Goal: Task Accomplishment & Management: Complete application form

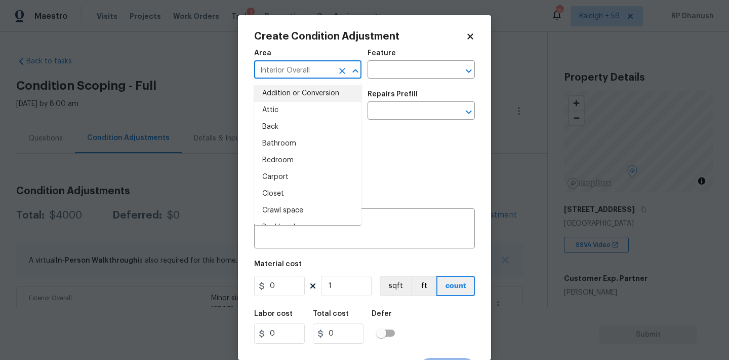
scroll to position [171, 0]
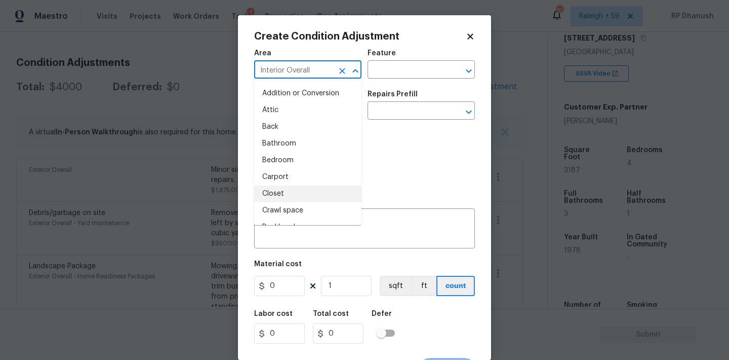
click at [225, 197] on body "Maestro Visits Projects Work Orders Tasks 1 Properties Geo Assignments 751 [GEO…" at bounding box center [364, 180] width 729 height 360
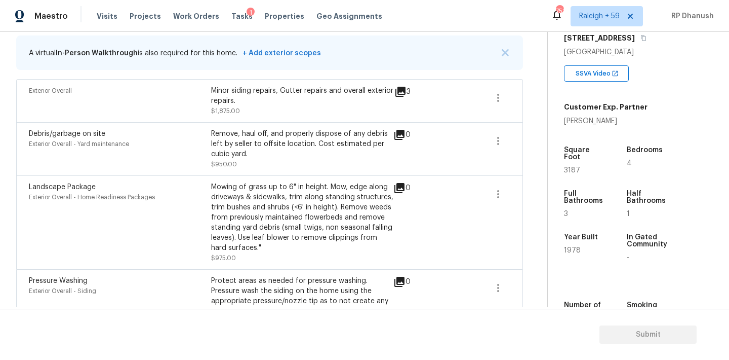
scroll to position [166, 0]
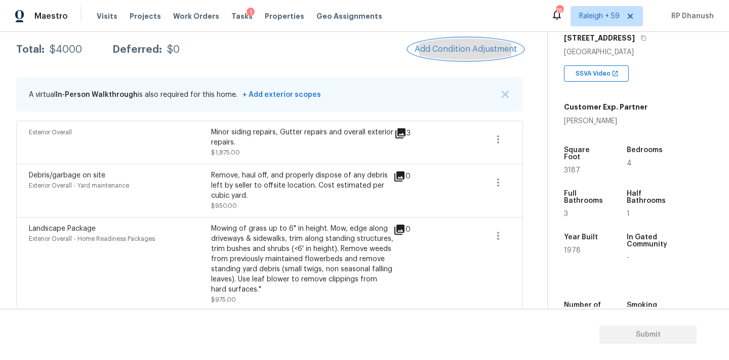
click at [484, 43] on button "Add Condition Adjustment" at bounding box center [466, 48] width 114 height 21
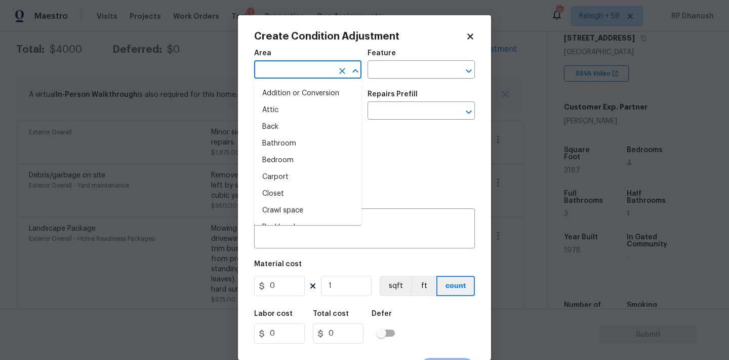
click at [306, 69] on input "text" at bounding box center [293, 71] width 79 height 16
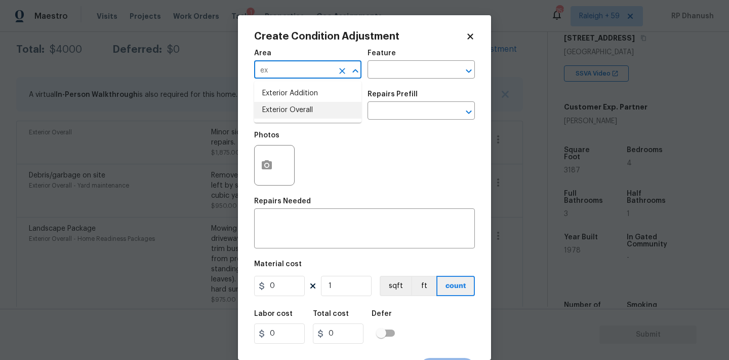
click at [288, 118] on li "Exterior Overall" at bounding box center [307, 110] width 107 height 17
type input "Exterior Overall"
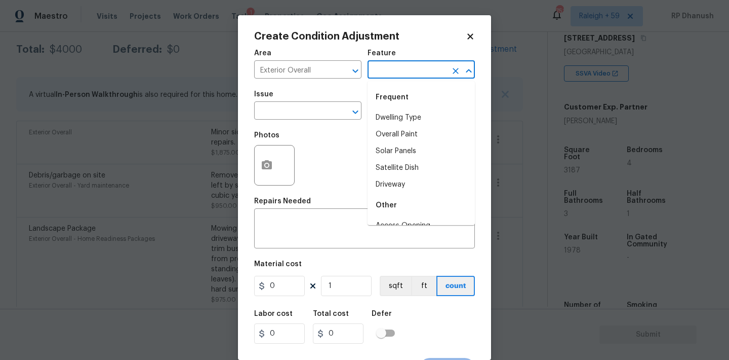
click at [411, 71] on input "text" at bounding box center [407, 71] width 79 height 16
click at [396, 115] on li "Overall Paint" at bounding box center [421, 117] width 107 height 17
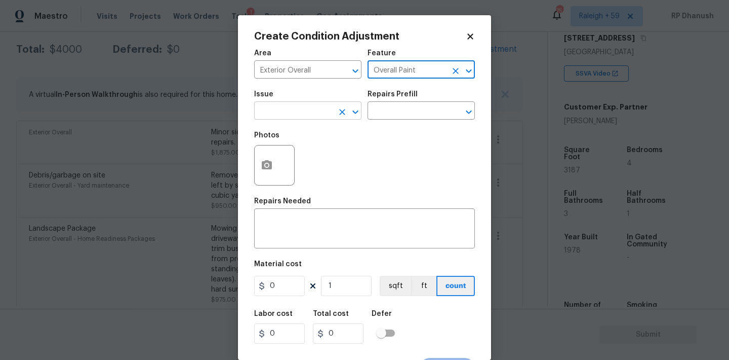
type input "Overall Paint"
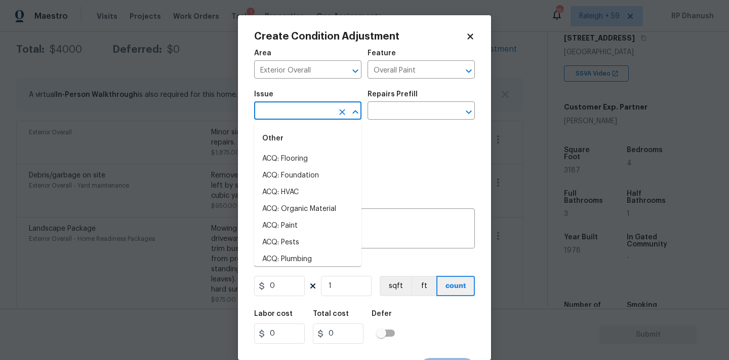
click at [327, 110] on input "text" at bounding box center [293, 112] width 79 height 16
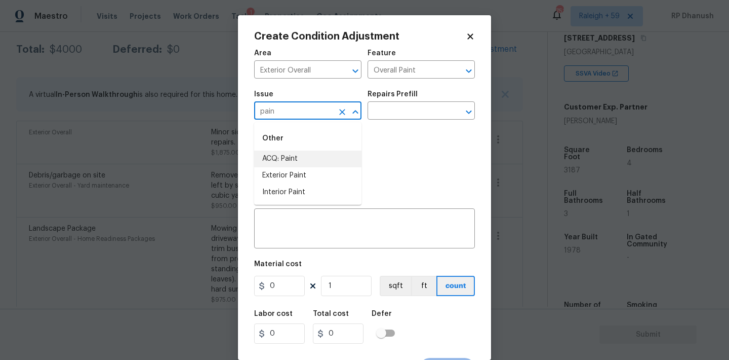
click at [311, 162] on li "ACQ: Paint" at bounding box center [307, 158] width 107 height 17
type input "ACQ: Paint"
click at [436, 98] on div "Repairs Prefill" at bounding box center [421, 97] width 107 height 13
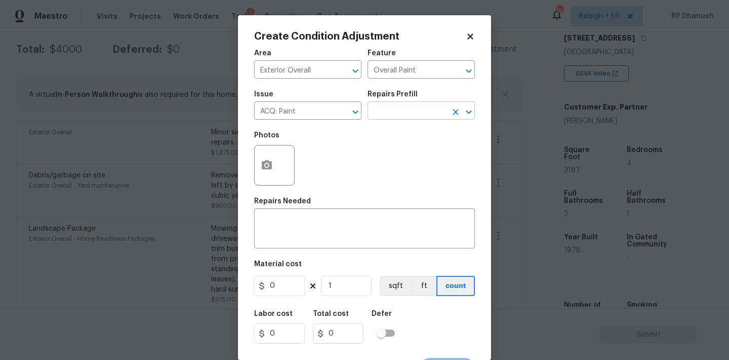
click at [427, 116] on input "text" at bounding box center [407, 112] width 79 height 16
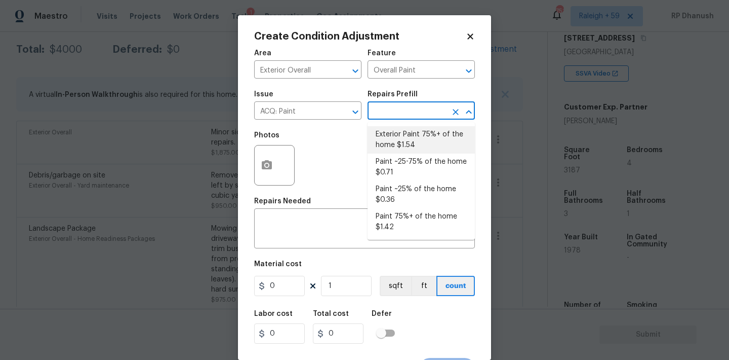
drag, startPoint x: 420, startPoint y: 128, endPoint x: 295, endPoint y: 287, distance: 202.6
click at [420, 128] on li "Exterior Paint 75%+ of the home $1.54" at bounding box center [421, 139] width 107 height 27
type input "Acquisition"
type textarea "Acquisition Scope: 75%+ of the home exterior will likely require paint"
type input "1.54"
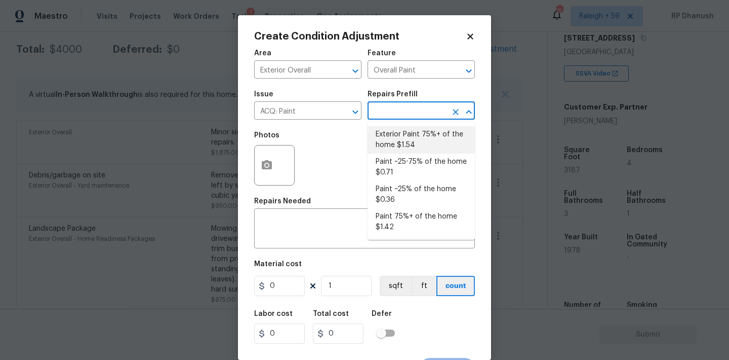
type input "1.54"
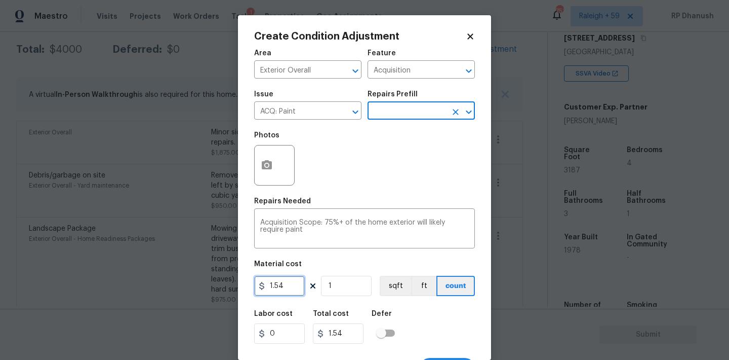
click at [295, 287] on input "1.54" at bounding box center [279, 286] width 51 height 20
type input "1.34"
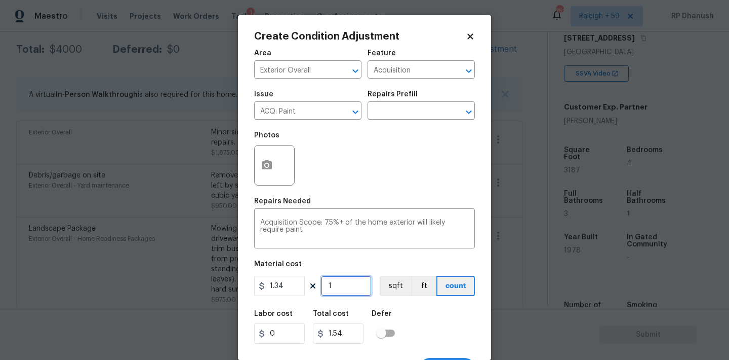
type input "1.34"
type input "0"
type input "3"
type input "4.02"
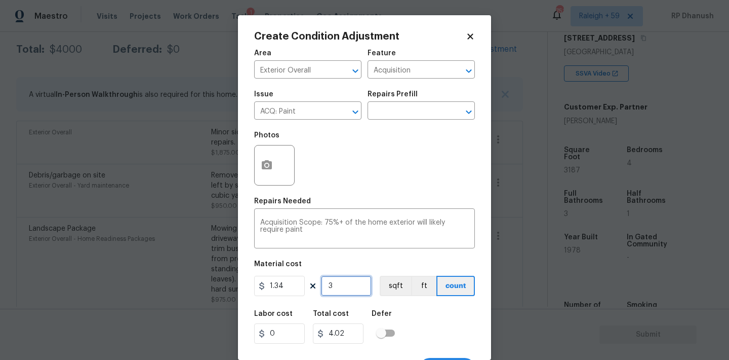
type input "31"
type input "41.54"
type input "318"
type input "426.12"
type input "3187"
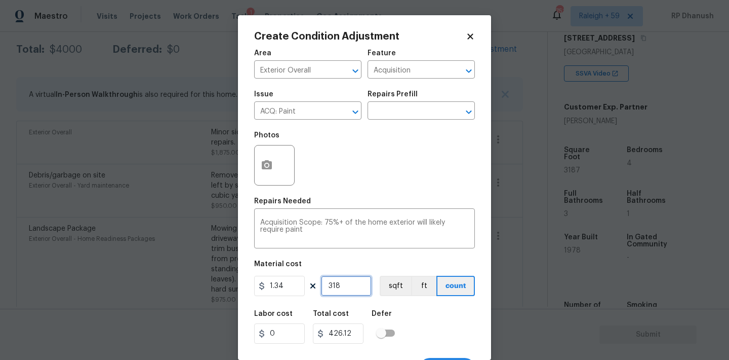
type input "4270.58"
type input "3187"
click at [266, 176] on button "button" at bounding box center [267, 165] width 24 height 40
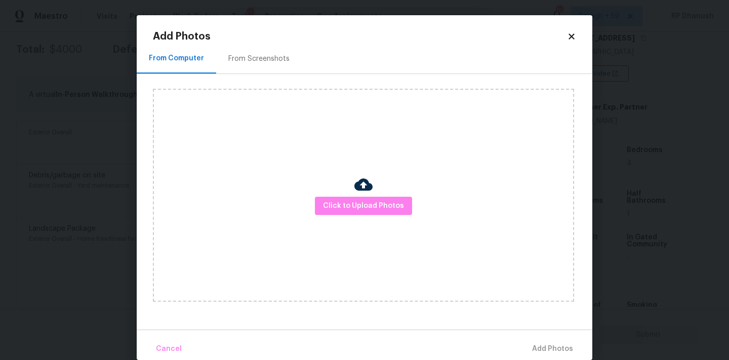
click at [266, 80] on div "Click to Upload Photos" at bounding box center [373, 195] width 440 height 242
click at [265, 58] on div "From Screenshots" at bounding box center [258, 59] width 61 height 10
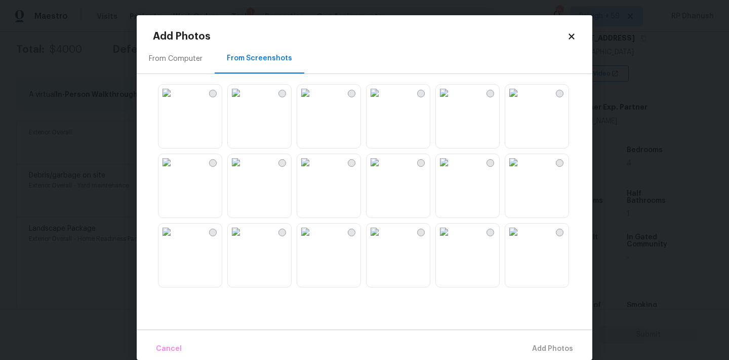
click at [383, 170] on img at bounding box center [375, 162] width 16 height 16
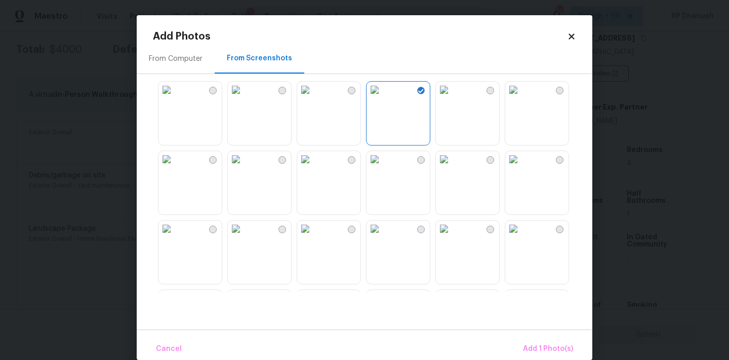
scroll to position [103, 0]
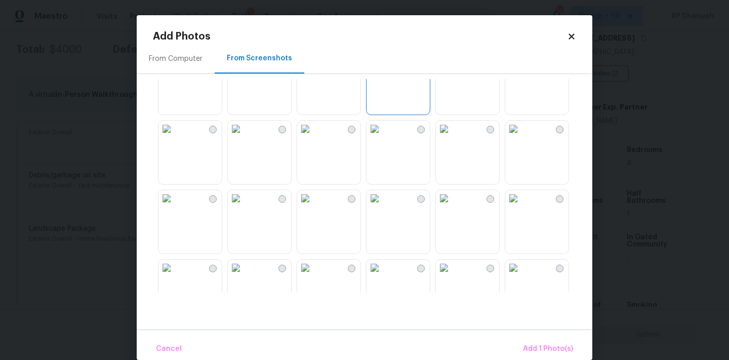
click at [244, 137] on img at bounding box center [236, 129] width 16 height 16
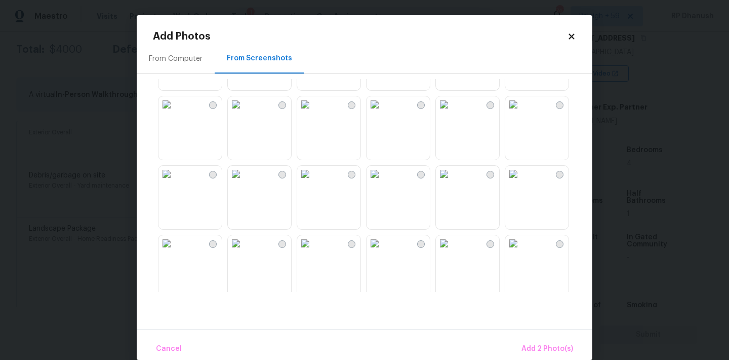
click at [452, 112] on img at bounding box center [444, 104] width 16 height 16
click at [522, 112] on img at bounding box center [513, 104] width 16 height 16
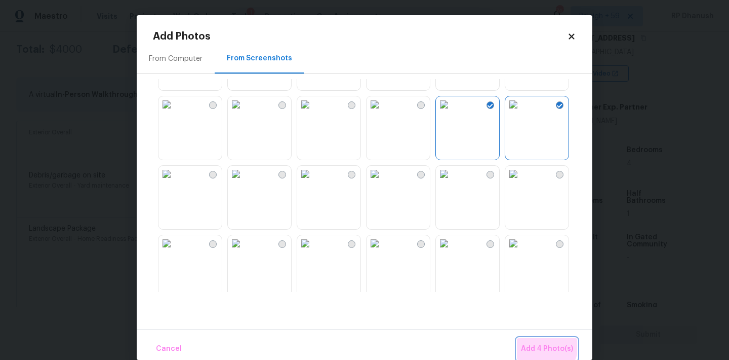
click at [542, 345] on span "Add 4 Photo(s)" at bounding box center [547, 348] width 52 height 13
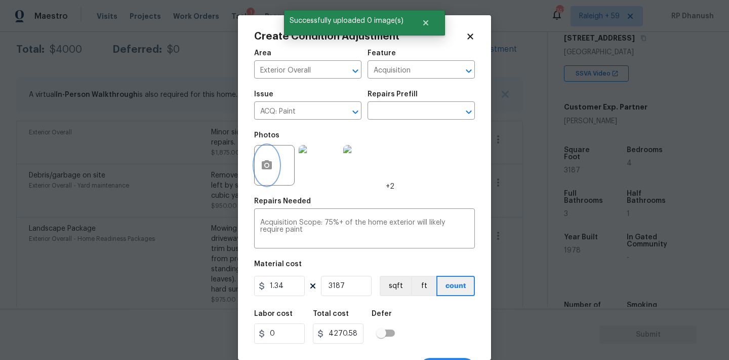
scroll to position [19, 0]
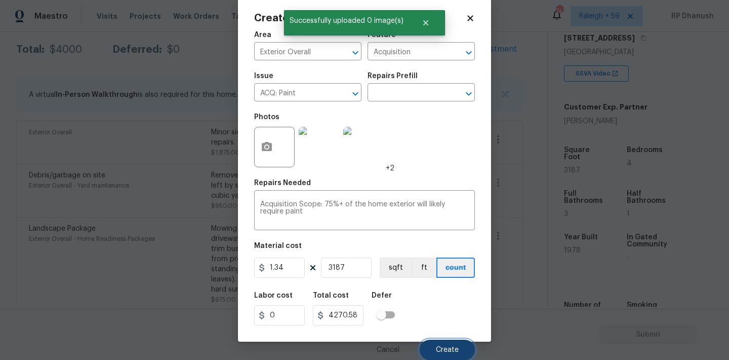
click at [458, 346] on span "Create" at bounding box center [447, 350] width 23 height 8
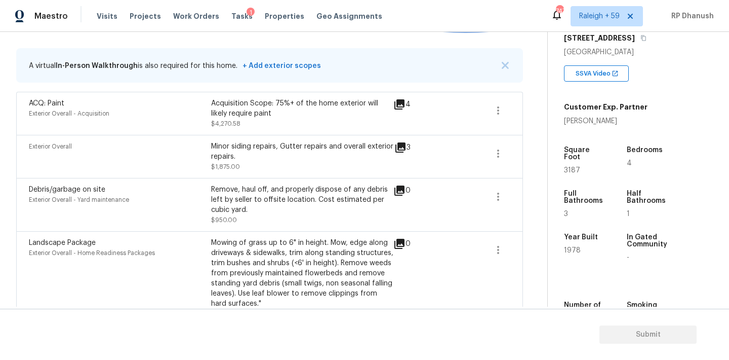
scroll to position [146, 0]
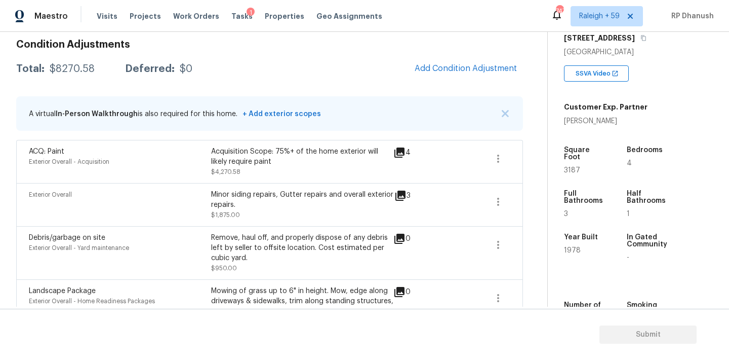
click at [459, 85] on div "Condition Adjustments Total: $8270.58 Deferred: $0 Add Condition Adjustment A v…" at bounding box center [269, 249] width 507 height 436
click at [460, 75] on button "Add Condition Adjustment" at bounding box center [466, 68] width 114 height 21
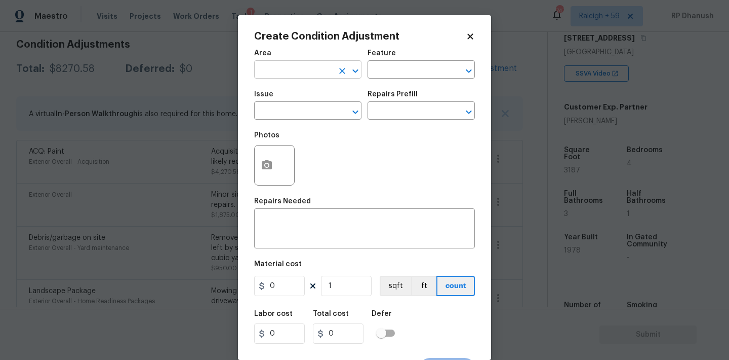
click at [302, 63] on input "text" at bounding box center [293, 71] width 79 height 16
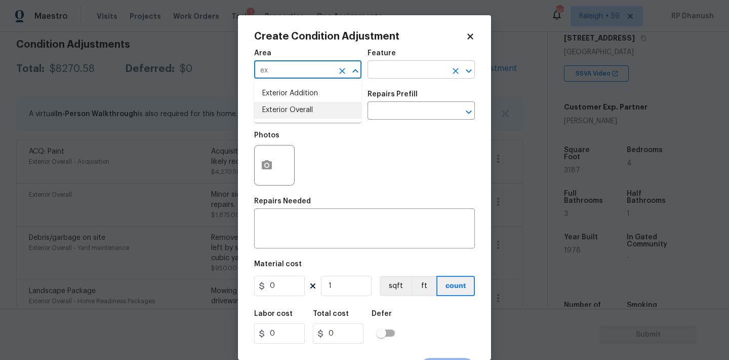
drag, startPoint x: 289, startPoint y: 112, endPoint x: 417, endPoint y: 73, distance: 133.9
click at [308, 97] on ul "Exterior Addition Exterior Overall" at bounding box center [307, 102] width 107 height 42
type input "ex"
click at [421, 73] on input "text" at bounding box center [407, 71] width 79 height 16
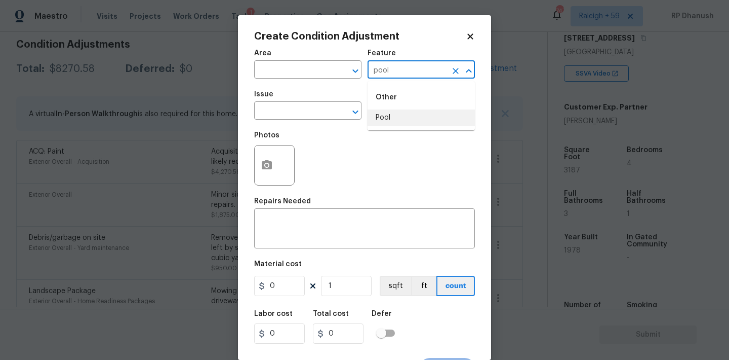
click at [400, 117] on li "Pool" at bounding box center [421, 117] width 107 height 17
type input "Pool"
click at [319, 71] on input "text" at bounding box center [293, 71] width 79 height 16
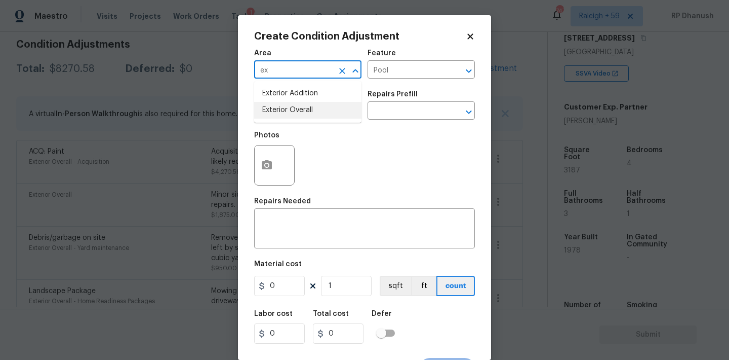
click at [285, 107] on li "Exterior Overall" at bounding box center [307, 110] width 107 height 17
type input "Exterior Overall"
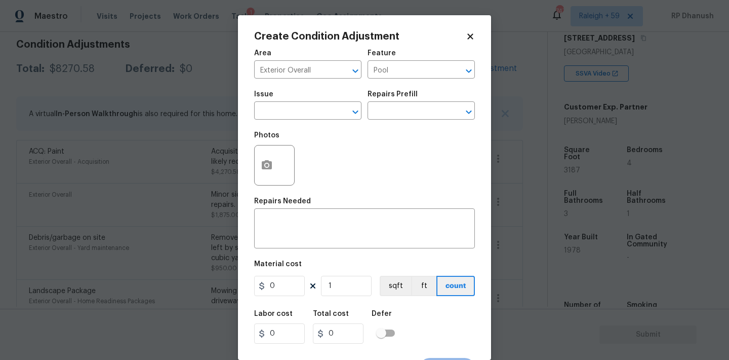
click at [303, 101] on div "Issue" at bounding box center [307, 97] width 107 height 13
click at [300, 119] on input "text" at bounding box center [293, 112] width 79 height 16
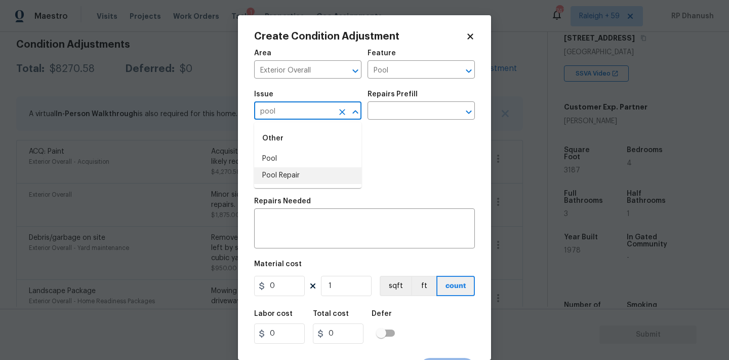
drag, startPoint x: 293, startPoint y: 173, endPoint x: 409, endPoint y: 125, distance: 125.6
click at [297, 170] on li "Pool Repair" at bounding box center [307, 175] width 107 height 17
click at [417, 105] on input "text" at bounding box center [407, 112] width 79 height 16
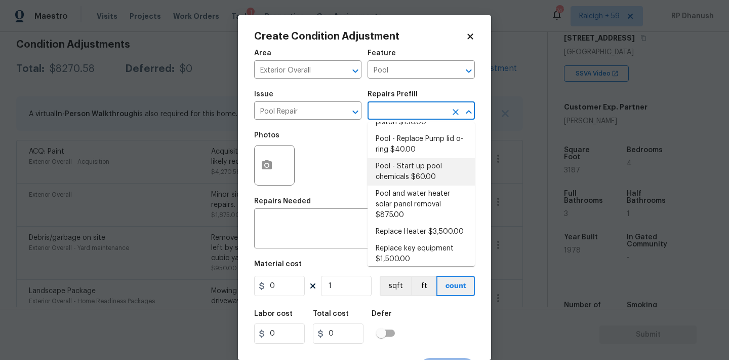
scroll to position [642, 0]
click at [309, 111] on input "Pool Repair" at bounding box center [293, 112] width 79 height 16
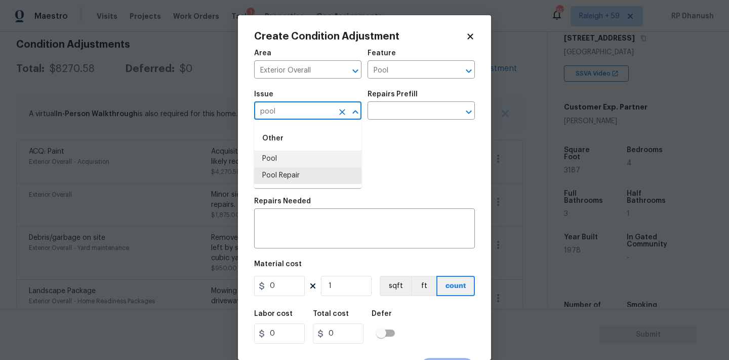
click at [276, 149] on div "Other" at bounding box center [307, 138] width 107 height 24
drag, startPoint x: 304, startPoint y: 157, endPoint x: 409, endPoint y: 125, distance: 109.1
click at [304, 157] on li "Pool" at bounding box center [307, 158] width 107 height 17
type input "Pool"
click at [407, 105] on input "text" at bounding box center [407, 112] width 79 height 16
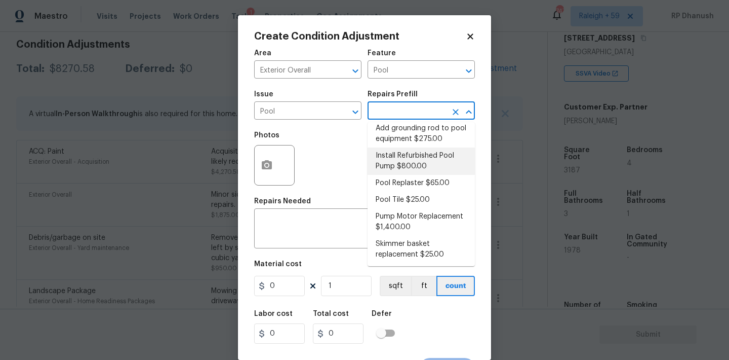
scroll to position [0, 0]
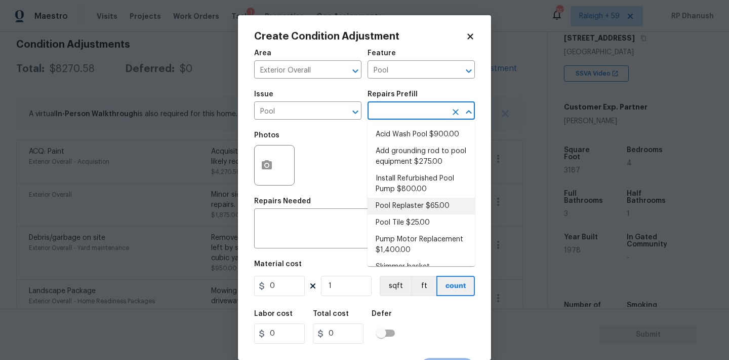
click at [401, 203] on li "Pool Replaster $65.00" at bounding box center [421, 206] width 107 height 17
type textarea "Replaster pool"
type input "65"
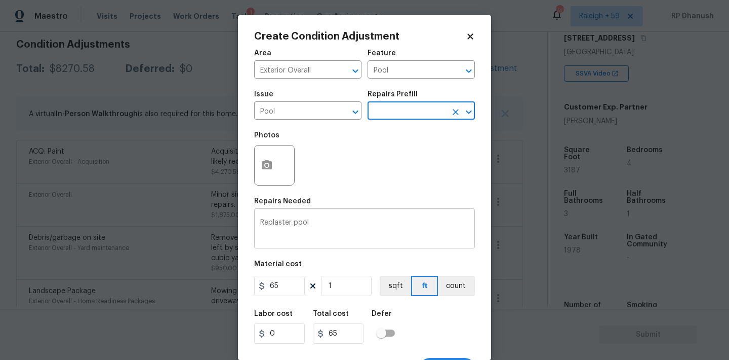
click at [308, 226] on textarea "Replaster pool" at bounding box center [364, 229] width 209 height 21
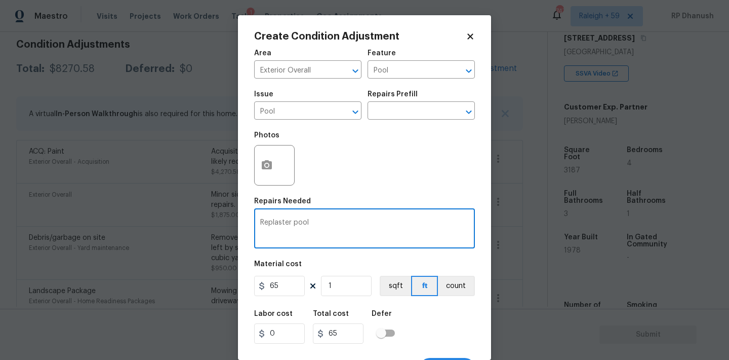
click at [308, 226] on textarea "Replaster pool" at bounding box center [364, 229] width 209 height 21
type textarea "R"
type textarea "O"
type textarea "Pool repairs"
click at [300, 286] on input "65" at bounding box center [279, 286] width 51 height 20
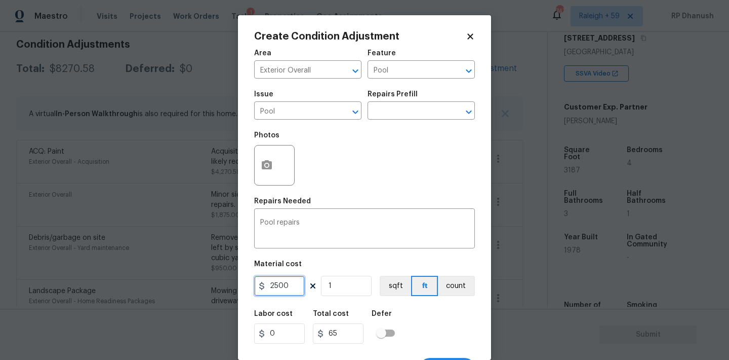
type input "2500"
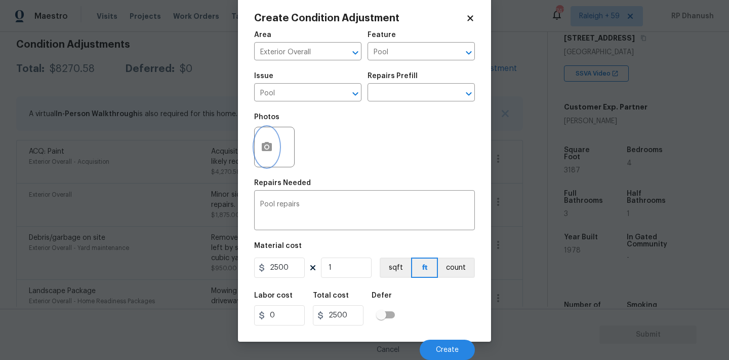
click at [259, 149] on button "button" at bounding box center [267, 147] width 24 height 40
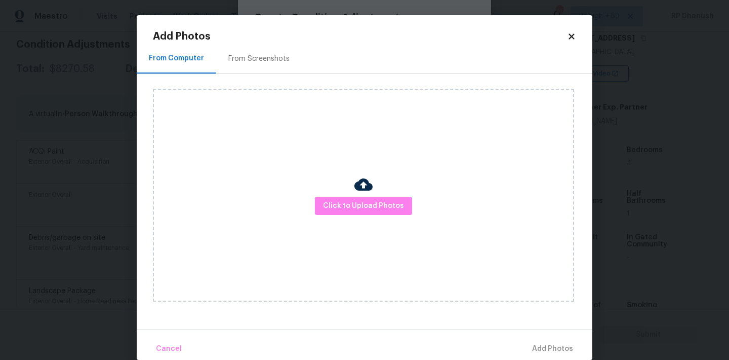
click at [266, 57] on div "From Screenshots" at bounding box center [258, 59] width 61 height 10
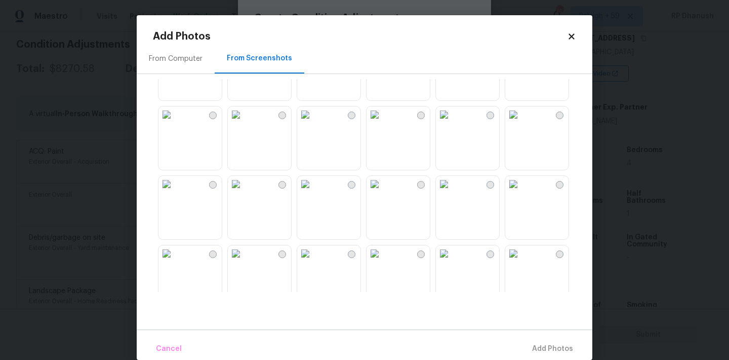
scroll to position [604, 0]
click at [447, 190] on img at bounding box center [444, 182] width 16 height 16
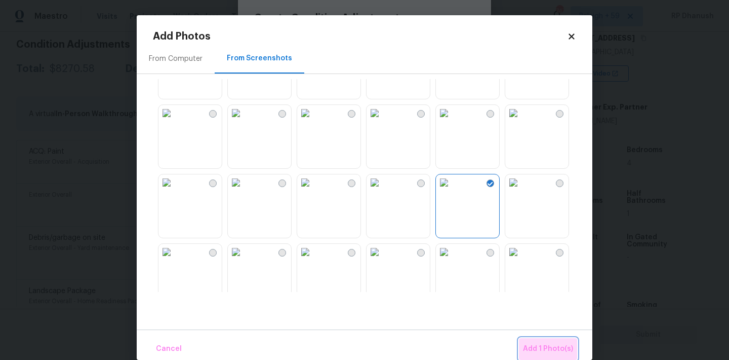
click at [552, 348] on span "Add 1 Photo(s)" at bounding box center [548, 348] width 50 height 13
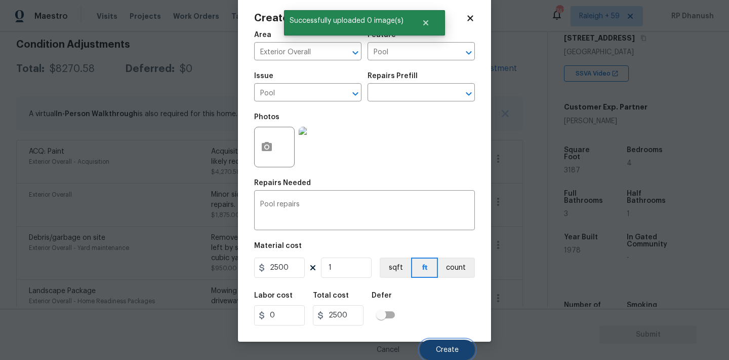
click at [442, 346] on span "Create" at bounding box center [447, 350] width 23 height 8
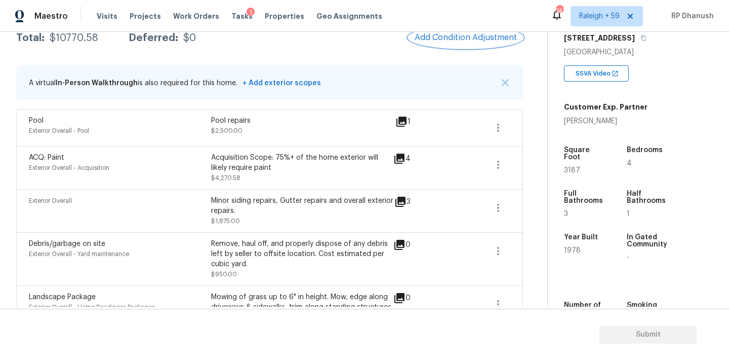
scroll to position [172, 0]
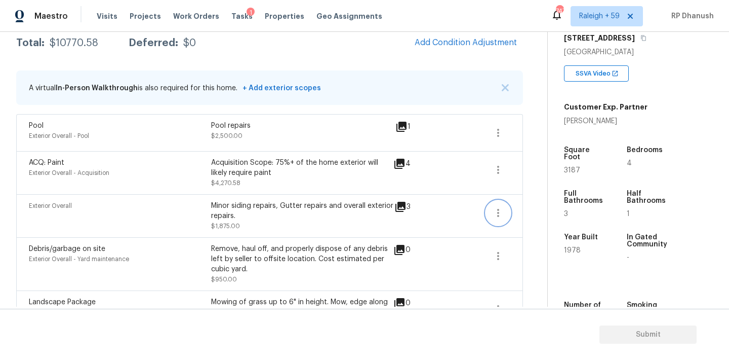
click at [507, 212] on button "button" at bounding box center [498, 213] width 24 height 24
click at [522, 209] on div "Edit" at bounding box center [556, 211] width 79 height 10
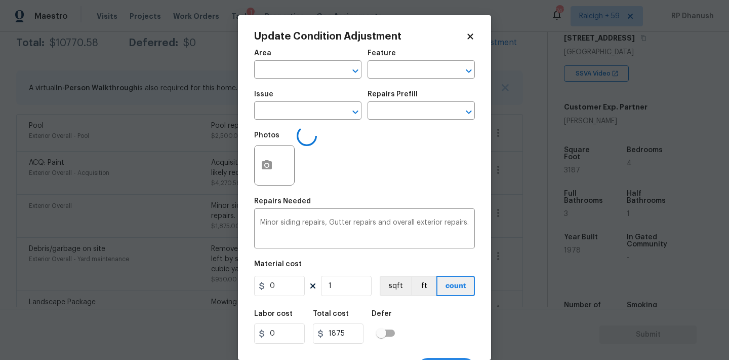
type input "Exterior Overall"
click at [344, 224] on textarea "Minor siding repairs, Gutter repairs and overall exterior repairs." at bounding box center [364, 229] width 209 height 21
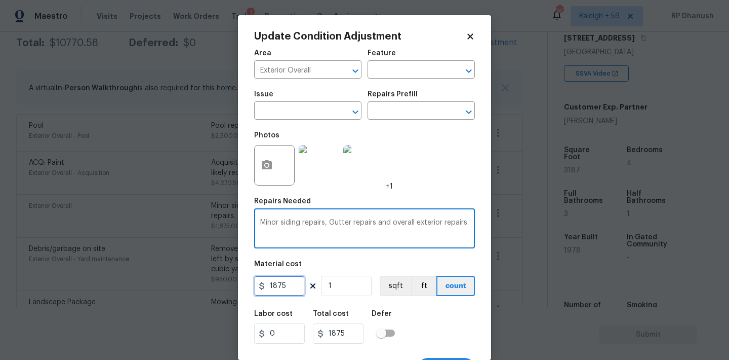
click at [282, 292] on input "1875" at bounding box center [279, 286] width 51 height 20
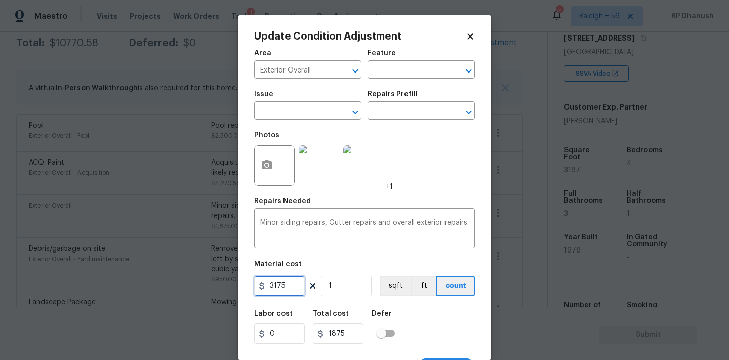
type input "3175"
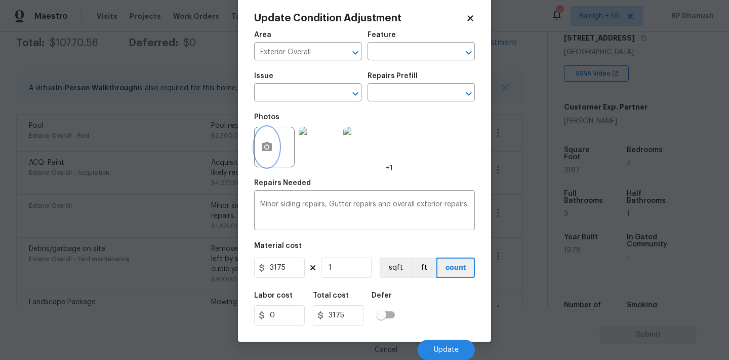
click at [273, 147] on button "button" at bounding box center [267, 147] width 24 height 40
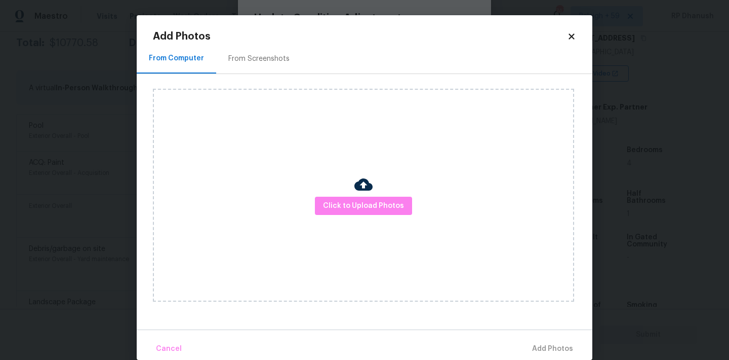
click at [266, 30] on div "Add Photos From Computer From Screenshots Click to Upload Photos Cancel Add Pho…" at bounding box center [365, 187] width 456 height 344
click at [262, 56] on div "From Screenshots" at bounding box center [258, 59] width 61 height 10
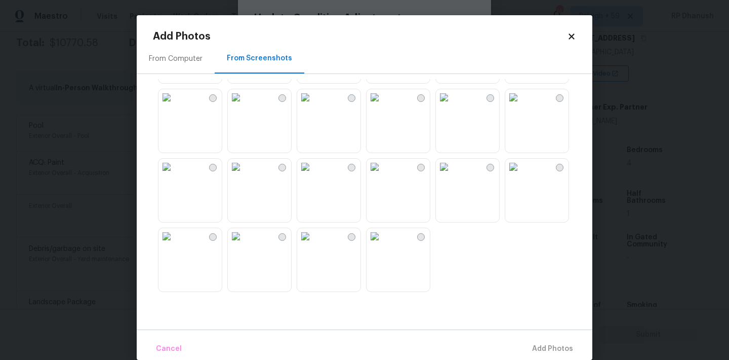
scroll to position [15, 0]
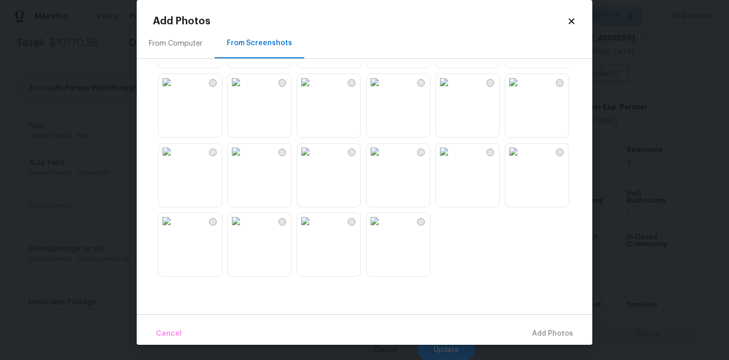
click at [314, 229] on img at bounding box center [305, 221] width 16 height 16
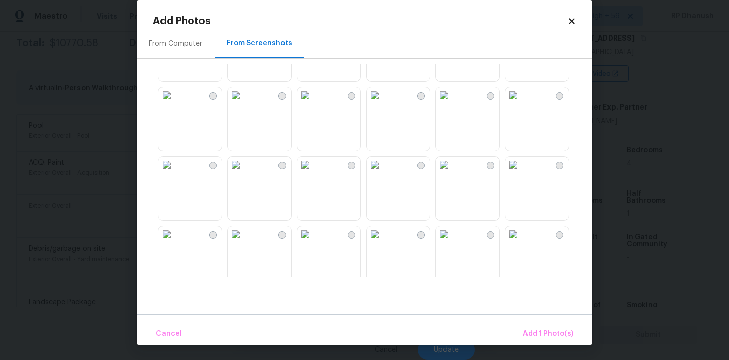
scroll to position [881, 0]
click at [452, 106] on img at bounding box center [444, 98] width 16 height 16
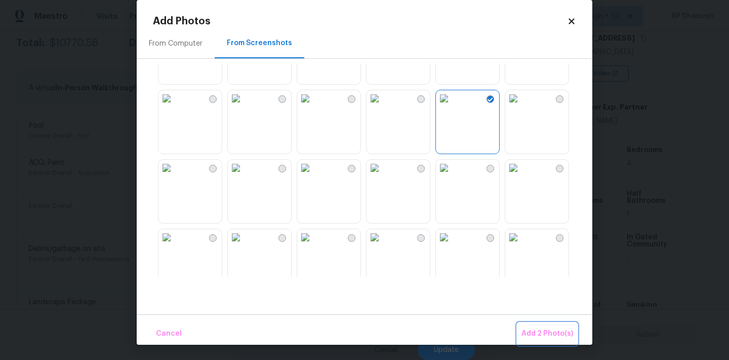
click at [540, 334] on span "Add 2 Photo(s)" at bounding box center [548, 333] width 52 height 13
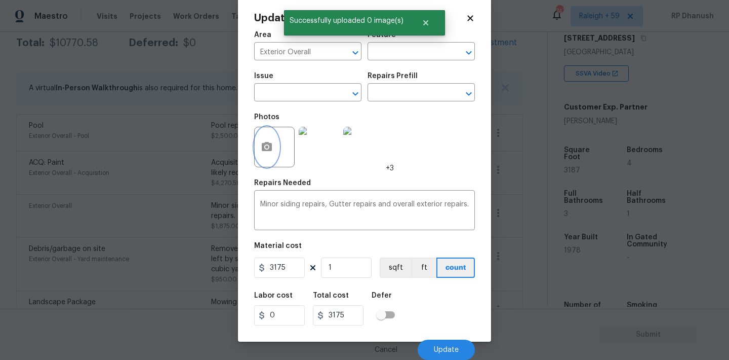
scroll to position [0, 0]
click at [452, 353] on button "Update" at bounding box center [446, 349] width 57 height 20
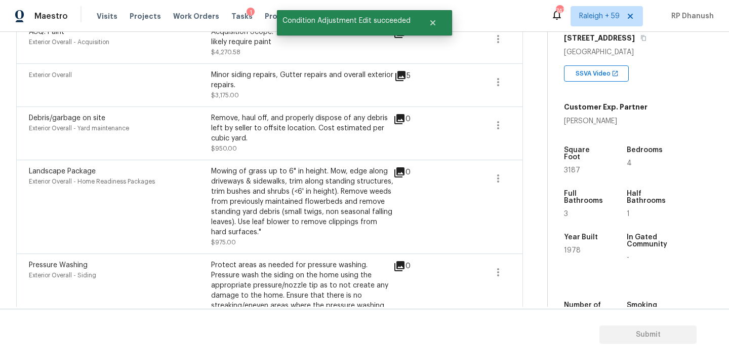
scroll to position [268, 0]
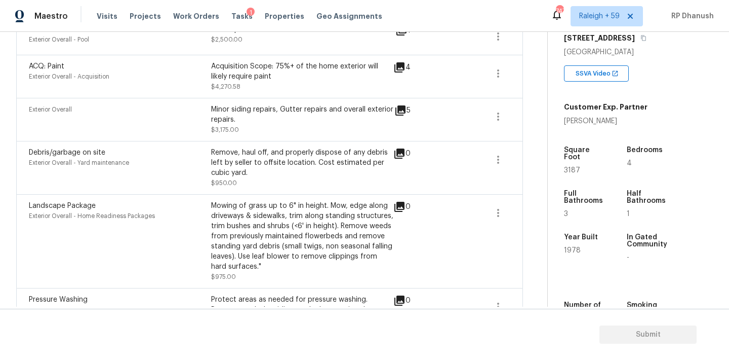
click at [467, 216] on span at bounding box center [462, 241] width 39 height 81
click at [486, 218] on span at bounding box center [498, 213] width 24 height 24
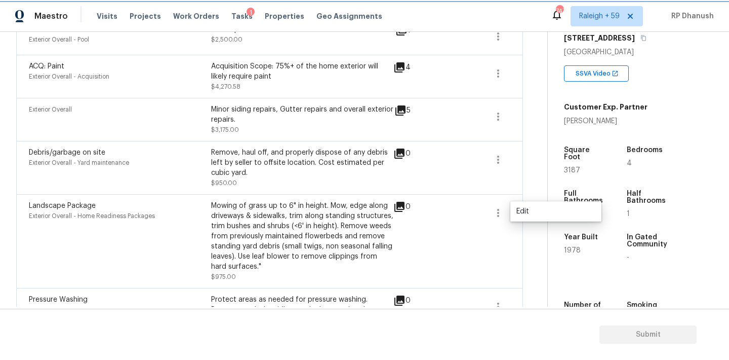
click at [495, 213] on icon "button" at bounding box center [498, 213] width 12 height 12
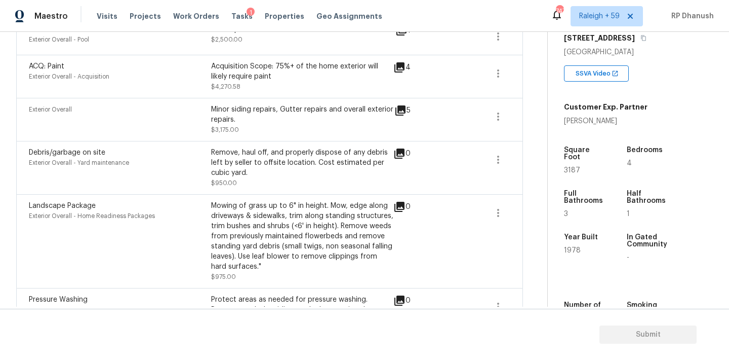
click at [517, 213] on div "Landscape Package Exterior Overall - Home Readiness Packages Mowing of grass up…" at bounding box center [269, 241] width 507 height 94
click at [499, 213] on icon "button" at bounding box center [498, 213] width 2 height 8
click at [547, 211] on div "Edit" at bounding box center [556, 211] width 79 height 10
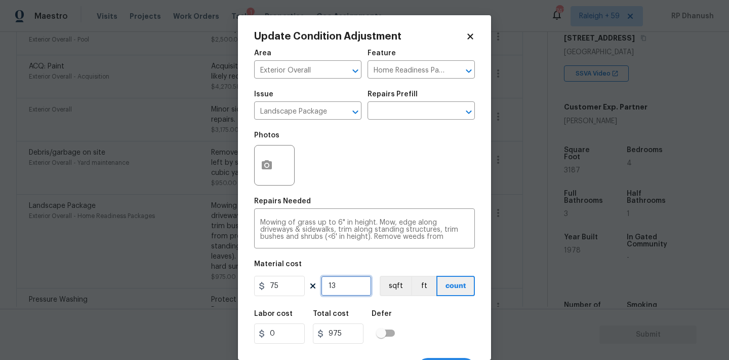
click at [347, 288] on input "13" at bounding box center [346, 286] width 51 height 20
type input "1"
type input "75"
type input "16"
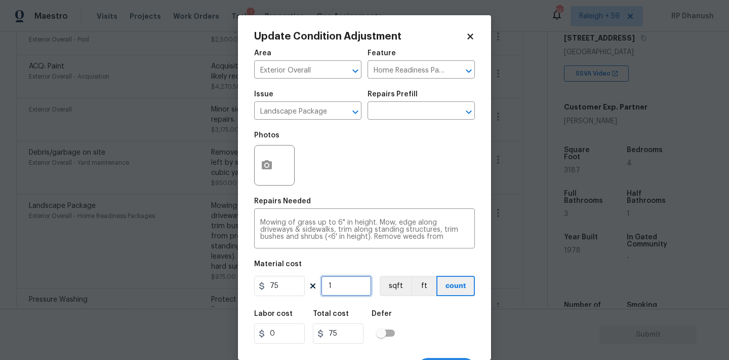
type input "1200"
type input "16"
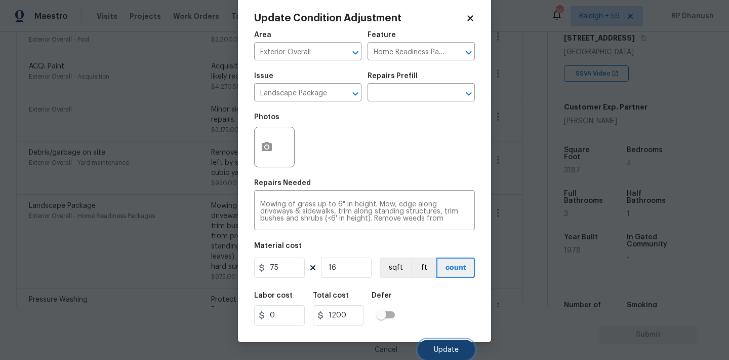
click at [436, 343] on button "Update" at bounding box center [446, 349] width 57 height 20
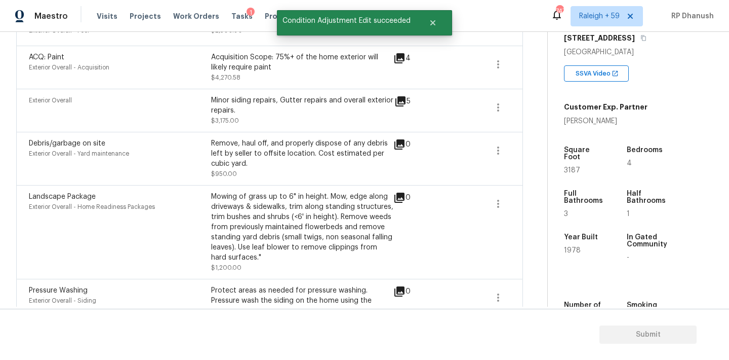
scroll to position [244, 0]
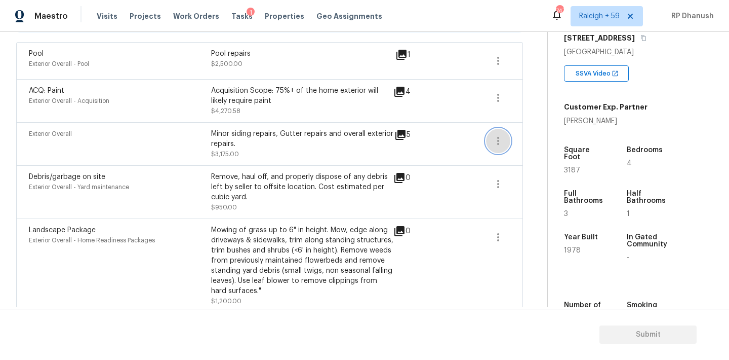
click at [499, 145] on icon "button" at bounding box center [498, 141] width 12 height 12
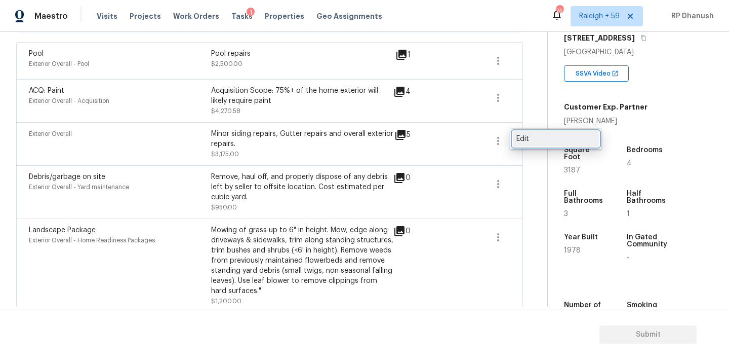
click at [519, 139] on div "Edit" at bounding box center [556, 139] width 79 height 10
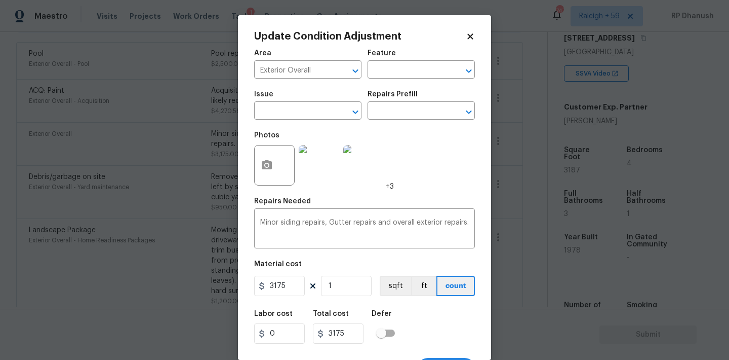
drag, startPoint x: 330, startPoint y: 221, endPoint x: 345, endPoint y: 270, distance: 51.4
click at [330, 222] on textarea "Minor siding repairs, Gutter repairs and overall exterior repairs." at bounding box center [364, 229] width 209 height 21
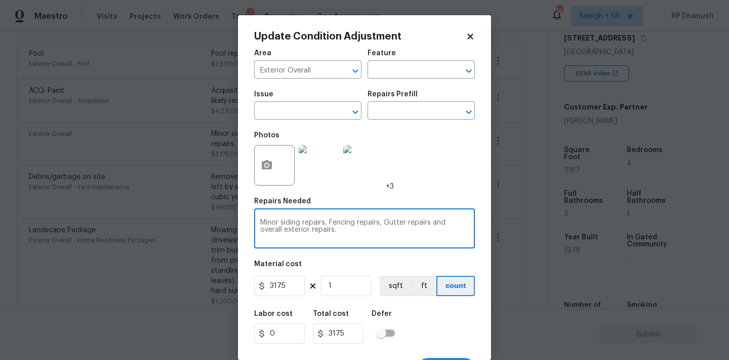
scroll to position [19, 0]
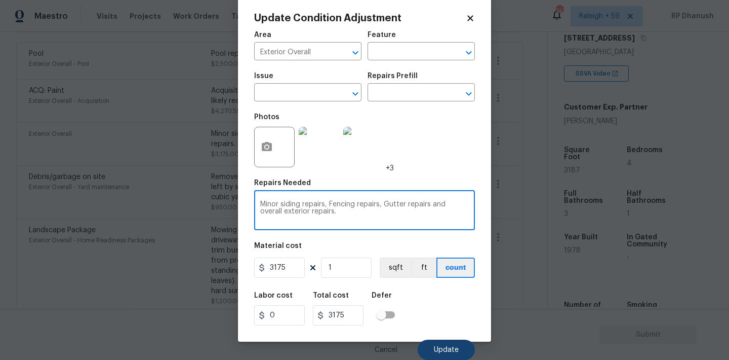
type textarea "Minor siding repairs, Fencing repairs, Gutter repairs and overall exterior repa…"
click at [436, 347] on span "Update" at bounding box center [446, 350] width 25 height 8
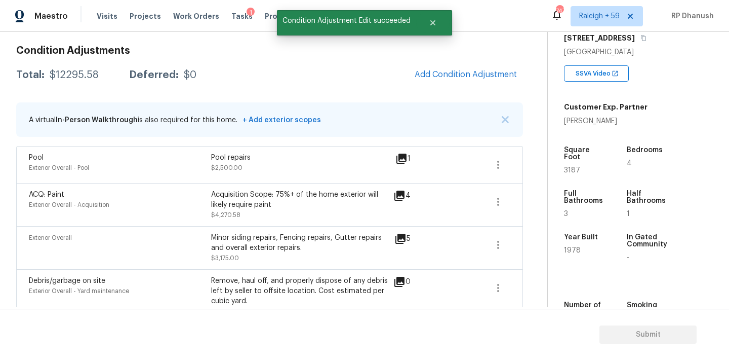
scroll to position [102, 0]
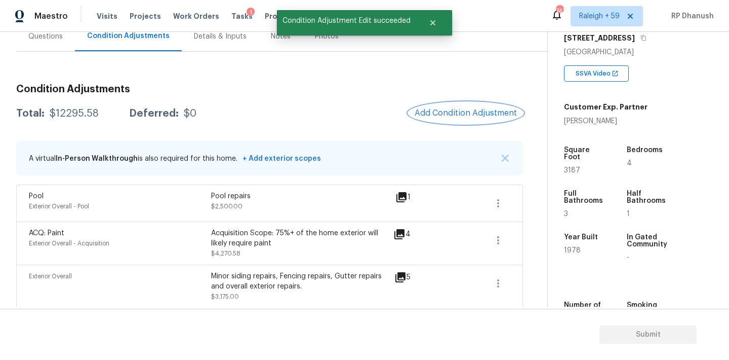
click at [470, 106] on button "Add Condition Adjustment" at bounding box center [466, 112] width 114 height 21
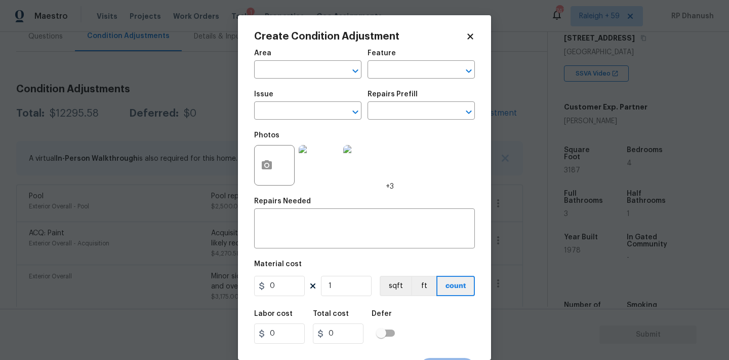
click at [137, 188] on body "Maestro Visits Projects Work Orders Tasks 1 Properties Geo Assignments 747 Rale…" at bounding box center [364, 180] width 729 height 360
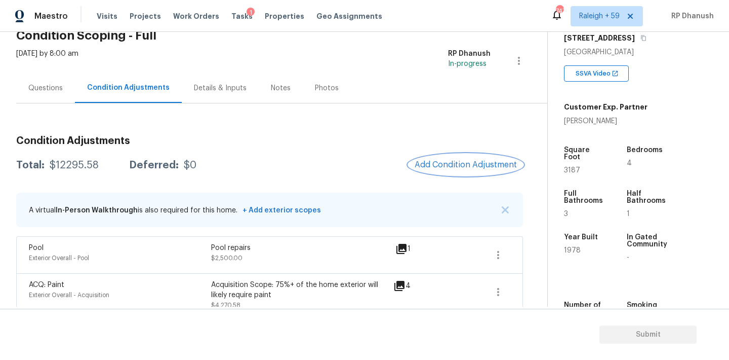
scroll to position [41, 0]
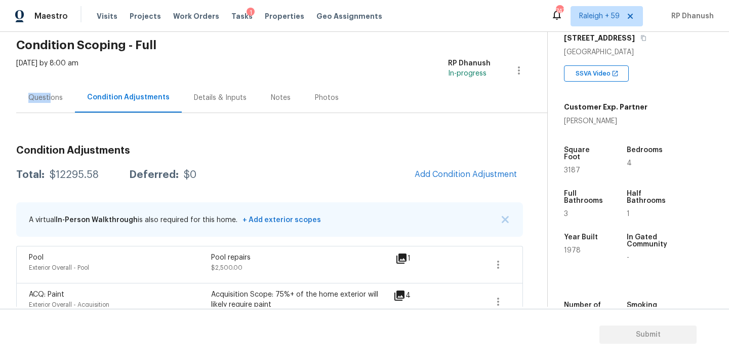
click at [50, 93] on div "Questions" at bounding box center [45, 98] width 34 height 10
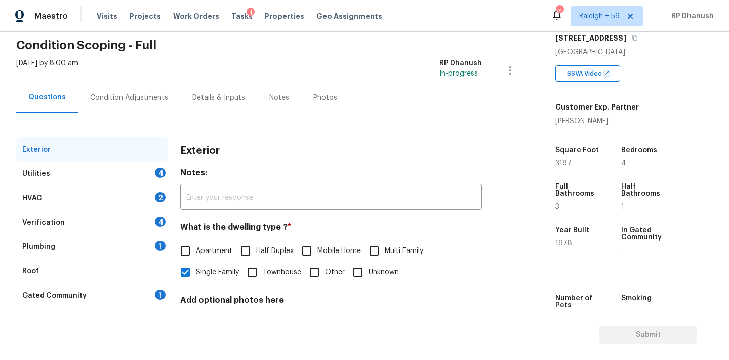
click at [90, 176] on div "Utilities 4" at bounding box center [92, 174] width 152 height 24
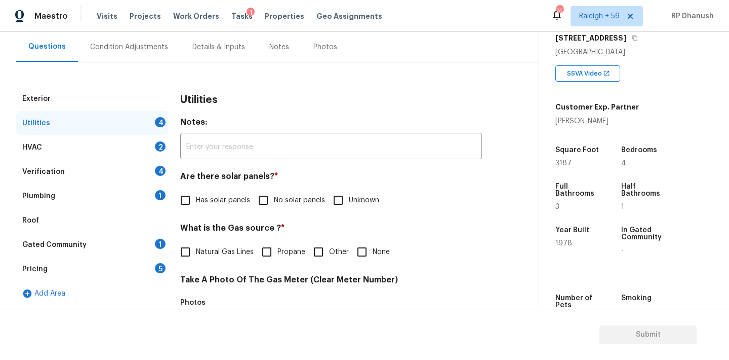
scroll to position [117, 0]
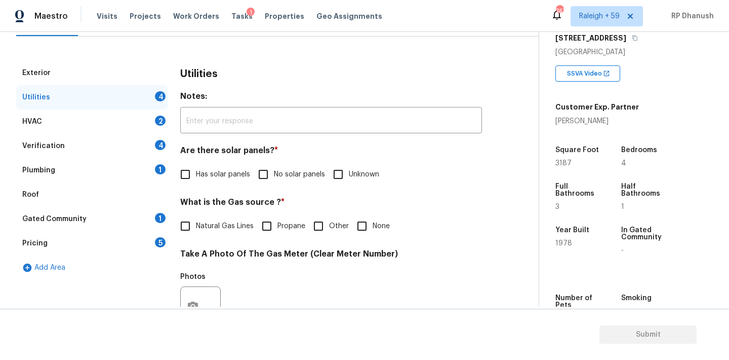
click at [260, 163] on div "Are there solar panels? * Has solar panels No solar panels Unknown" at bounding box center [331, 165] width 302 height 40
click at [266, 169] on input "No solar panels" at bounding box center [263, 174] width 21 height 21
checkbox input "true"
click at [347, 221] on span "Other" at bounding box center [339, 226] width 20 height 11
click at [329, 221] on input "Other" at bounding box center [318, 225] width 21 height 21
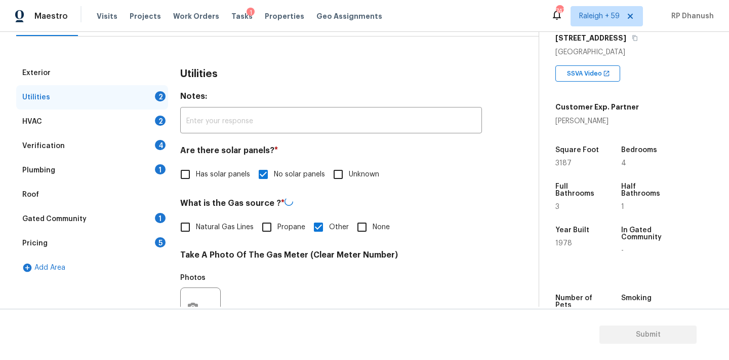
scroll to position [147, 0]
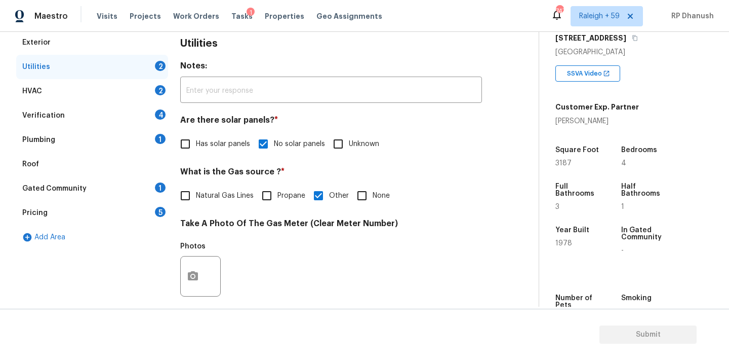
drag, startPoint x: 324, startPoint y: 202, endPoint x: 244, endPoint y: 214, distance: 80.4
click at [323, 202] on input "Other" at bounding box center [318, 195] width 21 height 21
checkbox input "false"
click at [95, 119] on div "Verification 4" at bounding box center [92, 115] width 152 height 24
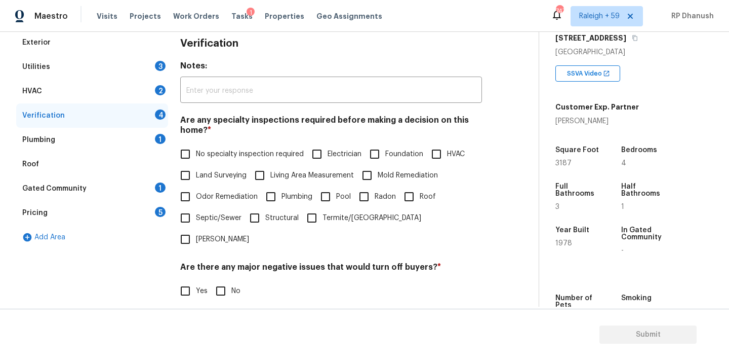
scroll to position [219, 0]
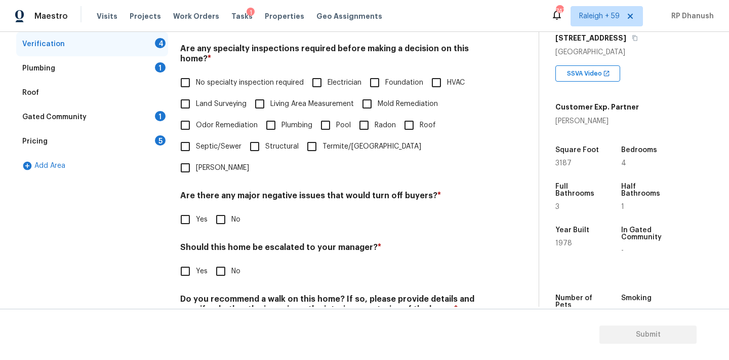
click at [81, 141] on div "Pricing 5" at bounding box center [92, 141] width 152 height 24
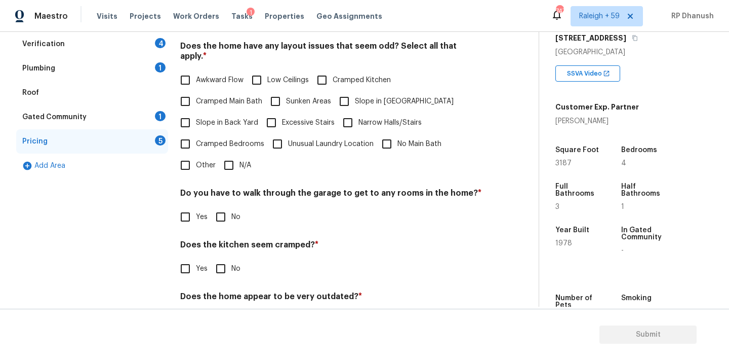
scroll to position [175, 0]
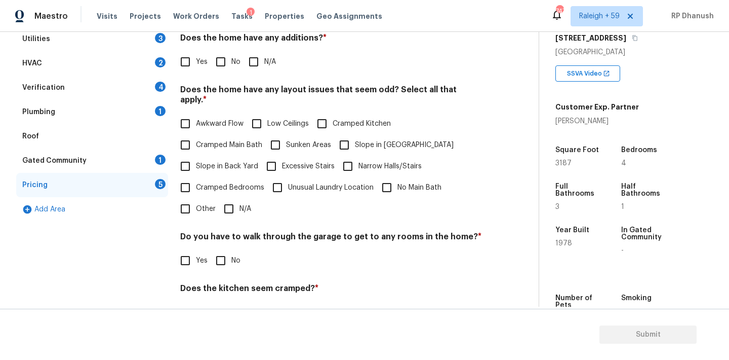
click at [190, 67] on input "Yes" at bounding box center [185, 61] width 21 height 21
checkbox input "true"
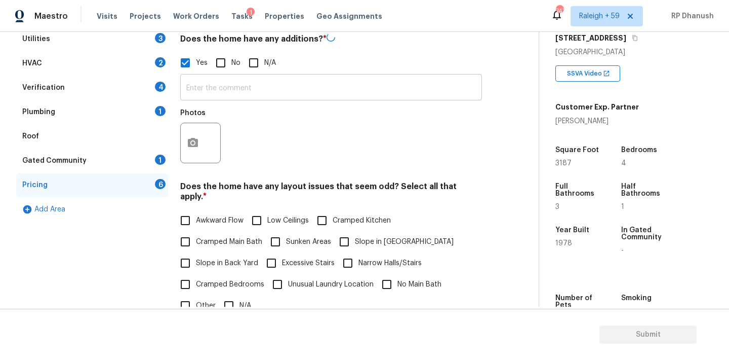
click at [200, 97] on input "text" at bounding box center [331, 88] width 302 height 24
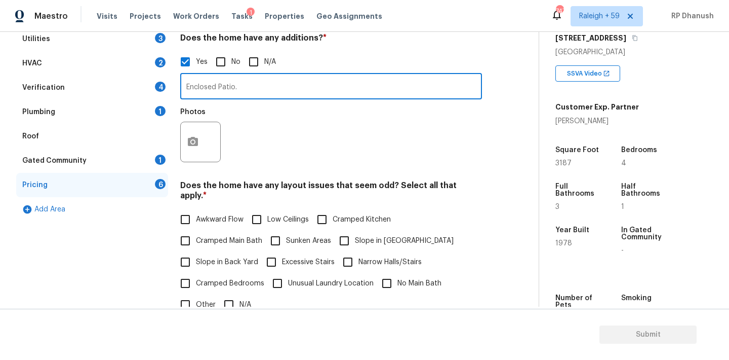
type input "Enclosed Patio."
click at [196, 137] on icon "button" at bounding box center [193, 142] width 12 height 12
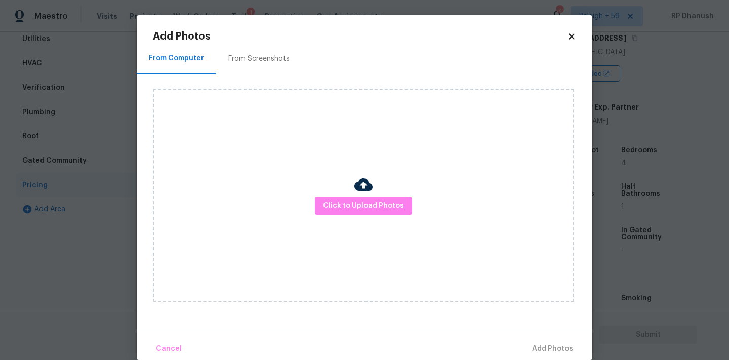
click at [243, 42] on div "Add Photos From Computer From Screenshots Click to Upload Photos Cancel Add Pho…" at bounding box center [364, 195] width 423 height 328
click at [243, 45] on div "From Screenshots" at bounding box center [259, 59] width 86 height 30
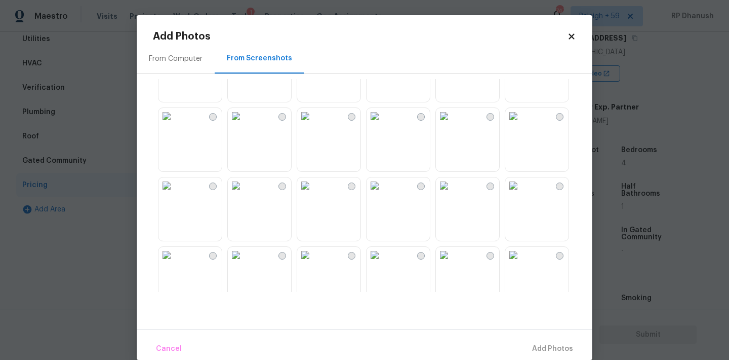
scroll to position [119, 0]
click at [522, 190] on img at bounding box center [513, 182] width 16 height 16
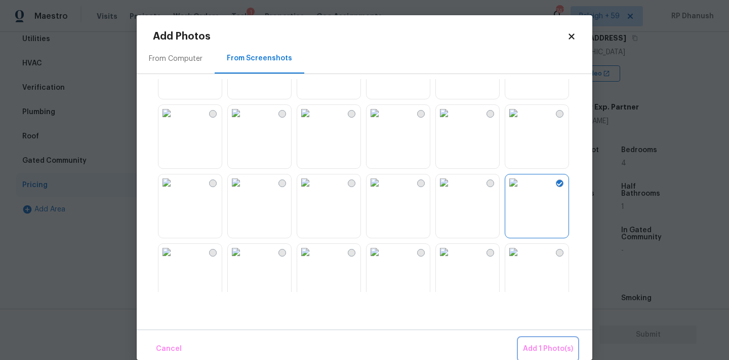
click at [553, 347] on span "Add 1 Photo(s)" at bounding box center [548, 348] width 50 height 13
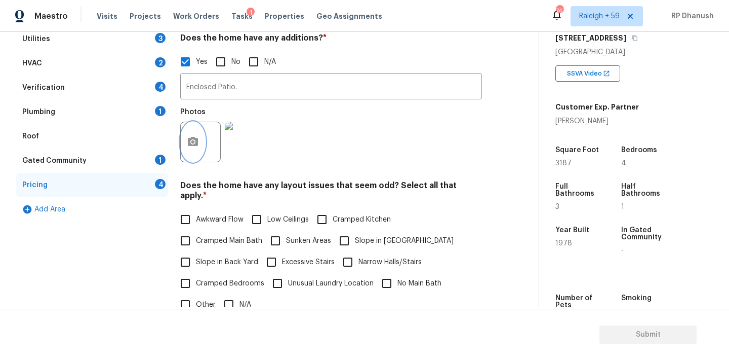
scroll to position [244, 0]
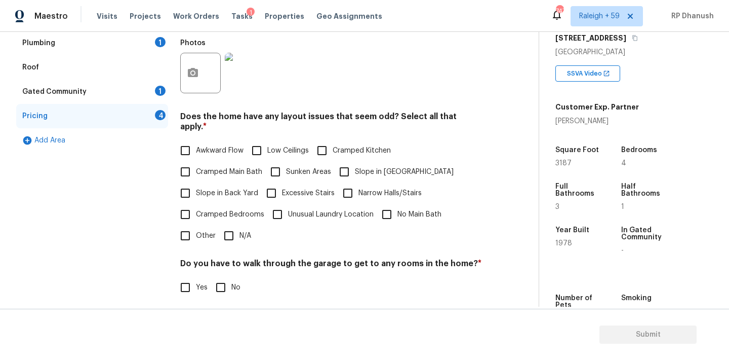
click at [200, 188] on span "Slope in Back Yard" at bounding box center [227, 193] width 62 height 11
click at [196, 184] on input "Slope in Back Yard" at bounding box center [185, 192] width 21 height 21
checkbox input "true"
click at [341, 163] on input "Slope in [GEOGRAPHIC_DATA]" at bounding box center [344, 171] width 21 height 21
checkbox input "true"
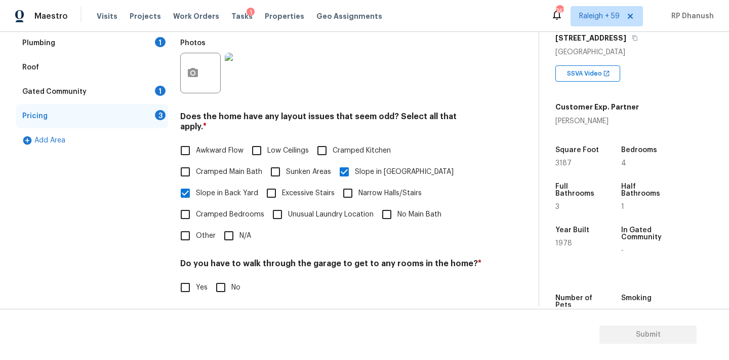
click at [222, 277] on input "No" at bounding box center [220, 287] width 21 height 21
checkbox input "true"
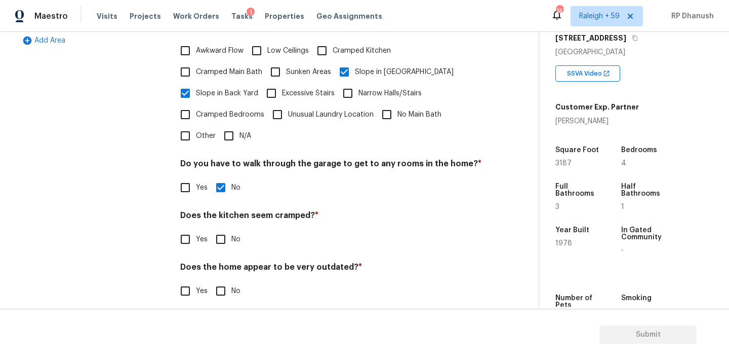
click at [219, 235] on input "No" at bounding box center [220, 238] width 21 height 21
checkbox input "true"
click at [219, 281] on input "No" at bounding box center [220, 291] width 21 height 21
checkbox input "true"
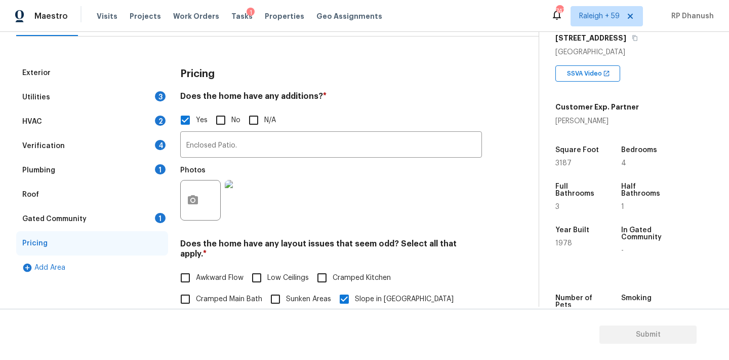
click at [137, 218] on div "Gated Community 1" at bounding box center [92, 219] width 152 height 24
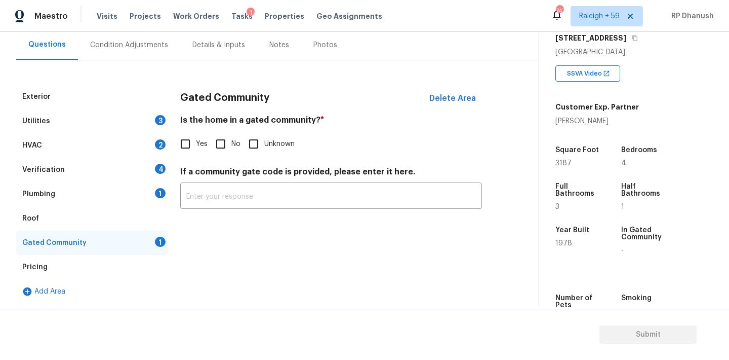
scroll to position [93, 0]
click at [220, 140] on input "No" at bounding box center [220, 143] width 21 height 21
checkbox input "true"
click at [147, 119] on div "Utilities 3" at bounding box center [92, 121] width 152 height 24
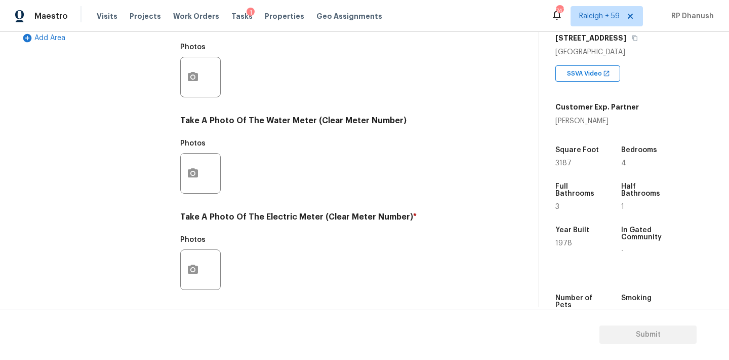
scroll to position [403, 0]
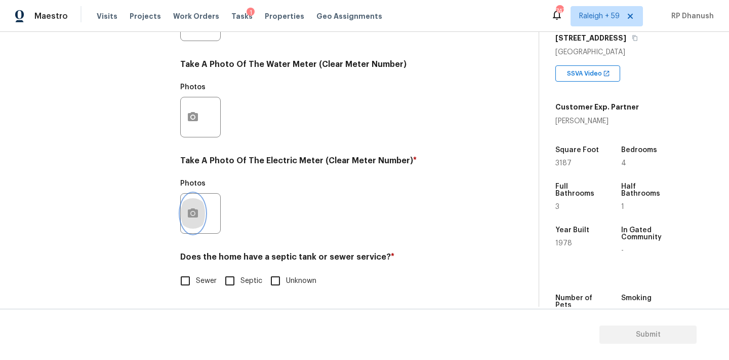
click at [199, 205] on button "button" at bounding box center [193, 213] width 24 height 40
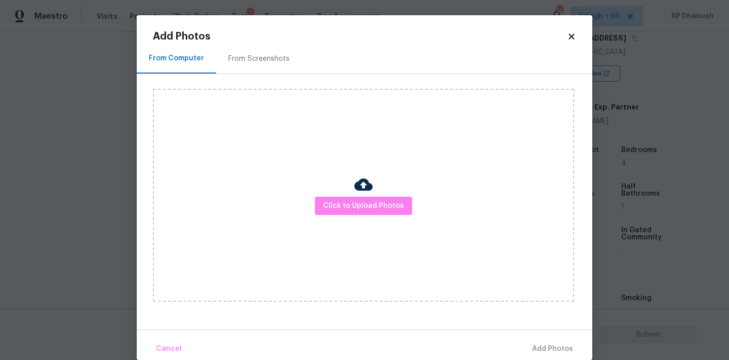
click at [280, 59] on div "From Screenshots" at bounding box center [258, 59] width 61 height 10
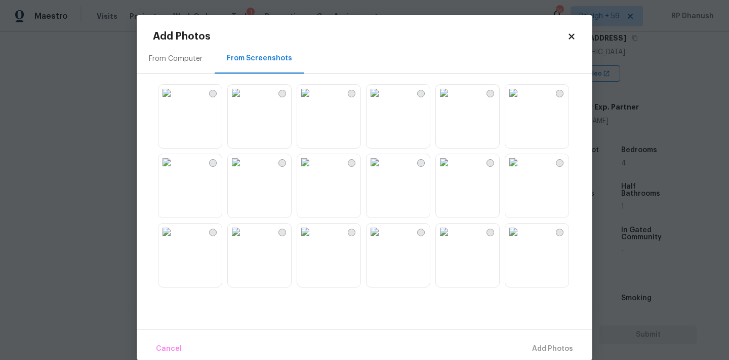
click at [452, 101] on img at bounding box center [444, 93] width 16 height 16
click at [536, 343] on span "Add 1 Photo(s)" at bounding box center [548, 348] width 50 height 13
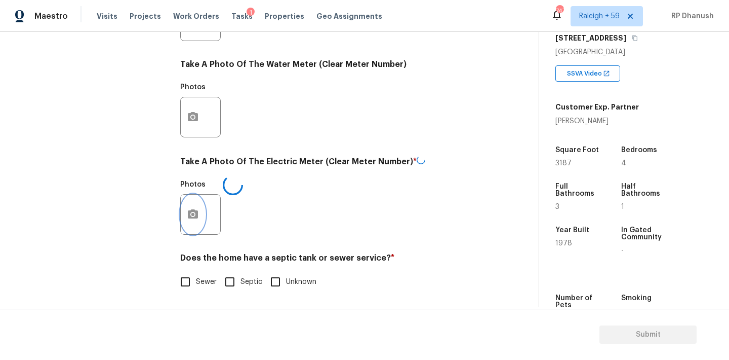
scroll to position [404, 0]
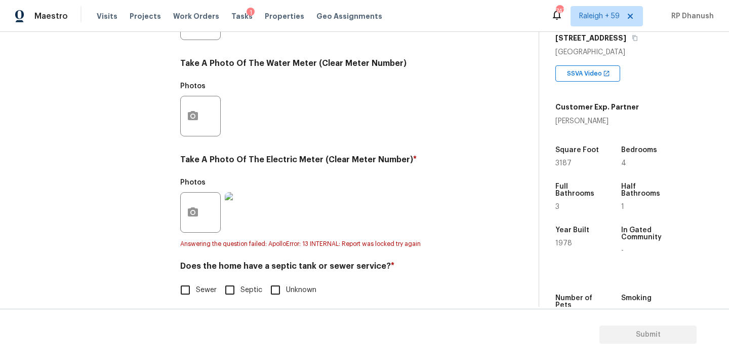
click at [181, 287] on input "Sewer" at bounding box center [185, 289] width 21 height 21
checkbox input "true"
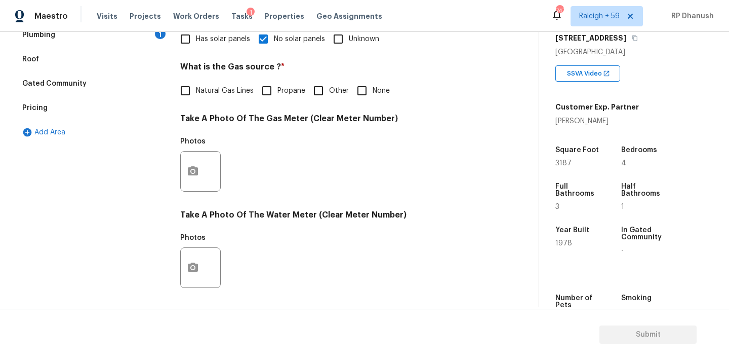
scroll to position [272, 0]
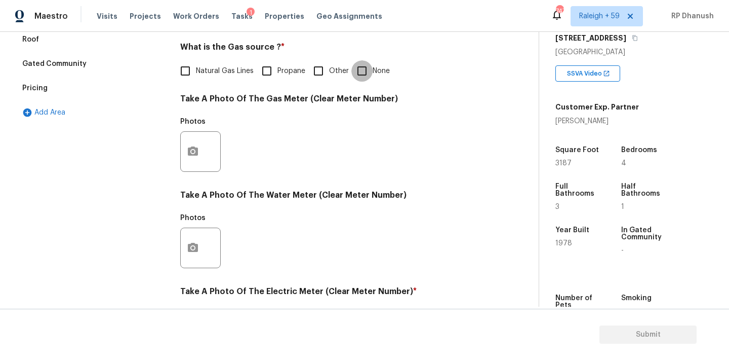
click at [358, 80] on input "None" at bounding box center [361, 70] width 21 height 21
checkbox input "true"
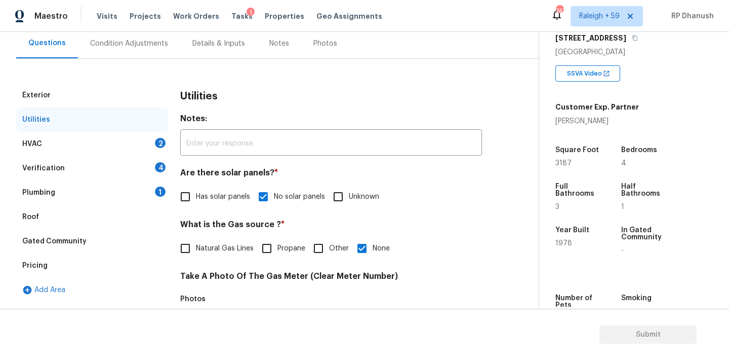
scroll to position [13, 0]
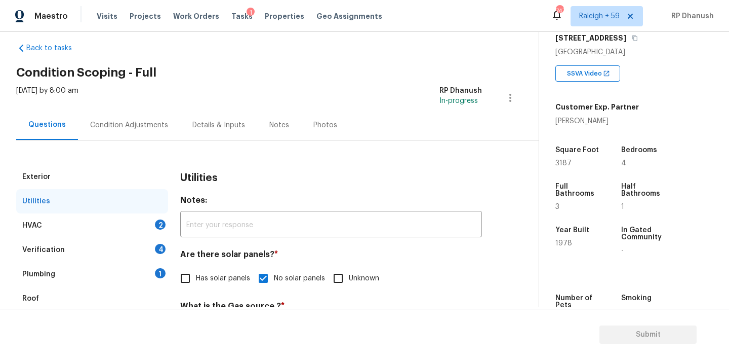
click at [158, 211] on div "Utilities" at bounding box center [92, 201] width 152 height 24
click at [158, 212] on div "Utilities" at bounding box center [92, 201] width 152 height 24
click at [158, 217] on div "HVAC 2" at bounding box center [92, 225] width 152 height 24
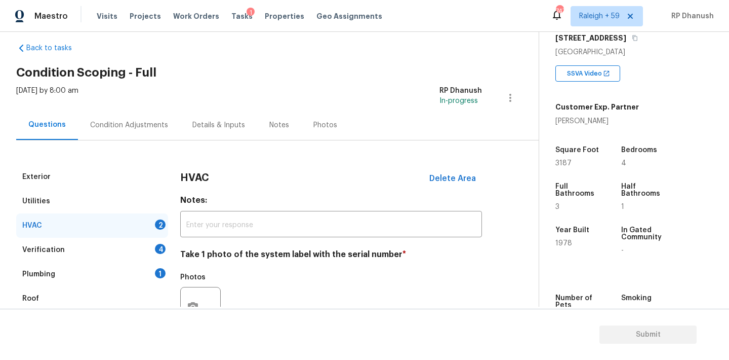
scroll to position [113, 0]
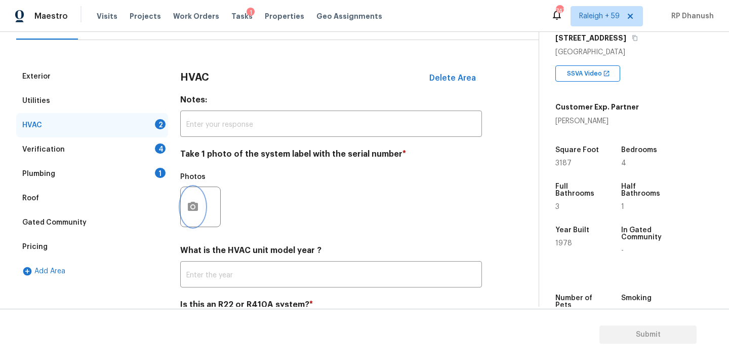
click at [192, 207] on circle "button" at bounding box center [192, 206] width 3 height 3
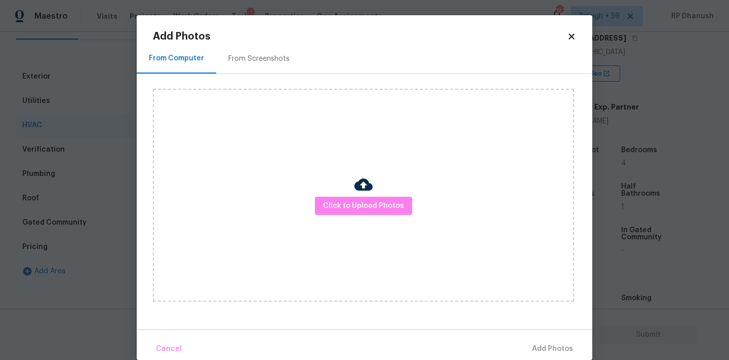
click at [255, 59] on div "From Screenshots" at bounding box center [258, 59] width 61 height 10
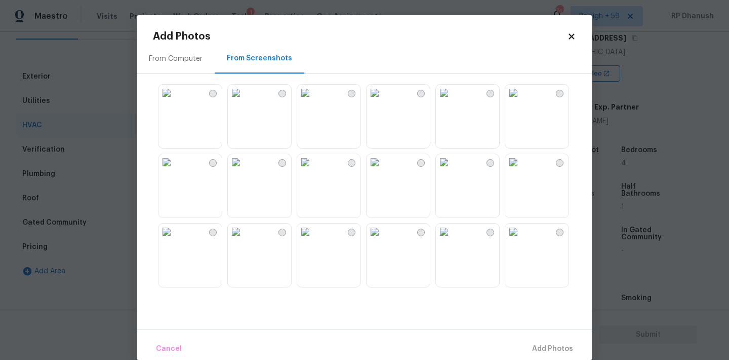
click at [383, 170] on img at bounding box center [375, 162] width 16 height 16
click at [557, 334] on div "Cancel Add 1 Photo(s)" at bounding box center [365, 344] width 456 height 30
drag, startPoint x: 547, startPoint y: 352, endPoint x: 478, endPoint y: 331, distance: 72.6
click at [547, 352] on span "Add 1 Photo(s)" at bounding box center [548, 348] width 50 height 13
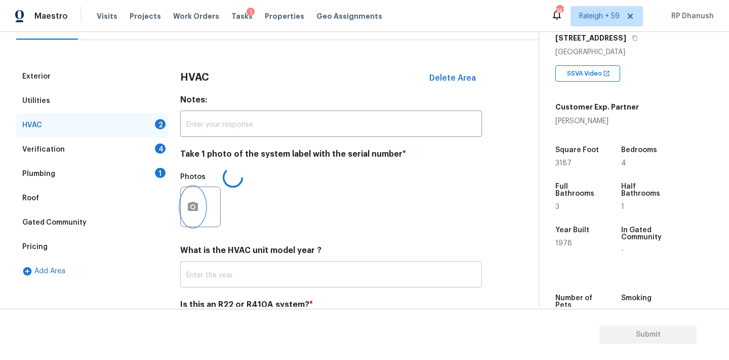
scroll to position [162, 0]
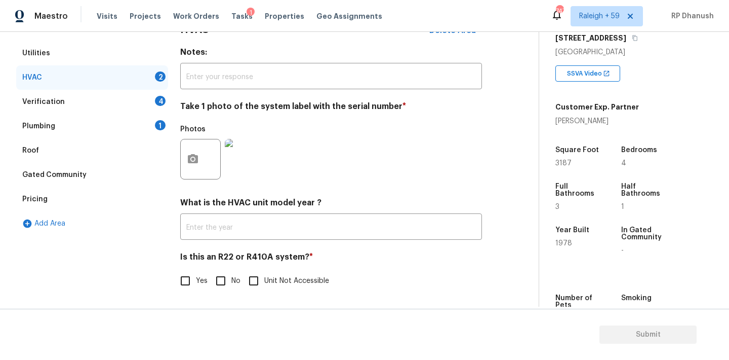
click at [228, 276] on input "No" at bounding box center [220, 280] width 21 height 21
checkbox input "true"
click at [158, 96] on div "4" at bounding box center [160, 101] width 11 height 10
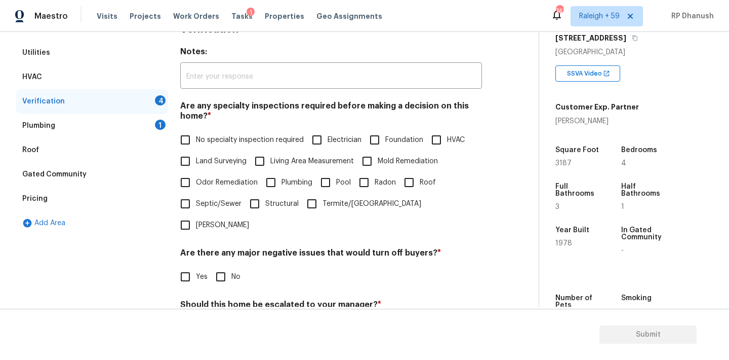
click at [200, 131] on label "No specialty inspection required" at bounding box center [239, 139] width 129 height 21
click at [196, 131] on input "No specialty inspection required" at bounding box center [185, 139] width 21 height 21
checkbox input "true"
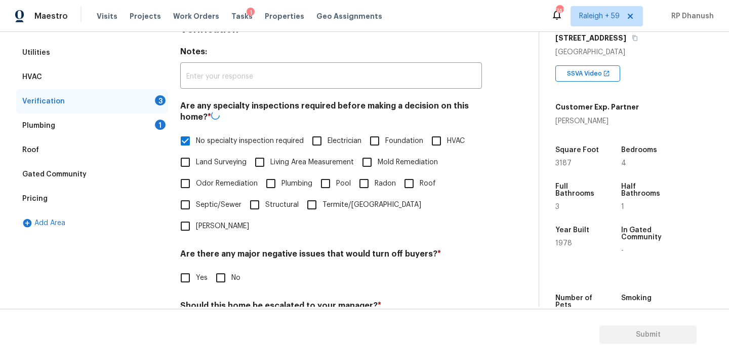
click at [226, 249] on div "Are there any major negative issues that would turn off buyers? * Yes No" at bounding box center [331, 269] width 302 height 40
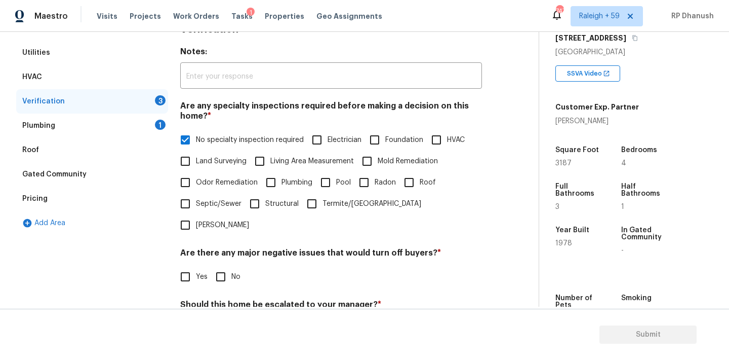
scroll to position [250, 0]
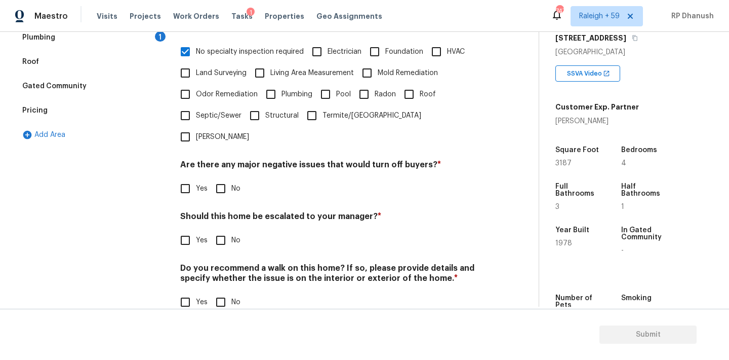
drag, startPoint x: 219, startPoint y: 225, endPoint x: 219, endPoint y: 197, distance: 28.4
click at [219, 229] on input "No" at bounding box center [220, 239] width 21 height 21
checkbox input "true"
click at [219, 183] on div "Verification Notes: ​ Are any specialty inspections required before making a de…" at bounding box center [331, 127] width 302 height 398
drag, startPoint x: 219, startPoint y: 273, endPoint x: 219, endPoint y: 214, distance: 59.3
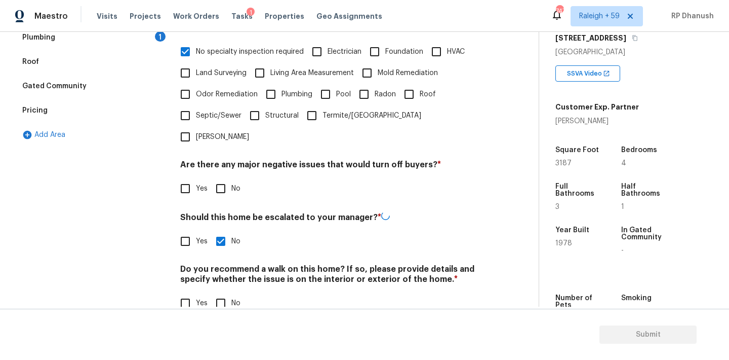
click at [219, 292] on input "No" at bounding box center [220, 302] width 21 height 21
checkbox input "true"
click at [219, 178] on input "No" at bounding box center [220, 188] width 21 height 21
checkbox input "true"
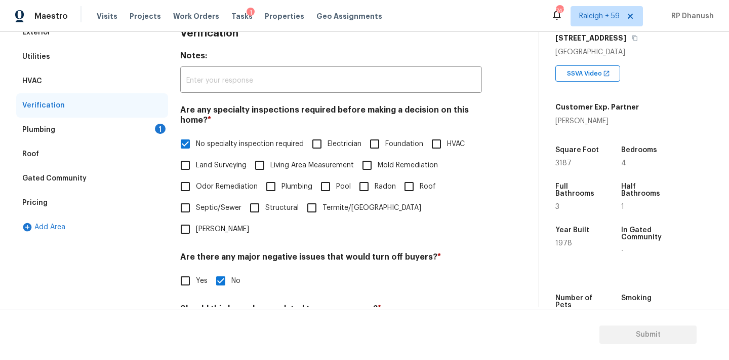
click at [140, 117] on div "Plumbing 1" at bounding box center [92, 129] width 152 height 24
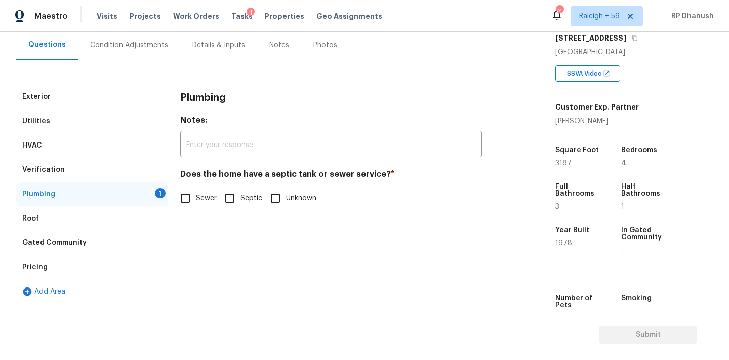
scroll to position [93, 0]
click at [202, 198] on span "Sewer" at bounding box center [206, 198] width 21 height 11
click at [196, 198] on input "Sewer" at bounding box center [185, 197] width 21 height 21
checkbox input "true"
click at [115, 45] on div "Condition Adjustments" at bounding box center [129, 45] width 78 height 10
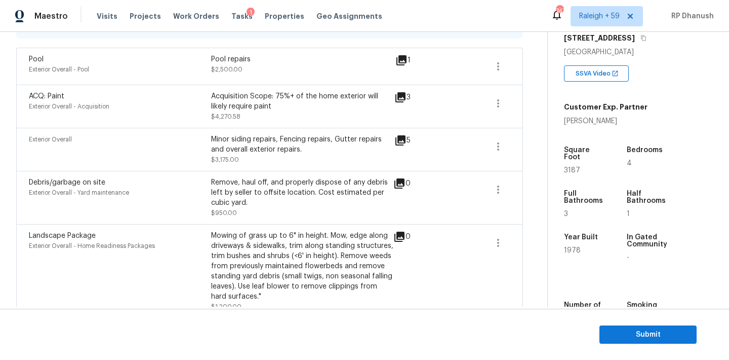
scroll to position [173, 0]
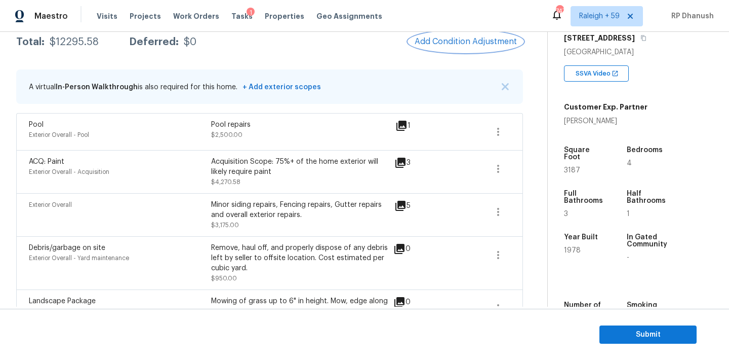
click at [490, 50] on button "Add Condition Adjustment" at bounding box center [466, 41] width 114 height 21
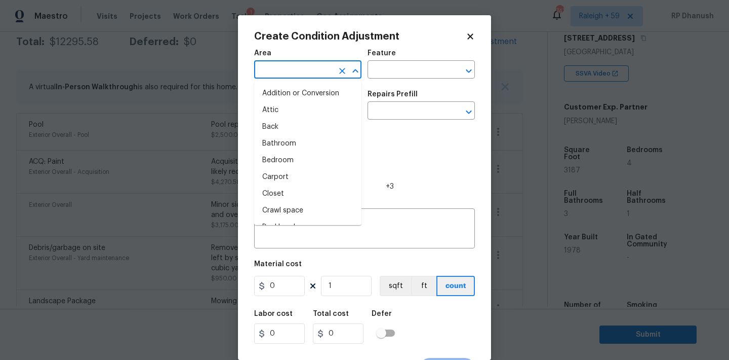
click at [311, 66] on input "text" at bounding box center [293, 71] width 79 height 16
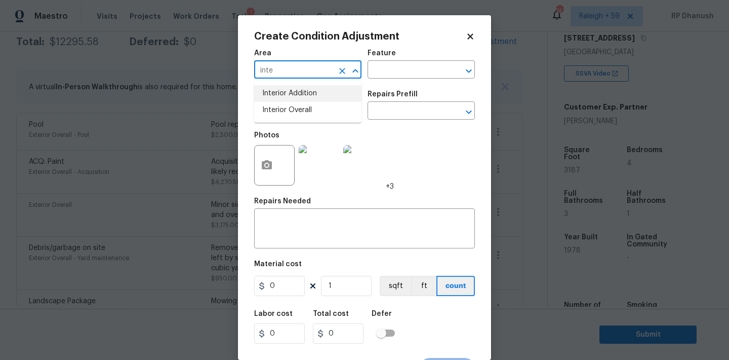
click at [304, 105] on li "Interior Overall" at bounding box center [307, 110] width 107 height 17
type input "Interior Overall"
click at [394, 67] on input "text" at bounding box center [407, 71] width 79 height 16
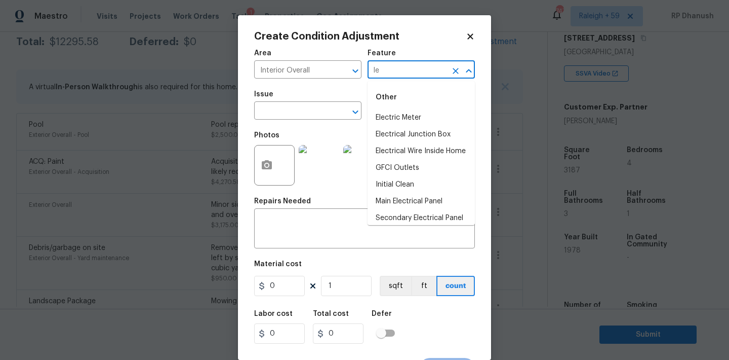
type input "lea"
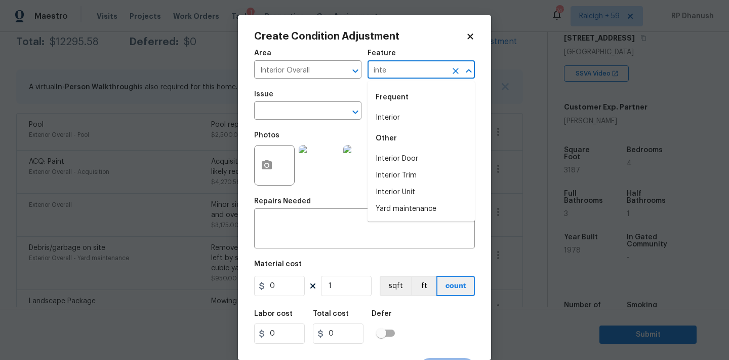
click at [379, 115] on li "Interior" at bounding box center [421, 117] width 107 height 17
type input "Interior"
click at [300, 115] on input "text" at bounding box center [293, 112] width 79 height 16
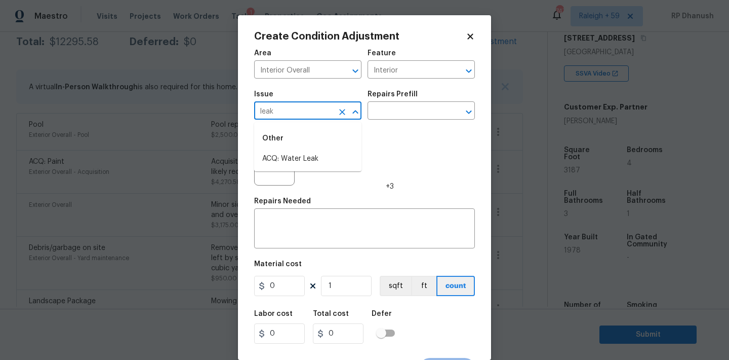
click at [298, 144] on div "Other" at bounding box center [307, 138] width 107 height 24
click at [298, 151] on li "ACQ: Water Leak" at bounding box center [307, 158] width 107 height 17
type input "ACQ: Water Leak"
click at [399, 101] on div "Repairs Prefill" at bounding box center [421, 97] width 107 height 13
click at [396, 119] on input "text" at bounding box center [407, 112] width 79 height 16
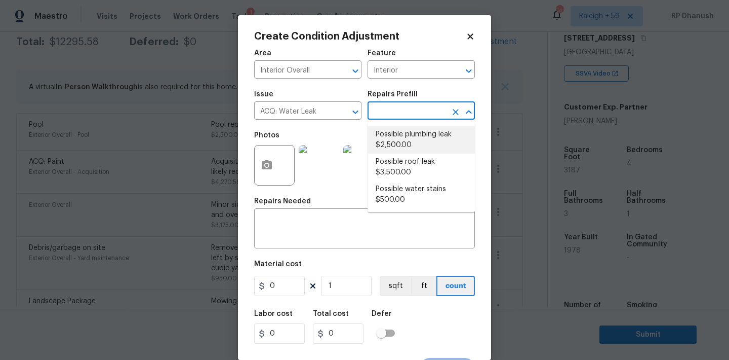
click at [391, 150] on li "Possible plumbing leak $2,500.00" at bounding box center [421, 139] width 107 height 27
type input "Acquisition"
type textarea "Acquisition Scope: Possible plumbing leak"
type input "2500"
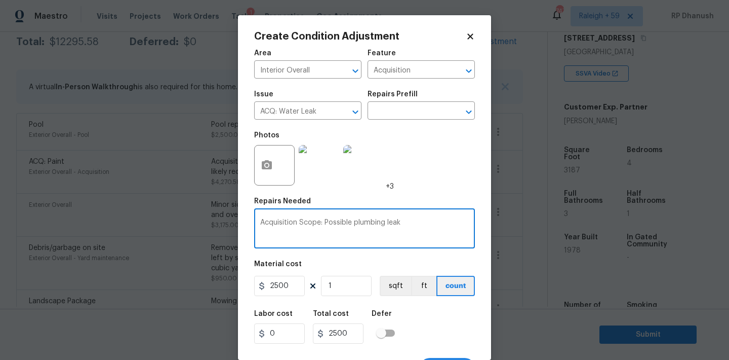
click at [366, 220] on textarea "Acquisition Scope: Possible plumbing leak" at bounding box center [364, 229] width 209 height 21
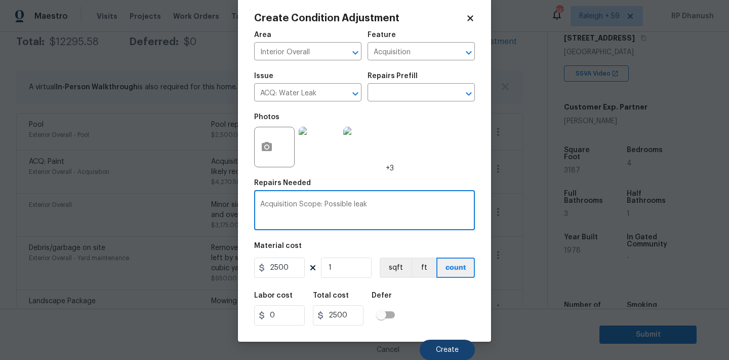
type textarea "Acquisition Scope: Possible leak"
click at [447, 346] on span "Create" at bounding box center [447, 350] width 23 height 8
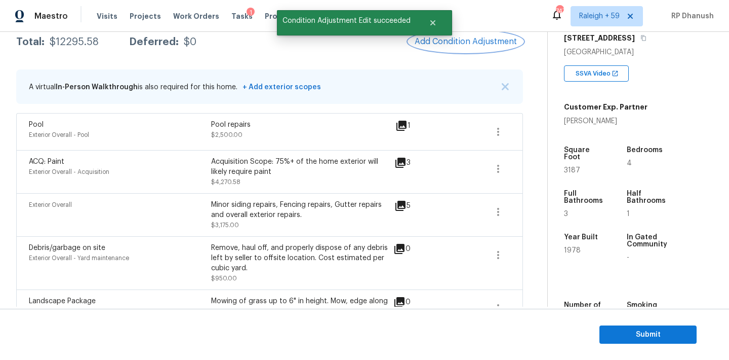
scroll to position [0, 0]
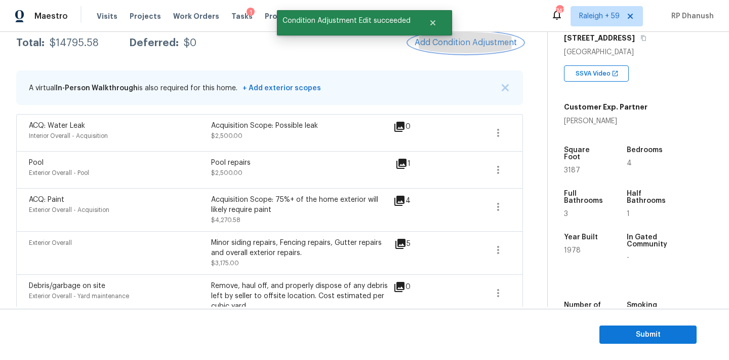
click at [452, 41] on span "Add Condition Adjustment" at bounding box center [466, 42] width 102 height 9
click at [178, 149] on body "Maestro Visits Projects Work Orders Tasks 1 Properties Geo Assignments 747 Rale…" at bounding box center [364, 180] width 729 height 360
click at [494, 129] on icon "button" at bounding box center [498, 133] width 12 height 12
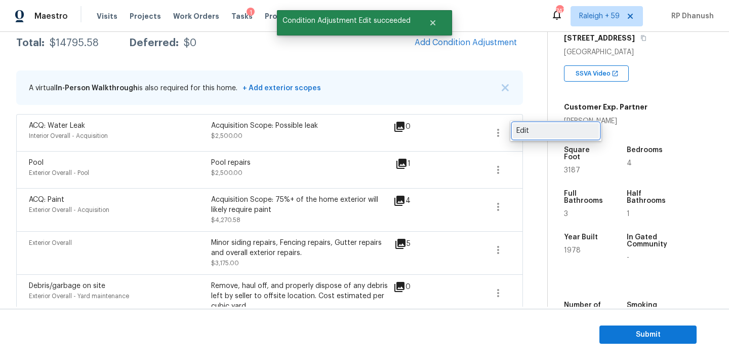
click at [541, 134] on div "Edit" at bounding box center [556, 131] width 79 height 10
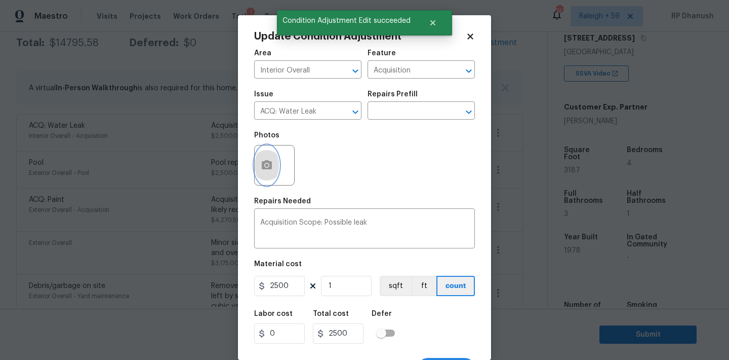
click at [267, 168] on icon "button" at bounding box center [267, 164] width 10 height 9
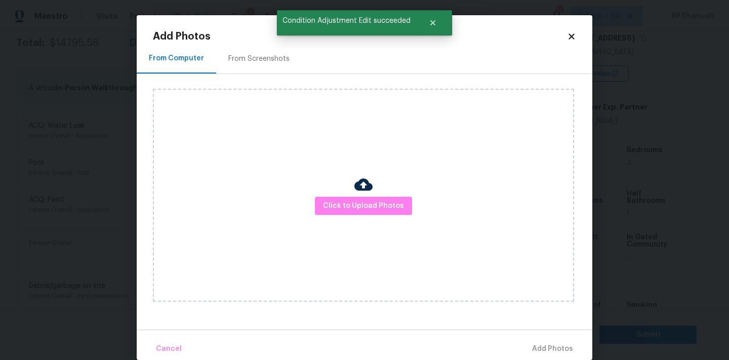
click at [372, 224] on div "Click to Upload Photos" at bounding box center [363, 195] width 421 height 213
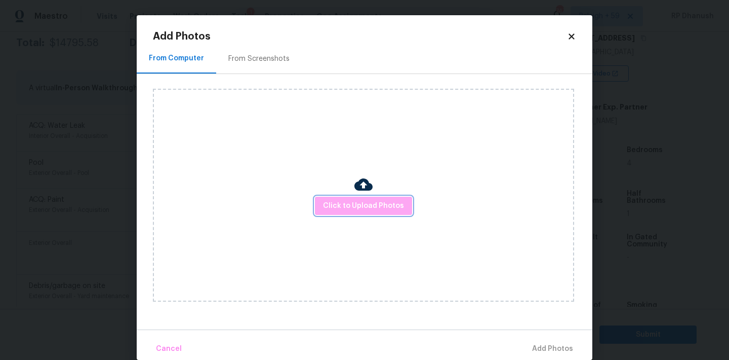
drag, startPoint x: 372, startPoint y: 203, endPoint x: 372, endPoint y: 147, distance: 55.2
click at [372, 195] on div "Click to Upload Photos" at bounding box center [363, 195] width 421 height 213
click at [372, 147] on div "Click to Upload Photos" at bounding box center [363, 195] width 421 height 213
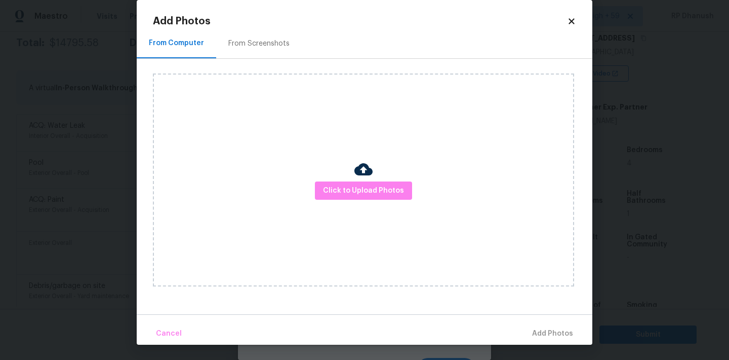
click at [354, 173] on div "Click to Upload Photos" at bounding box center [363, 179] width 421 height 213
click at [339, 184] on span "Click to Upload Photos" at bounding box center [363, 190] width 81 height 13
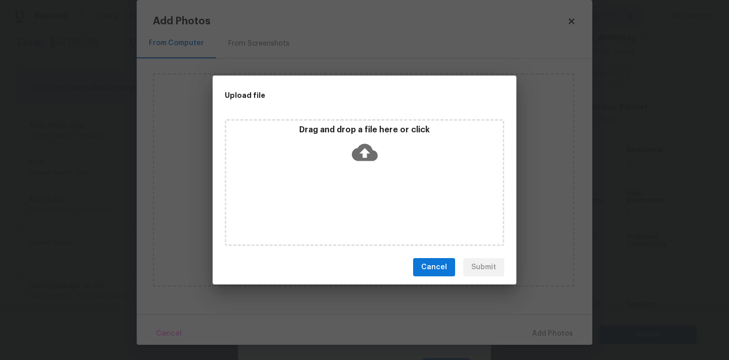
click at [368, 149] on icon at bounding box center [365, 152] width 26 height 17
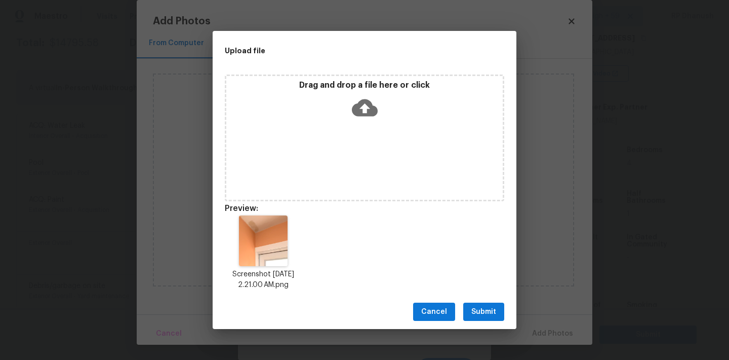
click at [477, 314] on span "Submit" at bounding box center [484, 311] width 25 height 13
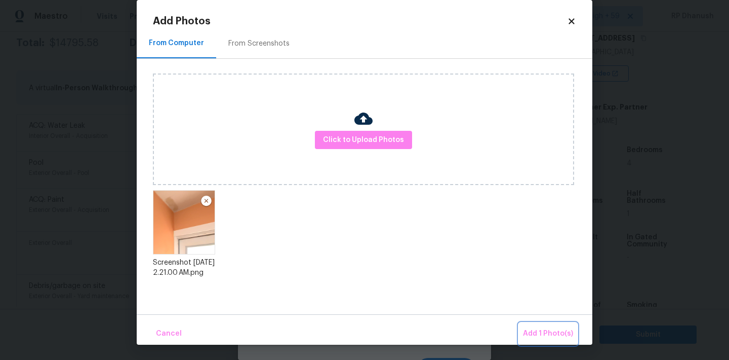
click at [537, 334] on span "Add 1 Photo(s)" at bounding box center [548, 333] width 50 height 13
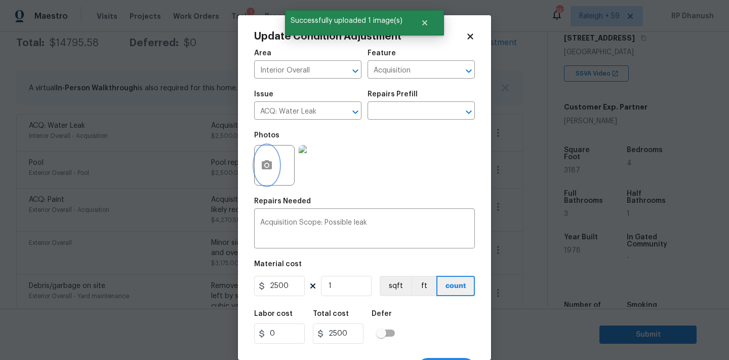
scroll to position [19, 0]
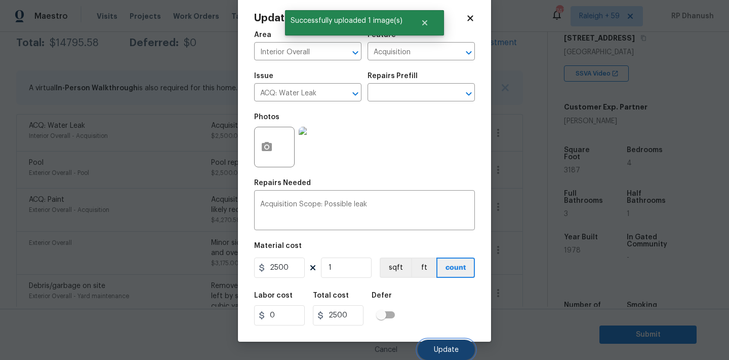
click at [454, 355] on button "Update" at bounding box center [446, 349] width 57 height 20
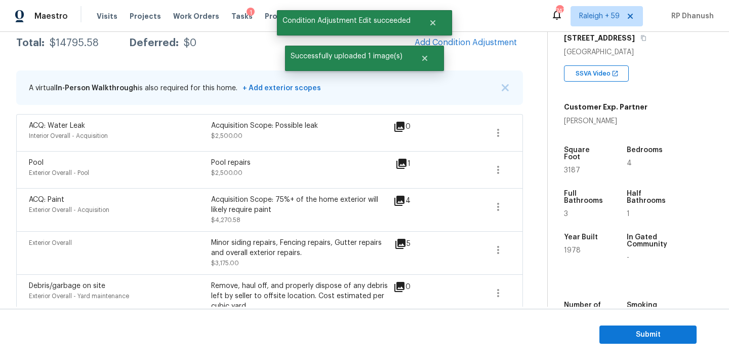
scroll to position [0, 0]
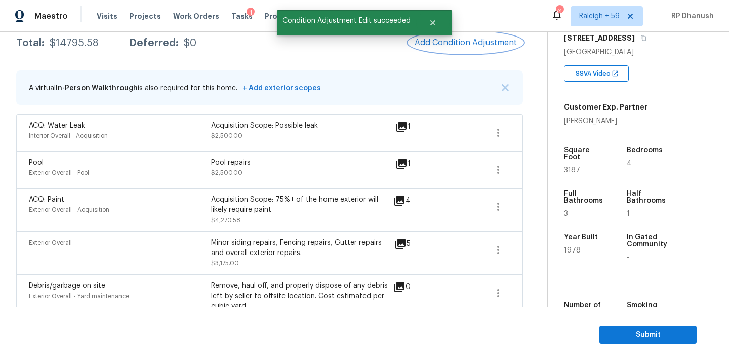
click at [459, 35] on button "Add Condition Adjustment" at bounding box center [466, 42] width 114 height 21
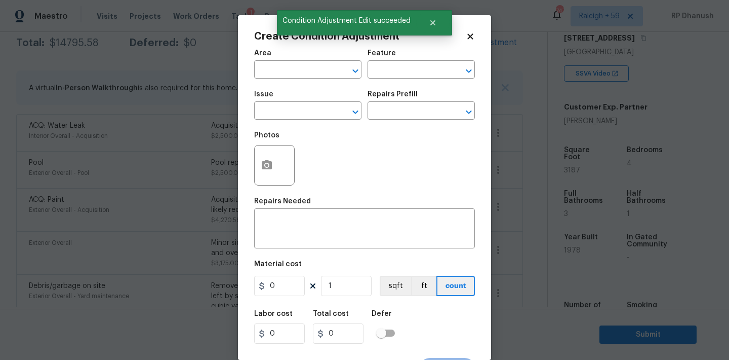
click at [308, 79] on span "Area ​" at bounding box center [307, 64] width 107 height 41
click at [302, 61] on div "Area" at bounding box center [307, 56] width 107 height 13
click at [302, 67] on input "text" at bounding box center [293, 71] width 79 height 16
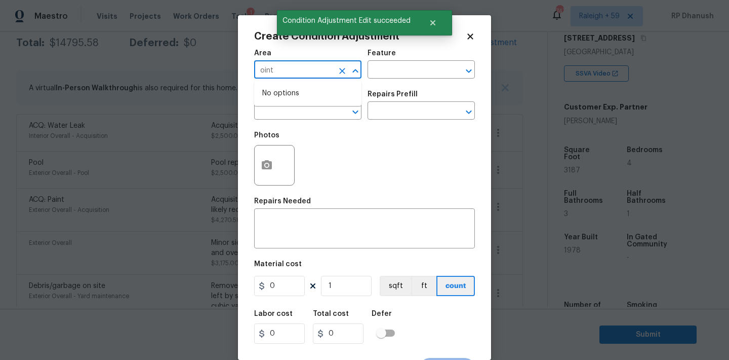
type input "ointe"
click at [297, 110] on li "Interior Overall" at bounding box center [307, 110] width 107 height 17
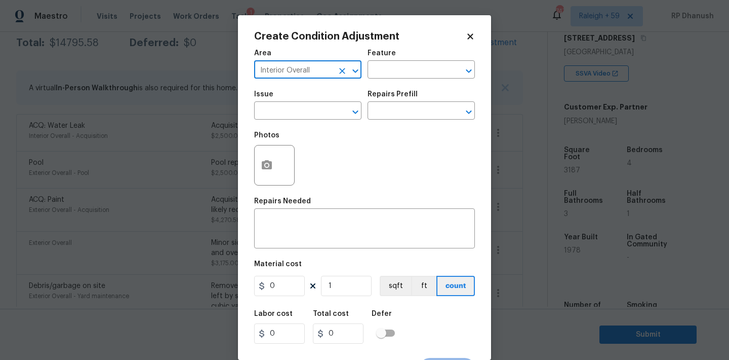
type input "Interior Overall"
click at [374, 81] on div "Area Interior Overall ​ Feature ​" at bounding box center [364, 64] width 221 height 41
click at [388, 70] on input "text" at bounding box center [407, 71] width 79 height 16
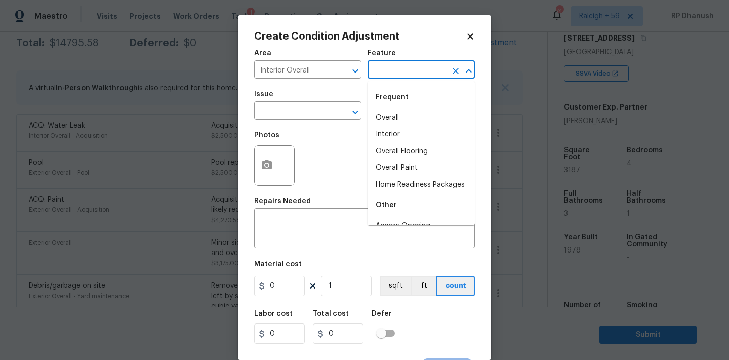
type input "p"
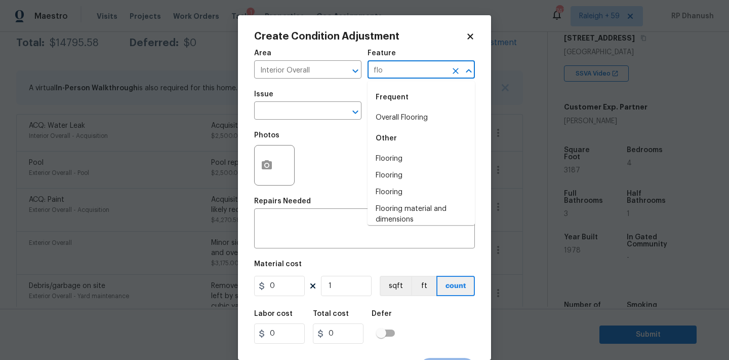
click at [382, 107] on div "Frequent" at bounding box center [421, 97] width 107 height 24
click at [382, 116] on li "Overall Flooring" at bounding box center [421, 117] width 107 height 17
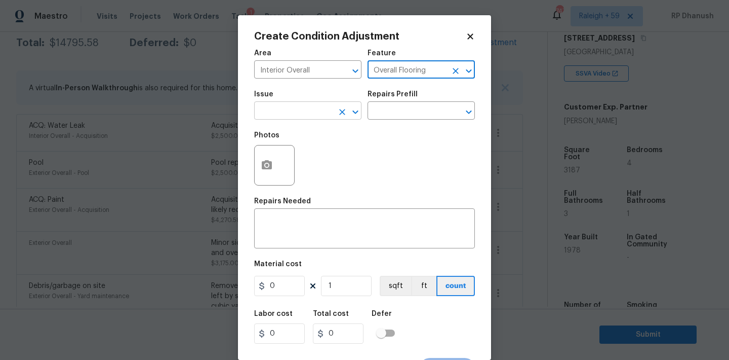
type input "Overall Flooring"
click at [307, 116] on input "text" at bounding box center [293, 112] width 79 height 16
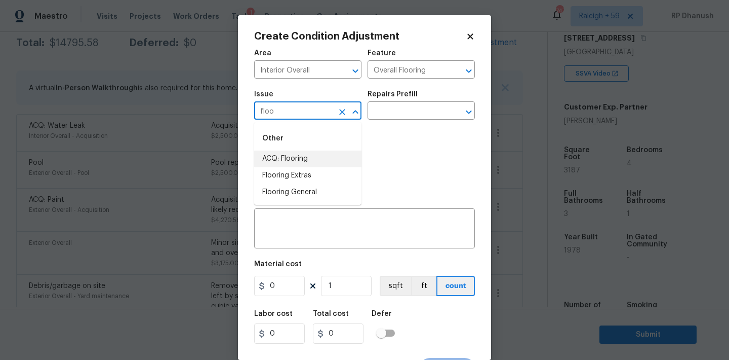
drag, startPoint x: 302, startPoint y: 153, endPoint x: 377, endPoint y: 121, distance: 81.5
click at [302, 152] on li "ACQ: Flooring" at bounding box center [307, 158] width 107 height 17
type input "ACQ: Flooring"
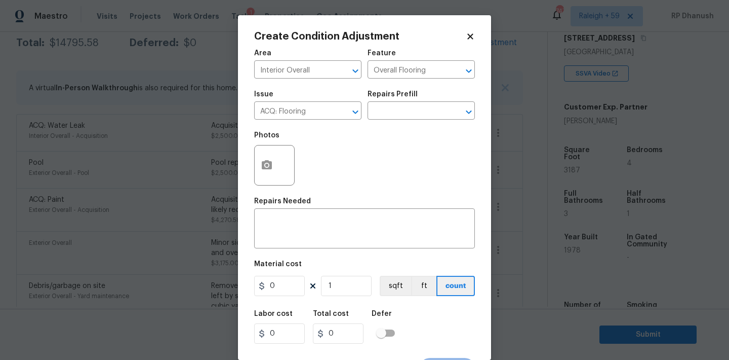
click at [380, 121] on div "Issue ACQ: Flooring ​ Repairs Prefill ​" at bounding box center [364, 105] width 221 height 41
click at [398, 113] on input "text" at bounding box center [407, 112] width 79 height 16
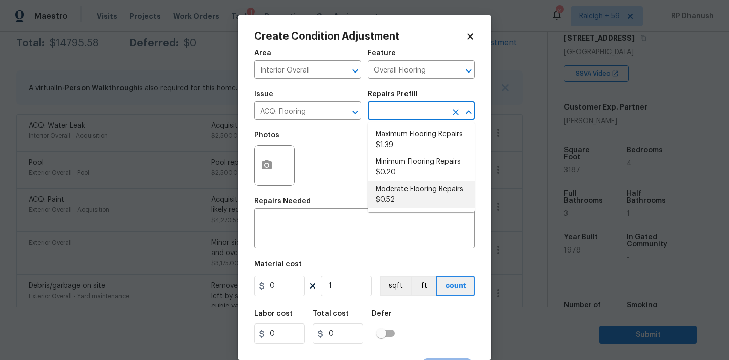
click at [389, 190] on li "Moderate Flooring Repairs $0.52" at bounding box center [421, 194] width 107 height 27
type input "Acquisition"
type textarea "Acquisition Scope: Moderate flooring repairs"
type input "0.52"
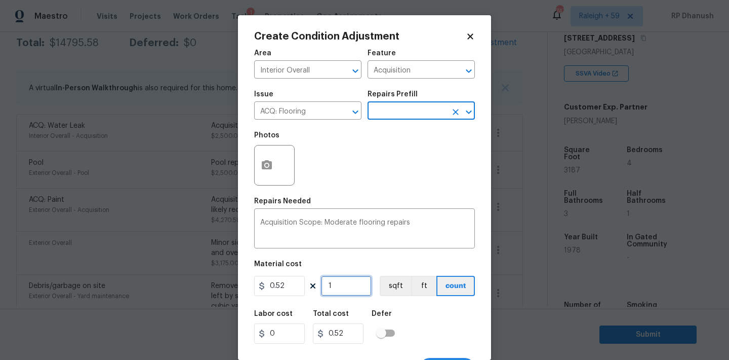
click at [338, 287] on input "1" at bounding box center [346, 286] width 51 height 20
type input "0"
type input "3"
type input "1.56"
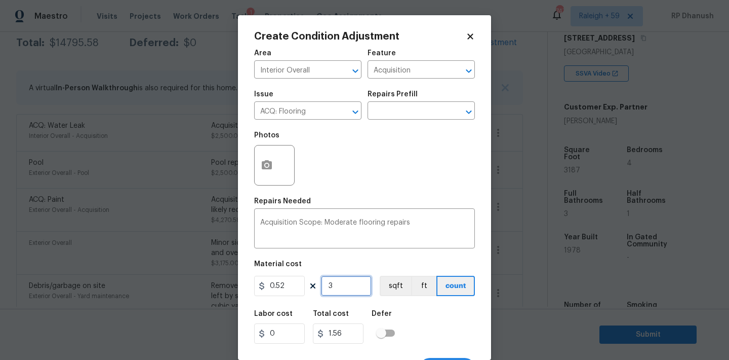
type input "31"
type input "16.12"
type input "318"
type input "165.36"
type input "3187"
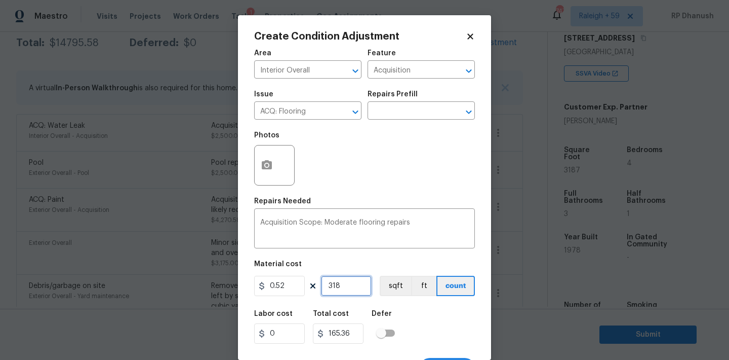
type input "1657.24"
type input "3187"
click at [342, 283] on input "3187" at bounding box center [346, 286] width 51 height 20
click at [267, 174] on button "button" at bounding box center [267, 165] width 24 height 40
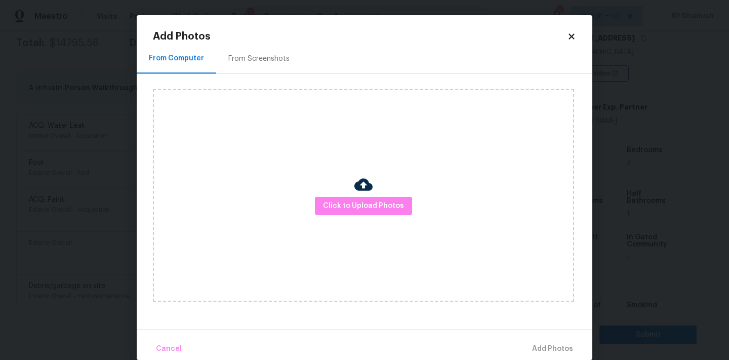
click at [264, 76] on div "Click to Upload Photos" at bounding box center [373, 195] width 440 height 242
click at [264, 68] on div "From Screenshots" at bounding box center [259, 59] width 86 height 30
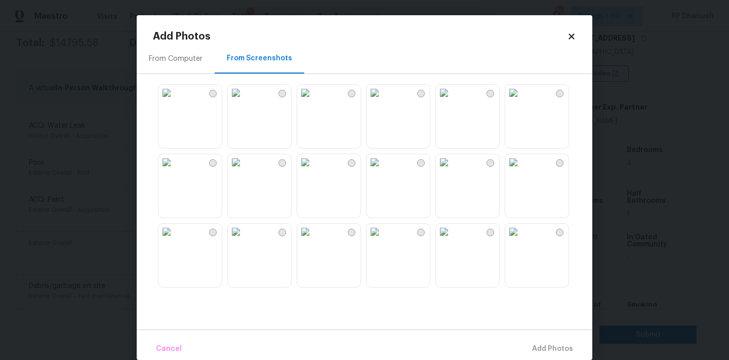
click at [314, 101] on img at bounding box center [305, 93] width 16 height 16
click at [244, 101] on img at bounding box center [236, 93] width 16 height 16
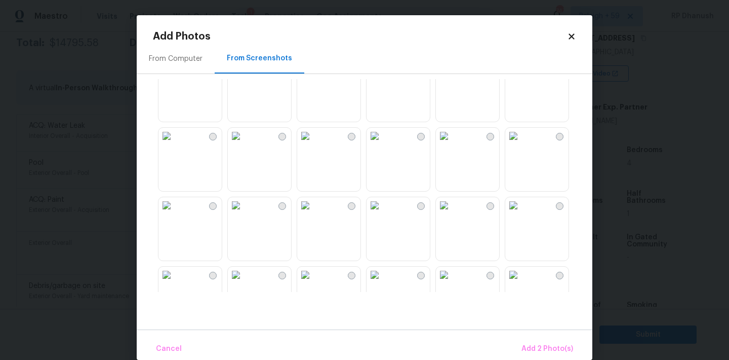
click at [314, 74] on img at bounding box center [305, 66] width 16 height 16
click at [383, 213] on img at bounding box center [375, 205] width 16 height 16
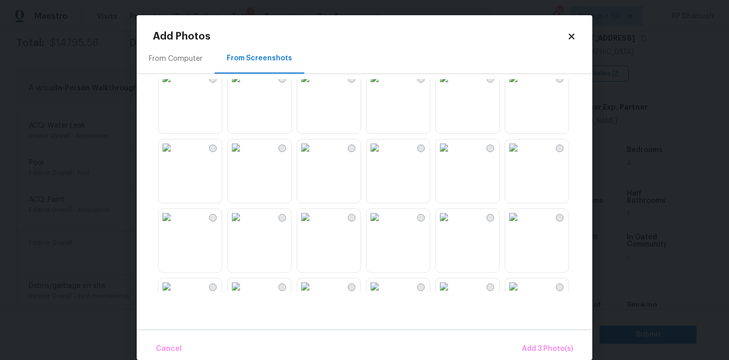
scroll to position [262, 0]
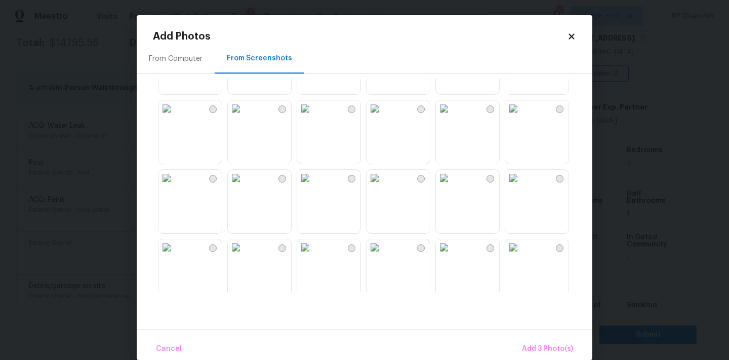
click at [244, 116] on img at bounding box center [236, 108] width 16 height 16
click at [538, 338] on button "Add 4 Photo(s)" at bounding box center [547, 349] width 60 height 22
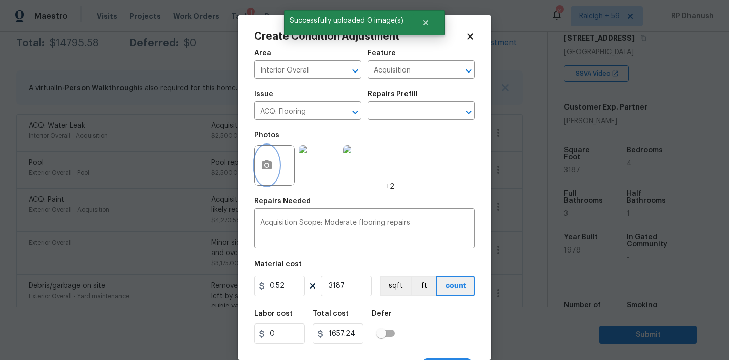
scroll to position [19, 0]
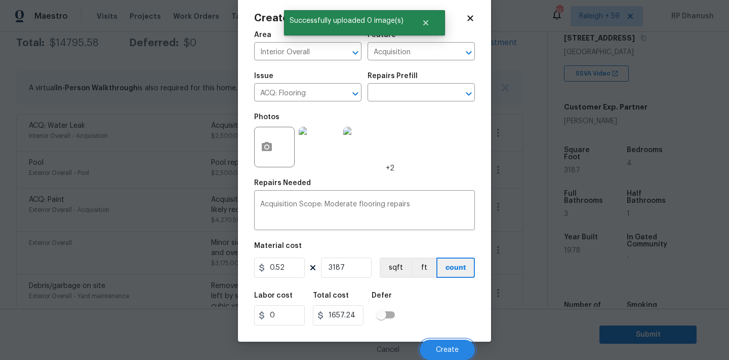
click at [446, 346] on span "Create" at bounding box center [447, 350] width 23 height 8
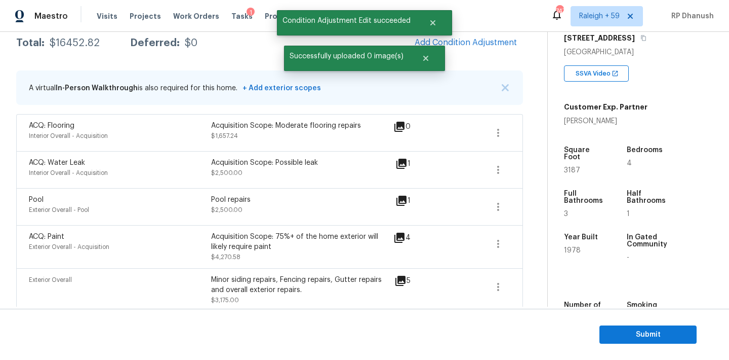
scroll to position [0, 0]
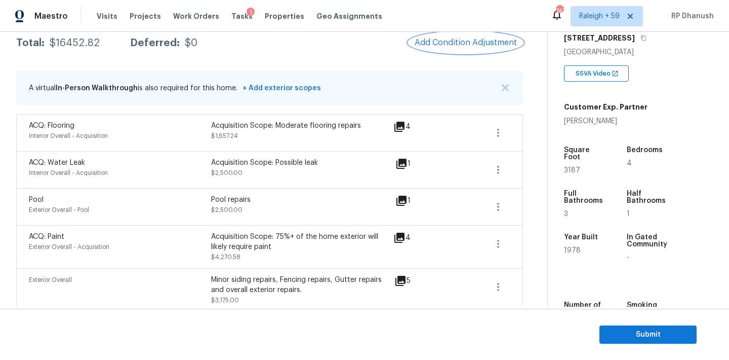
click at [483, 44] on span "Add Condition Adjustment" at bounding box center [466, 42] width 102 height 9
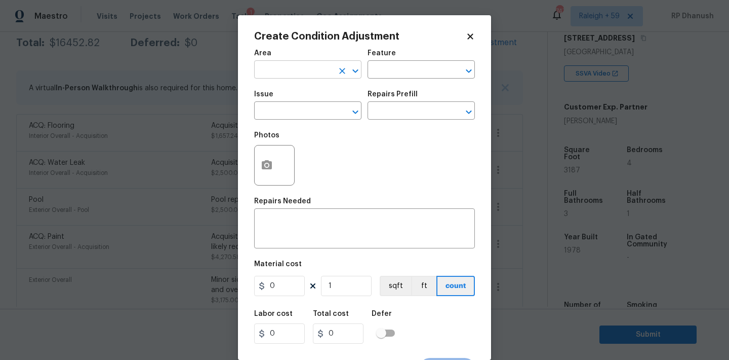
click at [296, 75] on input "text" at bounding box center [293, 71] width 79 height 16
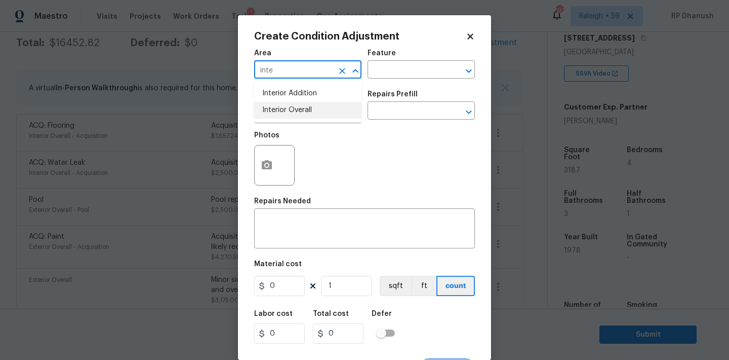
click at [299, 111] on li "Interior Overall" at bounding box center [307, 110] width 107 height 17
type input "Interior Overall"
click at [412, 79] on div "Area Interior Overall ​ Feature ​" at bounding box center [364, 64] width 221 height 41
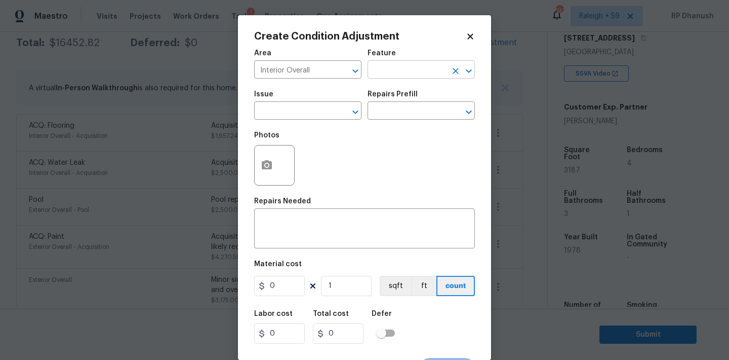
click at [412, 71] on input "text" at bounding box center [407, 71] width 79 height 16
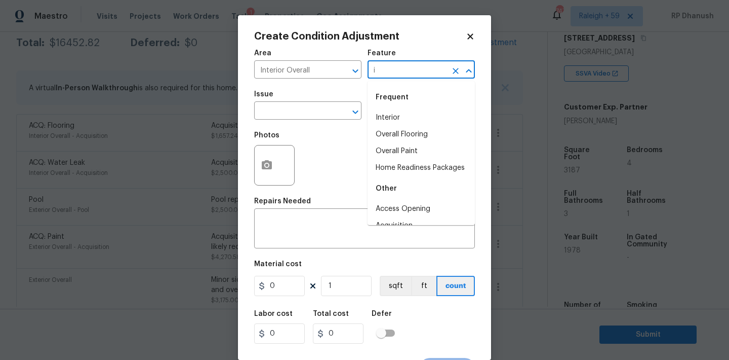
type input "i"
click at [225, 160] on body "Maestro Visits Projects Work Orders Tasks 1 Properties Geo Assignments 747 Rale…" at bounding box center [364, 180] width 729 height 360
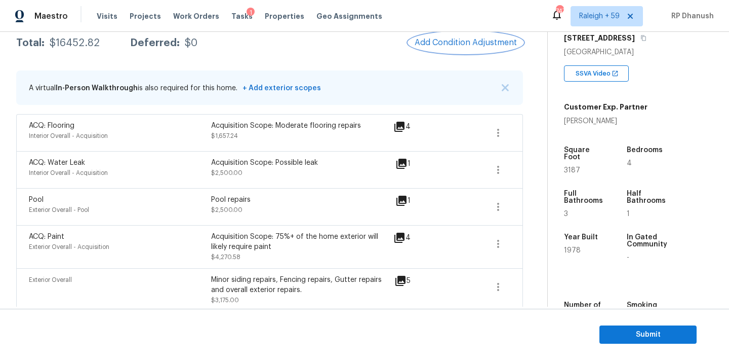
click at [488, 51] on button "Add Condition Adjustment" at bounding box center [466, 42] width 114 height 21
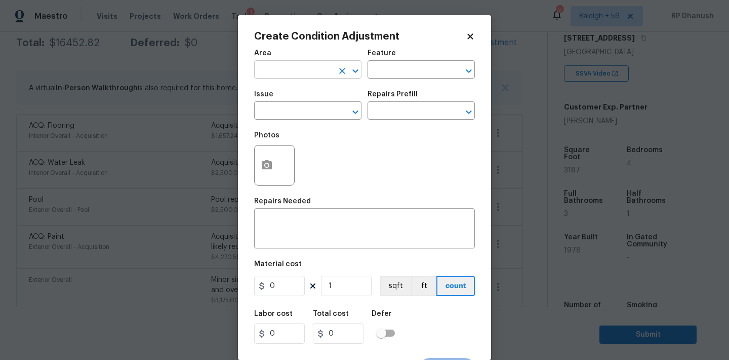
click at [303, 71] on input "text" at bounding box center [293, 71] width 79 height 16
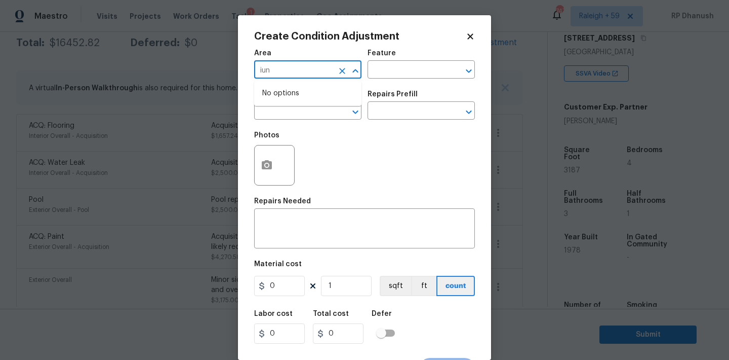
type input "iunt"
click at [301, 110] on li "Interior Overall" at bounding box center [307, 110] width 107 height 17
type input "Interior Overall"
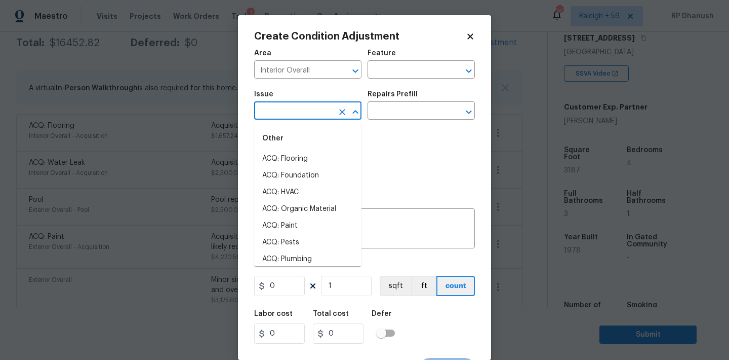
click at [304, 117] on input "text" at bounding box center [293, 112] width 79 height 16
click at [290, 178] on li "Flooring Extras" at bounding box center [307, 175] width 107 height 17
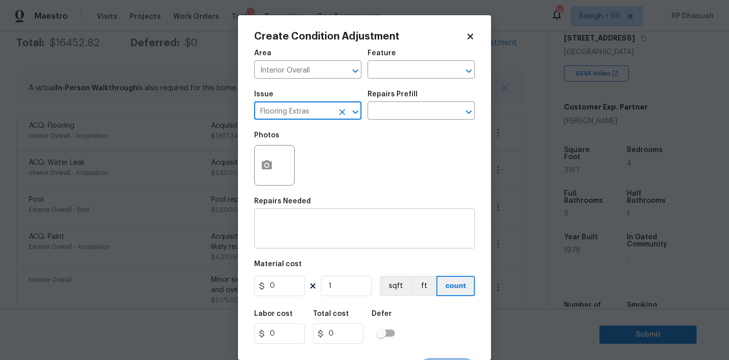
type input "Flooring Extras"
click at [290, 244] on div "x ​" at bounding box center [364, 229] width 221 height 37
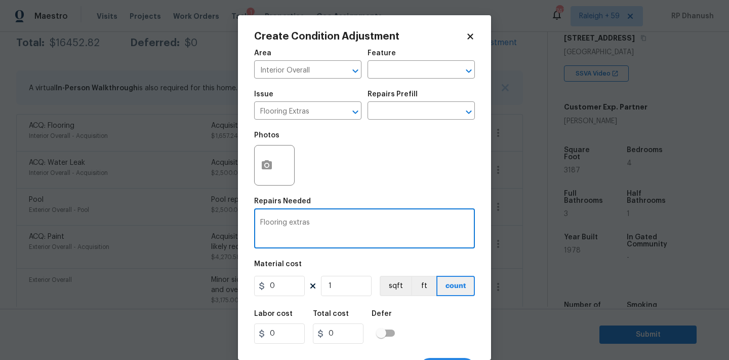
type textarea "Flooring extras"
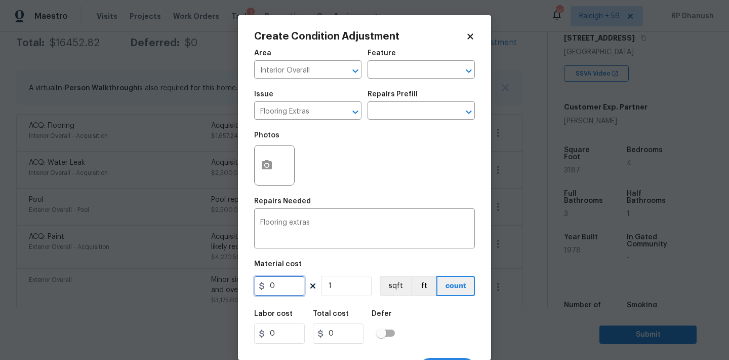
click at [288, 282] on input "0" at bounding box center [279, 286] width 51 height 20
type input "500"
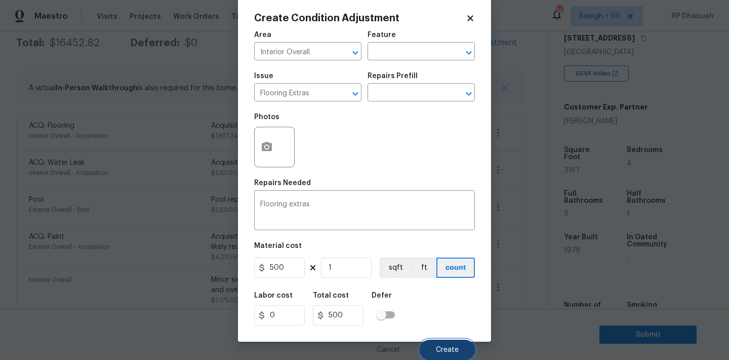
click at [452, 344] on button "Create" at bounding box center [447, 349] width 55 height 20
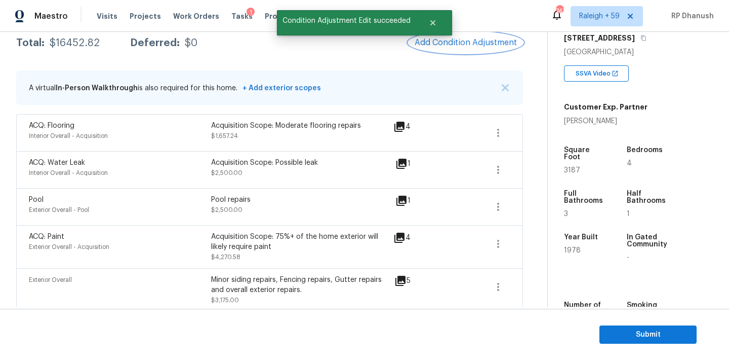
scroll to position [0, 0]
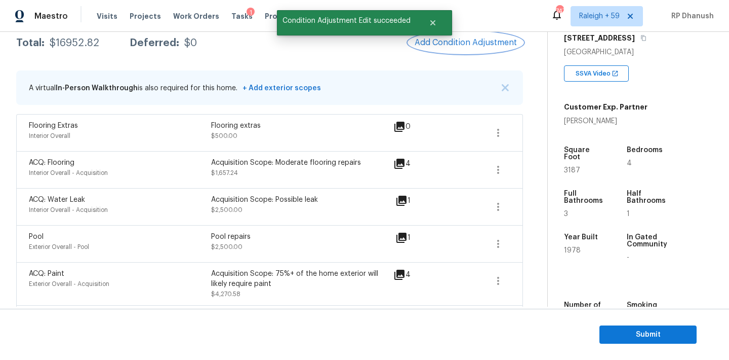
click at [481, 42] on span "Add Condition Adjustment" at bounding box center [466, 42] width 102 height 9
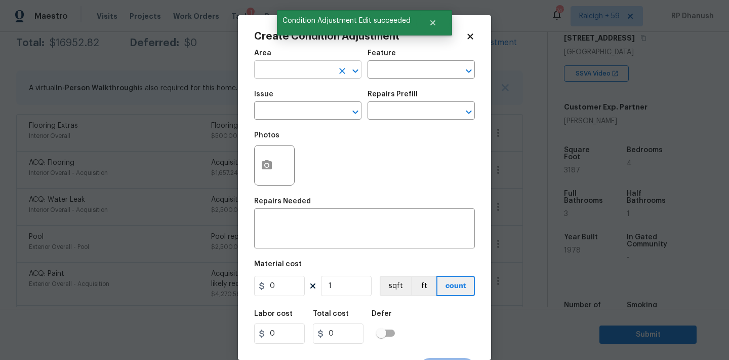
click at [273, 74] on input "text" at bounding box center [293, 71] width 79 height 16
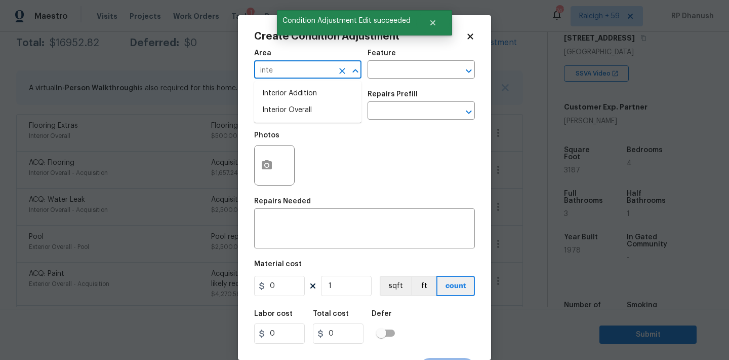
drag, startPoint x: 283, startPoint y: 108, endPoint x: 404, endPoint y: 58, distance: 131.0
click at [286, 105] on li "Interior Overall" at bounding box center [307, 110] width 107 height 17
type input "Interior Overall"
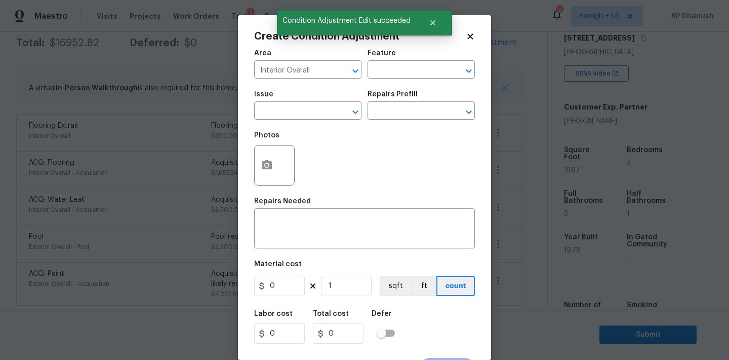
click at [405, 59] on div "Feature" at bounding box center [421, 56] width 107 height 13
click at [399, 70] on input "text" at bounding box center [407, 71] width 79 height 16
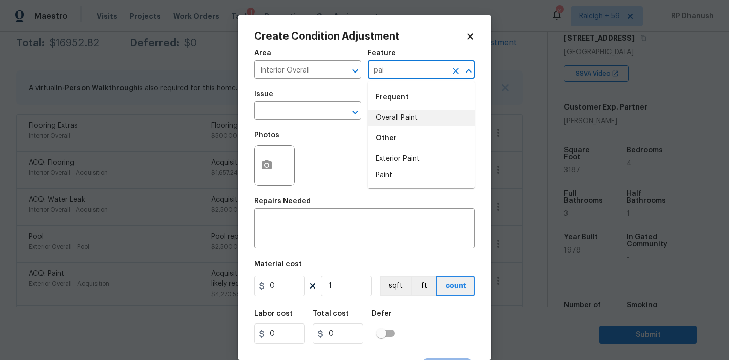
click at [401, 126] on div "Other" at bounding box center [421, 138] width 107 height 24
click at [368, 113] on li "Overall Paint" at bounding box center [421, 117] width 107 height 17
type input "Overall Paint"
click at [305, 109] on input "text" at bounding box center [293, 112] width 79 height 16
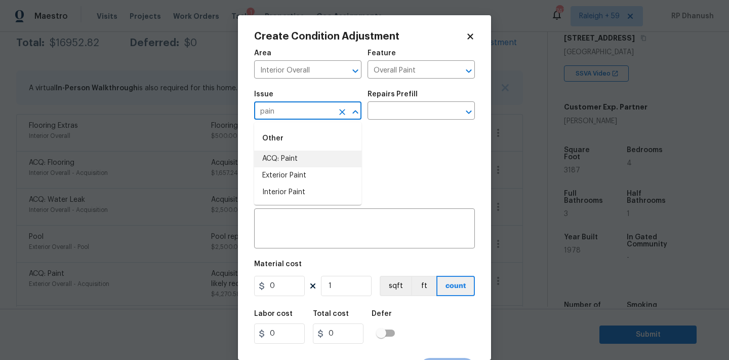
click at [330, 153] on li "ACQ: Paint" at bounding box center [307, 158] width 107 height 17
type input "ACQ: Paint"
click at [403, 115] on input "text" at bounding box center [407, 112] width 79 height 16
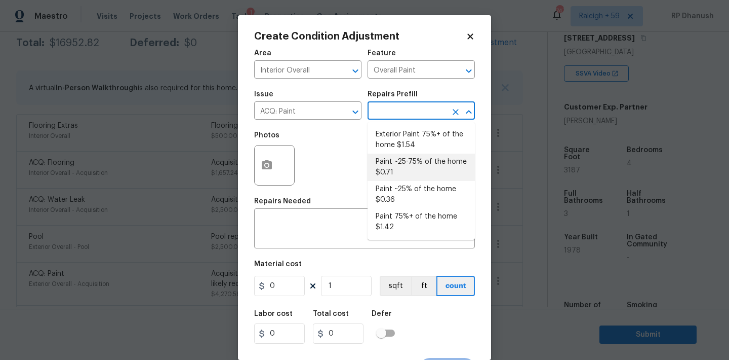
click at [401, 164] on li "Paint ~25-75% of the home $0.71" at bounding box center [421, 166] width 107 height 27
type input "Acquisition"
type textarea "Acquisition Scope: ~25 - 75% of the home needs interior paint"
type input "0.71"
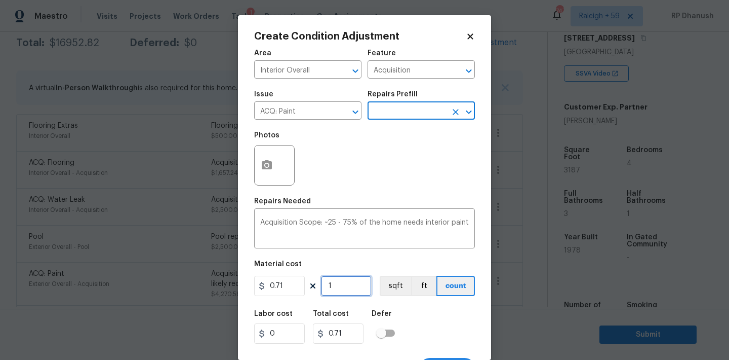
click at [346, 292] on input "1" at bounding box center [346, 286] width 51 height 20
type input "0"
type input "3"
type input "2.13"
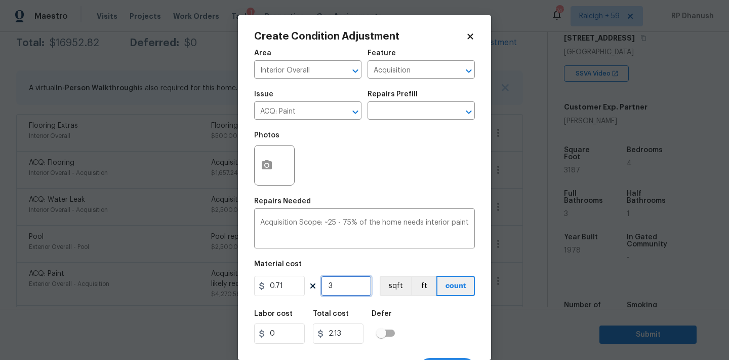
type input "31"
type input "22.01"
type input "318"
type input "225.78"
type input "3187"
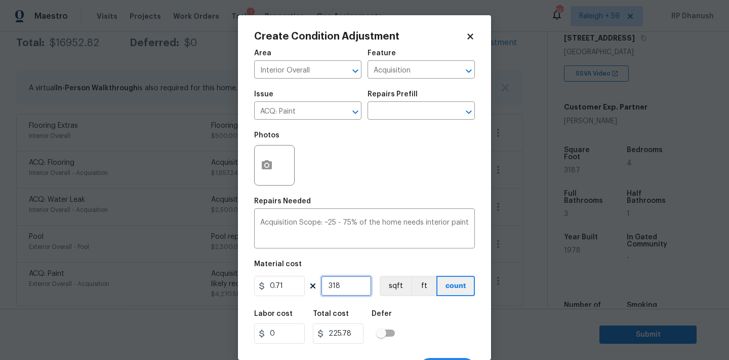
type input "2262.77"
type input "3187"
click at [358, 276] on input "3187" at bounding box center [346, 286] width 51 height 20
click at [355, 280] on input "3187" at bounding box center [346, 286] width 51 height 20
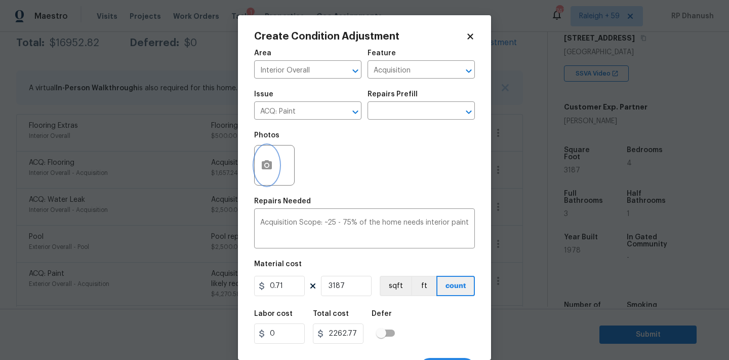
click at [257, 161] on button "button" at bounding box center [267, 165] width 24 height 40
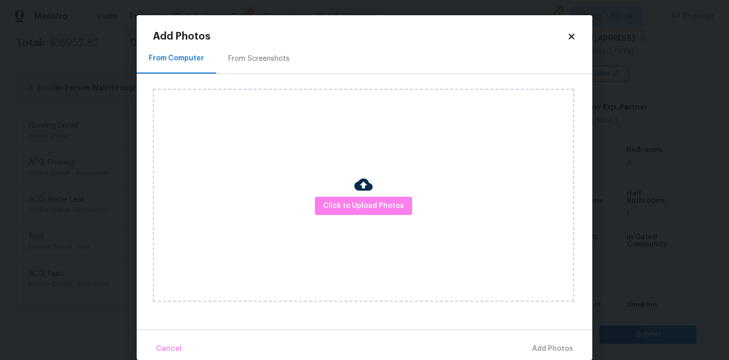
click at [267, 73] on div "From Screenshots" at bounding box center [259, 59] width 86 height 30
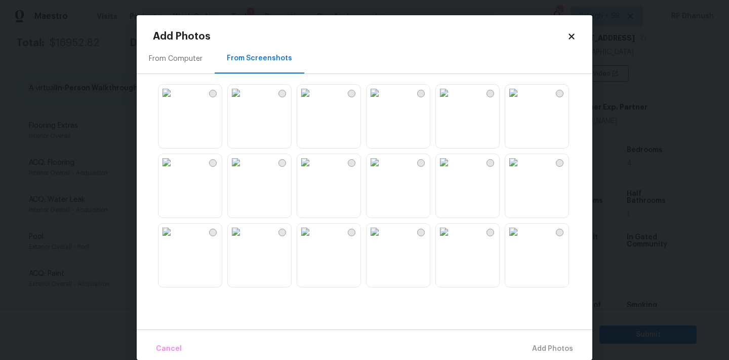
click at [314, 101] on img at bounding box center [305, 93] width 16 height 16
click at [314, 170] on img at bounding box center [305, 162] width 16 height 16
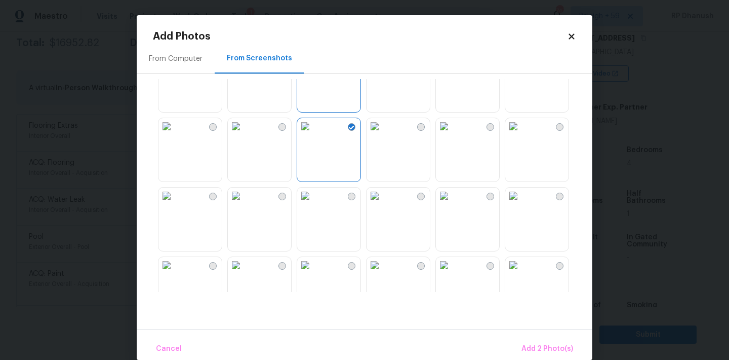
scroll to position [151, 0]
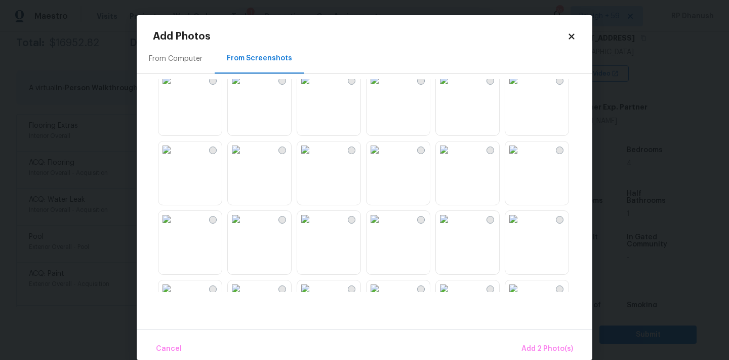
click at [383, 158] on img at bounding box center [375, 149] width 16 height 16
click at [452, 158] on img at bounding box center [444, 149] width 16 height 16
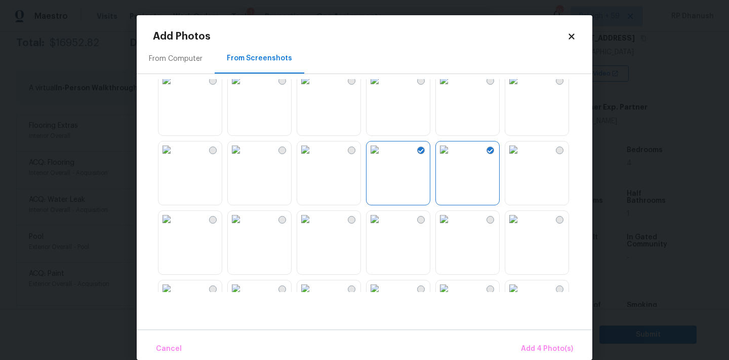
click at [314, 227] on img at bounding box center [305, 219] width 16 height 16
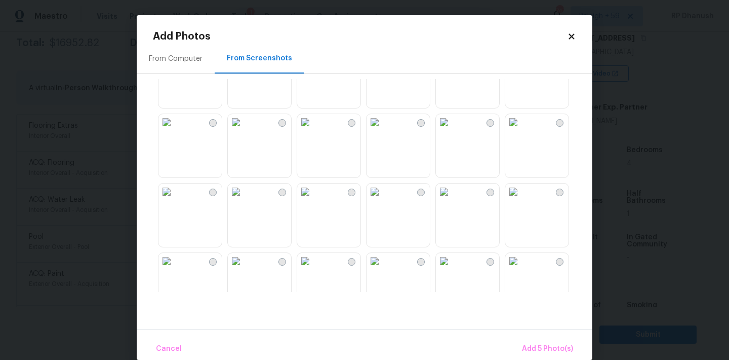
scroll to position [616, 0]
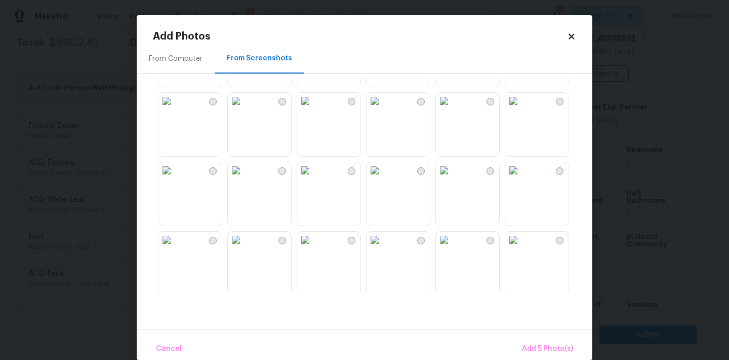
click at [314, 109] on img at bounding box center [305, 101] width 16 height 16
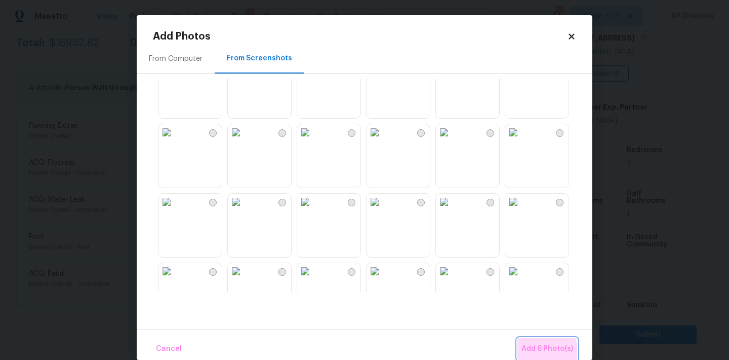
click at [543, 350] on span "Add 6 Photo(s)" at bounding box center [548, 348] width 52 height 13
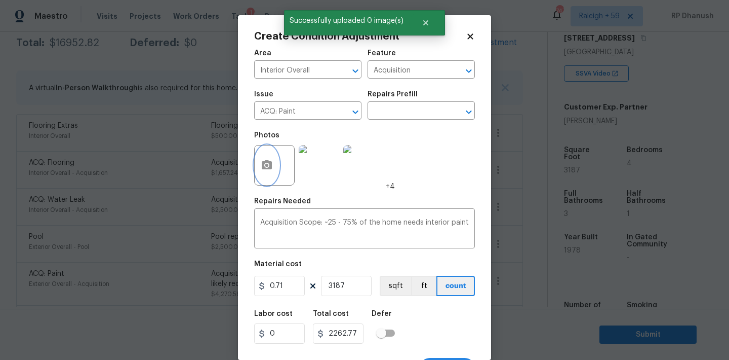
scroll to position [19, 0]
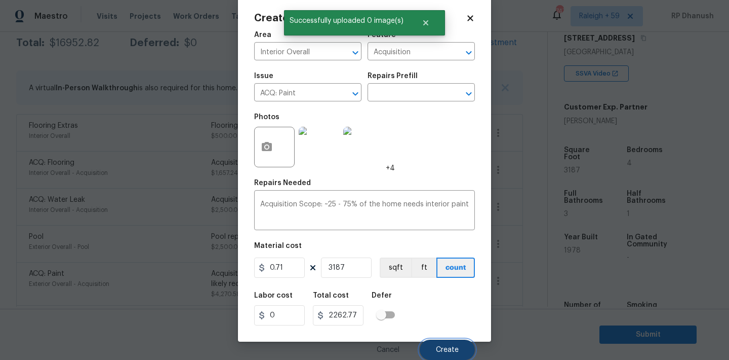
click at [438, 348] on span "Create" at bounding box center [447, 350] width 23 height 8
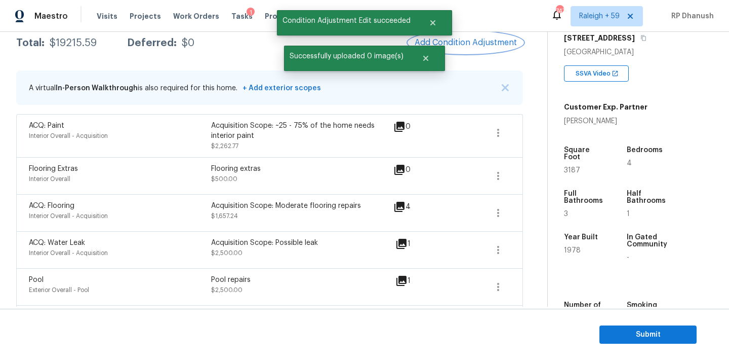
scroll to position [0, 0]
click at [482, 40] on span "Add Condition Adjustment" at bounding box center [466, 42] width 102 height 9
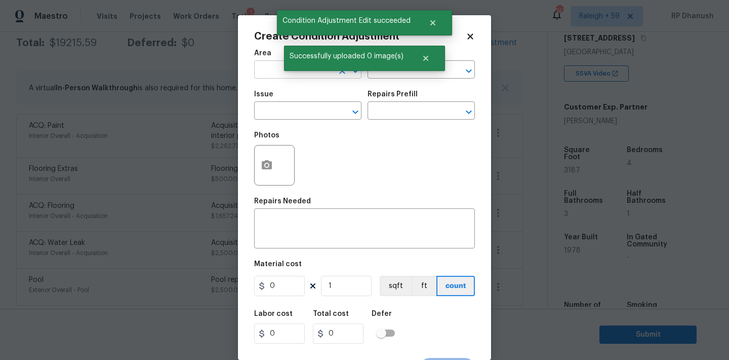
click at [273, 74] on input "text" at bounding box center [293, 71] width 79 height 16
type input "i"
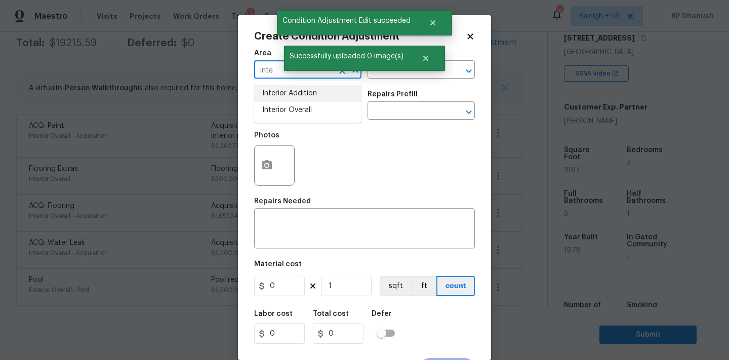
click at [281, 102] on li "Interior Overall" at bounding box center [307, 110] width 107 height 17
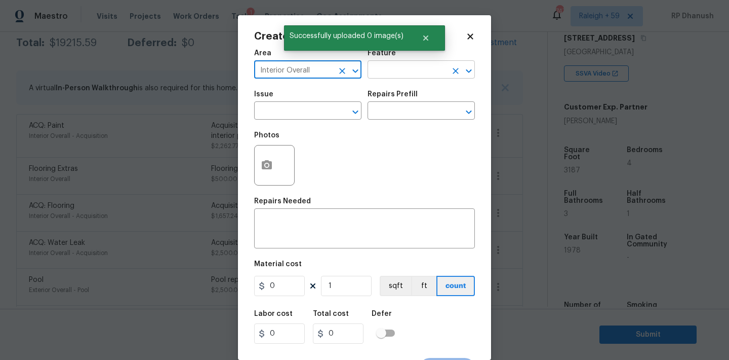
type input "Interior Overall"
click at [403, 71] on input "text" at bounding box center [407, 71] width 79 height 16
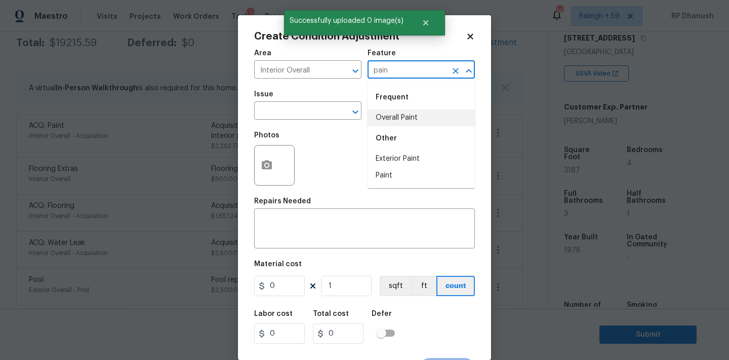
click at [391, 128] on div "Other" at bounding box center [421, 138] width 107 height 24
click at [406, 117] on li "Overall Paint" at bounding box center [421, 117] width 107 height 17
type input "Overall Paint"
click at [312, 119] on input "text" at bounding box center [293, 112] width 79 height 16
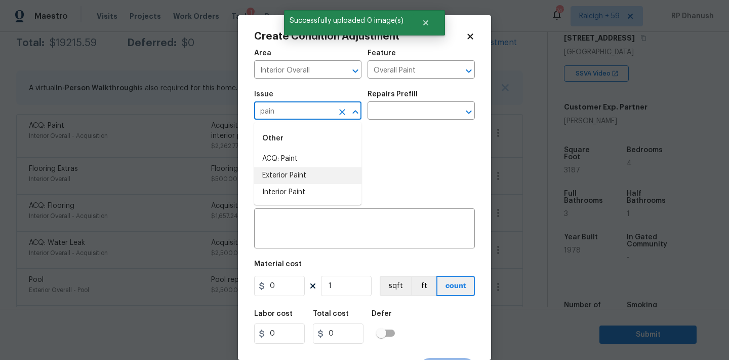
drag, startPoint x: 295, startPoint y: 188, endPoint x: 296, endPoint y: 180, distance: 8.7
click at [296, 180] on ul "ACQ: Paint Exterior Paint Interior Paint" at bounding box center [307, 175] width 107 height 50
type input "pain"
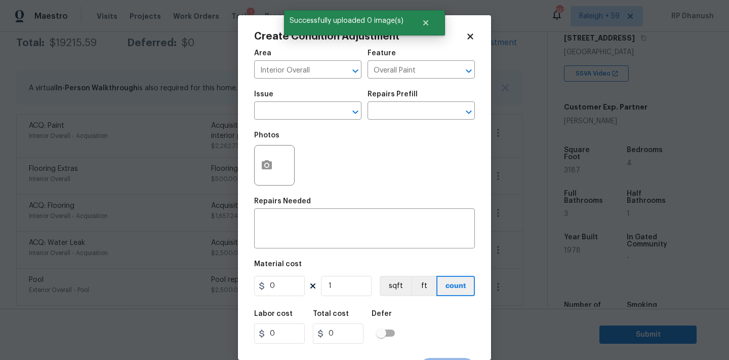
click at [427, 129] on div "Photos" at bounding box center [364, 159] width 221 height 66
click at [427, 113] on input "text" at bounding box center [407, 112] width 79 height 16
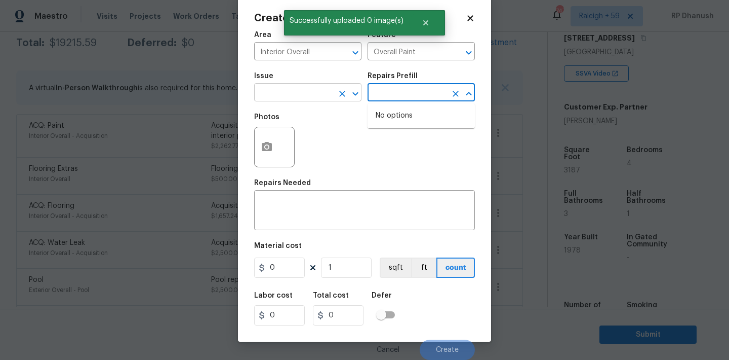
click at [308, 101] on input "text" at bounding box center [293, 94] width 79 height 16
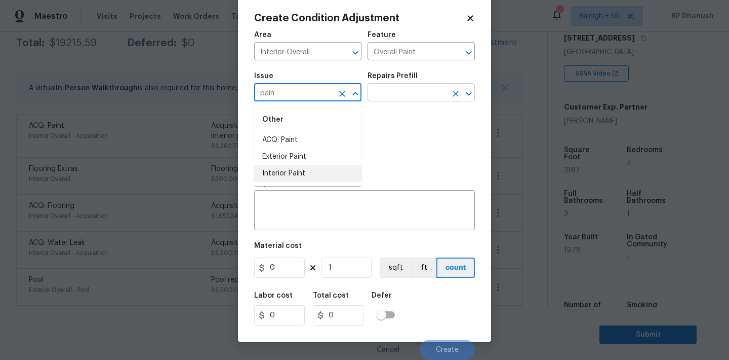
drag, startPoint x: 300, startPoint y: 171, endPoint x: 414, endPoint y: 92, distance: 139.1
click at [300, 171] on li "Interior Paint" at bounding box center [307, 173] width 107 height 17
type input "Interior Paint"
click at [417, 92] on input "text" at bounding box center [407, 94] width 79 height 16
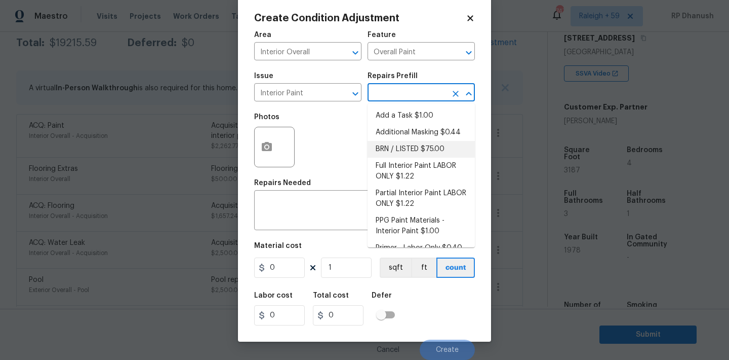
scroll to position [13, 0]
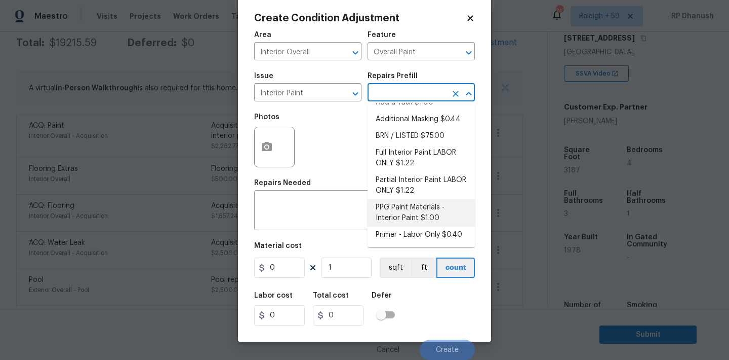
click at [390, 226] on li "PPG Paint Materials - Interior Paint $1.00" at bounding box center [421, 212] width 107 height 27
type textarea "PPG Paint Materials ordered by Opendoor"
type input "1"
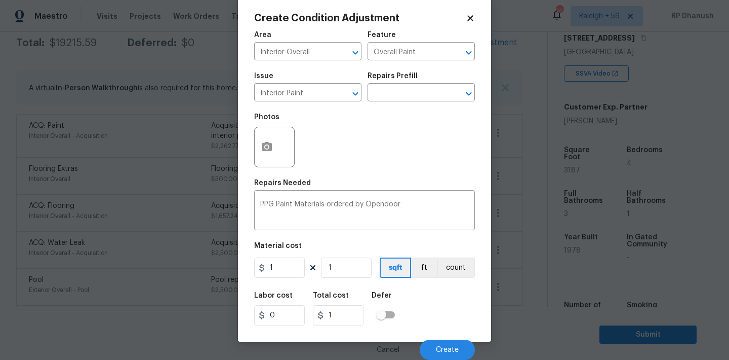
click at [356, 278] on figure "Material cost 1 1 sqft ft count" at bounding box center [364, 260] width 221 height 37
click at [413, 99] on input "text" at bounding box center [407, 94] width 79 height 16
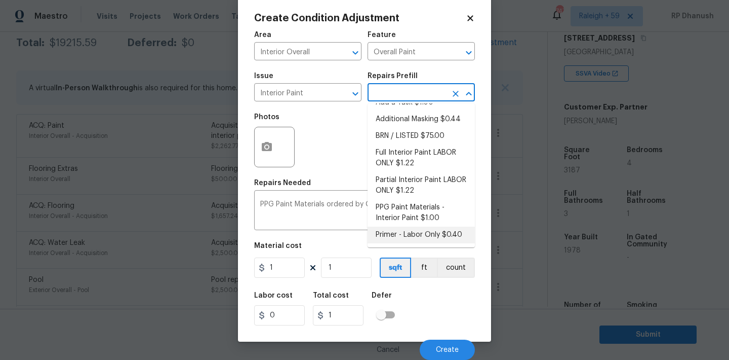
click at [398, 229] on li "Primer - Labor Only $0.40" at bounding box center [421, 234] width 107 height 17
type textarea "Interior primer - PRIMER PROVIDED BY OPENDOOR - All nails, screws, drywall anch…"
type input "0.4"
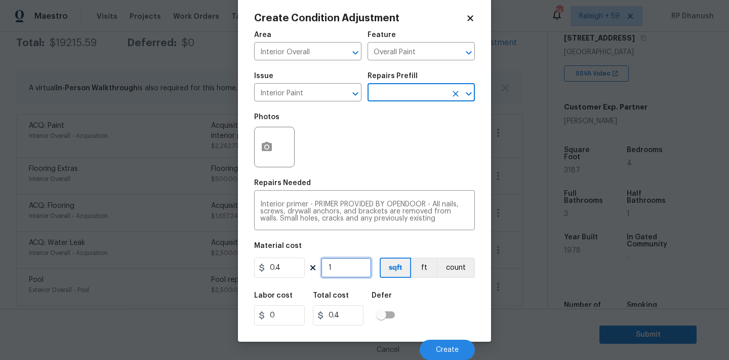
click at [351, 270] on input "1" at bounding box center [346, 267] width 51 height 20
type input "0"
type input "1"
type input "0.4"
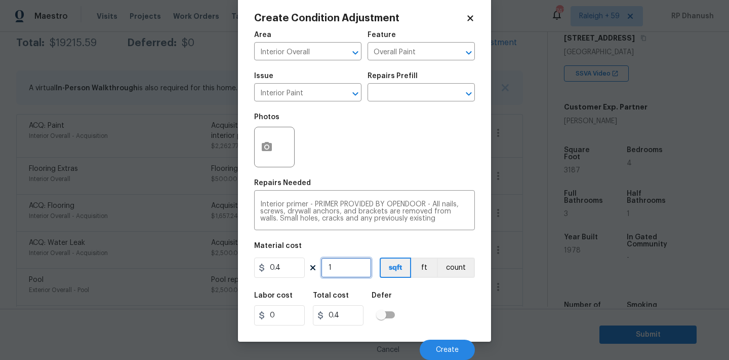
type input "10"
type input "4"
type input "100"
type input "40"
type input "1000"
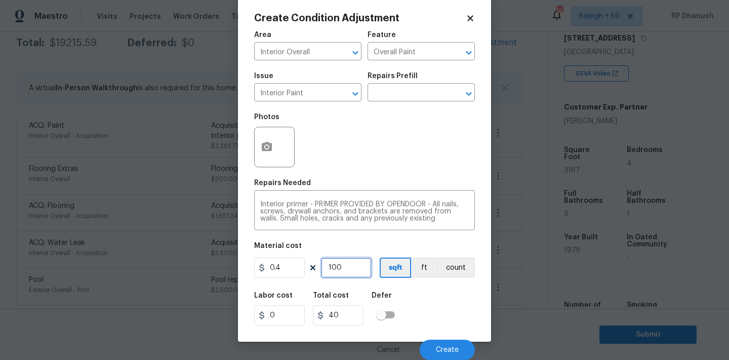
type input "400"
type input "1000"
click at [449, 349] on span "Create" at bounding box center [447, 350] width 23 height 8
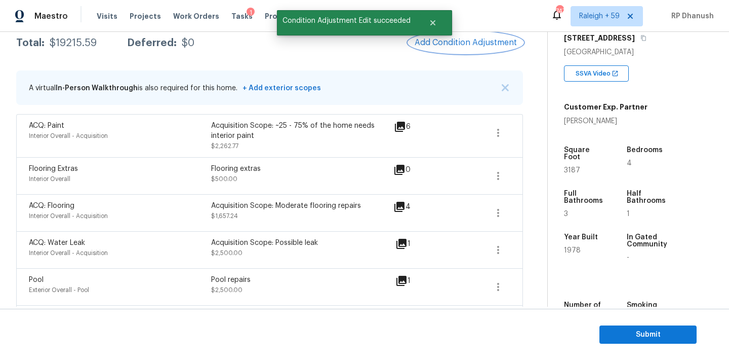
scroll to position [0, 0]
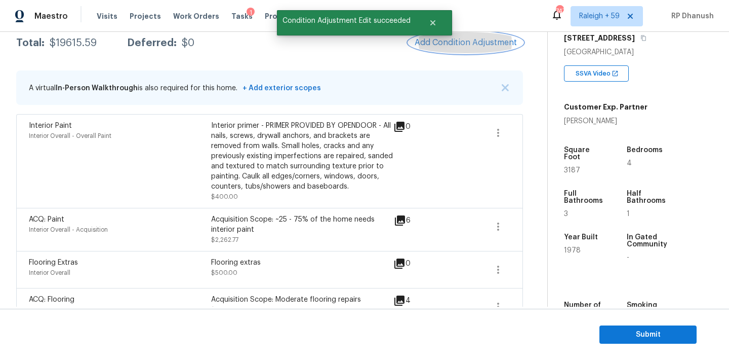
click at [456, 42] on span "Add Condition Adjustment" at bounding box center [466, 42] width 102 height 9
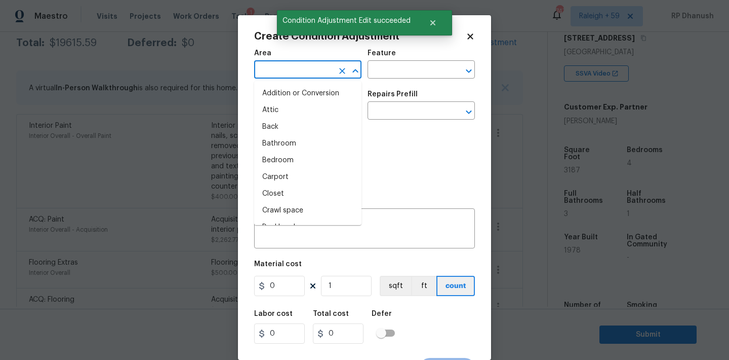
click at [288, 76] on input "text" at bounding box center [293, 71] width 79 height 16
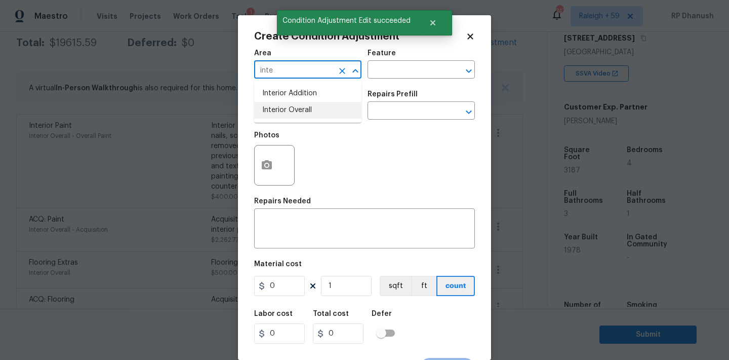
click at [288, 106] on li "Interior Overall" at bounding box center [307, 110] width 107 height 17
type input "Interior Overall"
click at [288, 230] on textarea at bounding box center [364, 229] width 209 height 21
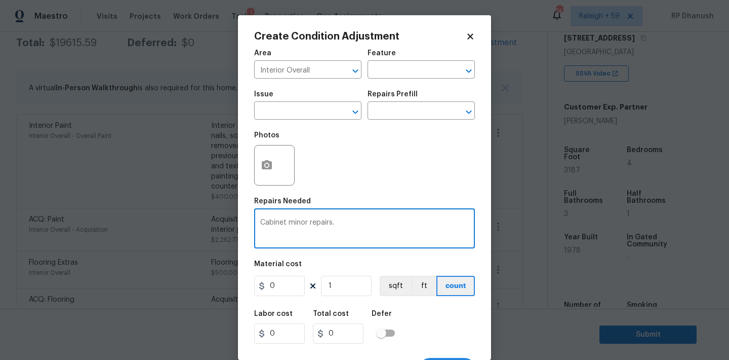
type textarea "Cabinet minor repairs."
click at [284, 286] on input "0" at bounding box center [279, 286] width 51 height 20
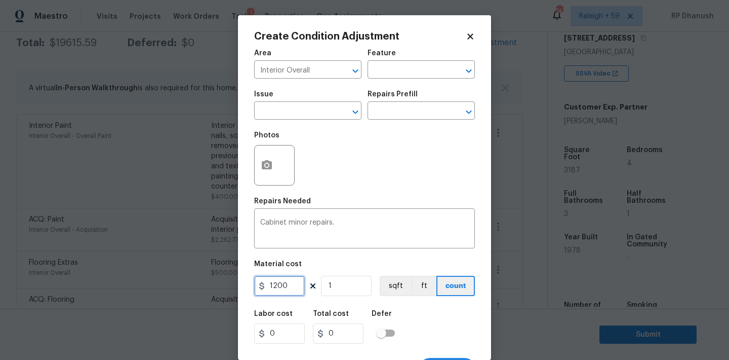
type input "1200"
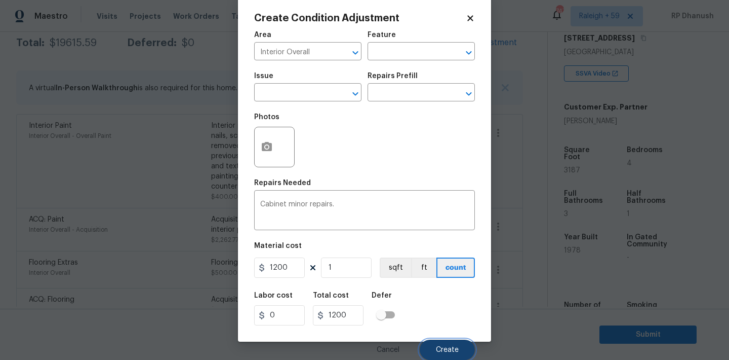
click at [452, 340] on button "Create" at bounding box center [447, 349] width 55 height 20
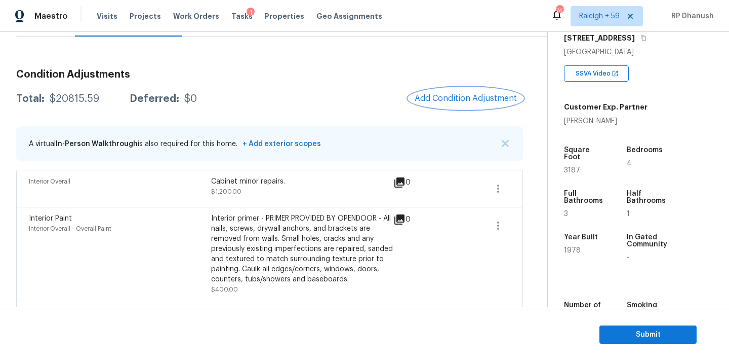
scroll to position [112, 0]
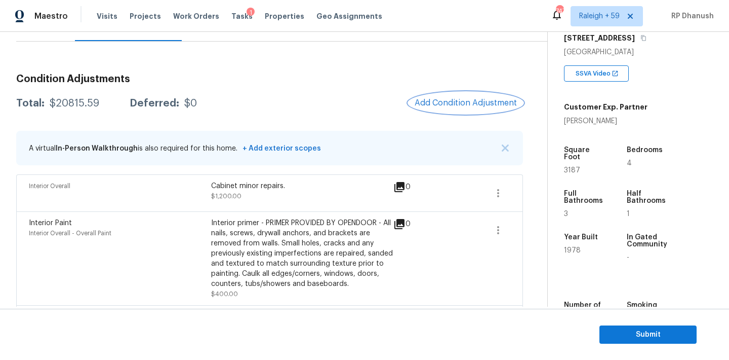
click at [465, 98] on span "Add Condition Adjustment" at bounding box center [466, 102] width 102 height 9
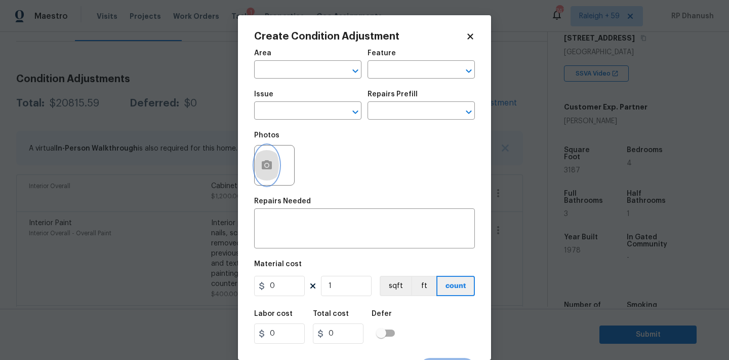
click at [266, 164] on circle "button" at bounding box center [266, 165] width 3 height 3
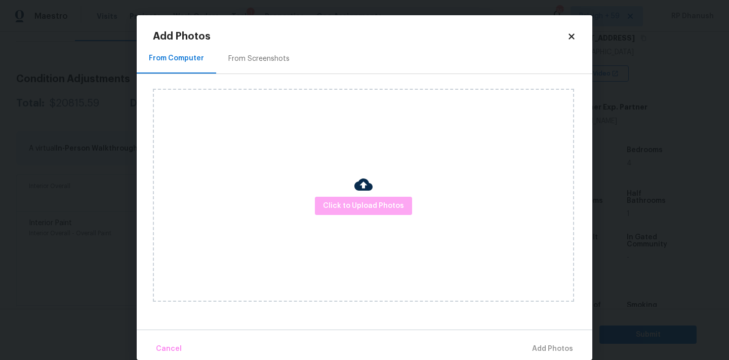
click at [386, 209] on span "Click to Upload Photos" at bounding box center [363, 206] width 81 height 13
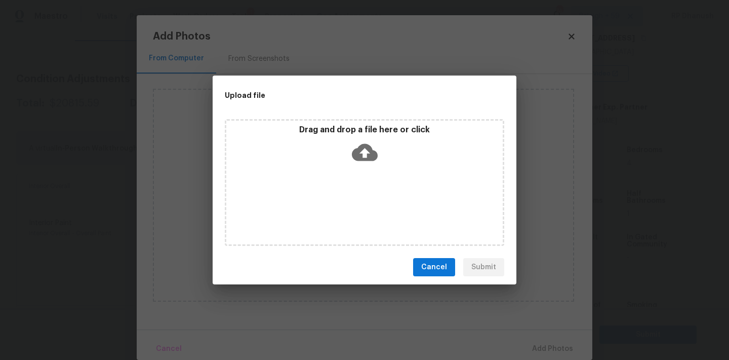
click at [375, 153] on icon at bounding box center [365, 152] width 26 height 17
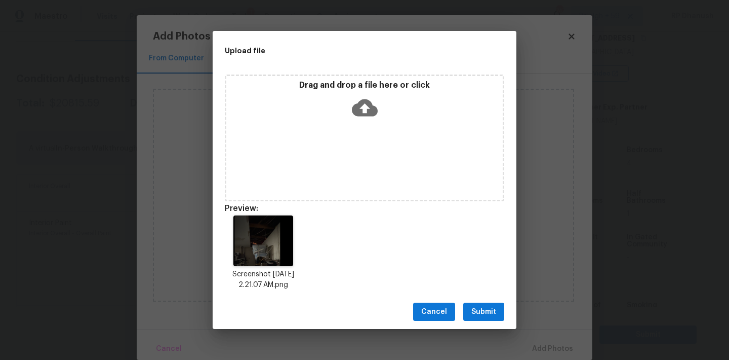
click at [497, 311] on button "Submit" at bounding box center [483, 311] width 41 height 19
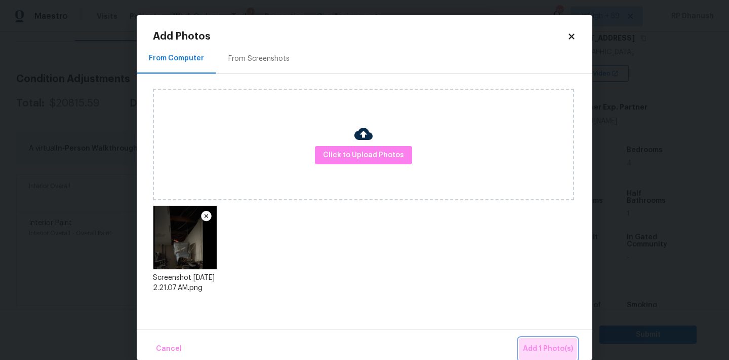
click at [532, 340] on button "Add 1 Photo(s)" at bounding box center [548, 349] width 58 height 22
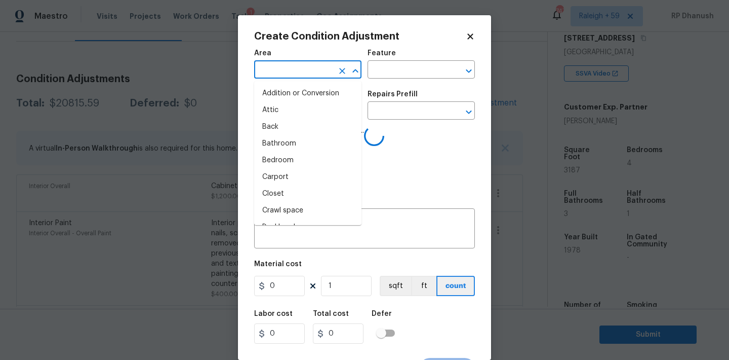
click at [301, 73] on input "text" at bounding box center [293, 71] width 79 height 16
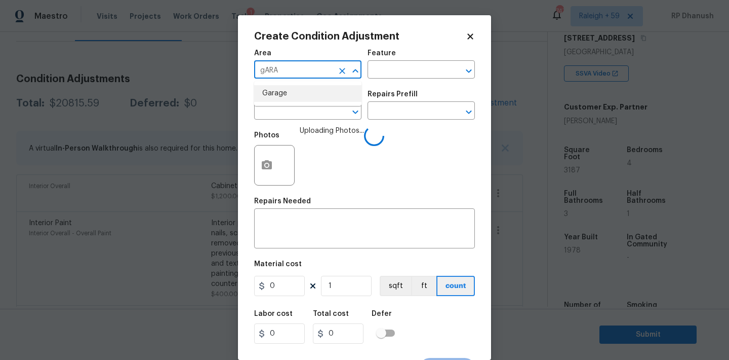
drag, startPoint x: 313, startPoint y: 98, endPoint x: 307, endPoint y: 136, distance: 38.5
click at [313, 98] on li "Garage" at bounding box center [307, 93] width 107 height 17
type input "Garage"
click at [300, 230] on textarea at bounding box center [364, 229] width 209 height 21
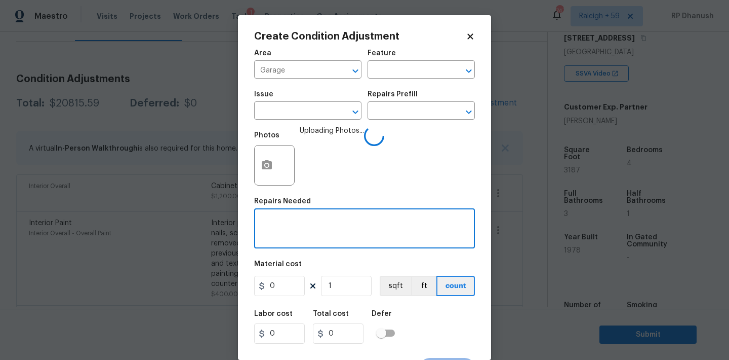
type textarea "h"
type textarea "g"
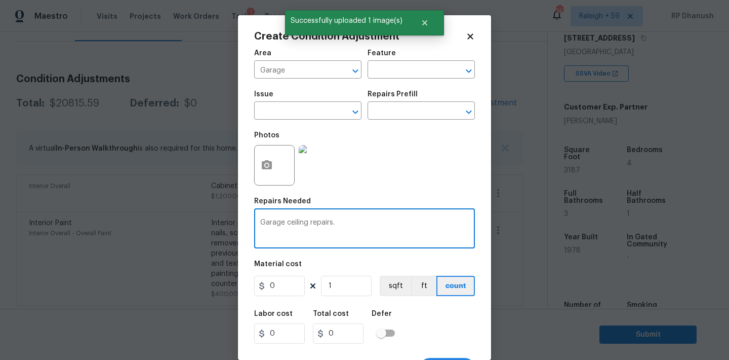
type textarea "Garage ceiling repairs."
click at [281, 290] on input "0" at bounding box center [279, 286] width 51 height 20
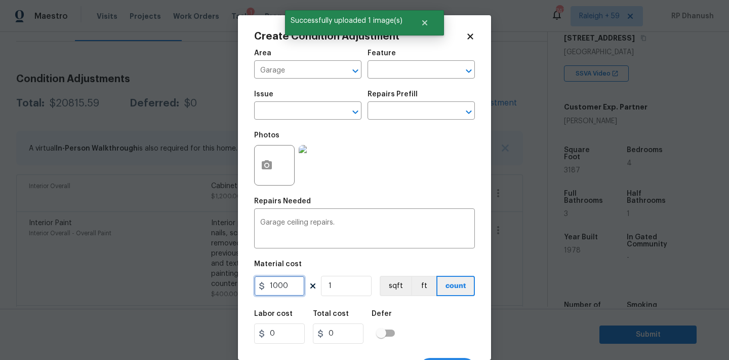
type input "1000"
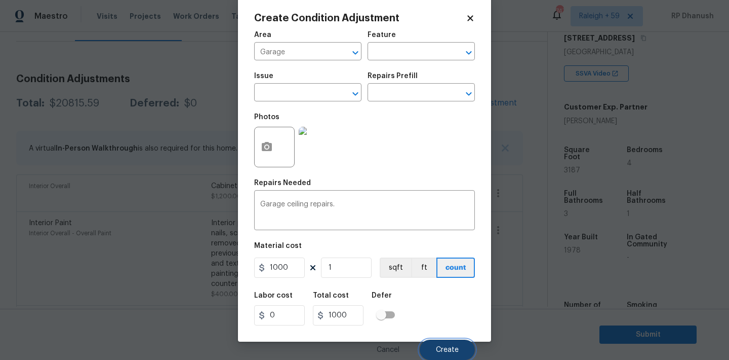
click at [428, 348] on button "Create" at bounding box center [447, 349] width 55 height 20
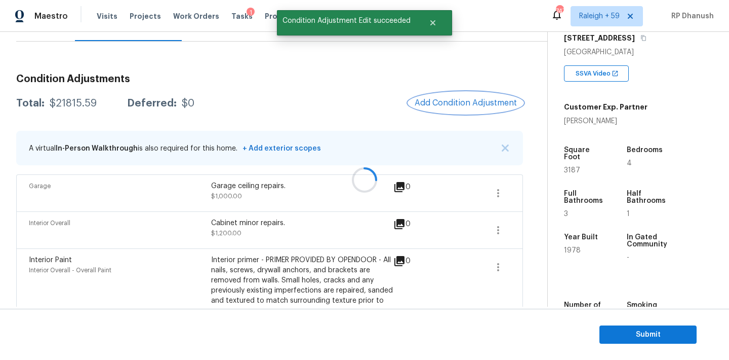
scroll to position [0, 0]
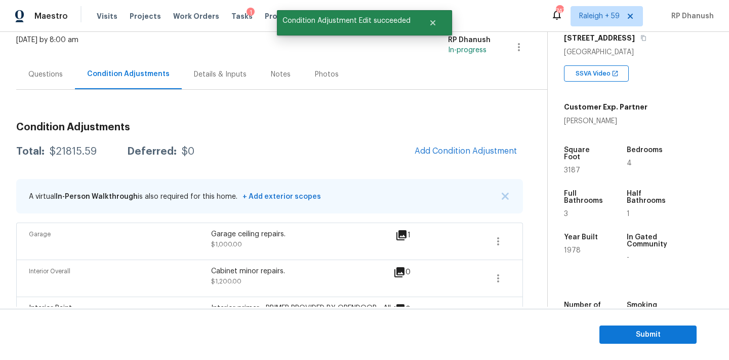
click at [58, 71] on div "Questions" at bounding box center [45, 74] width 34 height 10
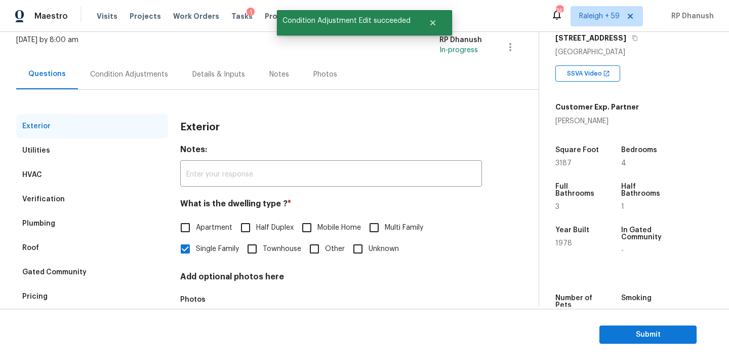
scroll to position [128, 0]
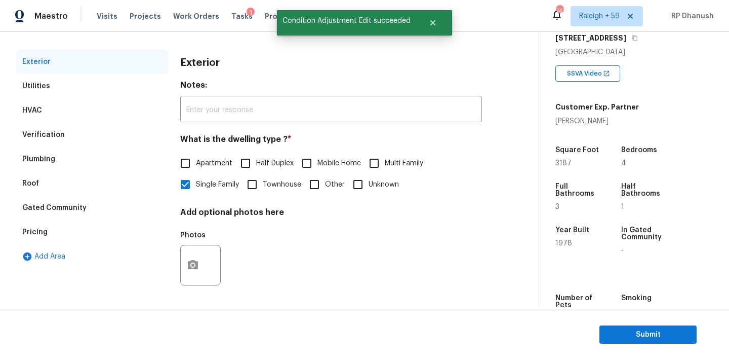
click at [58, 222] on div "Pricing" at bounding box center [92, 232] width 152 height 24
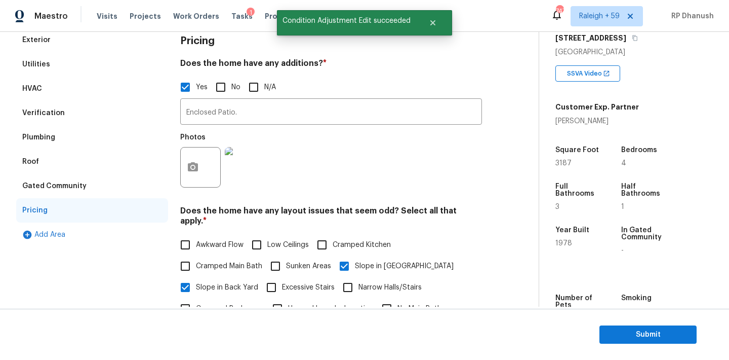
click at [40, 115] on div "Verification" at bounding box center [43, 113] width 43 height 10
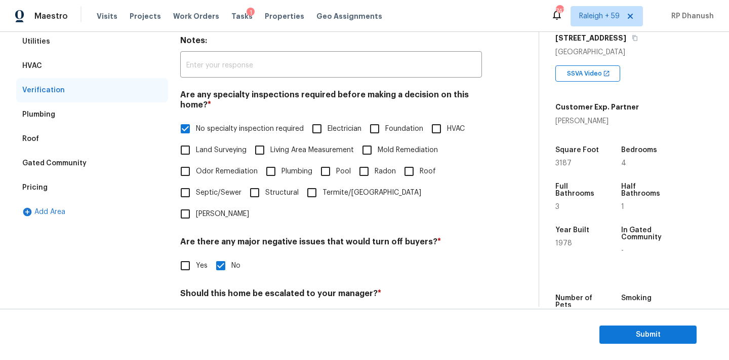
scroll to position [65, 0]
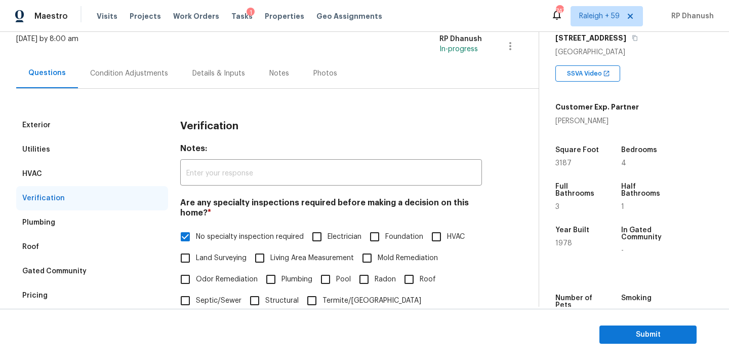
click at [148, 61] on div "Condition Adjustments" at bounding box center [129, 73] width 102 height 30
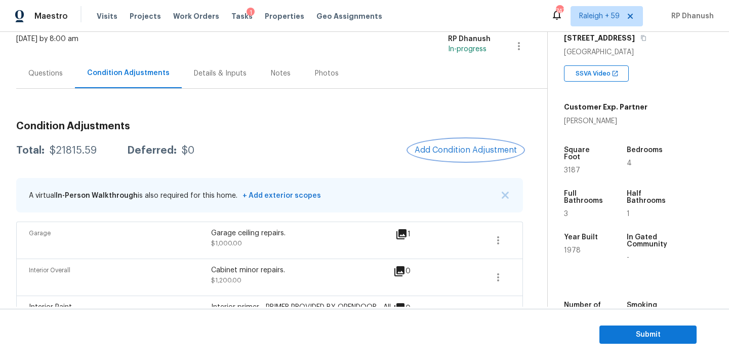
click at [446, 149] on span "Add Condition Adjustment" at bounding box center [466, 149] width 102 height 9
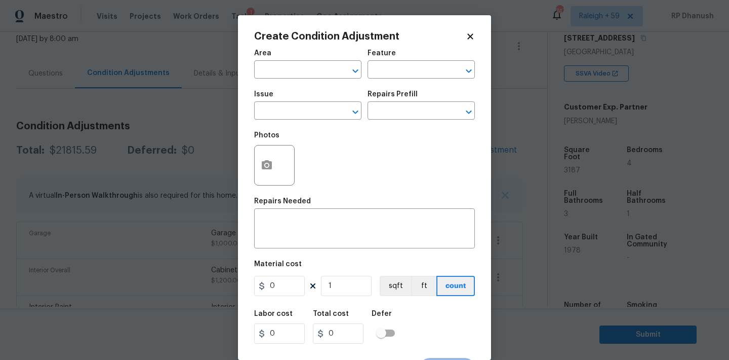
click at [171, 211] on body "Maestro Visits Projects Work Orders Tasks 1 Properties Geo Assignments 747 Rale…" at bounding box center [364, 180] width 729 height 360
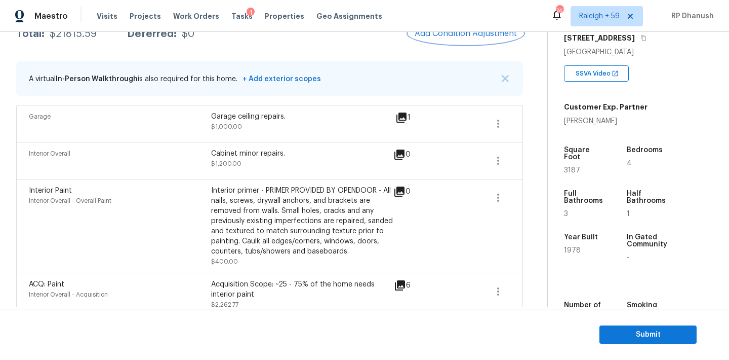
scroll to position [106, 0]
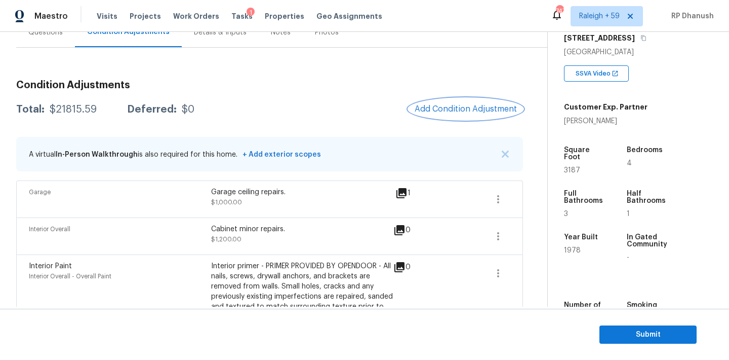
click at [454, 101] on button "Add Condition Adjustment" at bounding box center [466, 108] width 114 height 21
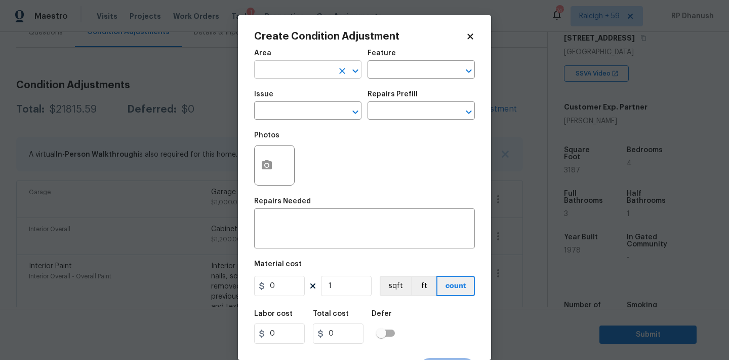
click at [258, 67] on input "text" at bounding box center [293, 71] width 79 height 16
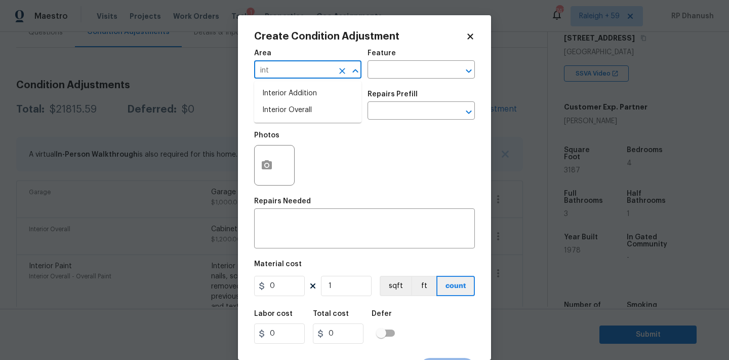
type input "inte"
click at [322, 68] on input "inte" at bounding box center [293, 71] width 79 height 16
type input "f"
click at [320, 97] on li "Roof" at bounding box center [307, 93] width 107 height 17
type input "Roof"
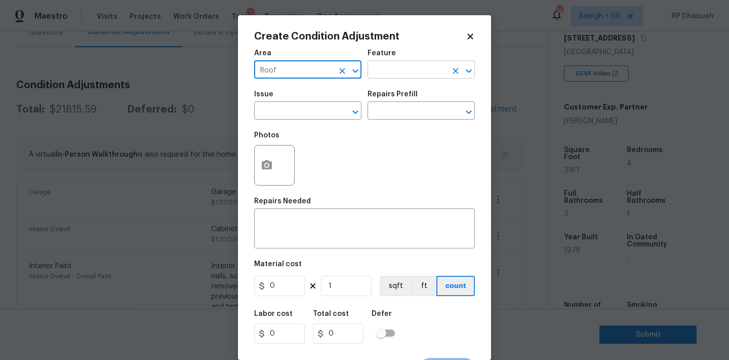
click at [380, 76] on input "text" at bounding box center [407, 71] width 79 height 16
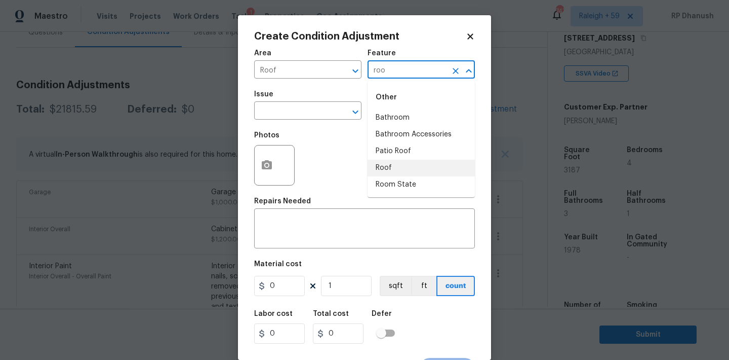
click at [391, 163] on li "Roof" at bounding box center [421, 168] width 107 height 17
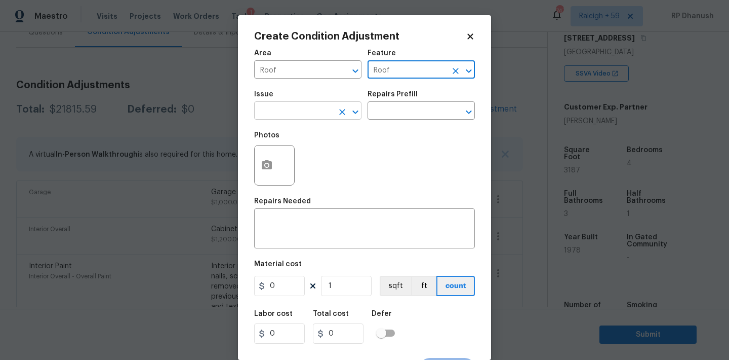
type input "Roof"
click at [322, 115] on input "text" at bounding box center [293, 112] width 79 height 16
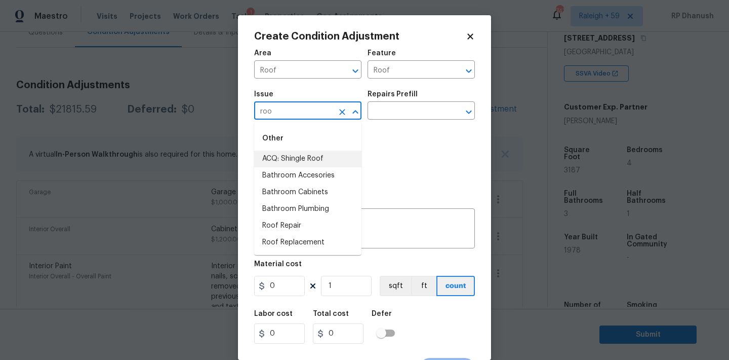
click at [305, 156] on li "ACQ: Shingle Roof" at bounding box center [307, 158] width 107 height 17
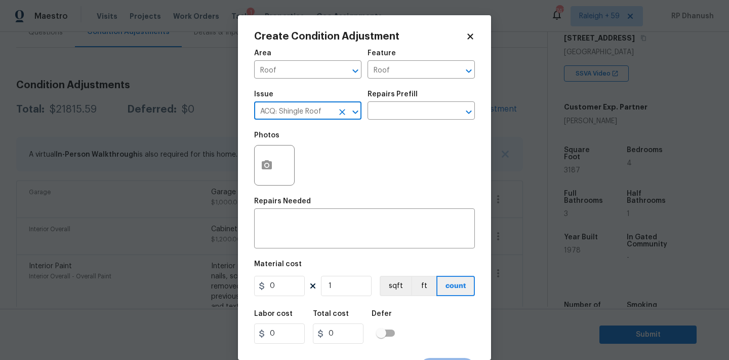
type input "ACQ: Shingle Roof"
click at [397, 98] on div "Repairs Prefill" at bounding box center [421, 97] width 107 height 13
click at [397, 112] on input "text" at bounding box center [407, 112] width 79 height 16
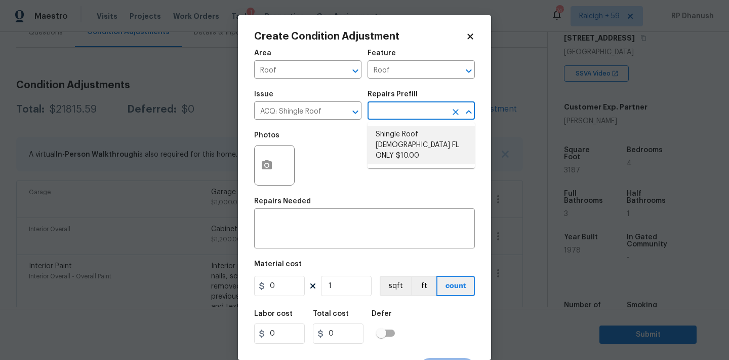
click at [408, 147] on li "Shingle Roof [DEMOGRAPHIC_DATA] FL ONLY $10.00" at bounding box center [421, 145] width 107 height 38
type input "Acquisition"
type textarea "Acquisition Scope ([US_STATE] Only): Shingle Roof 15+ years in age maintenance."
type input "10"
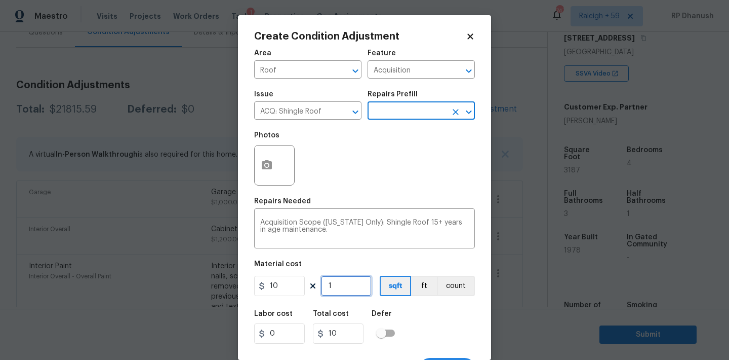
click at [352, 290] on input "1" at bounding box center [346, 286] width 51 height 20
type input "0"
click at [360, 291] on input "0" at bounding box center [346, 286] width 51 height 20
type input "1"
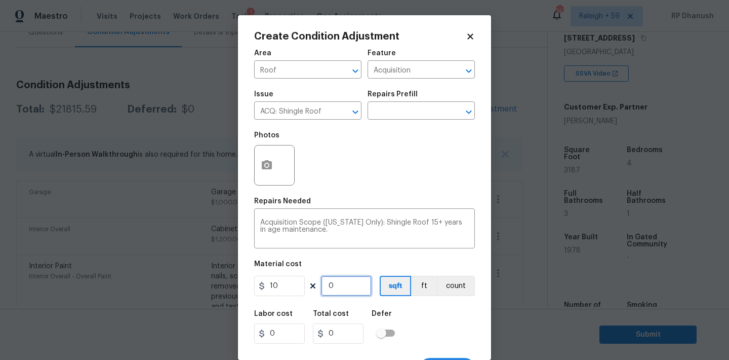
type input "10"
type input "100"
type input "1000"
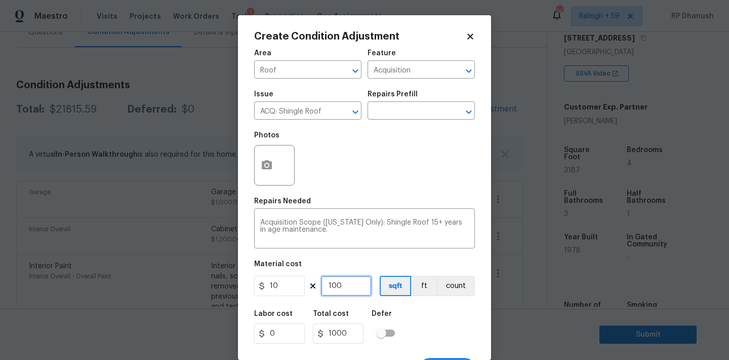
type input "1000"
type input "10000"
type input "1000"
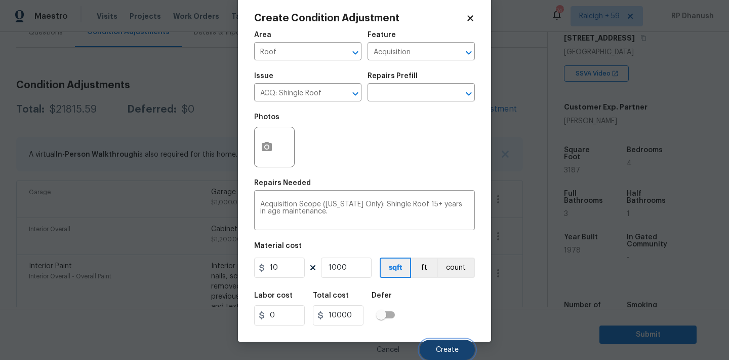
click at [456, 350] on span "Create" at bounding box center [447, 350] width 23 height 8
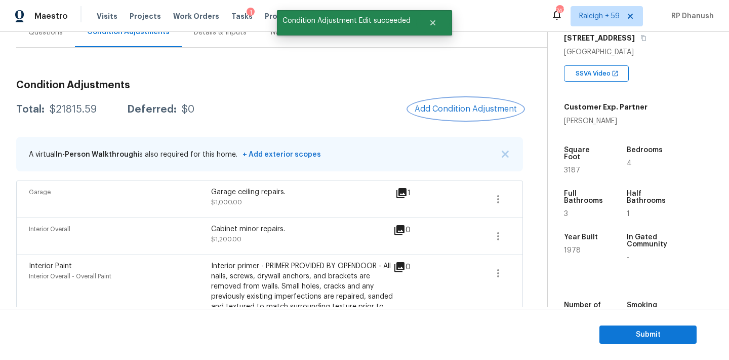
scroll to position [0, 0]
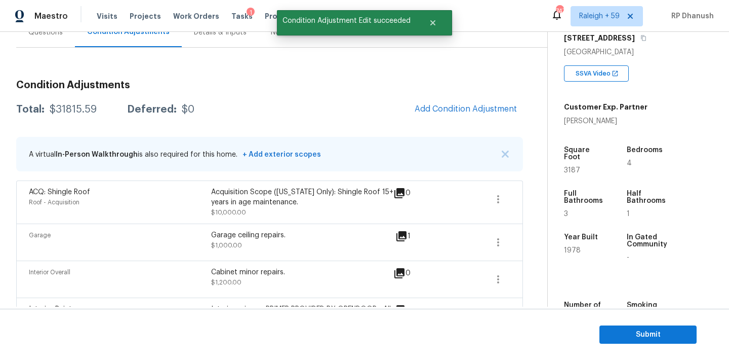
click at [107, 115] on div "Total: $31815.59 Deferred: $0 Add Condition Adjustment" at bounding box center [269, 109] width 507 height 22
copy div "$31815.59"
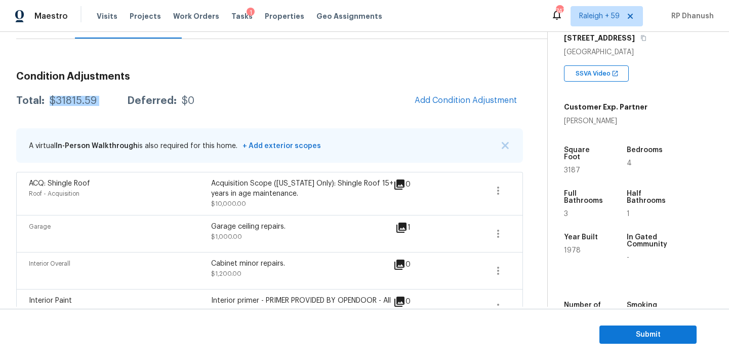
scroll to position [119, 0]
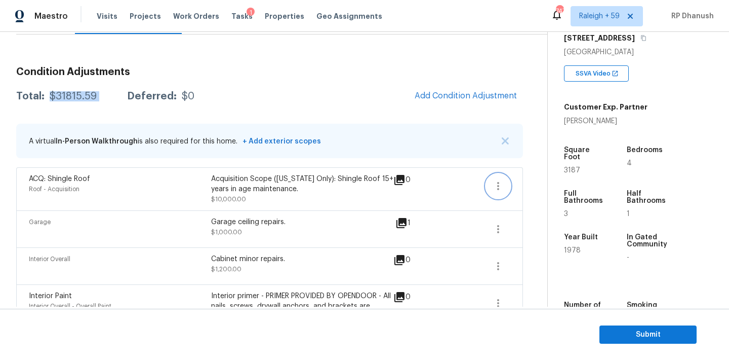
click at [506, 191] on button "button" at bounding box center [498, 186] width 24 height 24
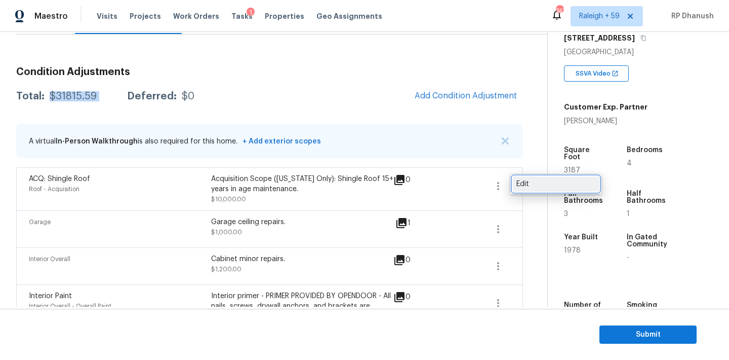
click at [525, 188] on div "Edit" at bounding box center [556, 184] width 79 height 10
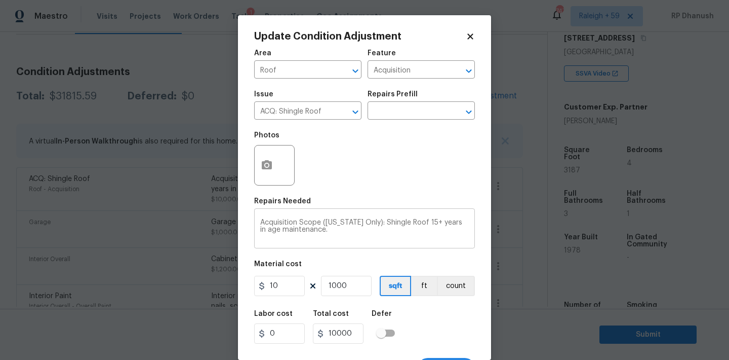
click at [372, 222] on textarea "Acquisition Scope ([US_STATE] Only): Shingle Roof 15+ years in age maintenance." at bounding box center [364, 229] width 209 height 21
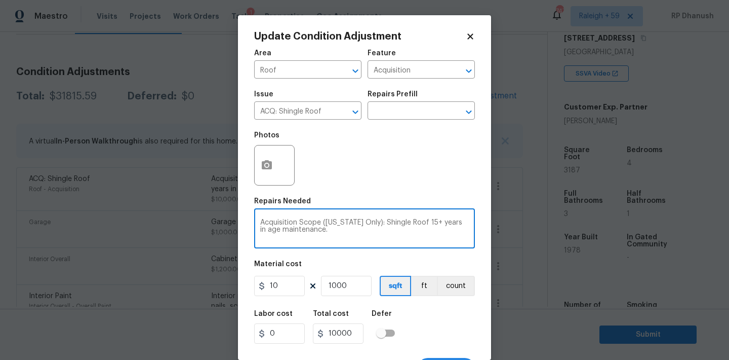
click at [372, 222] on textarea "Acquisition Scope ([US_STATE] Only): Shingle Roof 15+ years in age maintenance." at bounding box center [364, 229] width 209 height 21
click at [413, 221] on textarea "Acquisition Scope ([US_STATE] Only): Shingle Roof 15+ years in age maintenance." at bounding box center [364, 229] width 209 height 21
drag, startPoint x: 413, startPoint y: 221, endPoint x: 467, endPoint y: 220, distance: 53.7
click at [467, 220] on textarea "Acquisition Scope ([US_STATE] Only): Shingle Roof 15+ years in age maintenance." at bounding box center [364, 229] width 209 height 21
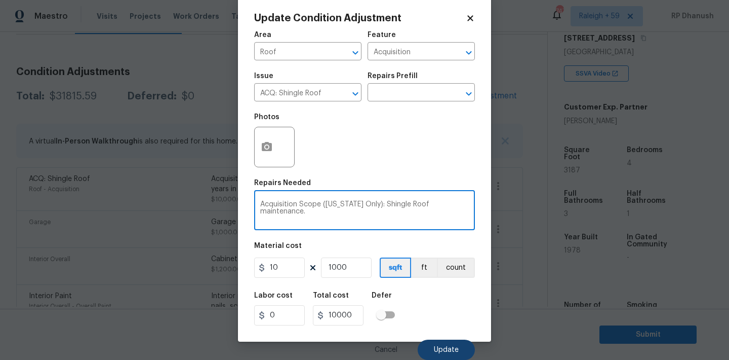
type textarea "Acquisition Scope ([US_STATE] Only): Shingle Roof maintenance."
click at [442, 340] on button "Update" at bounding box center [446, 349] width 57 height 20
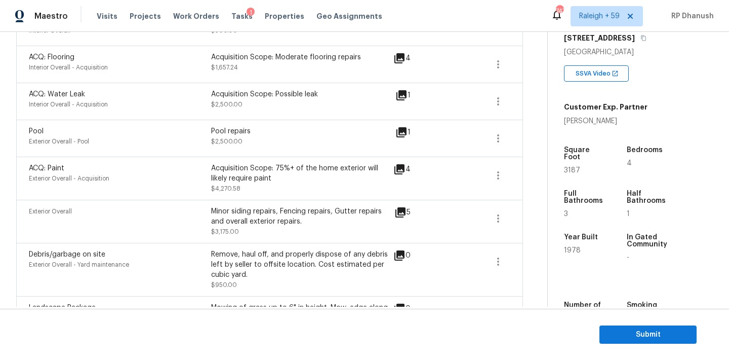
scroll to position [528, 0]
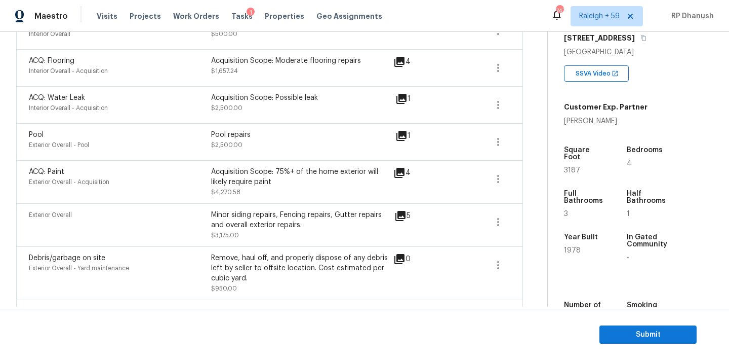
click at [229, 124] on div "Pool Exterior Overall - Pool Pool repairs $2,500.00 1" at bounding box center [269, 141] width 507 height 37
copy div "Pool repairs"
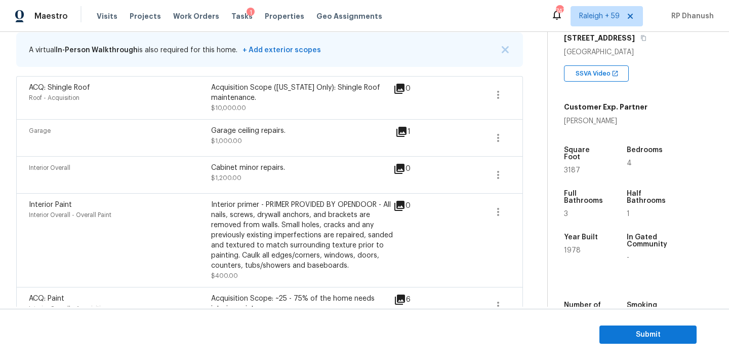
scroll to position [182, 0]
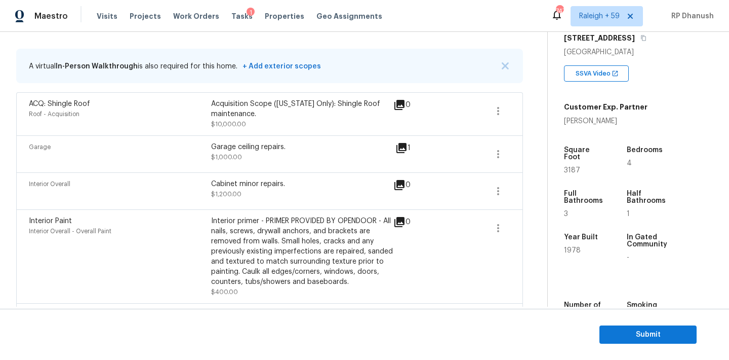
click at [233, 179] on div "Interior Overall Cabinet minor repairs. $1,200.00 0" at bounding box center [269, 190] width 507 height 37
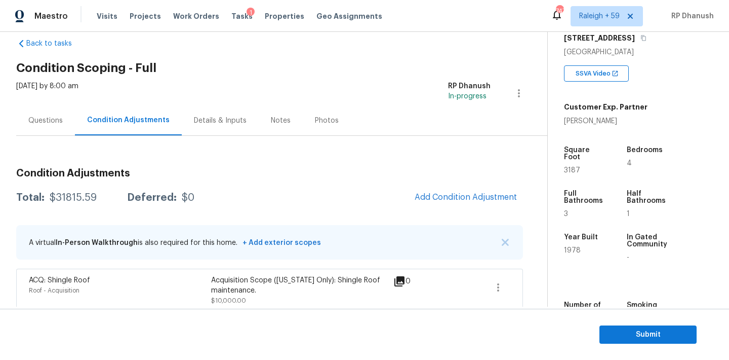
scroll to position [0, 0]
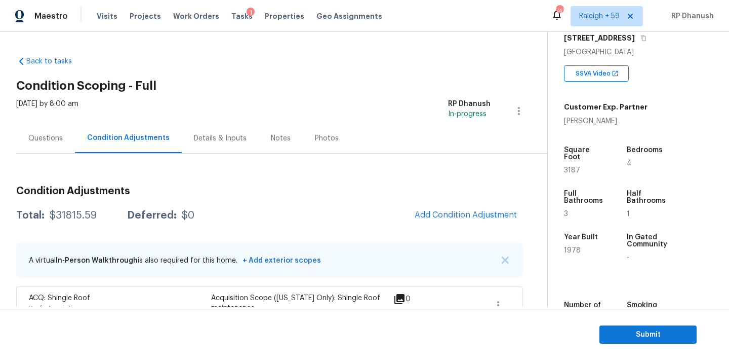
click at [49, 134] on div "Questions" at bounding box center [45, 138] width 34 height 10
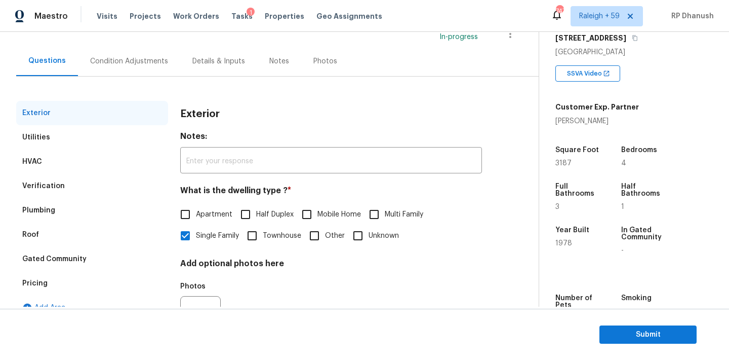
scroll to position [128, 0]
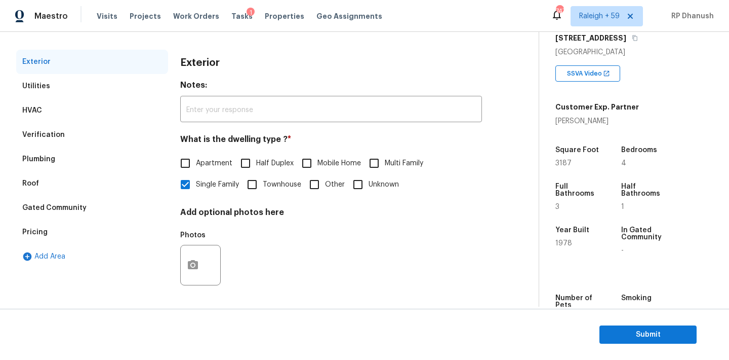
click at [59, 136] on div "Verification" at bounding box center [43, 135] width 43 height 10
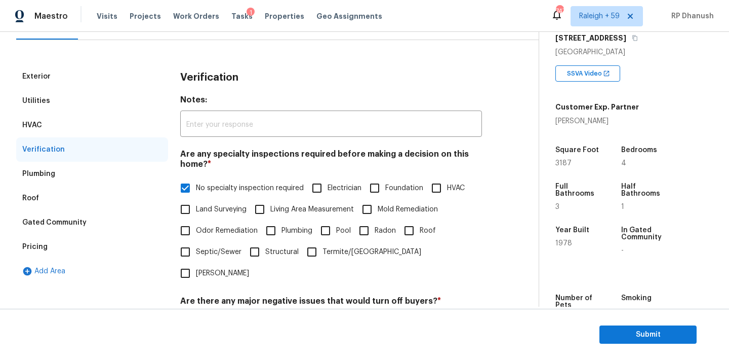
scroll to position [81, 0]
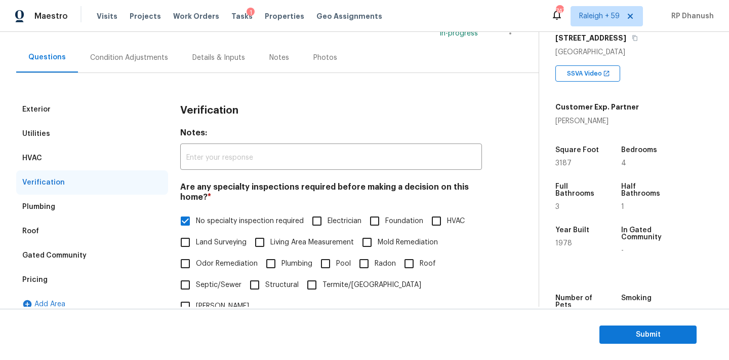
click at [131, 59] on div "Condition Adjustments" at bounding box center [129, 58] width 78 height 10
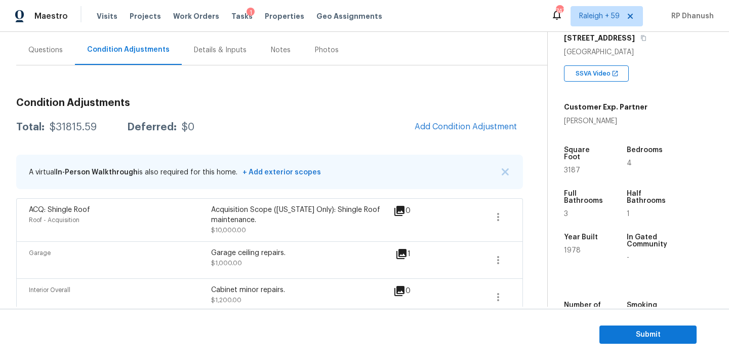
scroll to position [60, 0]
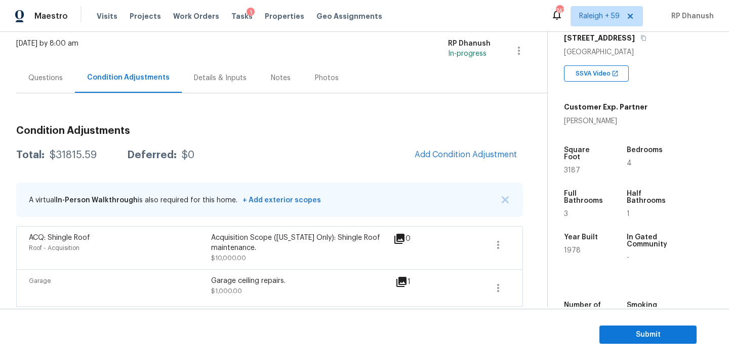
click at [55, 78] on div "Questions" at bounding box center [45, 78] width 34 height 10
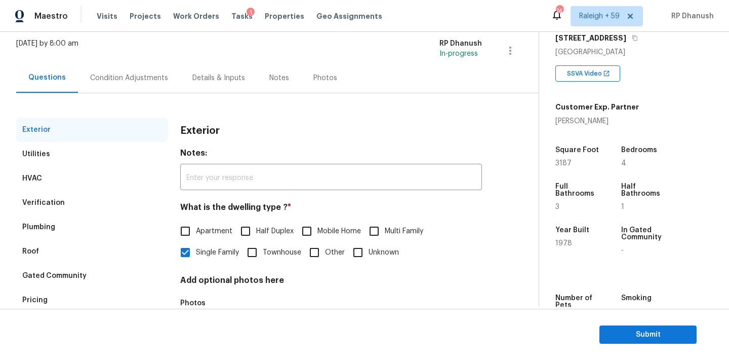
scroll to position [62, 0]
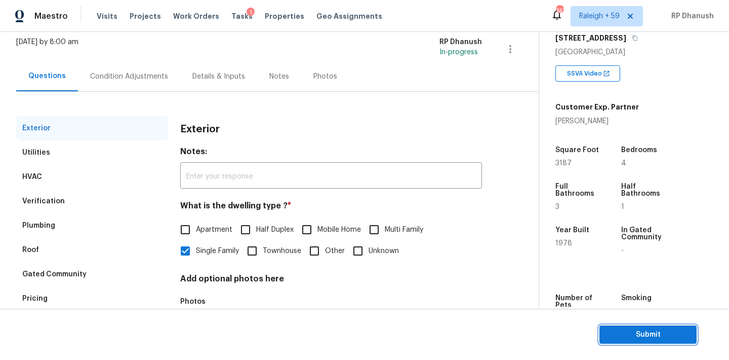
click at [646, 330] on span "Submit" at bounding box center [648, 334] width 81 height 13
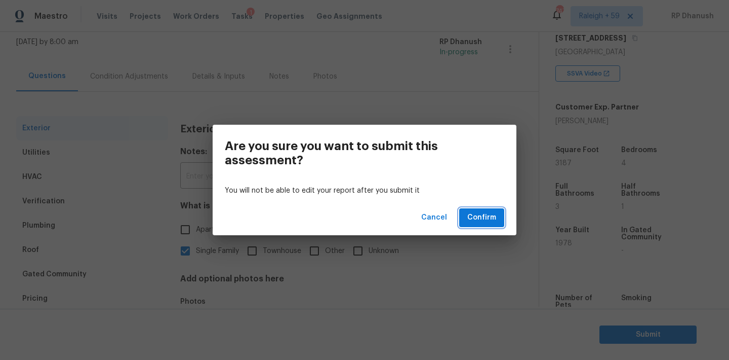
click at [477, 217] on span "Confirm" at bounding box center [481, 217] width 29 height 13
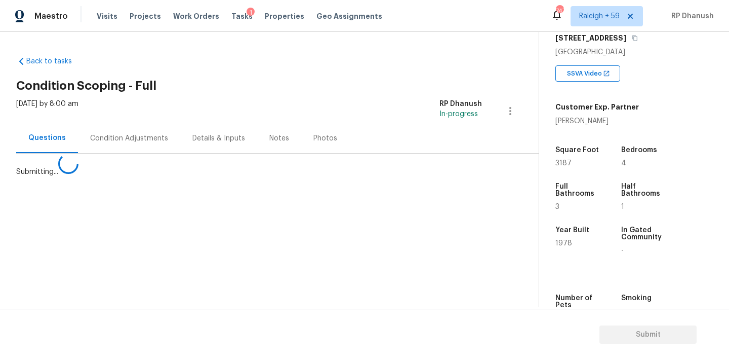
scroll to position [0, 0]
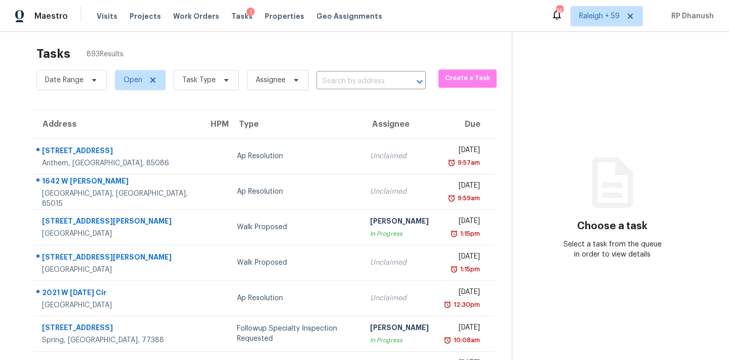
scroll to position [10, 0]
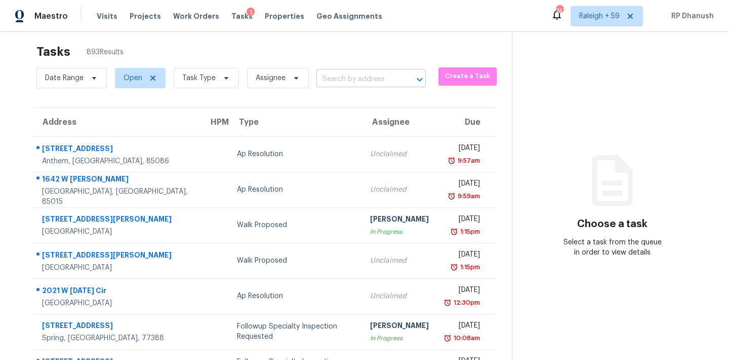
click at [337, 81] on input "text" at bounding box center [357, 79] width 81 height 16
paste input "[STREET_ADDRESS]"
type input "[STREET_ADDRESS]"
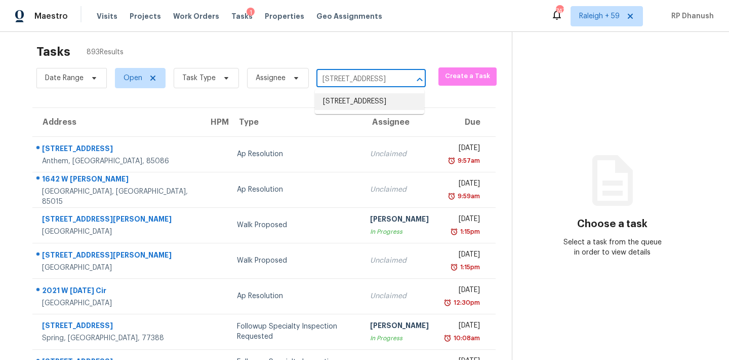
click at [378, 110] on li "[STREET_ADDRESS]" at bounding box center [369, 101] width 109 height 17
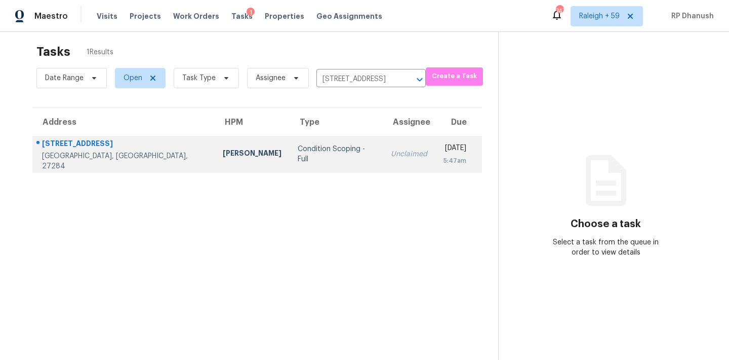
click at [436, 148] on td "[DATE] 5:47am" at bounding box center [459, 153] width 47 height 35
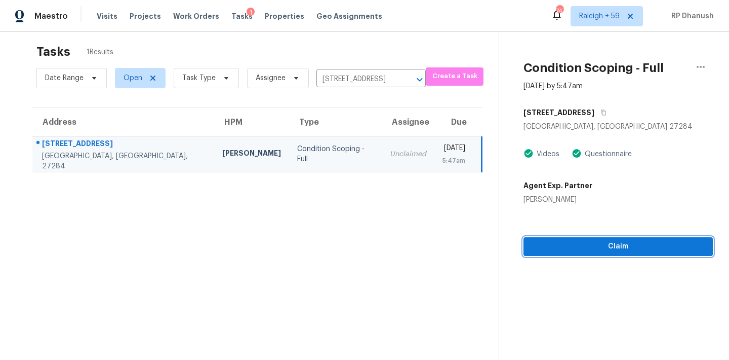
click at [571, 250] on span "Claim" at bounding box center [618, 246] width 173 height 13
click at [565, 243] on span "Start Assessment" at bounding box center [619, 246] width 171 height 13
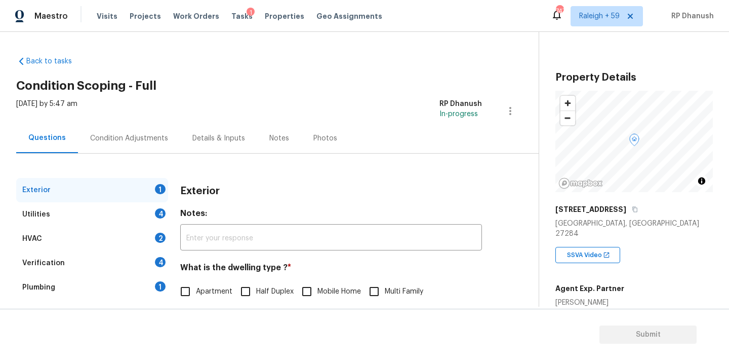
scroll to position [128, 0]
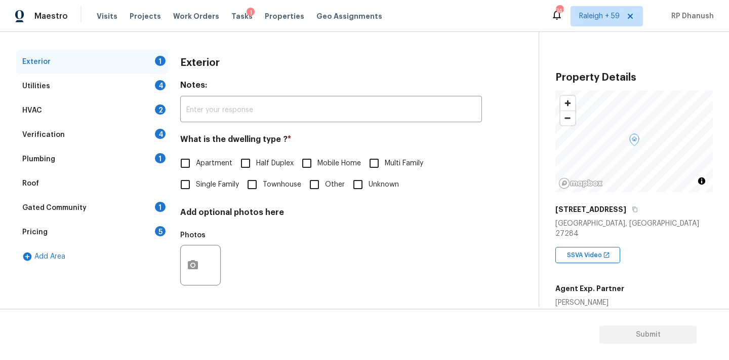
click at [197, 191] on label "Single Family" at bounding box center [207, 184] width 64 height 21
click at [196, 191] on input "Single Family" at bounding box center [185, 184] width 21 height 21
checkbox input "true"
click at [151, 81] on div "Utilities 4" at bounding box center [92, 86] width 152 height 24
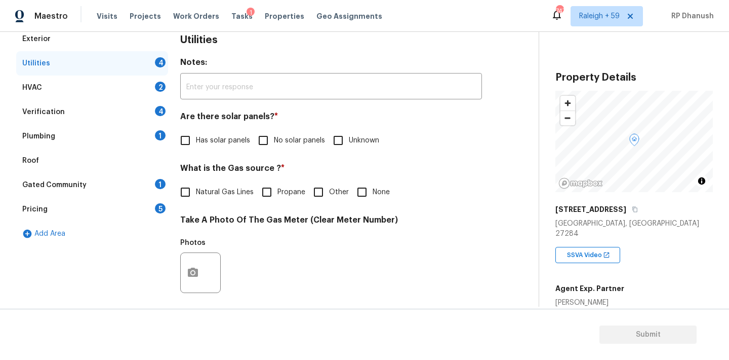
scroll to position [155, 0]
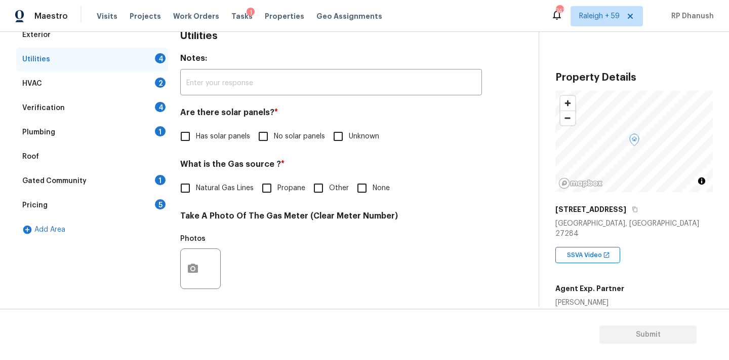
click at [269, 138] on input "No solar panels" at bounding box center [263, 136] width 21 height 21
checkbox input "true"
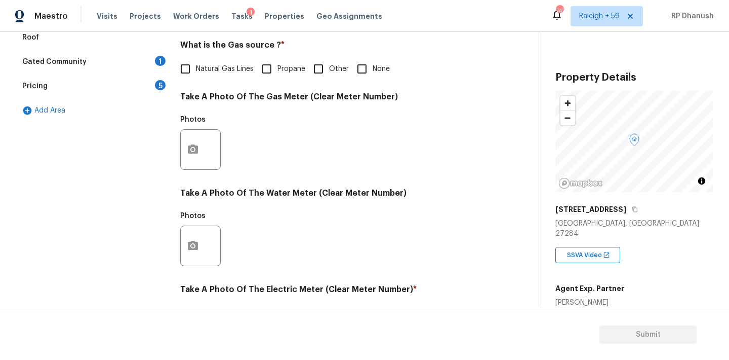
scroll to position [197, 0]
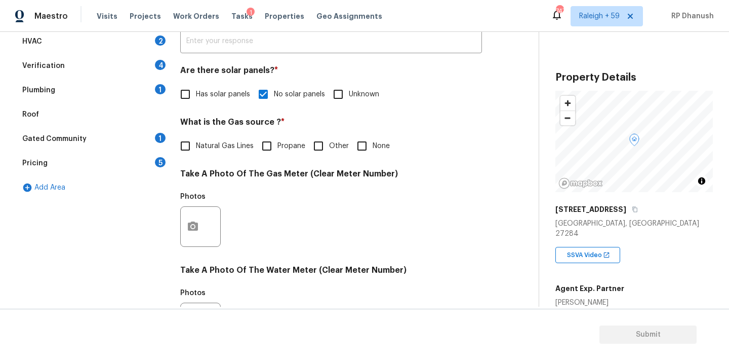
click at [206, 143] on span "Natural Gas Lines" at bounding box center [225, 146] width 58 height 11
click at [196, 143] on input "Natural Gas Lines" at bounding box center [185, 145] width 21 height 21
checkbox input "true"
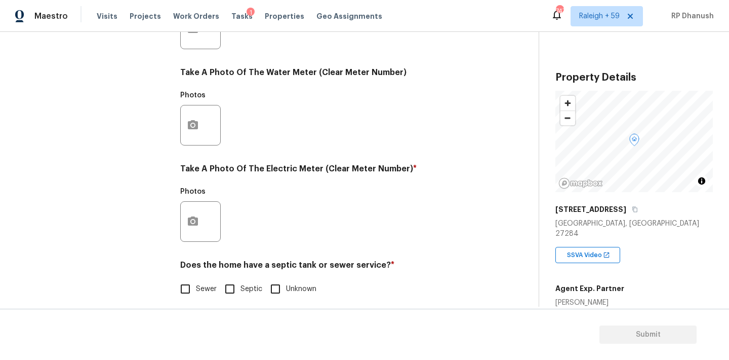
scroll to position [403, 0]
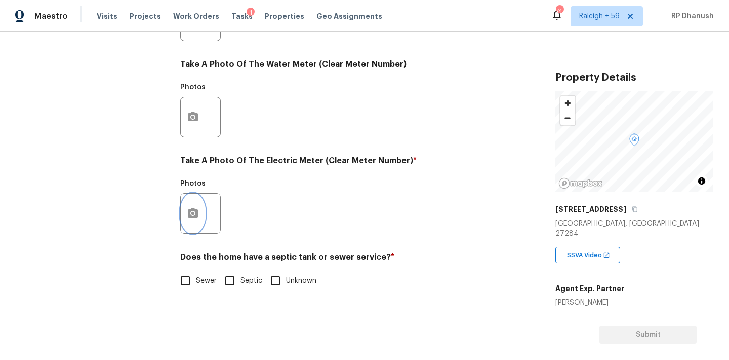
click at [201, 204] on button "button" at bounding box center [193, 213] width 24 height 40
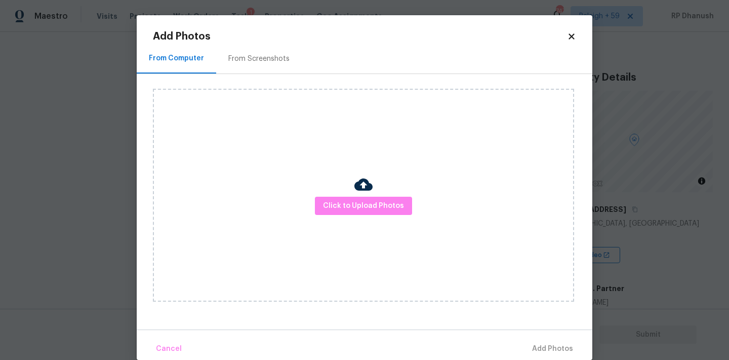
click at [252, 61] on div "From Screenshots" at bounding box center [258, 59] width 61 height 10
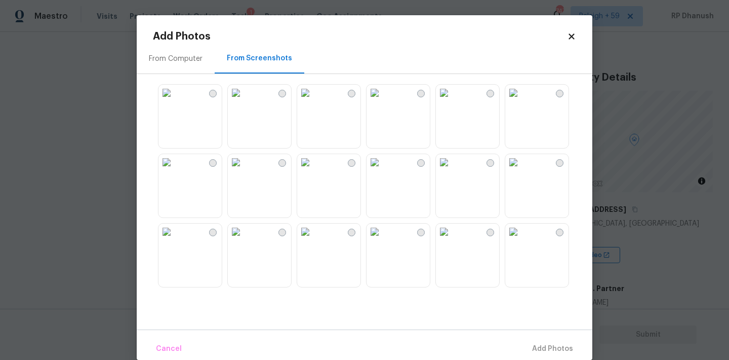
click at [244, 101] on img at bounding box center [236, 93] width 16 height 16
click at [522, 341] on button "Add 1 Photo(s)" at bounding box center [548, 349] width 58 height 22
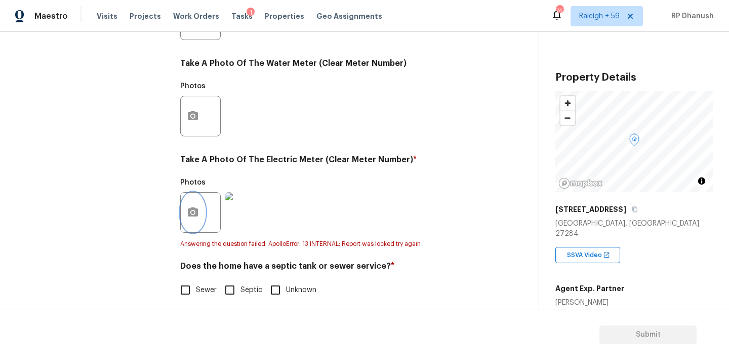
scroll to position [413, 0]
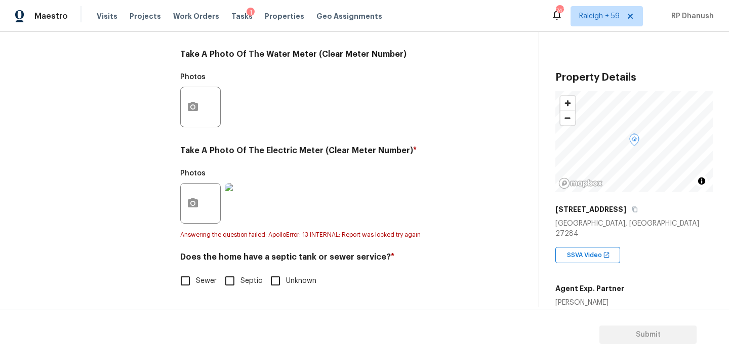
click at [200, 280] on span "Sewer" at bounding box center [206, 281] width 21 height 11
click at [196, 280] on input "Sewer" at bounding box center [185, 280] width 21 height 21
checkbox input "true"
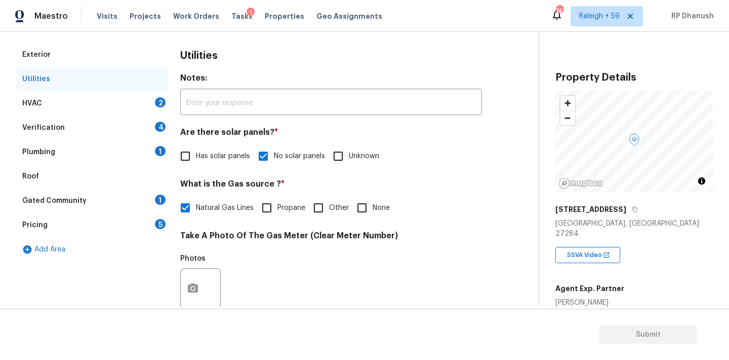
scroll to position [110, 0]
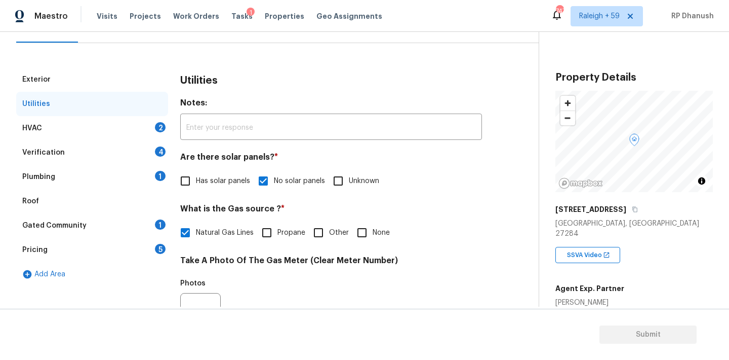
click at [159, 127] on div "2" at bounding box center [160, 127] width 11 height 10
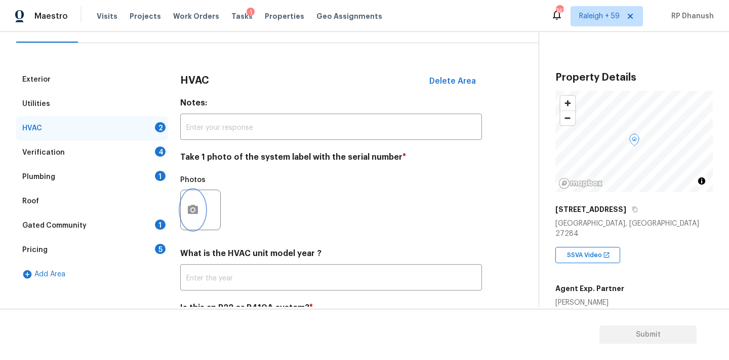
click at [185, 211] on button "button" at bounding box center [193, 210] width 24 height 40
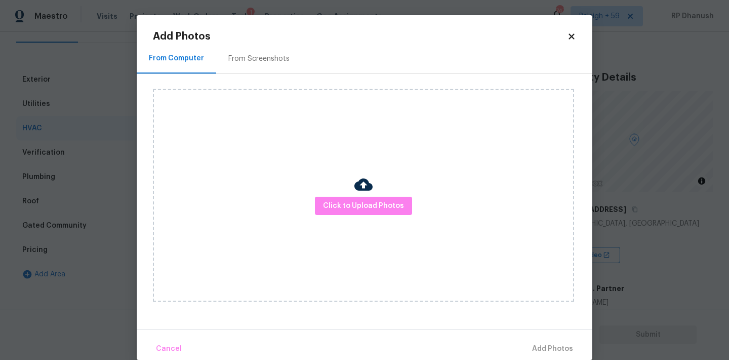
click at [266, 67] on div "From Screenshots" at bounding box center [259, 59] width 86 height 30
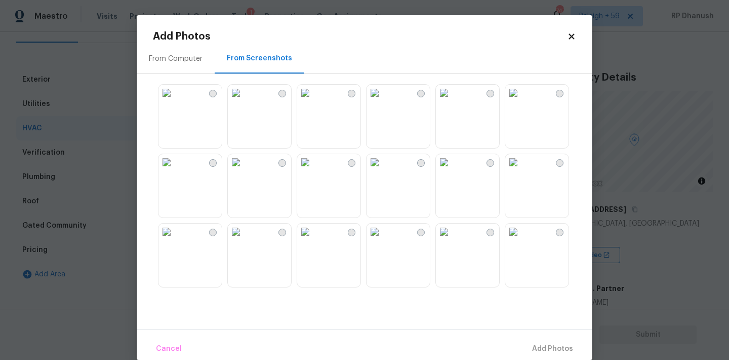
click at [244, 101] on img at bounding box center [236, 93] width 16 height 16
click at [536, 348] on span "Add 1 Photo(s)" at bounding box center [548, 348] width 50 height 13
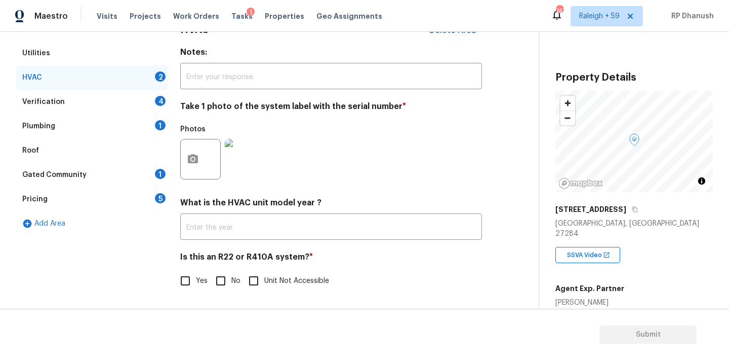
scroll to position [162, 0]
click at [227, 282] on input "No" at bounding box center [220, 280] width 21 height 21
checkbox input "true"
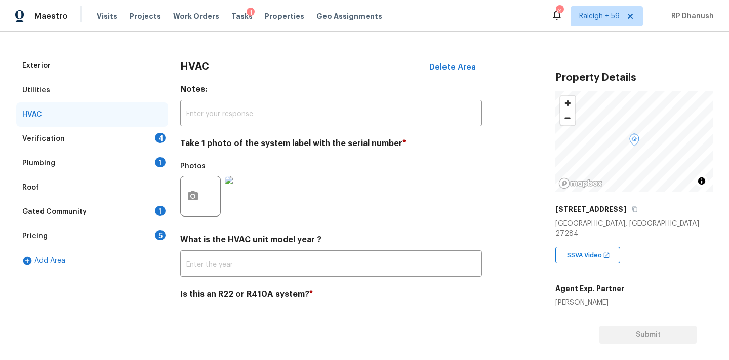
click at [149, 136] on div "Verification 4" at bounding box center [92, 139] width 152 height 24
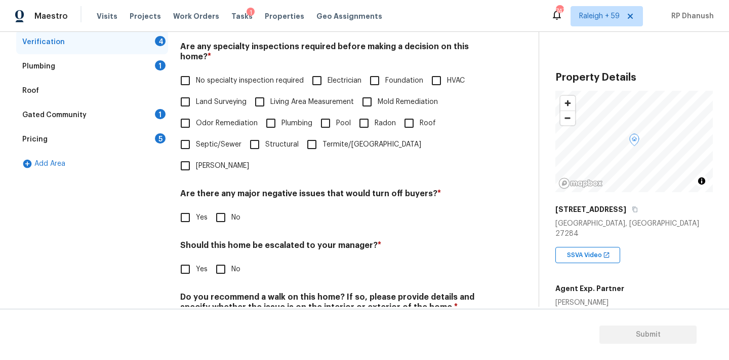
scroll to position [217, 0]
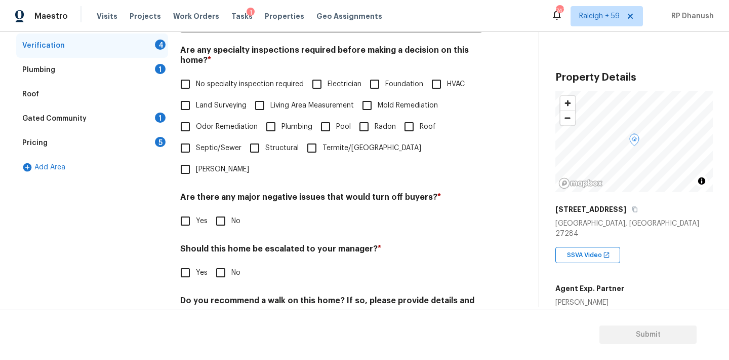
click at [212, 80] on span "No specialty inspection required" at bounding box center [250, 84] width 108 height 11
click at [196, 80] on input "No specialty inspection required" at bounding box center [185, 83] width 21 height 21
checkbox input "true"
click at [217, 193] on h4 "Are there any major negative issues that would turn off buyers? *" at bounding box center [331, 200] width 302 height 14
click at [220, 210] on input "No" at bounding box center [220, 220] width 21 height 21
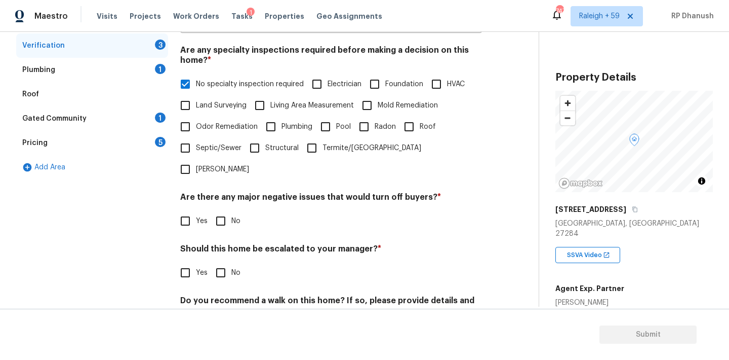
checkbox input "true"
click at [220, 263] on input "No" at bounding box center [220, 273] width 21 height 21
checkbox input "true"
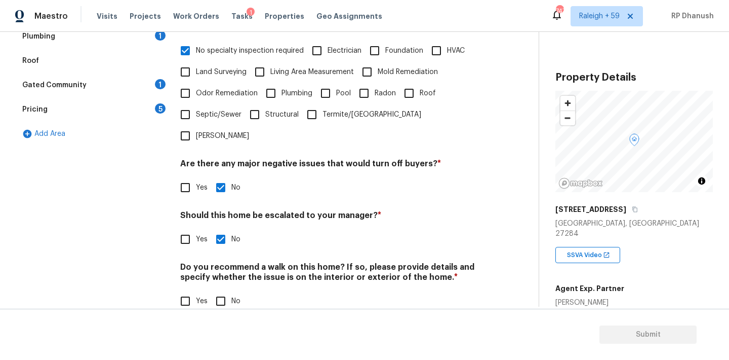
scroll to position [250, 0]
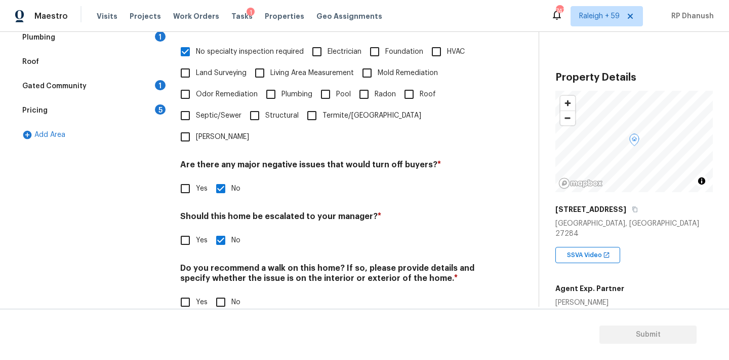
click at [222, 267] on div "Do you recommend a walk on this home? If so, please provide details and specify…" at bounding box center [331, 288] width 302 height 50
click at [222, 291] on input "No" at bounding box center [220, 301] width 21 height 21
checkbox input "true"
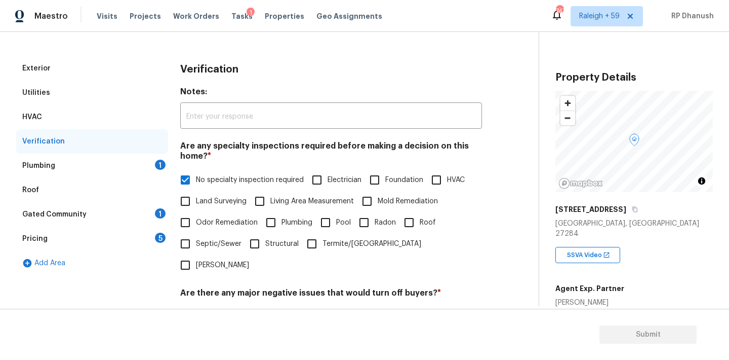
click at [150, 163] on div "Plumbing 1" at bounding box center [92, 165] width 152 height 24
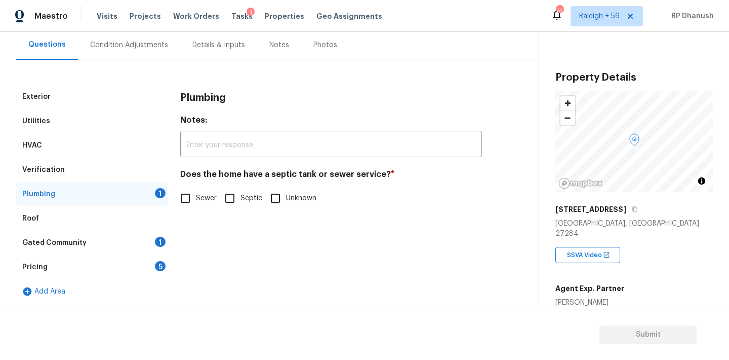
click at [190, 192] on input "Sewer" at bounding box center [185, 197] width 21 height 21
checkbox input "true"
click at [171, 247] on div "Exterior Utilities HVAC Verification Plumbing Roof Gated Community 1 Pricing 5 …" at bounding box center [265, 194] width 498 height 219
click at [157, 245] on div "1" at bounding box center [160, 242] width 11 height 10
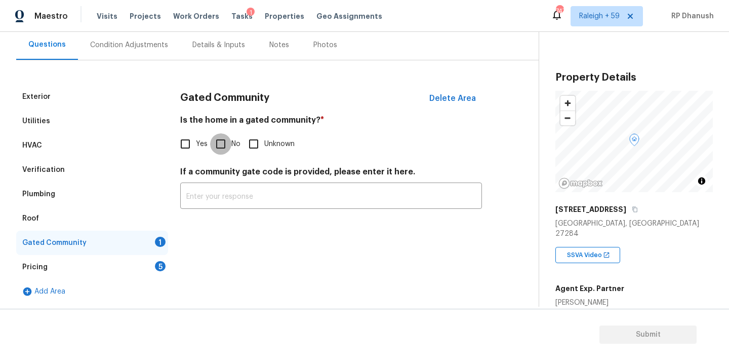
click at [222, 145] on input "No" at bounding box center [220, 143] width 21 height 21
checkbox input "true"
click at [142, 274] on div "Pricing 5" at bounding box center [92, 267] width 152 height 24
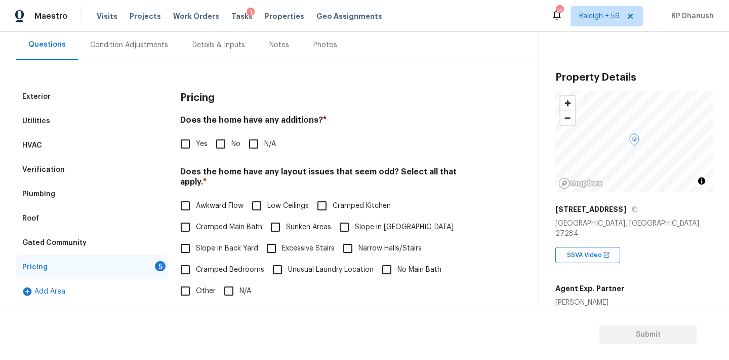
click at [211, 150] on input "No" at bounding box center [220, 143] width 21 height 21
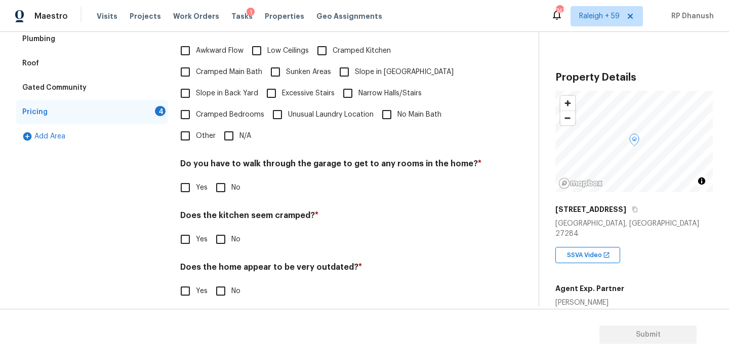
scroll to position [248, 0]
click at [214, 91] on label "Slope in Back Yard" at bounding box center [217, 93] width 84 height 21
click at [196, 91] on input "Slope in Back Yard" at bounding box center [185, 93] width 21 height 21
click at [354, 65] on input "Slope in [GEOGRAPHIC_DATA]" at bounding box center [344, 72] width 21 height 21
click at [226, 191] on div "Pricing Does the home have any additions? * Yes No N/A Does the home have any l…" at bounding box center [331, 122] width 302 height 384
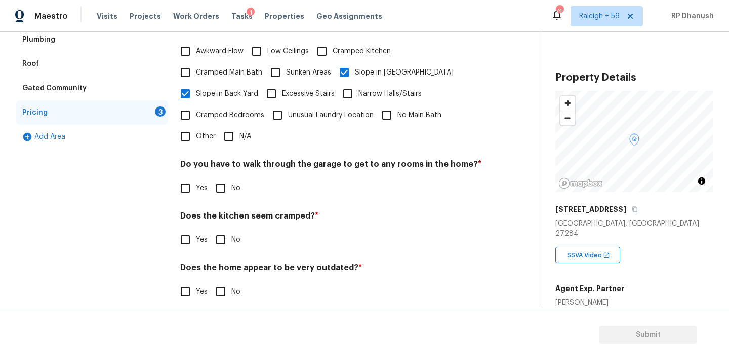
click at [224, 180] on input "No" at bounding box center [220, 187] width 21 height 21
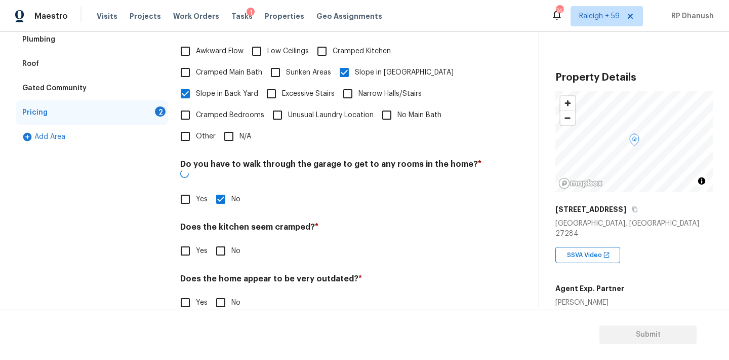
click at [223, 222] on div "Does the kitchen seem cramped? * Yes No" at bounding box center [331, 242] width 302 height 40
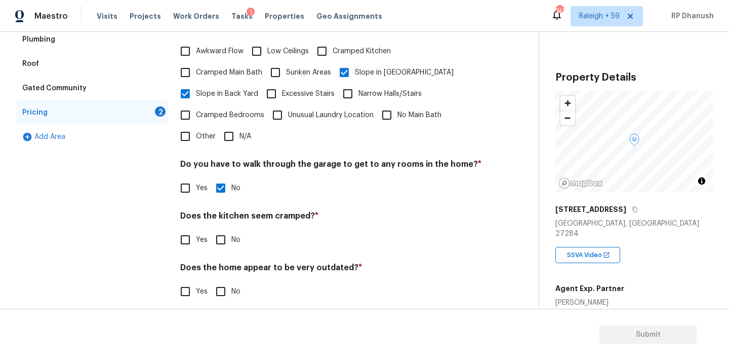
click at [223, 285] on input "No" at bounding box center [220, 291] width 21 height 21
click at [223, 240] on div "Pricing Does the home have any additions? * Yes No N/A Does the home have any l…" at bounding box center [331, 122] width 302 height 385
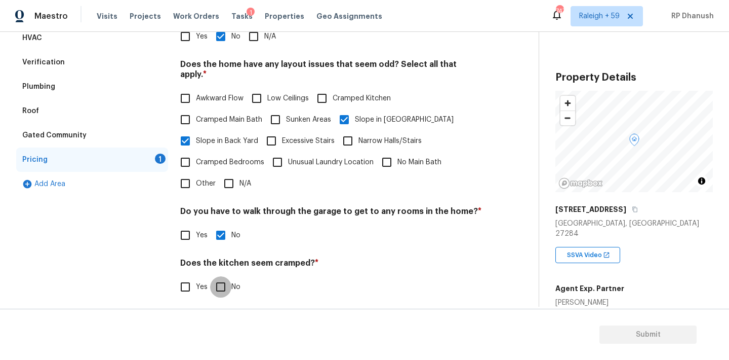
click at [218, 276] on input "No" at bounding box center [220, 286] width 21 height 21
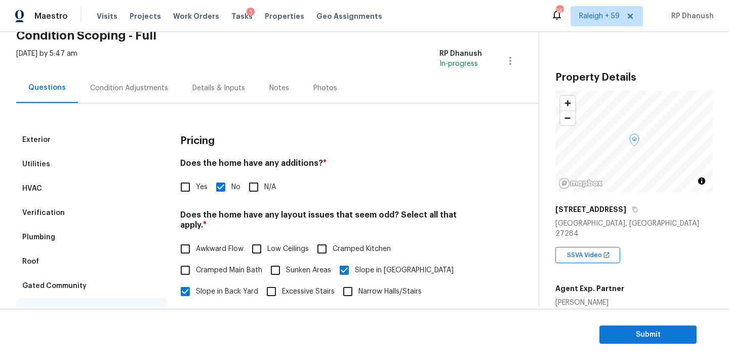
scroll to position [0, 0]
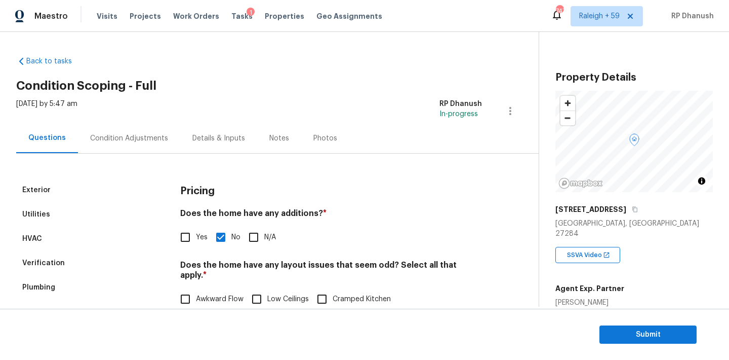
click at [146, 137] on div "Condition Adjustments" at bounding box center [129, 138] width 78 height 10
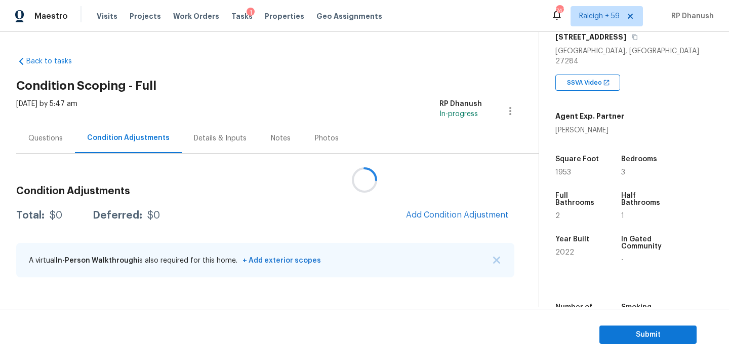
scroll to position [169, 0]
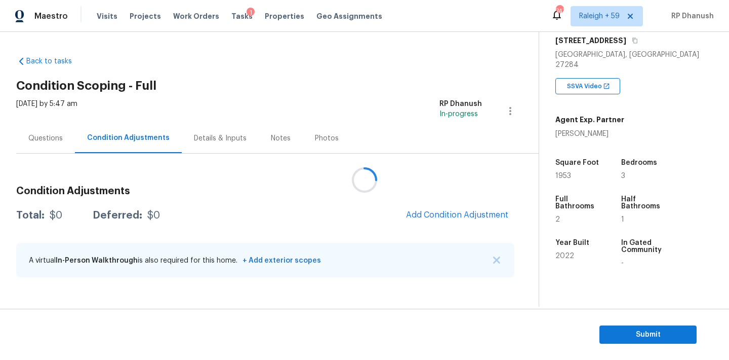
click at [447, 215] on div at bounding box center [364, 180] width 729 height 360
click at [468, 213] on div at bounding box center [364, 180] width 729 height 360
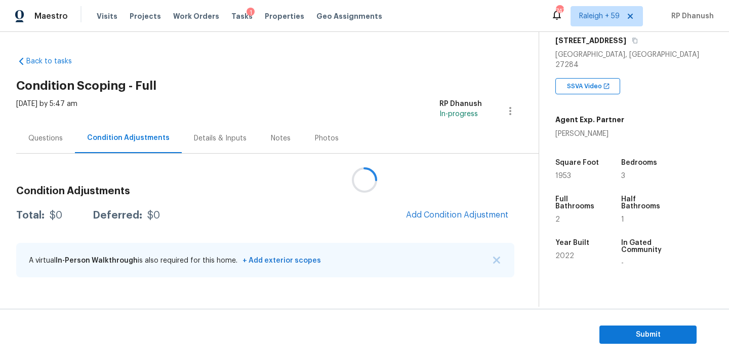
click at [468, 213] on div at bounding box center [364, 180] width 729 height 360
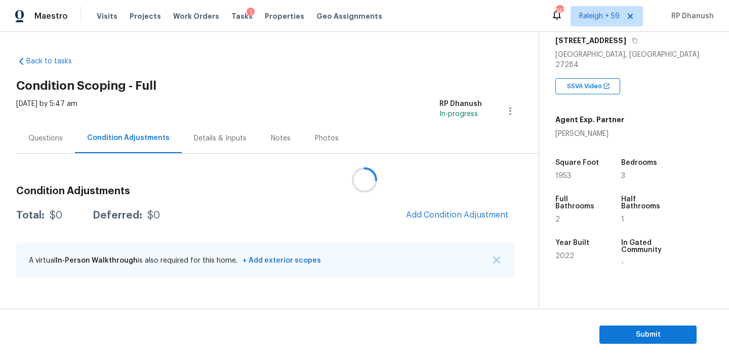
click at [468, 213] on div at bounding box center [364, 180] width 729 height 360
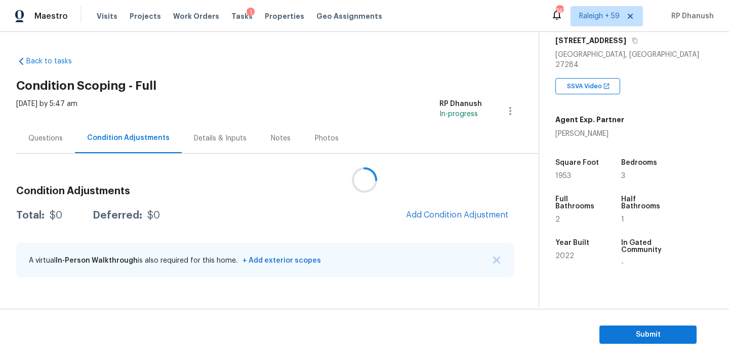
click at [468, 213] on div at bounding box center [364, 180] width 729 height 360
click at [468, 212] on div at bounding box center [364, 180] width 729 height 360
click at [469, 212] on div at bounding box center [364, 180] width 729 height 360
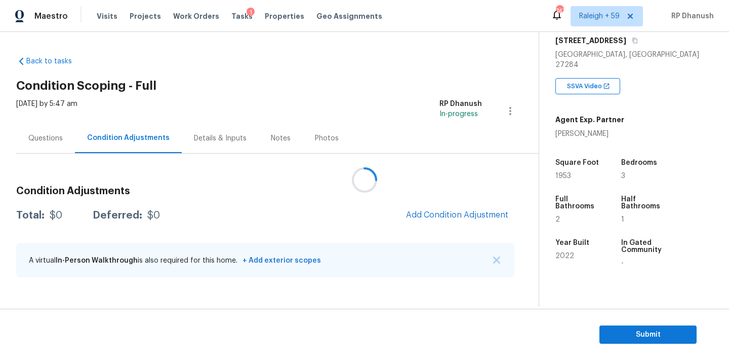
click at [469, 212] on div at bounding box center [364, 180] width 729 height 360
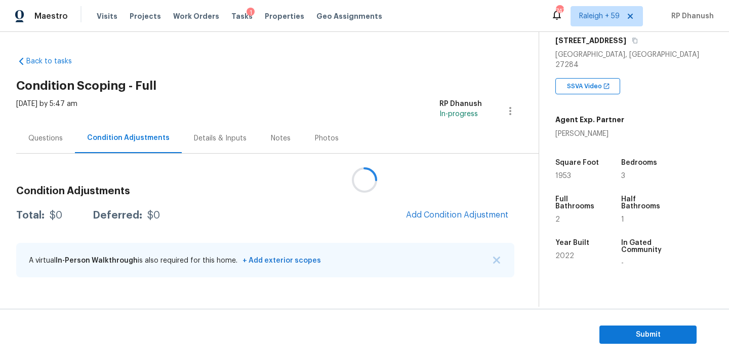
click at [469, 212] on div at bounding box center [364, 180] width 729 height 360
click at [469, 212] on span "Add Condition Adjustment" at bounding box center [457, 214] width 102 height 9
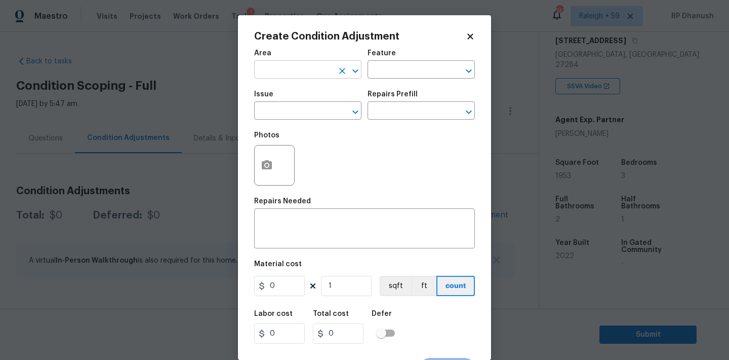
click at [320, 70] on input "text" at bounding box center [293, 71] width 79 height 16
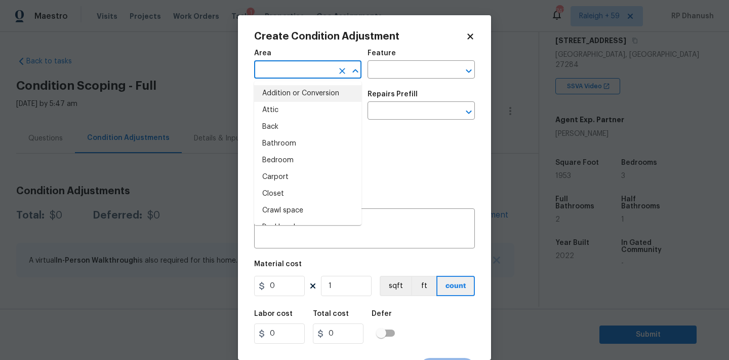
click at [162, 167] on body "Maestro Visits Projects Work Orders Tasks 1 Properties Geo Assignments 747 Rale…" at bounding box center [364, 180] width 729 height 360
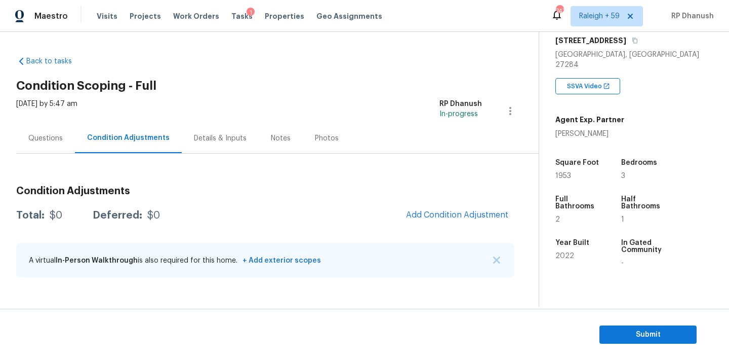
click at [464, 228] on div "Condition Adjustments Total: $0 Deferred: $0 Add Condition Adjustment A virtual…" at bounding box center [265, 232] width 498 height 108
click at [432, 211] on span "Add Condition Adjustment" at bounding box center [457, 214] width 102 height 9
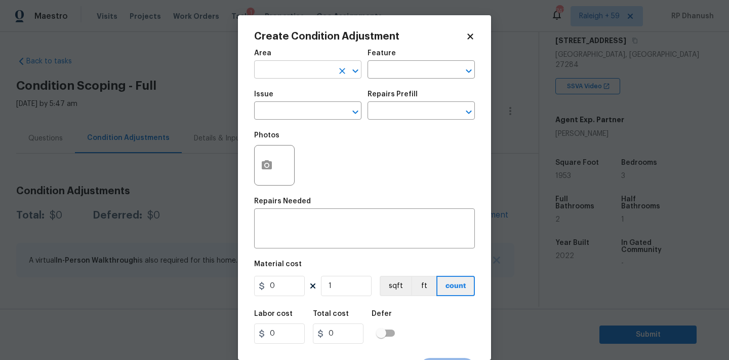
click at [266, 63] on input "text" at bounding box center [293, 71] width 79 height 16
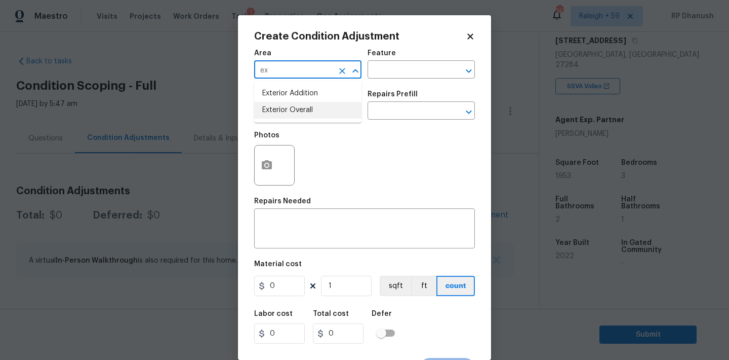
click at [291, 107] on li "Exterior Overall" at bounding box center [307, 110] width 107 height 17
click at [416, 67] on input "text" at bounding box center [407, 71] width 79 height 16
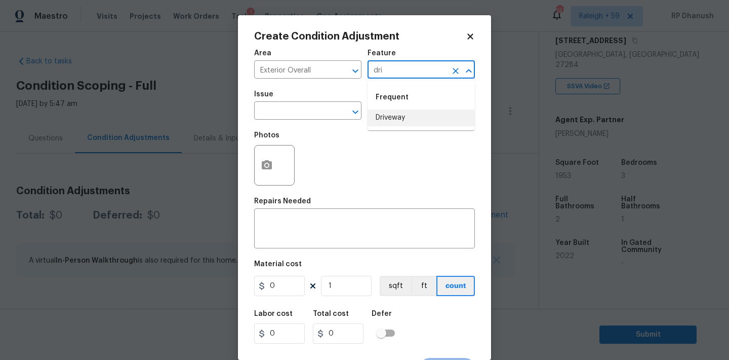
click at [413, 119] on li "Driveway" at bounding box center [421, 117] width 107 height 17
click at [309, 115] on input "text" at bounding box center [293, 112] width 79 height 16
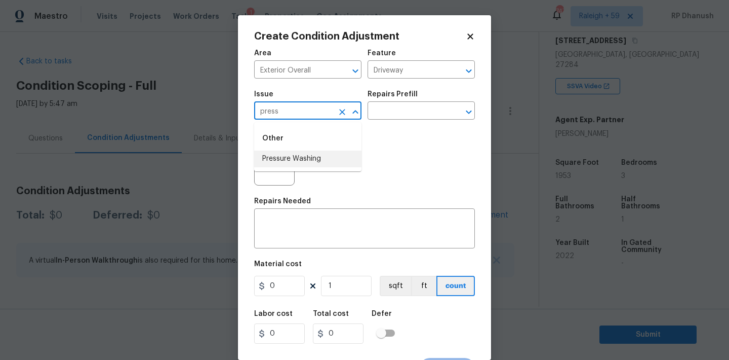
click at [302, 154] on li "Pressure Washing" at bounding box center [307, 158] width 107 height 17
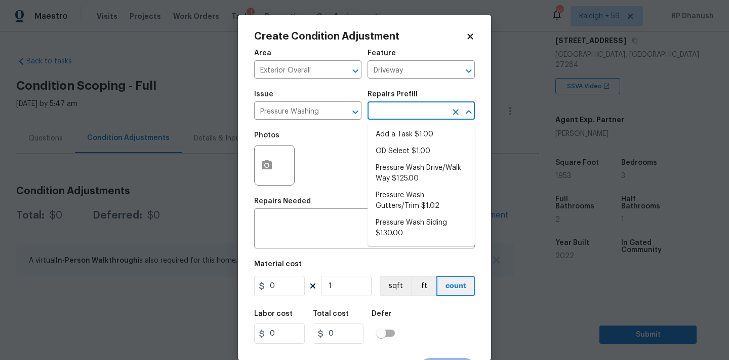
click at [378, 108] on input "text" at bounding box center [407, 112] width 79 height 16
click at [416, 225] on li "Pressure Wash Siding $130.00" at bounding box center [421, 227] width 107 height 27
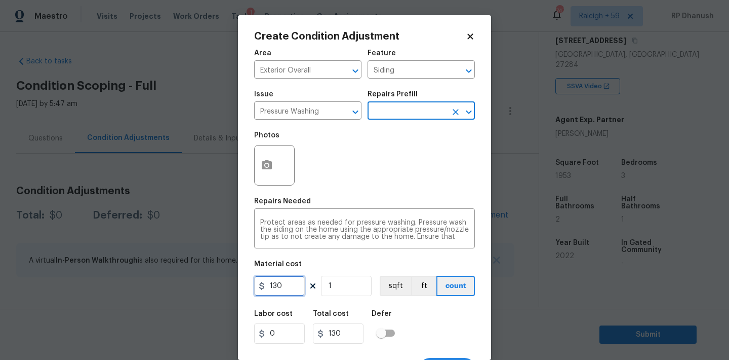
click at [290, 292] on input "130" at bounding box center [279, 286] width 51 height 20
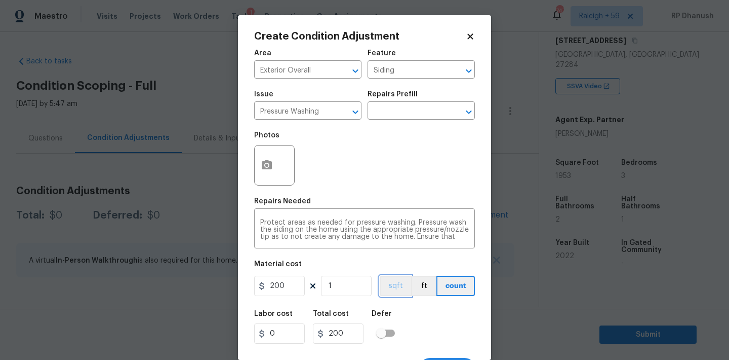
scroll to position [19, 0]
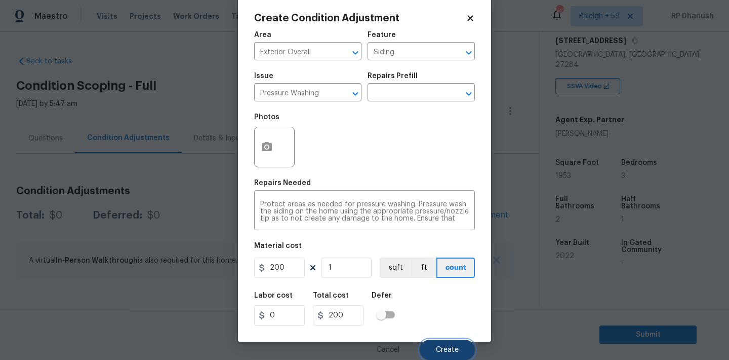
click at [435, 352] on button "Create" at bounding box center [447, 349] width 55 height 20
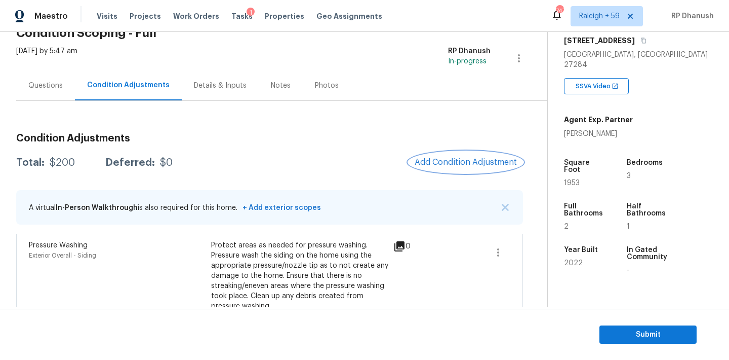
scroll to position [77, 0]
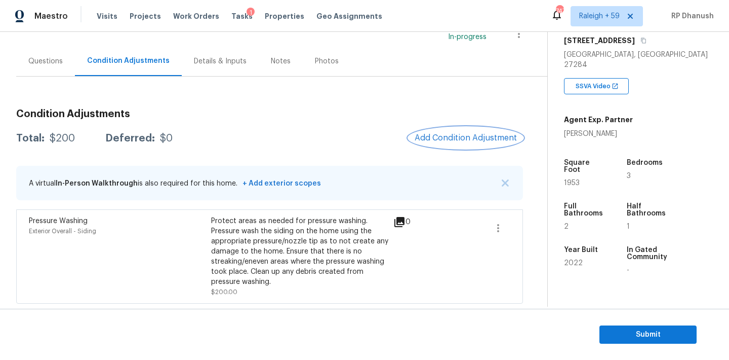
click at [452, 135] on span "Add Condition Adjustment" at bounding box center [466, 137] width 102 height 9
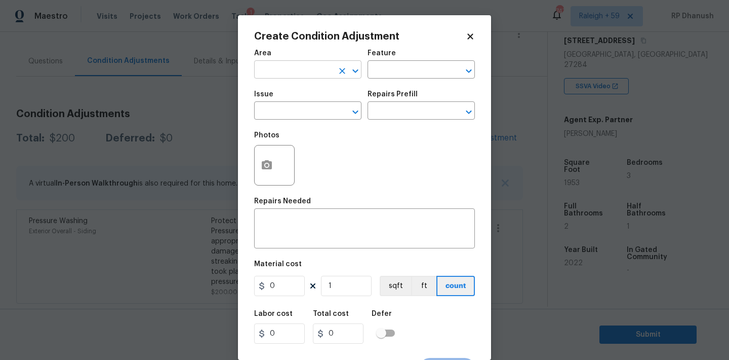
click at [317, 71] on input "text" at bounding box center [293, 71] width 79 height 16
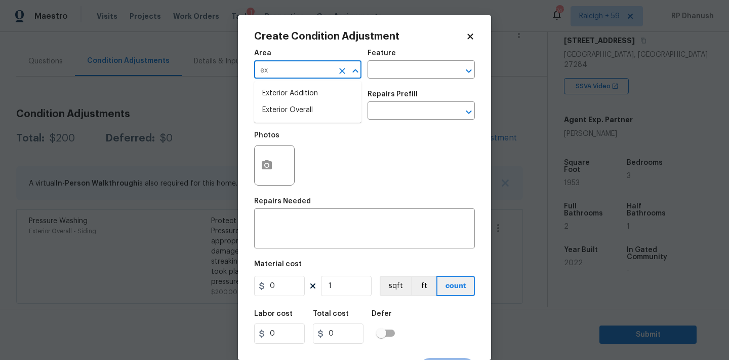
click at [291, 105] on li "Exterior Overall" at bounding box center [307, 110] width 107 height 17
click at [401, 73] on input "text" at bounding box center [407, 71] width 79 height 16
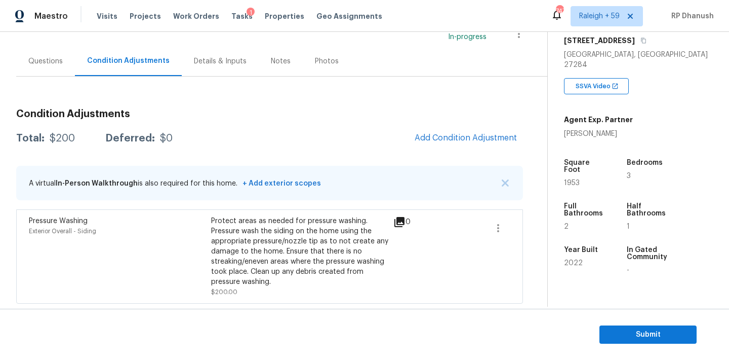
click at [230, 163] on body "Maestro Visits Projects Work Orders Tasks 1 Properties Geo Assignments 747 Rale…" at bounding box center [364, 180] width 729 height 360
click at [440, 135] on span "Add Condition Adjustment" at bounding box center [466, 137] width 102 height 9
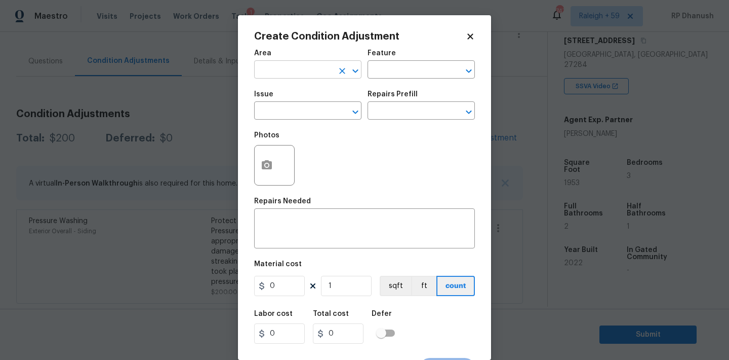
click at [298, 76] on input "text" at bounding box center [293, 71] width 79 height 16
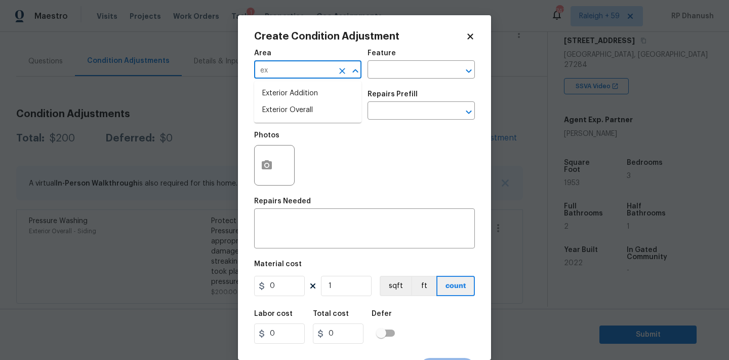
click at [283, 105] on li "Exterior Overall" at bounding box center [307, 110] width 107 height 17
click at [387, 86] on div "Issue ​ Repairs Prefill ​" at bounding box center [364, 105] width 221 height 41
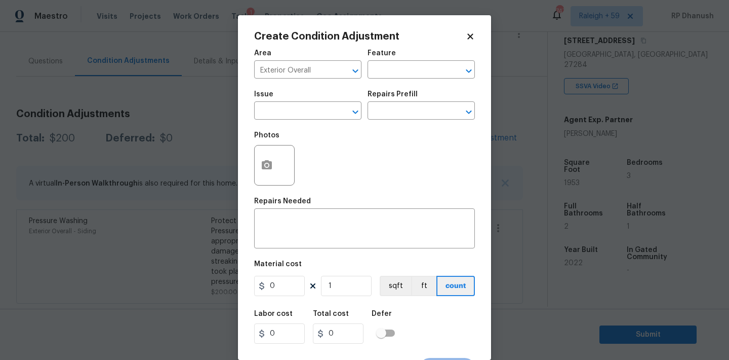
click at [387, 83] on div "Area Exterior Overall ​ Feature ​" at bounding box center [364, 64] width 221 height 41
click at [389, 70] on input "text" at bounding box center [407, 71] width 79 height 16
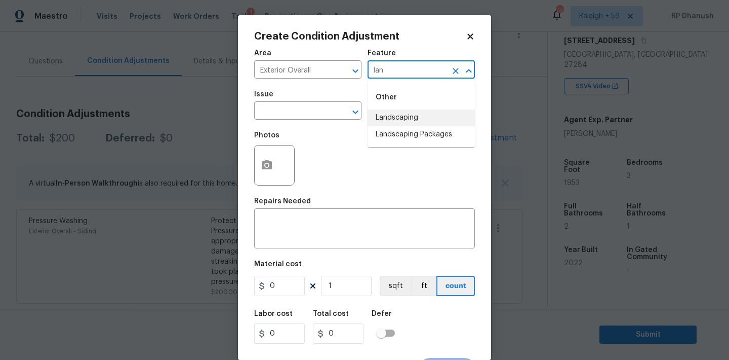
click at [390, 138] on li "Landscaping Packages" at bounding box center [421, 134] width 107 height 17
click at [293, 102] on div "Issue" at bounding box center [307, 97] width 107 height 13
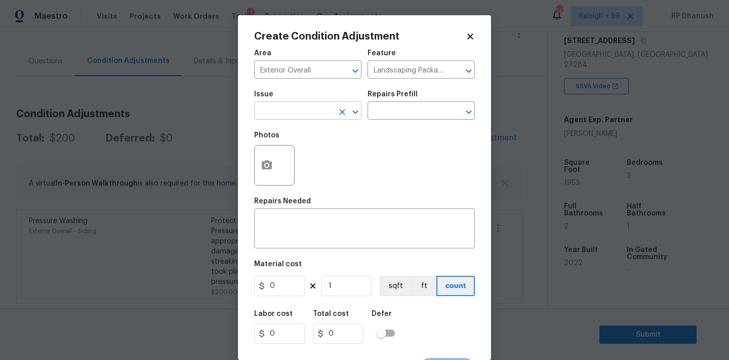
drag, startPoint x: 296, startPoint y: 111, endPoint x: 296, endPoint y: 117, distance: 6.6
click at [296, 111] on input "text" at bounding box center [293, 112] width 79 height 16
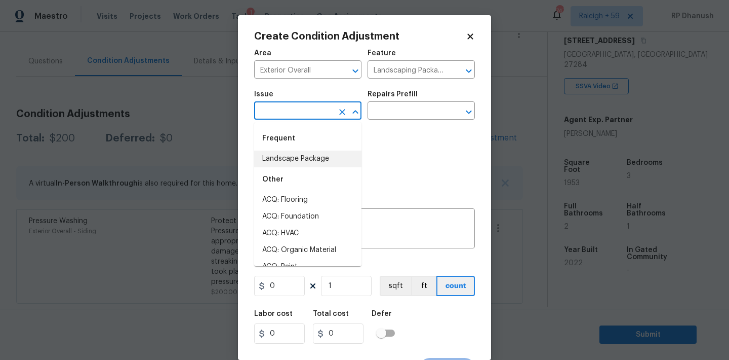
click at [293, 150] on li "Landscape Package" at bounding box center [307, 158] width 107 height 17
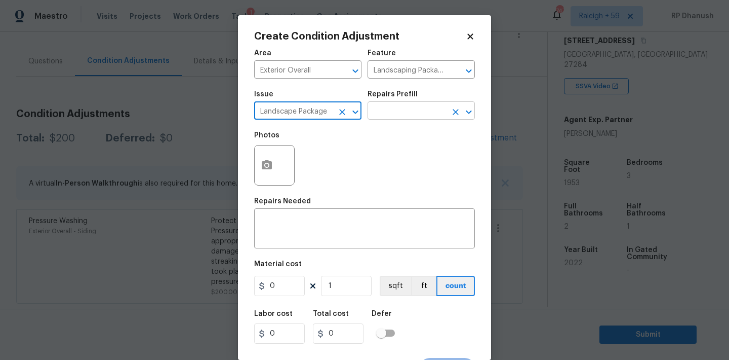
click at [383, 117] on input "text" at bounding box center [407, 112] width 79 height 16
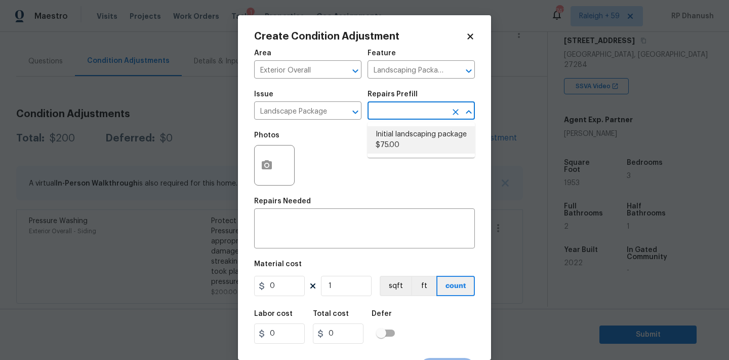
click at [387, 139] on li "Initial landscaping package $75.00" at bounding box center [421, 139] width 107 height 27
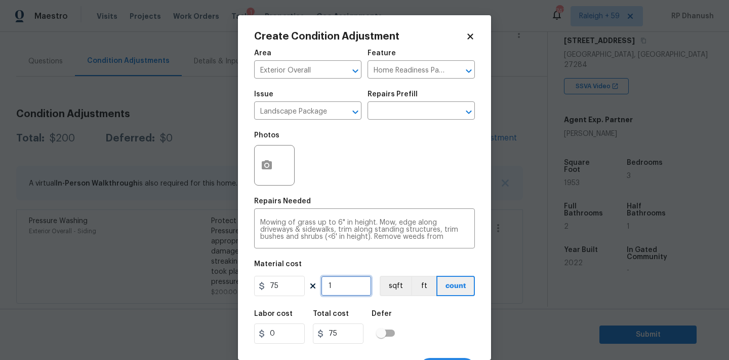
click at [341, 280] on input "1" at bounding box center [346, 286] width 51 height 20
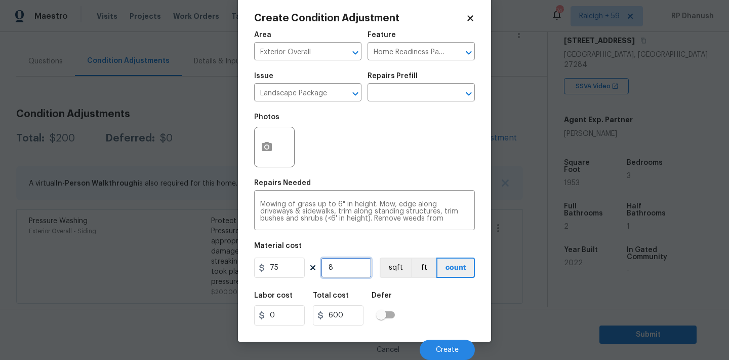
click at [335, 272] on input "8" at bounding box center [346, 267] width 51 height 20
click at [352, 271] on input "9" at bounding box center [346, 267] width 51 height 20
click at [429, 345] on button "Create" at bounding box center [447, 349] width 55 height 20
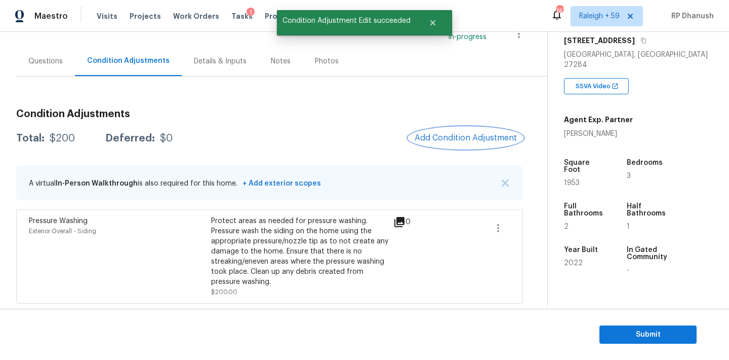
scroll to position [0, 0]
click at [451, 135] on span "Add Condition Adjustment" at bounding box center [466, 137] width 102 height 9
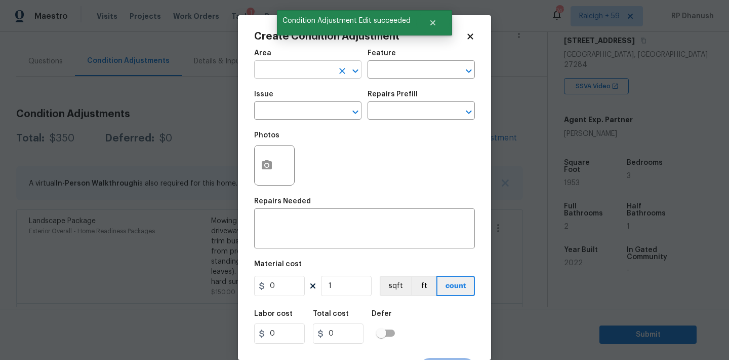
click at [303, 66] on input "text" at bounding box center [293, 71] width 79 height 16
drag, startPoint x: 284, startPoint y: 124, endPoint x: 394, endPoint y: 81, distance: 117.8
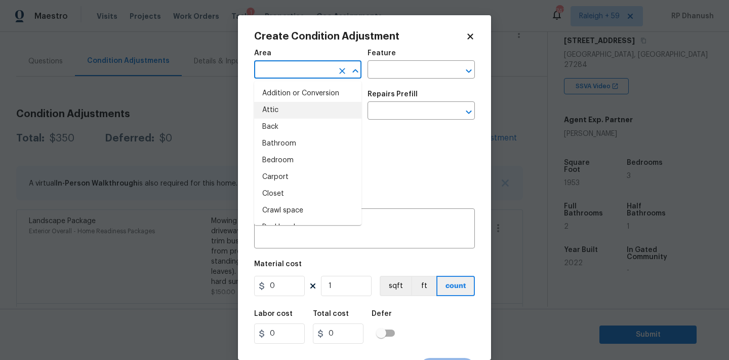
click at [324, 71] on input "text" at bounding box center [293, 71] width 79 height 16
click at [293, 106] on li "Exterior Overall" at bounding box center [307, 110] width 107 height 17
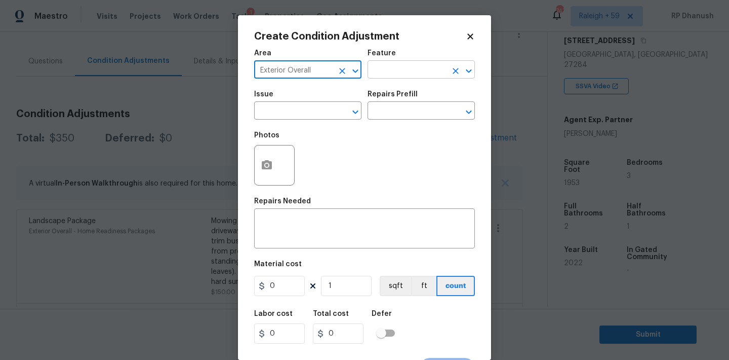
click at [391, 74] on input "text" at bounding box center [407, 71] width 79 height 16
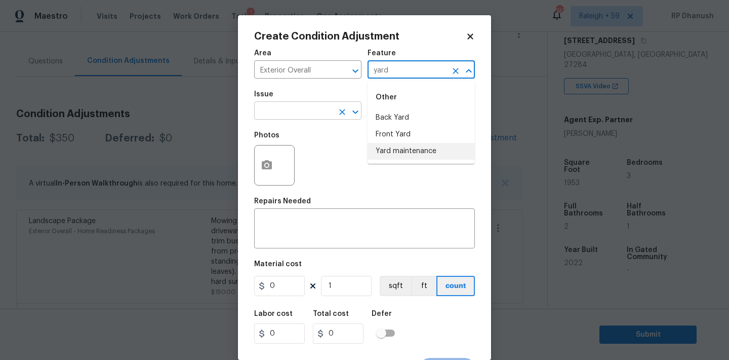
drag, startPoint x: 397, startPoint y: 144, endPoint x: 288, endPoint y: 110, distance: 114.2
click at [397, 144] on li "Yard maintenance" at bounding box center [421, 151] width 107 height 17
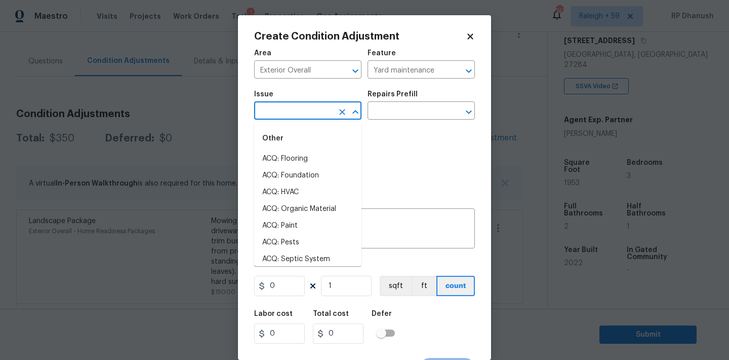
click at [287, 109] on input "text" at bounding box center [293, 112] width 79 height 16
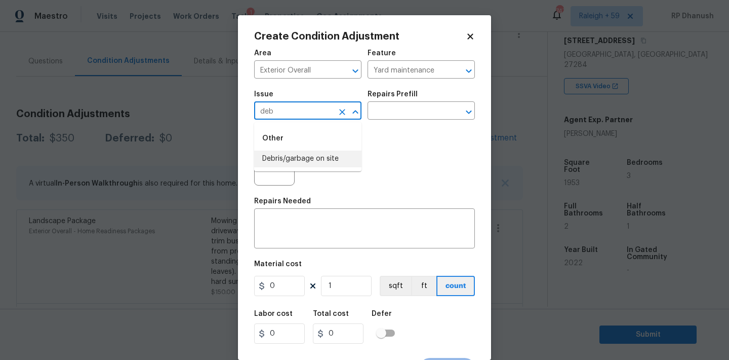
click at [285, 159] on li "Debris/garbage on site" at bounding box center [307, 158] width 107 height 17
click at [385, 119] on input "text" at bounding box center [407, 112] width 79 height 16
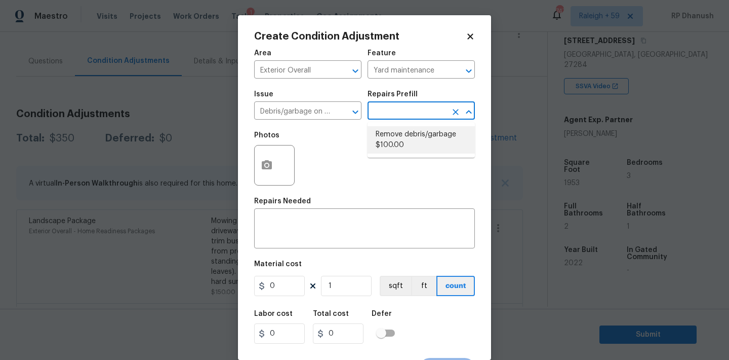
click at [389, 140] on li "Remove debris/garbage $100.00" at bounding box center [421, 139] width 107 height 27
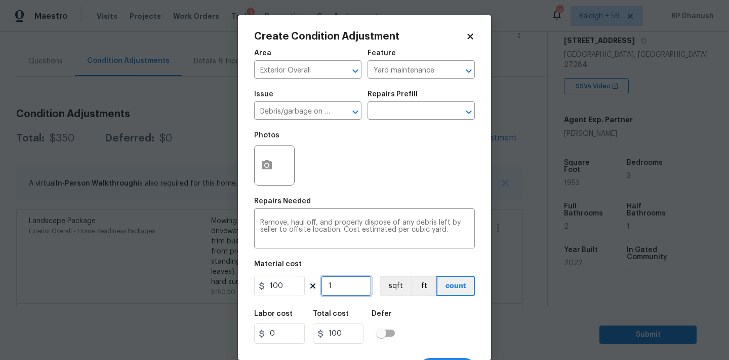
click at [342, 289] on input "1" at bounding box center [346, 286] width 51 height 20
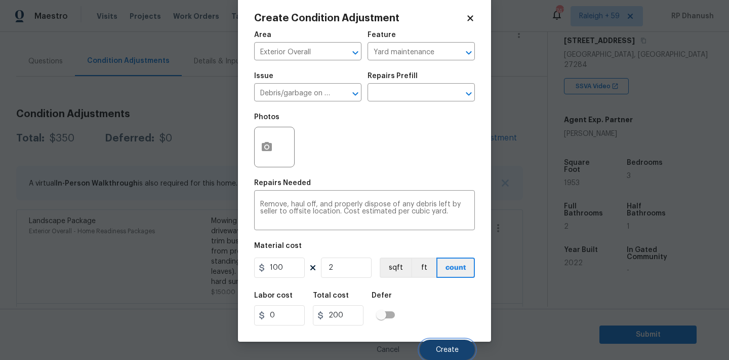
click at [438, 347] on span "Create" at bounding box center [447, 350] width 23 height 8
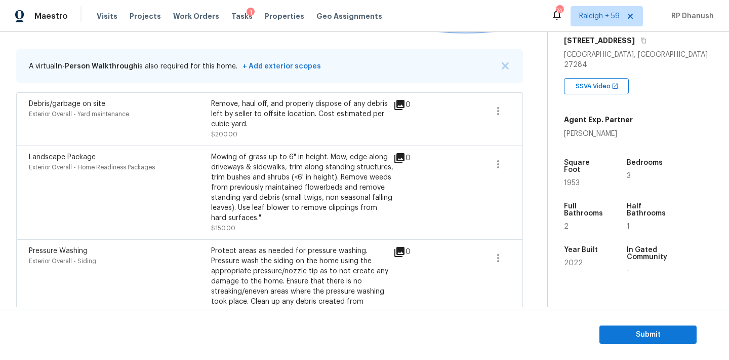
scroll to position [170, 0]
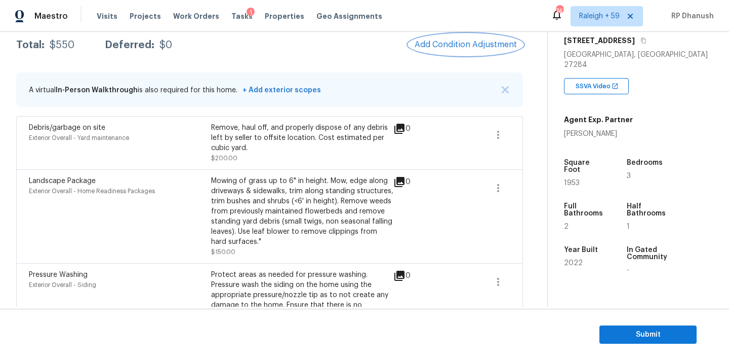
click at [446, 54] on button "Add Condition Adjustment" at bounding box center [466, 44] width 114 height 21
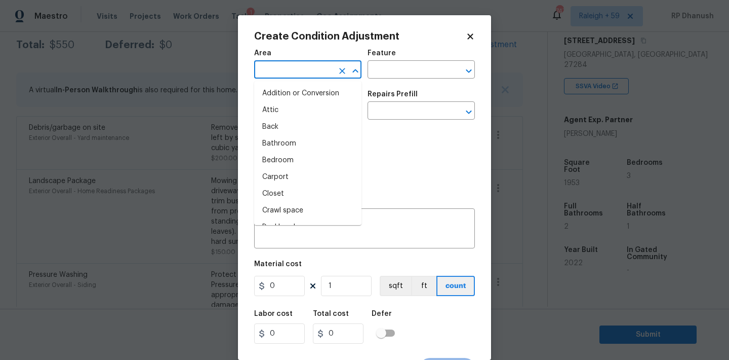
click at [293, 68] on input "text" at bounding box center [293, 71] width 79 height 16
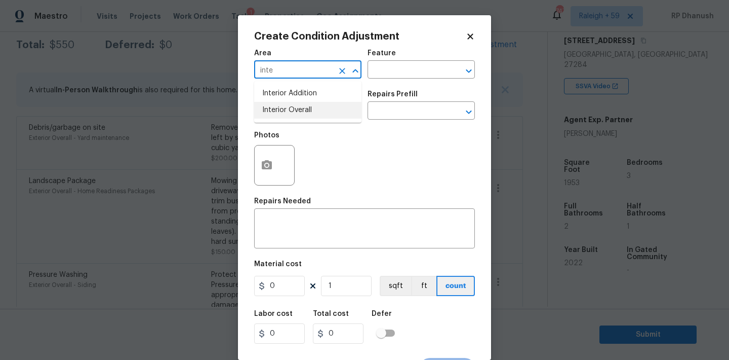
click at [295, 110] on li "Interior Overall" at bounding box center [307, 110] width 107 height 17
click at [401, 73] on input "text" at bounding box center [407, 71] width 79 height 16
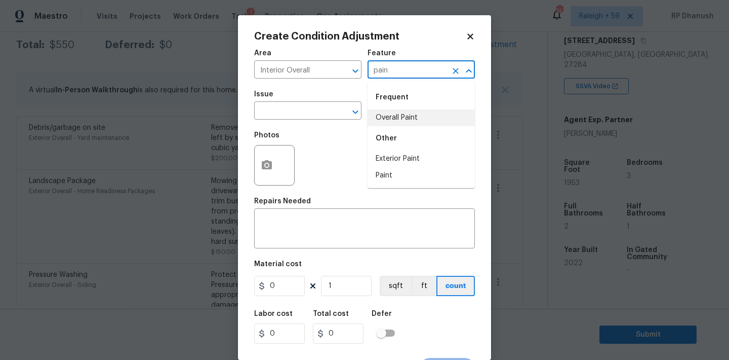
click at [399, 113] on li "Overall Paint" at bounding box center [421, 117] width 107 height 17
click at [309, 111] on input "text" at bounding box center [293, 112] width 79 height 16
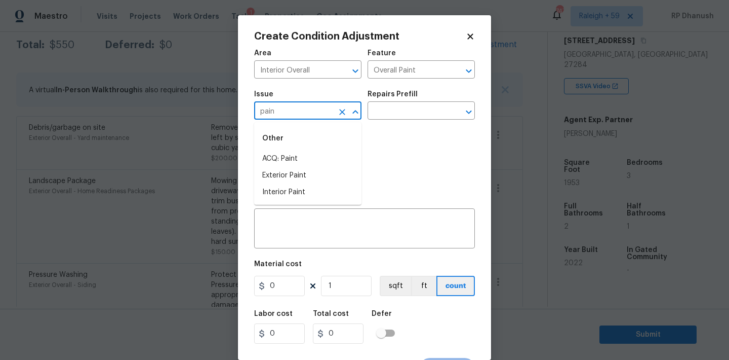
click at [299, 153] on li "ACQ: Paint" at bounding box center [307, 158] width 107 height 17
click at [426, 94] on div "Repairs Prefill" at bounding box center [421, 97] width 107 height 13
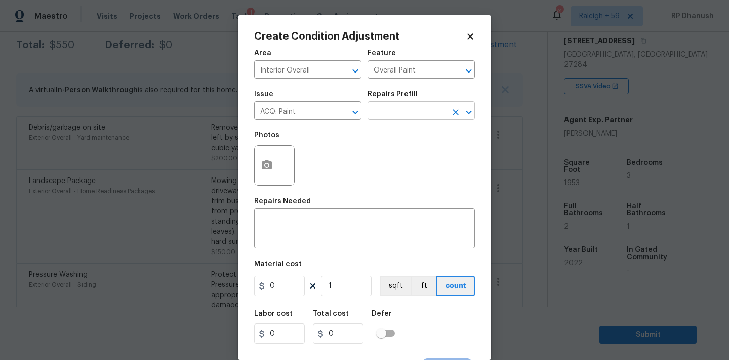
click at [417, 112] on input "text" at bounding box center [407, 112] width 79 height 16
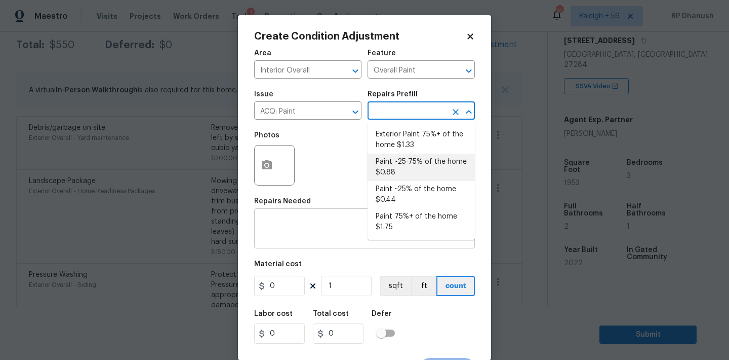
click at [401, 174] on li "Paint ~25-75% of the home $0.88" at bounding box center [421, 166] width 107 height 27
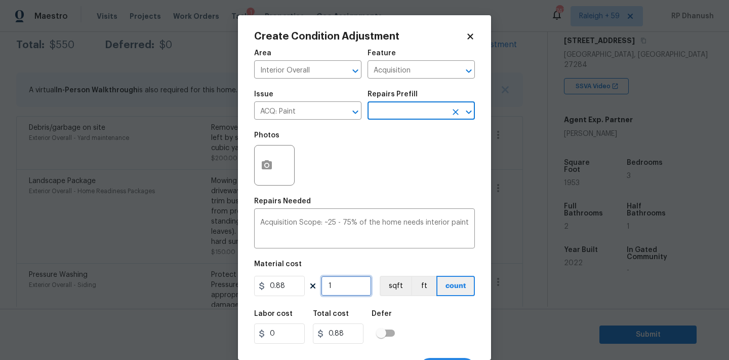
click at [336, 284] on input "1" at bounding box center [346, 286] width 51 height 20
click at [346, 283] on input "1953" at bounding box center [346, 286] width 51 height 20
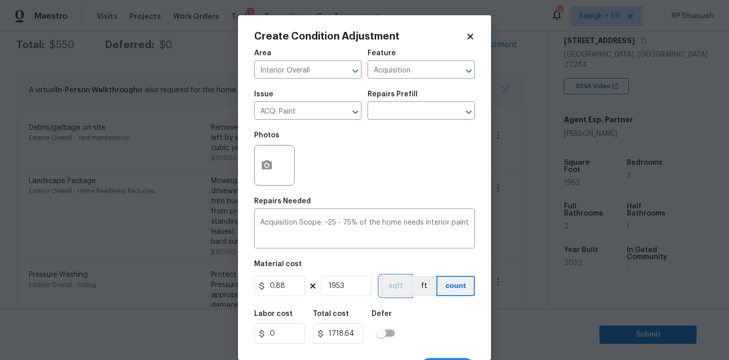
scroll to position [19, 0]
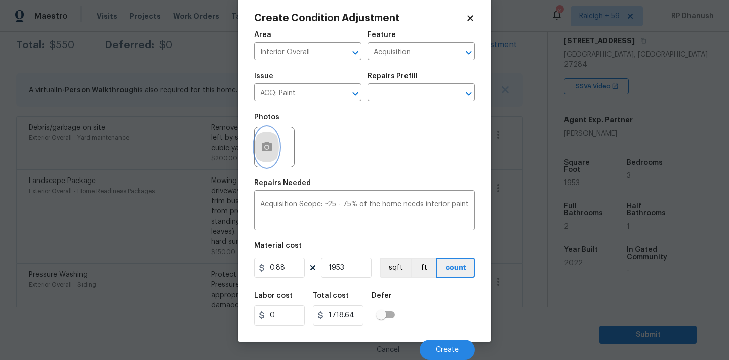
click at [264, 151] on icon "button" at bounding box center [267, 147] width 12 height 12
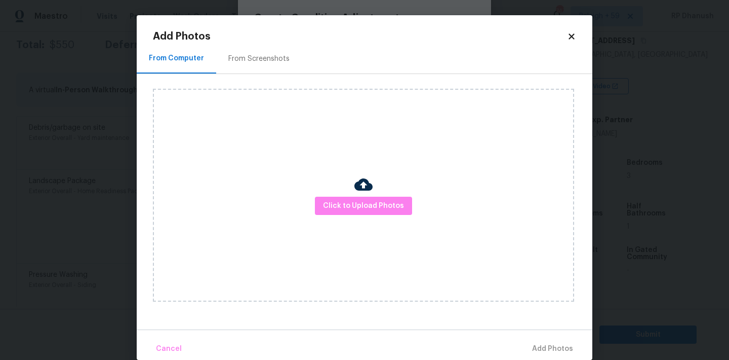
click at [251, 60] on div "From Screenshots" at bounding box center [258, 59] width 61 height 10
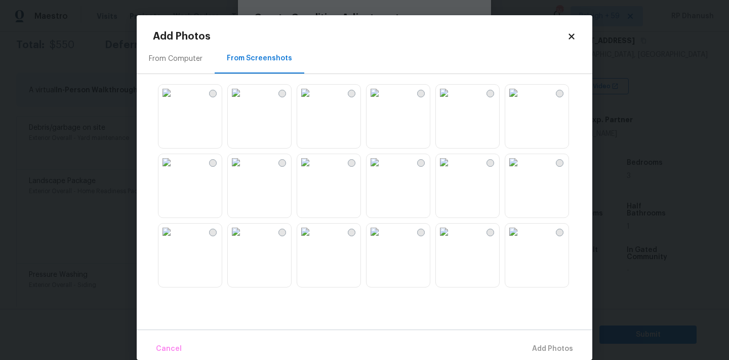
click at [570, 38] on icon at bounding box center [572, 36] width 6 height 6
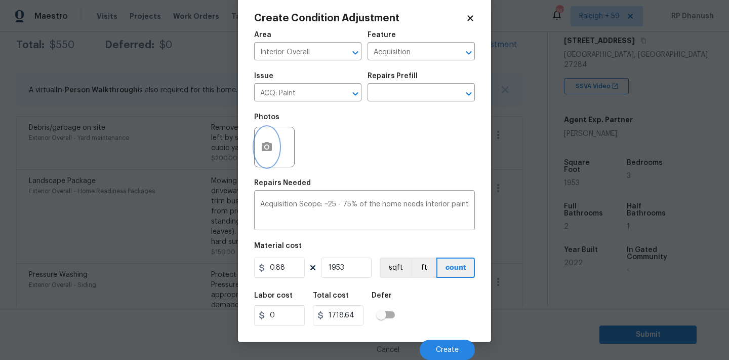
click at [269, 140] on button "button" at bounding box center [267, 147] width 24 height 40
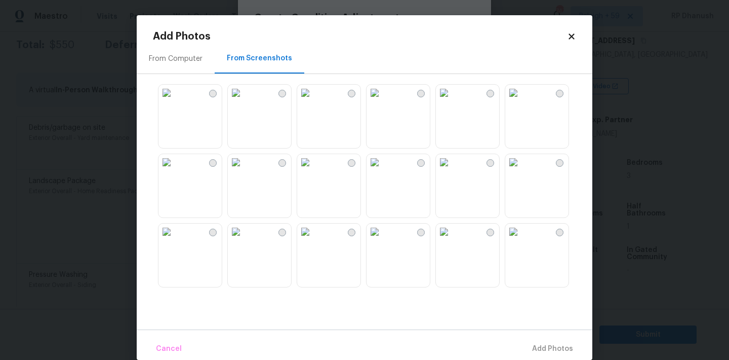
click at [452, 101] on img at bounding box center [444, 93] width 16 height 16
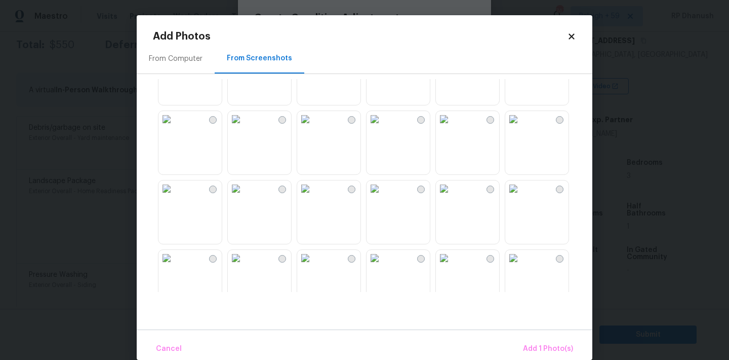
scroll to position [722, 0]
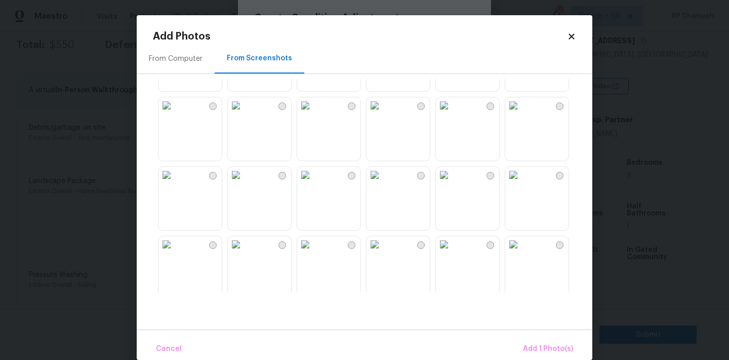
click at [244, 183] on img at bounding box center [236, 175] width 16 height 16
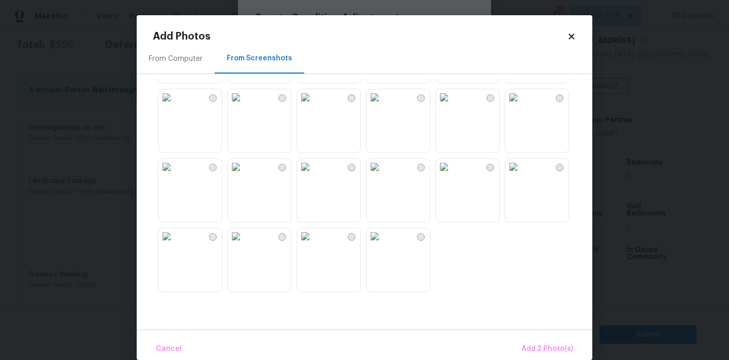
scroll to position [15, 0]
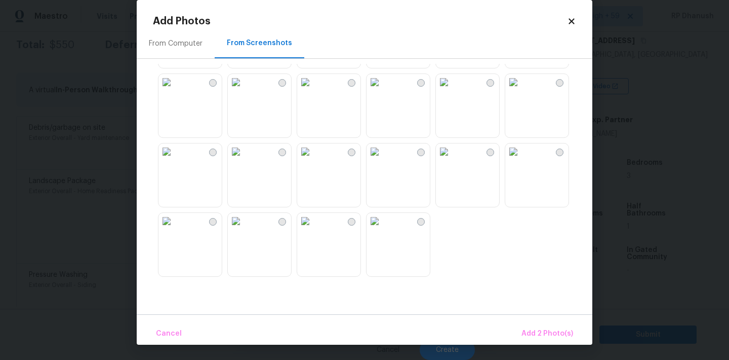
click at [383, 160] on img at bounding box center [375, 151] width 16 height 16
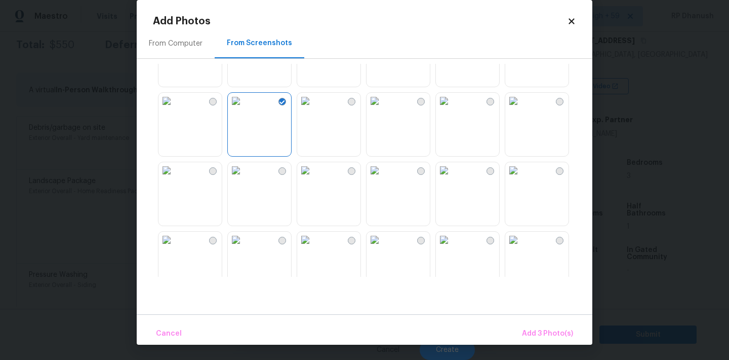
scroll to position [768, 0]
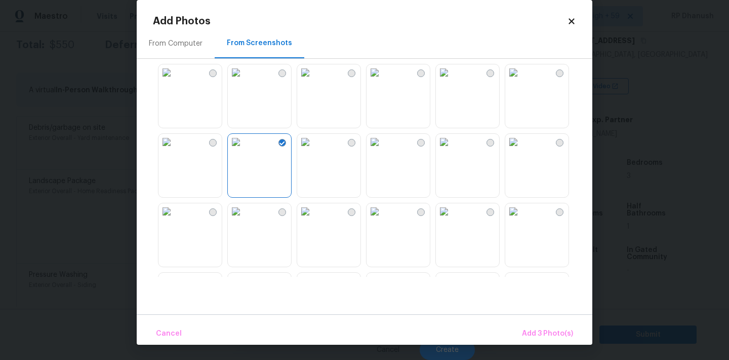
click at [383, 150] on img at bounding box center [375, 142] width 16 height 16
click at [452, 81] on img at bounding box center [444, 72] width 16 height 16
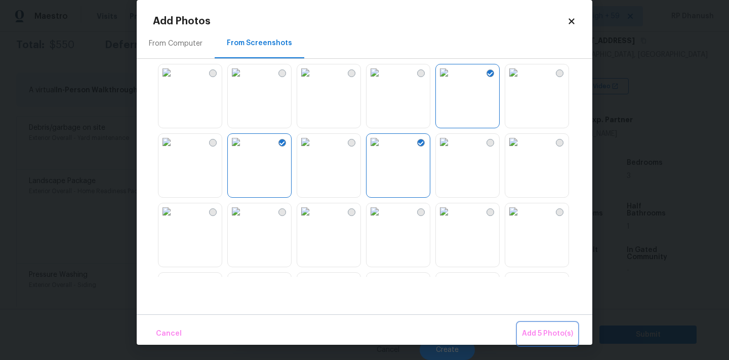
click at [543, 335] on span "Add 5 Photo(s)" at bounding box center [547, 333] width 51 height 13
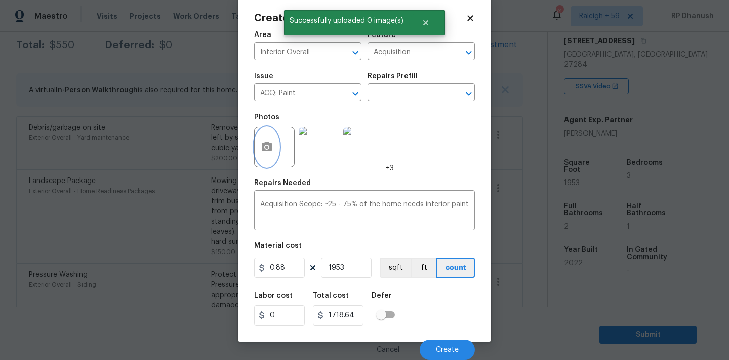
scroll to position [0, 0]
click at [445, 346] on span "Create" at bounding box center [447, 350] width 23 height 8
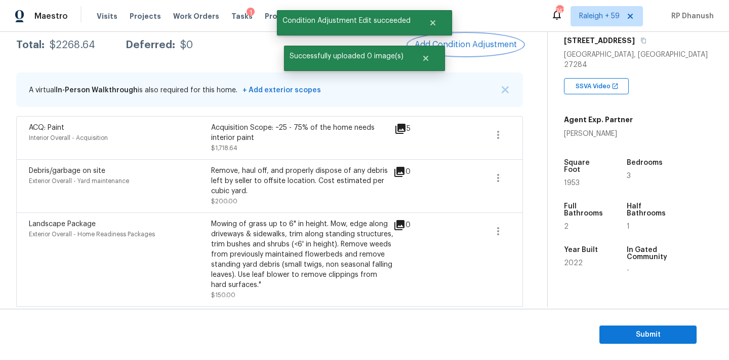
click at [495, 40] on span "Add Condition Adjustment" at bounding box center [466, 44] width 102 height 9
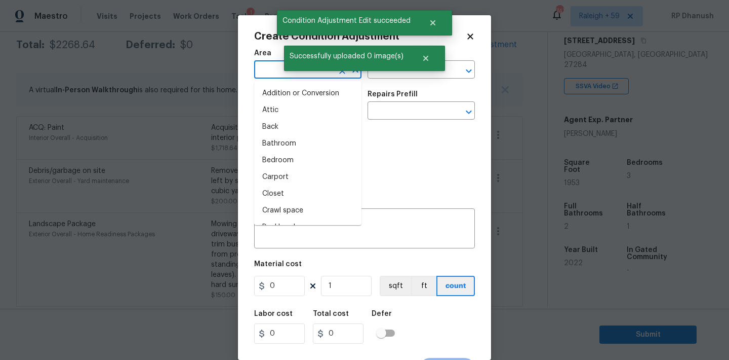
click at [271, 71] on input "text" at bounding box center [293, 71] width 79 height 16
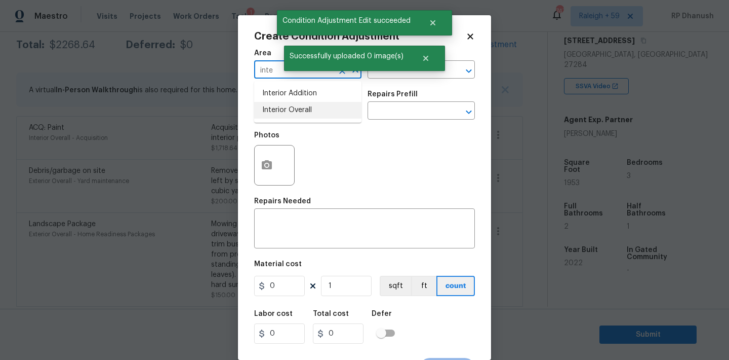
click at [264, 105] on li "Interior Overall" at bounding box center [307, 110] width 107 height 17
click at [407, 87] on div "Issue ​ Repairs Prefill ​" at bounding box center [364, 105] width 221 height 41
click at [404, 76] on input "text" at bounding box center [407, 71] width 79 height 16
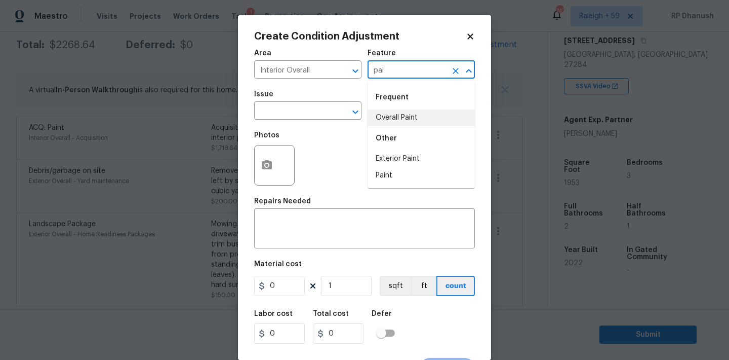
click at [398, 127] on div "Other" at bounding box center [421, 138] width 107 height 24
click at [421, 122] on li "Overall Paint" at bounding box center [421, 117] width 107 height 17
click at [292, 115] on input "text" at bounding box center [293, 112] width 79 height 16
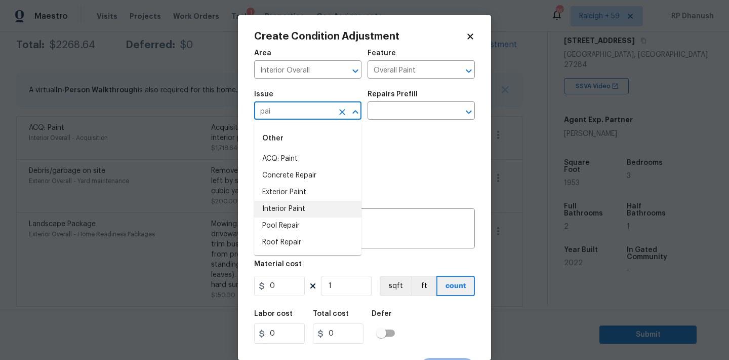
click at [281, 208] on li "Interior Paint" at bounding box center [307, 209] width 107 height 17
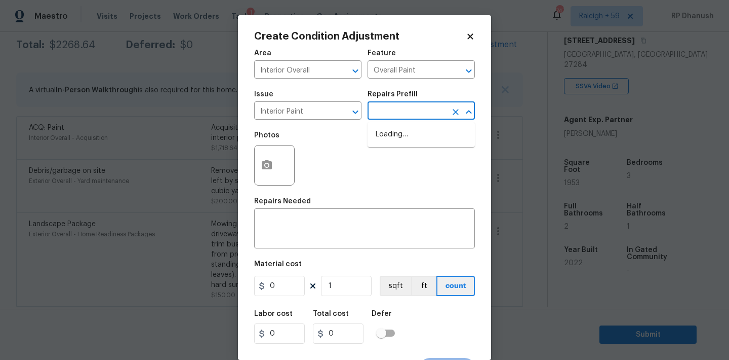
click at [427, 117] on input "text" at bounding box center [407, 112] width 79 height 16
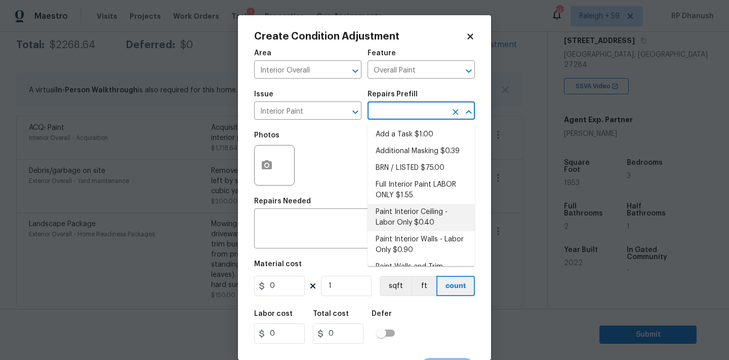
scroll to position [95, 0]
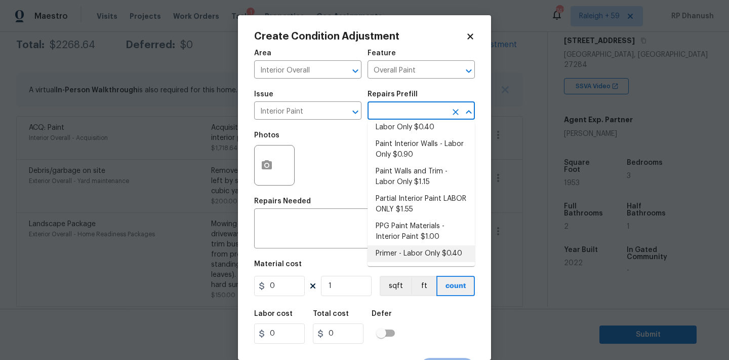
click at [399, 256] on li "Primer - Labor Only $0.40" at bounding box center [421, 253] width 107 height 17
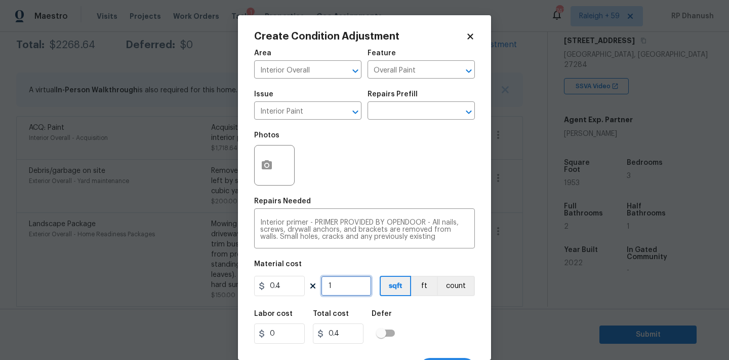
click at [356, 281] on input "1" at bounding box center [346, 286] width 51 height 20
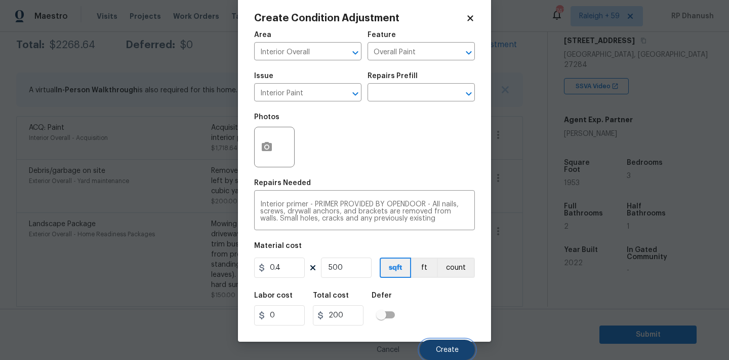
click at [434, 346] on button "Create" at bounding box center [447, 349] width 55 height 20
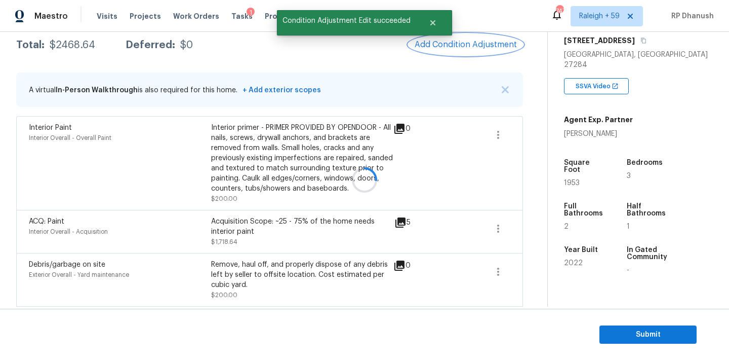
scroll to position [0, 0]
click at [495, 134] on icon "button" at bounding box center [498, 135] width 12 height 12
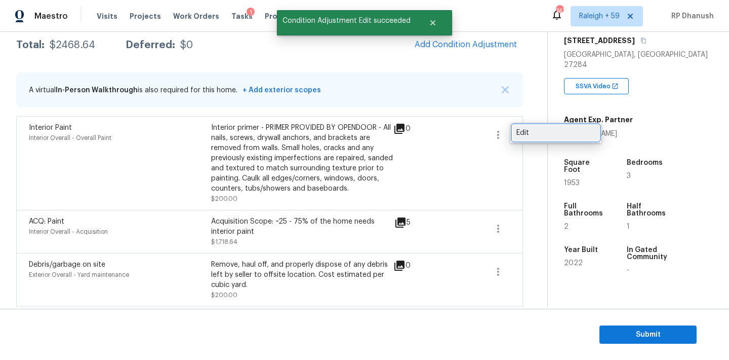
click at [522, 135] on div "Edit" at bounding box center [556, 133] width 79 height 10
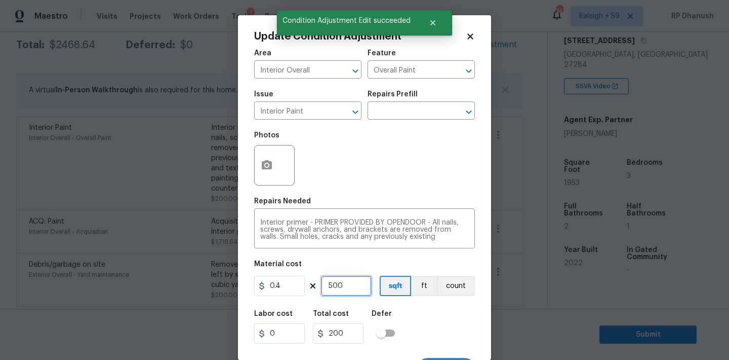
click at [343, 290] on input "500" at bounding box center [346, 286] width 51 height 20
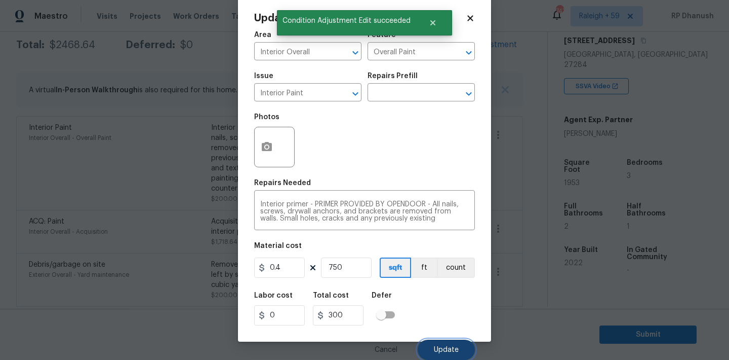
click at [441, 348] on span "Update" at bounding box center [446, 350] width 25 height 8
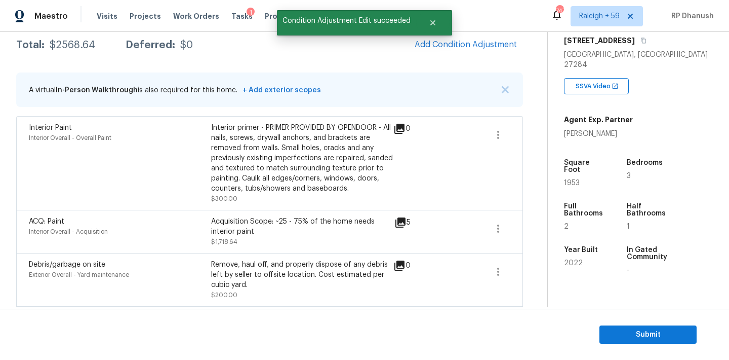
scroll to position [135, 0]
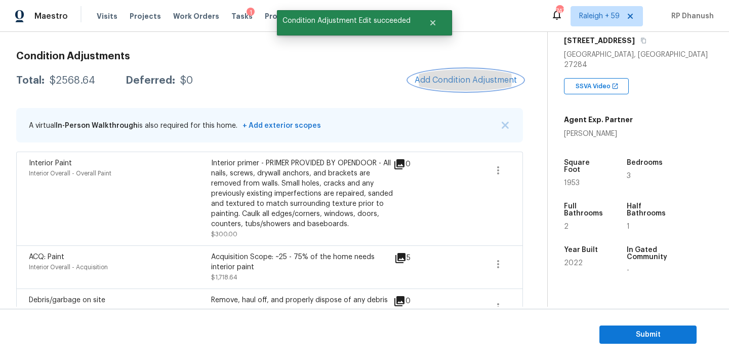
click at [457, 82] on span "Add Condition Adjustment" at bounding box center [466, 79] width 102 height 9
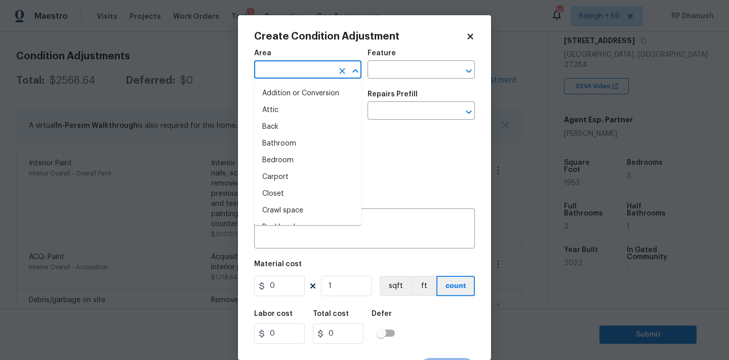
click at [270, 71] on input "text" at bounding box center [293, 71] width 79 height 16
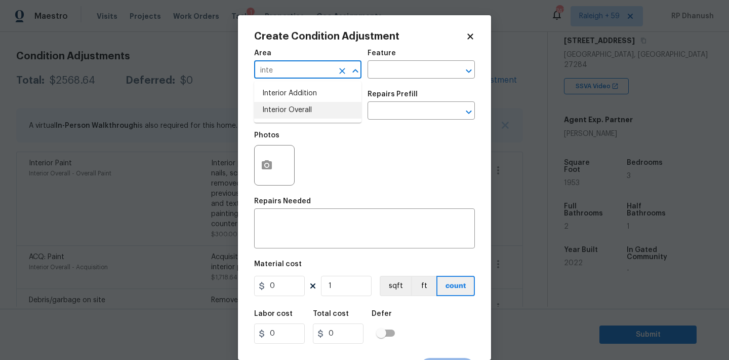
click at [266, 111] on li "Interior Overall" at bounding box center [307, 110] width 107 height 17
click at [411, 70] on input "text" at bounding box center [407, 71] width 79 height 16
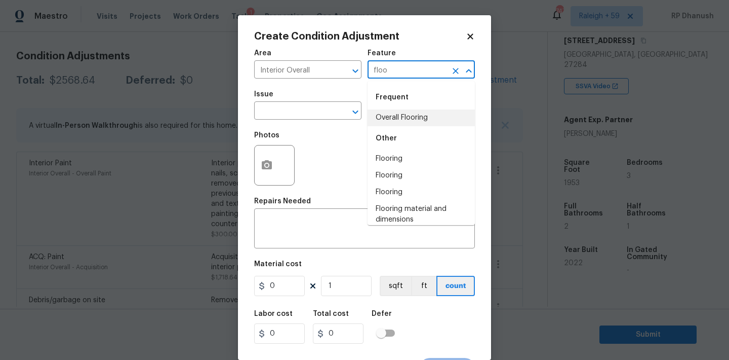
click at [385, 113] on li "Overall Flooring" at bounding box center [421, 117] width 107 height 17
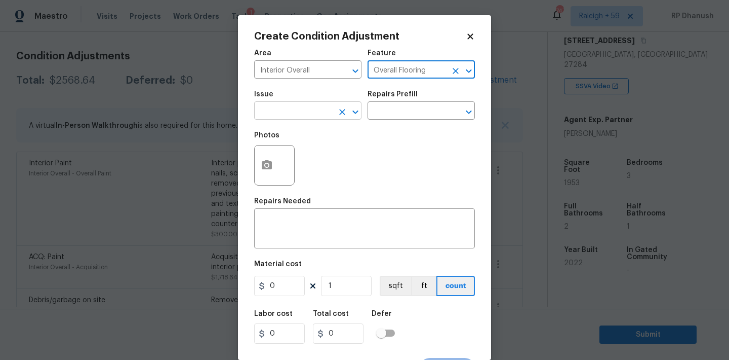
click at [315, 119] on input "text" at bounding box center [293, 112] width 79 height 16
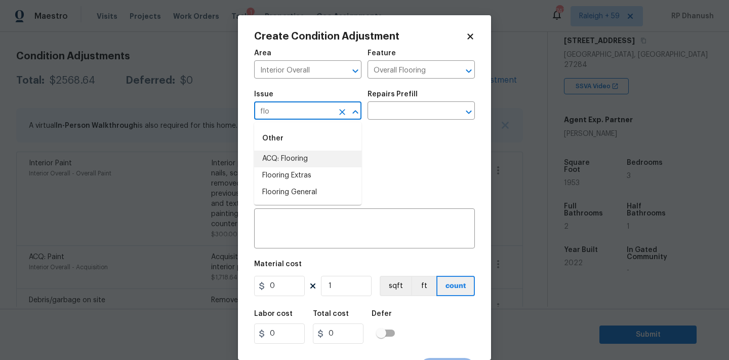
click at [309, 158] on li "ACQ: Flooring" at bounding box center [307, 158] width 107 height 17
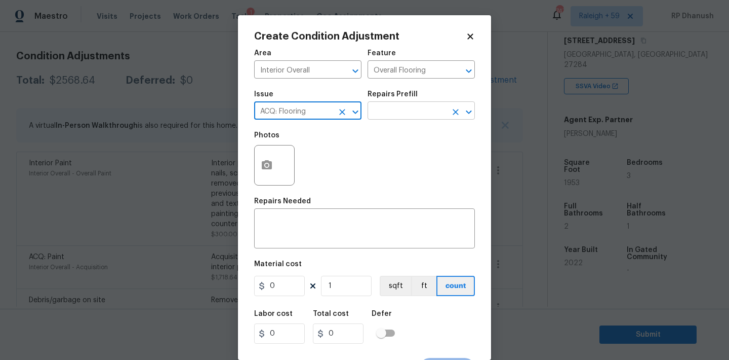
click at [414, 110] on input "text" at bounding box center [407, 112] width 79 height 16
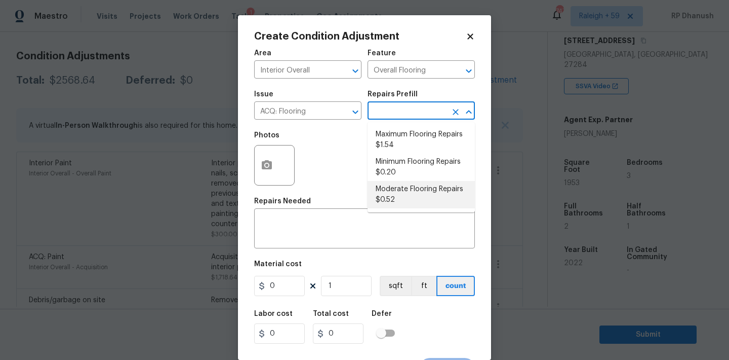
click at [397, 186] on li "Moderate Flooring Repairs $0.52" at bounding box center [421, 194] width 107 height 27
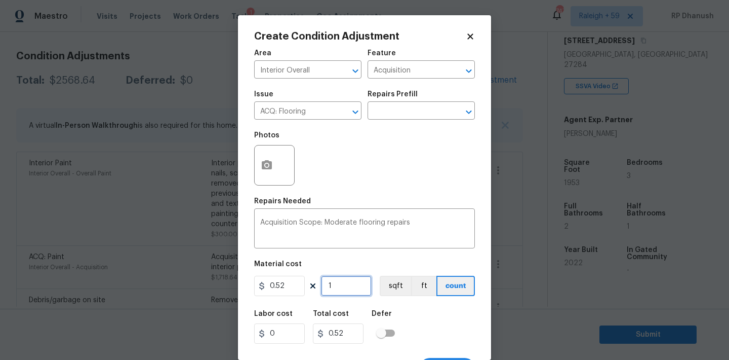
click at [338, 284] on input "1" at bounding box center [346, 286] width 51 height 20
click at [263, 169] on icon "button" at bounding box center [267, 164] width 10 height 9
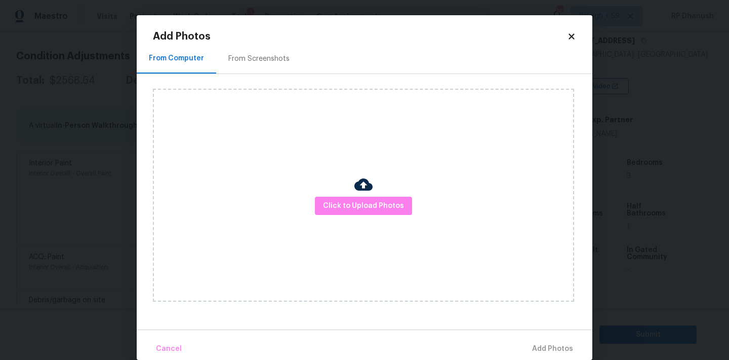
click at [243, 55] on div "From Screenshots" at bounding box center [258, 59] width 61 height 10
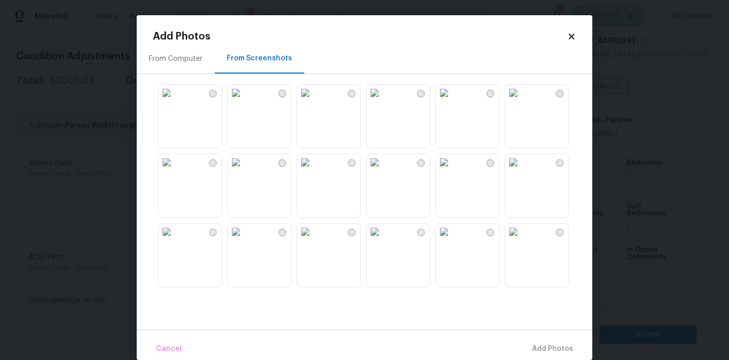
click at [175, 101] on img at bounding box center [167, 93] width 16 height 16
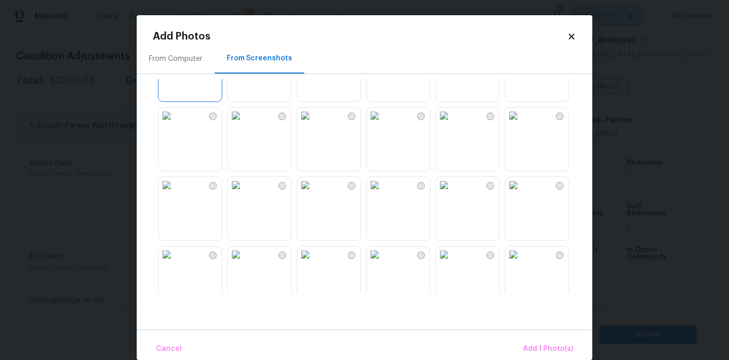
scroll to position [104, 0]
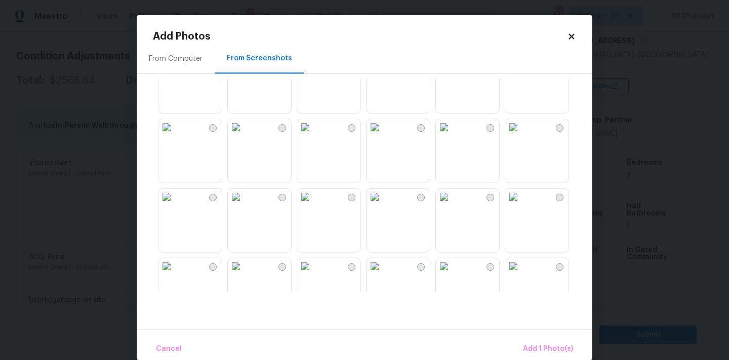
click at [452, 135] on img at bounding box center [444, 127] width 16 height 16
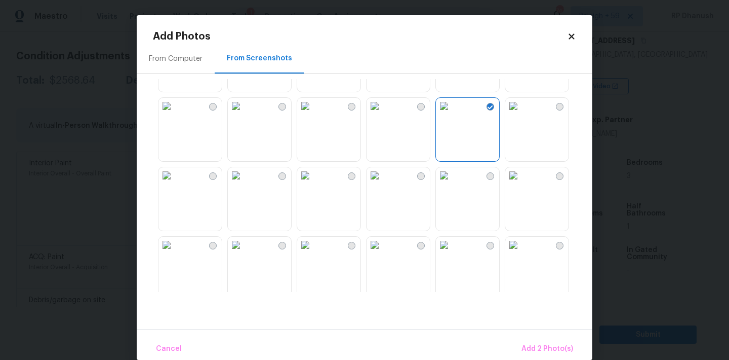
scroll to position [222, 0]
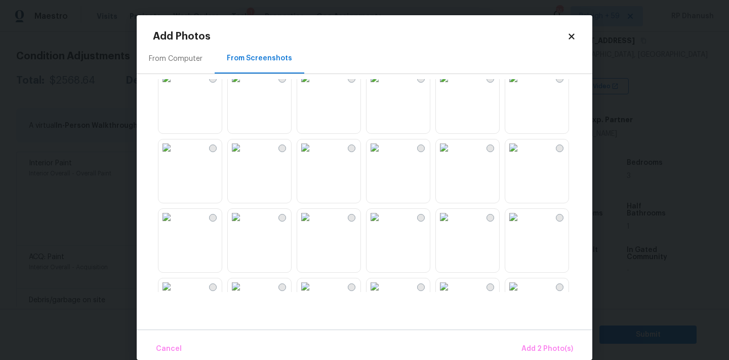
click at [383, 155] on img at bounding box center [375, 147] width 16 height 16
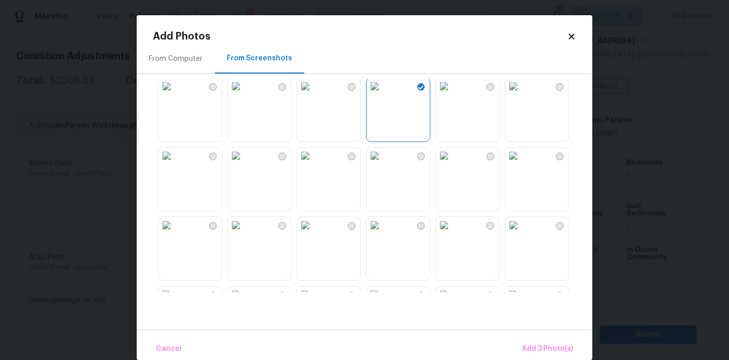
click at [452, 164] on img at bounding box center [444, 155] width 16 height 16
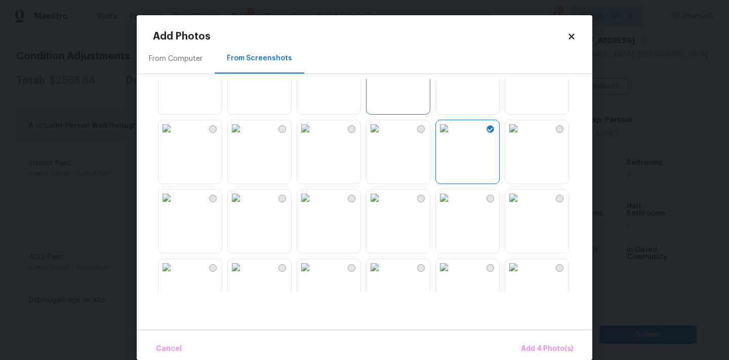
scroll to position [405, 0]
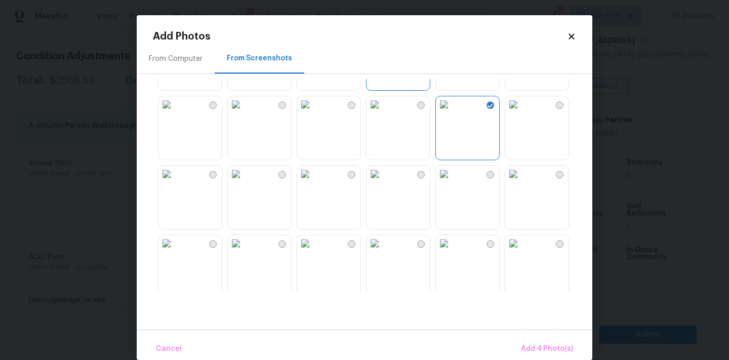
click at [314, 182] on img at bounding box center [305, 174] width 16 height 16
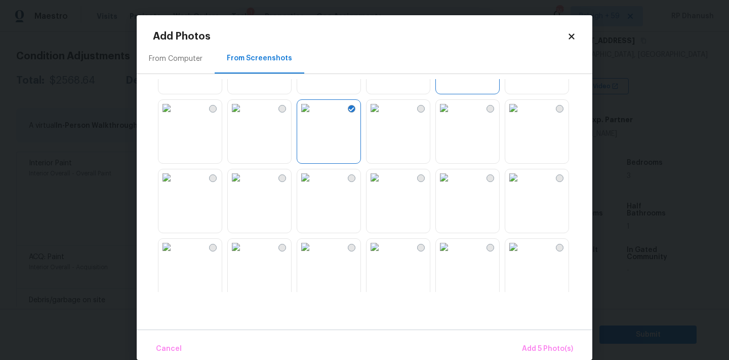
scroll to position [491, 0]
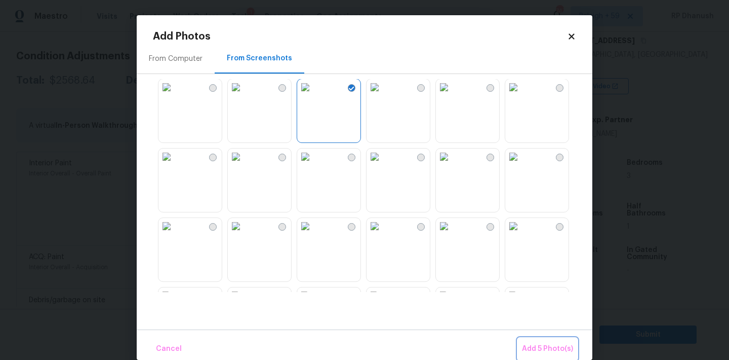
click at [555, 351] on span "Add 5 Photo(s)" at bounding box center [547, 348] width 51 height 13
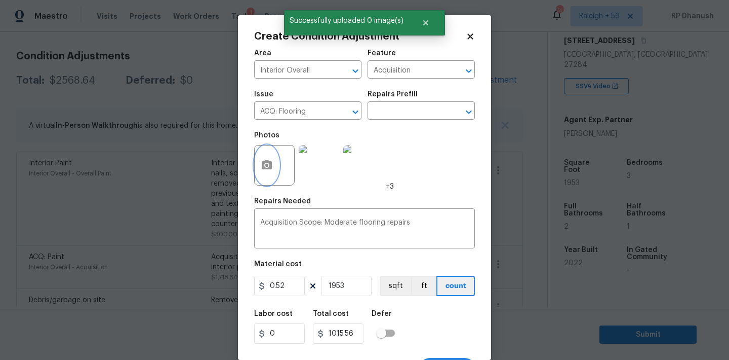
scroll to position [19, 0]
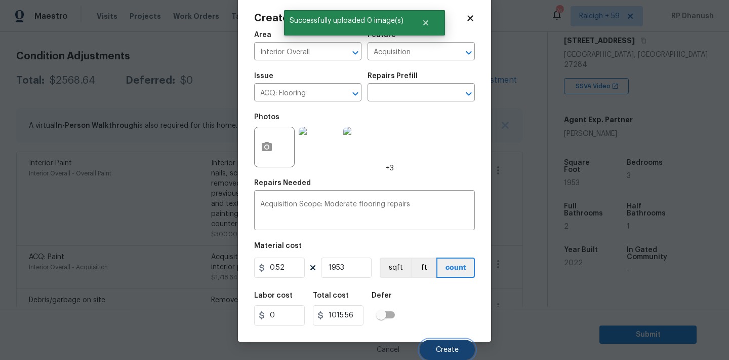
click at [427, 346] on button "Create" at bounding box center [447, 349] width 55 height 20
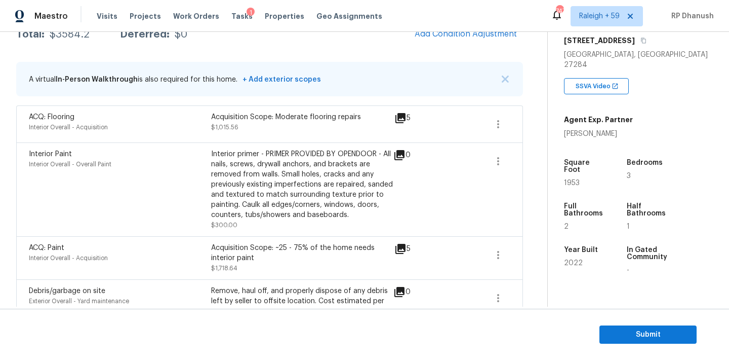
scroll to position [182, 0]
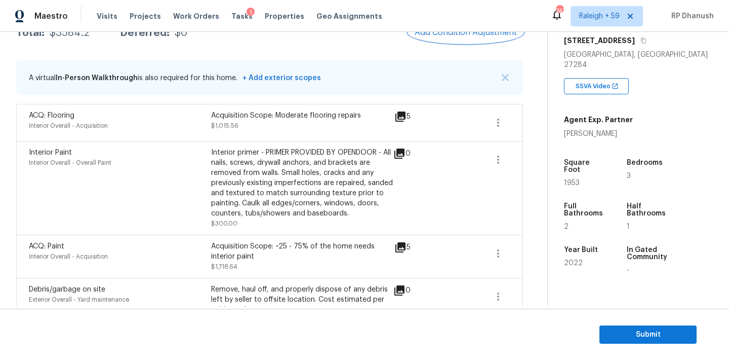
click at [491, 35] on span "Add Condition Adjustment" at bounding box center [466, 32] width 102 height 9
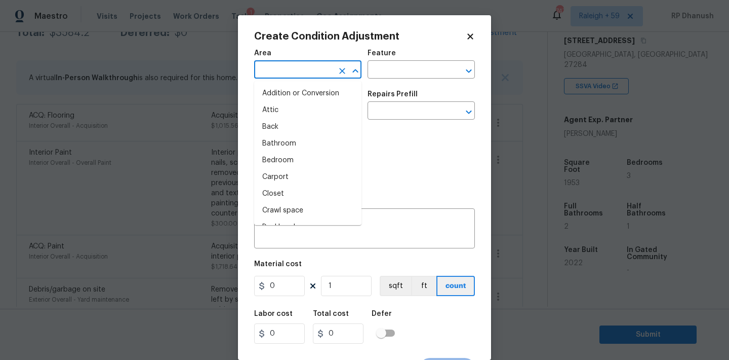
click at [279, 73] on input "text" at bounding box center [293, 71] width 79 height 16
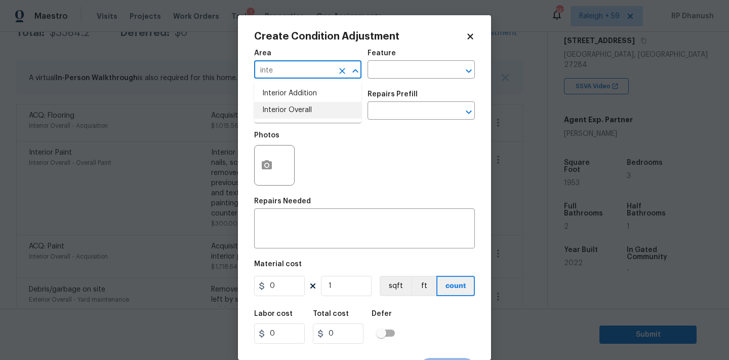
click at [269, 109] on li "Interior Overall" at bounding box center [307, 110] width 107 height 17
click at [269, 256] on div "Area Interior Overall ​ Feature ​ Issue ​ Repairs Prefill ​ Photos Repairs Need…" at bounding box center [364, 211] width 221 height 334
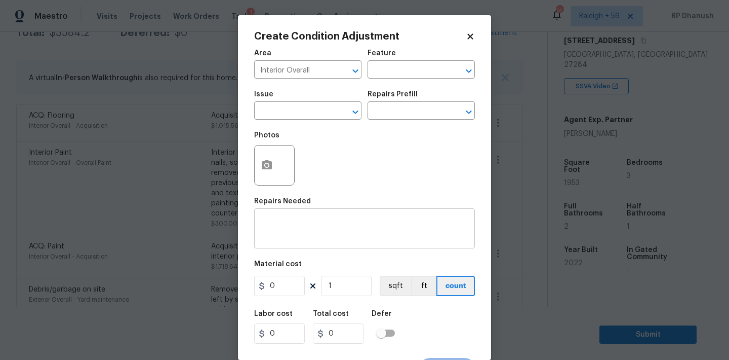
click at [271, 228] on textarea at bounding box center [364, 229] width 209 height 21
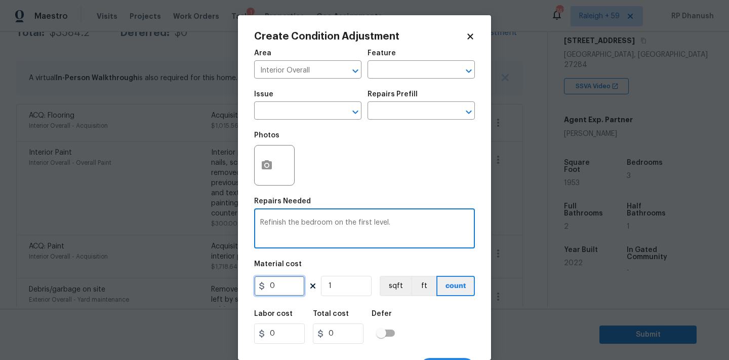
click at [284, 292] on input "0" at bounding box center [279, 286] width 51 height 20
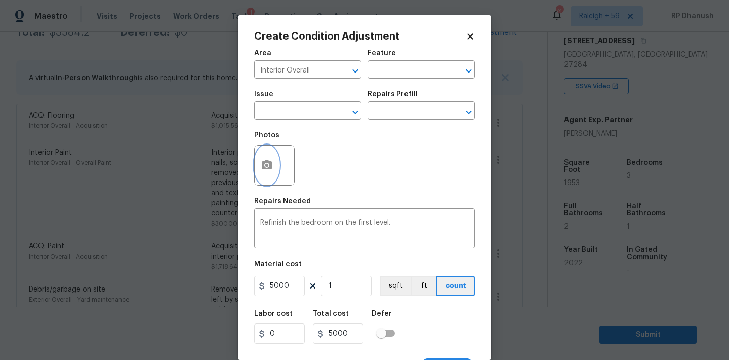
click at [274, 177] on button "button" at bounding box center [267, 165] width 24 height 40
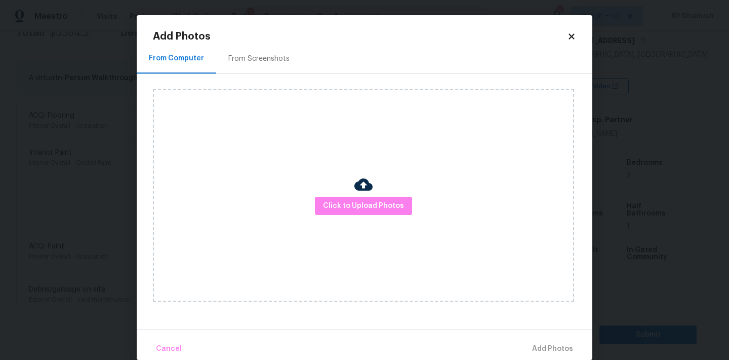
click at [243, 61] on div "From Screenshots" at bounding box center [258, 59] width 61 height 10
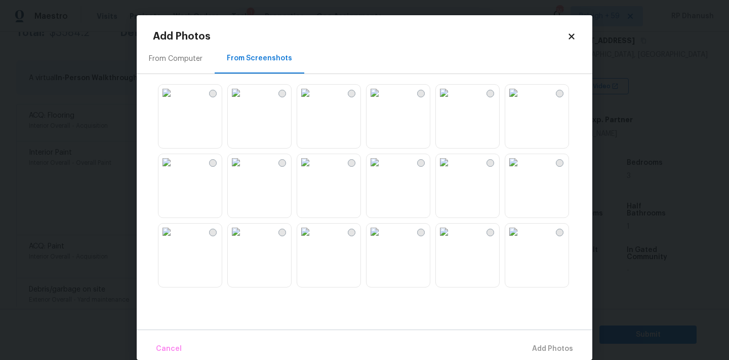
click at [197, 58] on div "From Computer" at bounding box center [176, 59] width 54 height 10
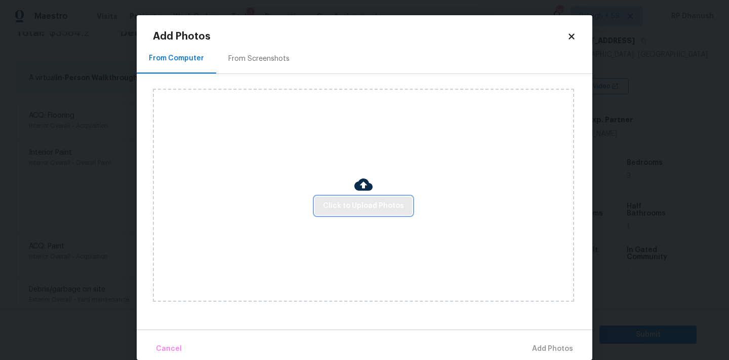
click at [334, 207] on span "Click to Upload Photos" at bounding box center [363, 206] width 81 height 13
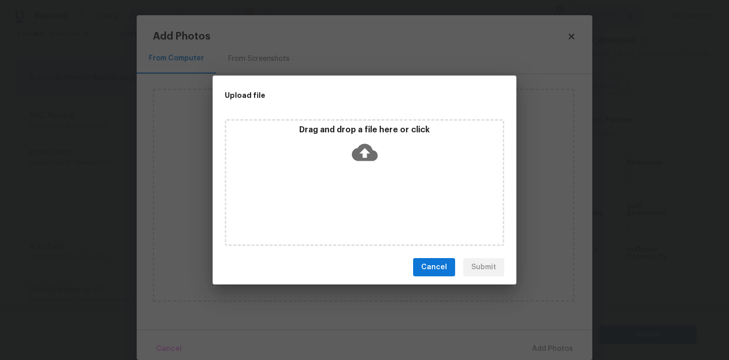
click at [349, 147] on div "Drag and drop a file here or click" at bounding box center [364, 147] width 277 height 44
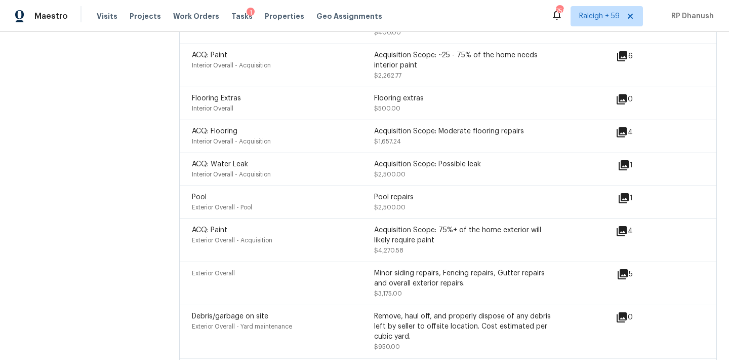
scroll to position [1497, 0]
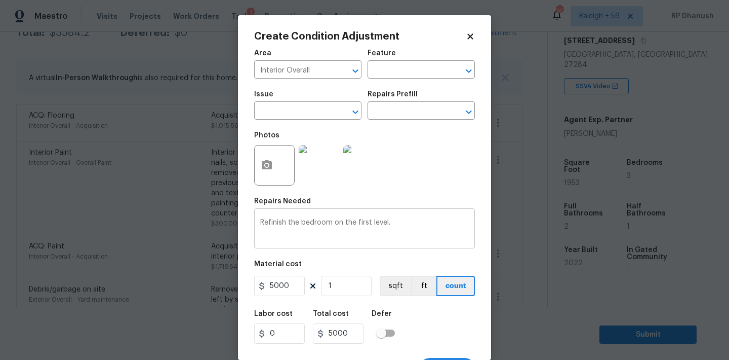
scroll to position [19, 0]
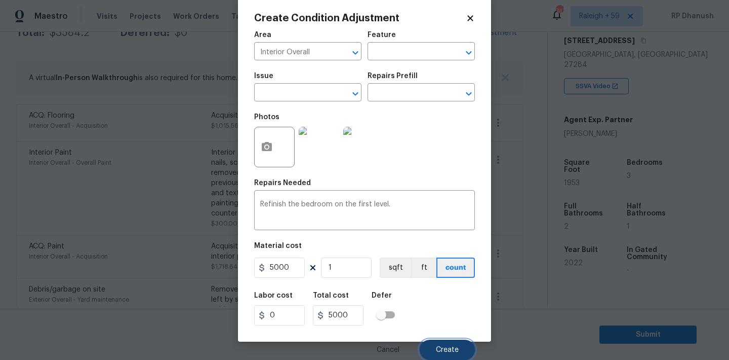
click at [451, 350] on span "Create" at bounding box center [447, 350] width 23 height 8
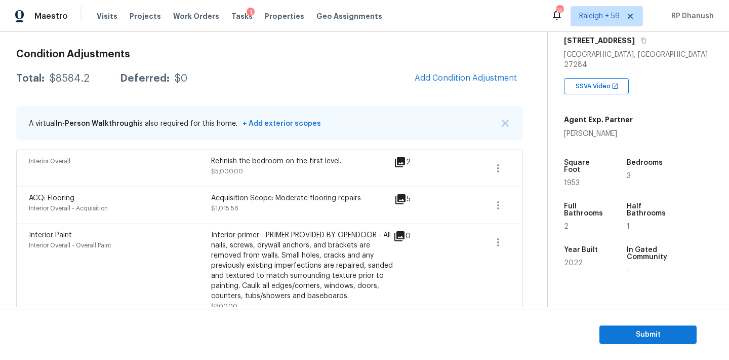
scroll to position [122, 0]
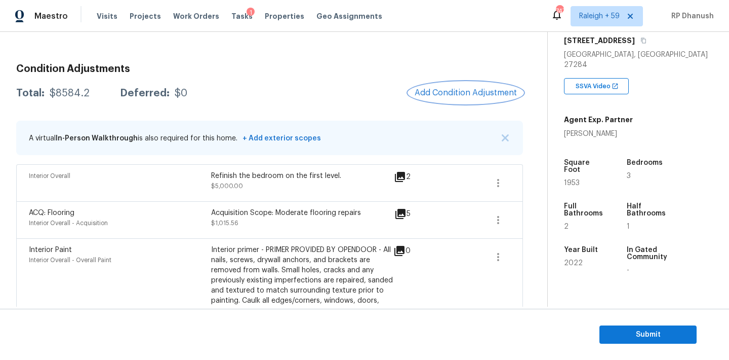
click at [461, 88] on span "Add Condition Adjustment" at bounding box center [466, 92] width 102 height 9
click at [461, 88] on body "Maestro Visits Projects Work Orders Tasks 1 Properties Geo Assignments 747 Rale…" at bounding box center [364, 180] width 729 height 360
click at [461, 88] on span "Add Condition Adjustment" at bounding box center [466, 92] width 102 height 9
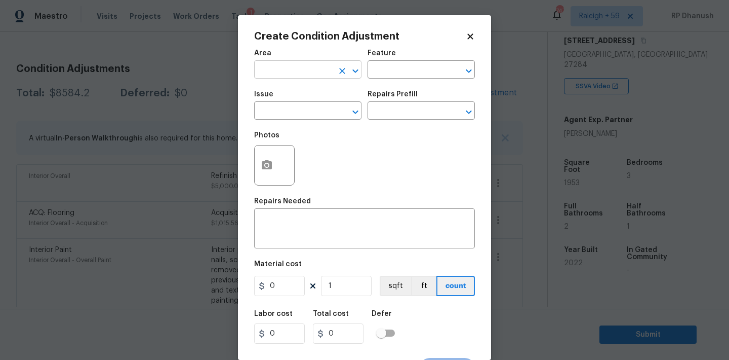
click at [269, 71] on input "text" at bounding box center [293, 71] width 79 height 16
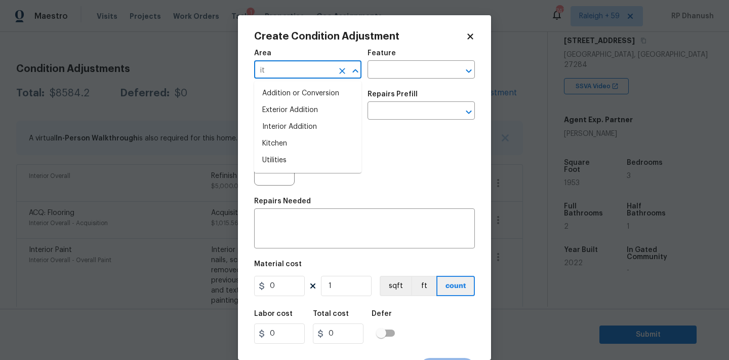
type input "i"
type input "int"
click at [214, 168] on body "Maestro Visits Projects Work Orders Tasks 1 Properties Geo Assignments 747 Rale…" at bounding box center [364, 180] width 729 height 360
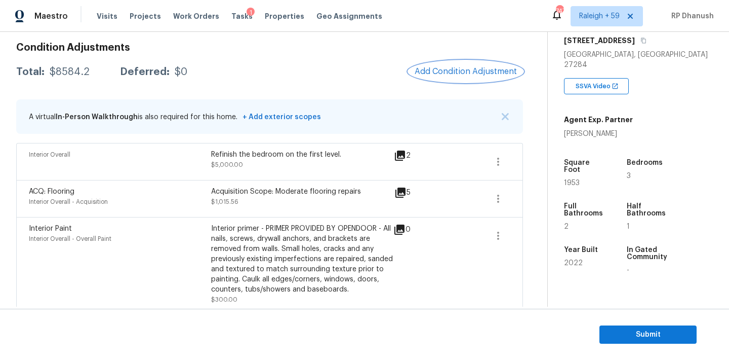
scroll to position [139, 0]
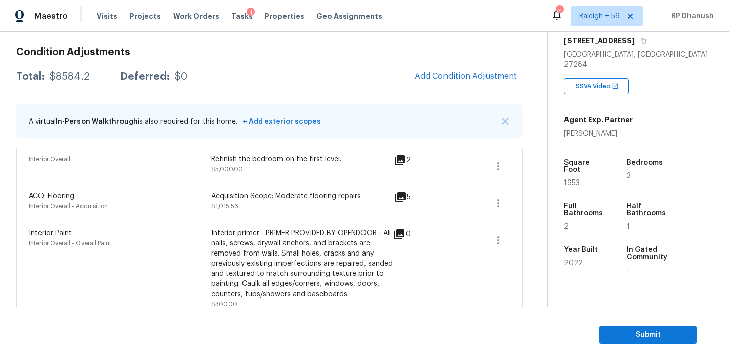
click at [72, 87] on div "Total: $8584.2 Deferred: $0 Add Condition Adjustment" at bounding box center [269, 76] width 507 height 22
copy div "$8584.2"
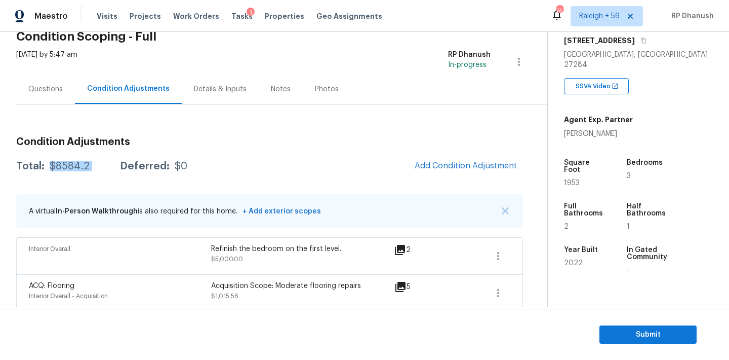
scroll to position [0, 0]
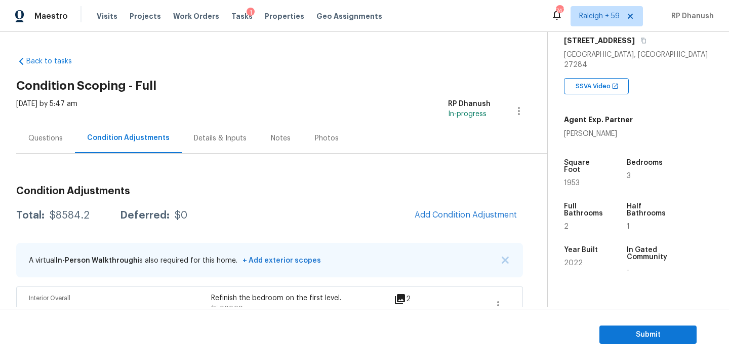
click at [51, 135] on div "Questions" at bounding box center [45, 138] width 34 height 10
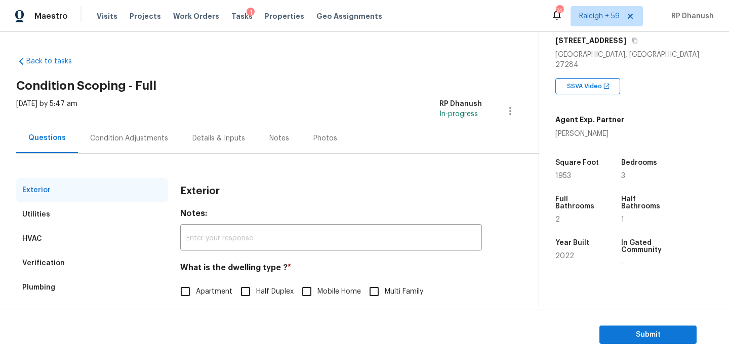
scroll to position [128, 0]
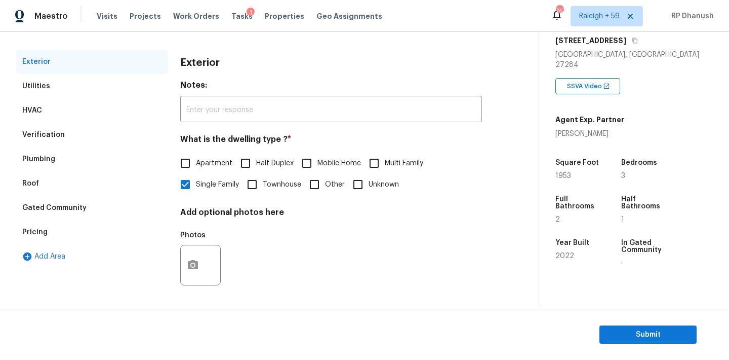
click at [50, 225] on div "Pricing" at bounding box center [92, 232] width 152 height 24
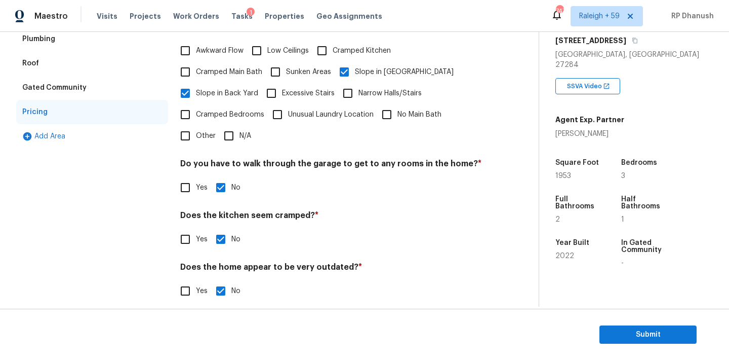
scroll to position [134, 0]
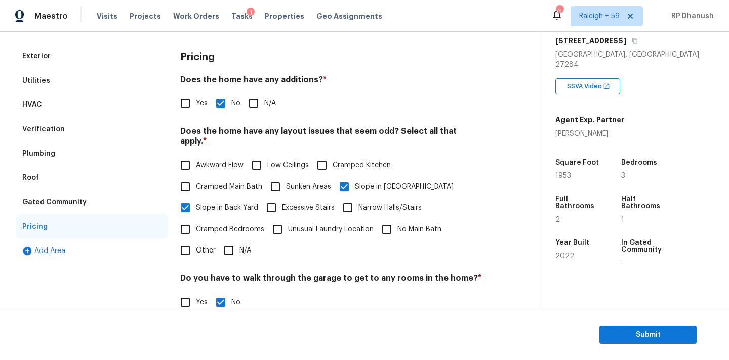
click at [57, 135] on div "Verification" at bounding box center [92, 129] width 152 height 24
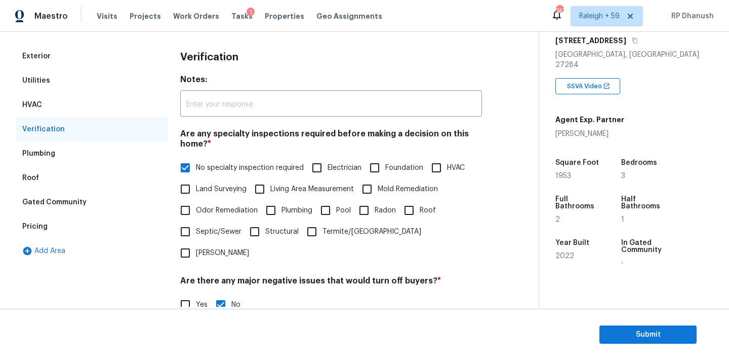
scroll to position [250, 0]
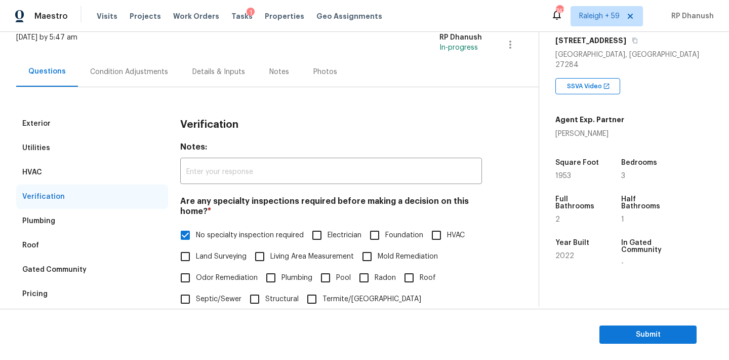
click at [126, 70] on div "Condition Adjustments" at bounding box center [129, 72] width 78 height 10
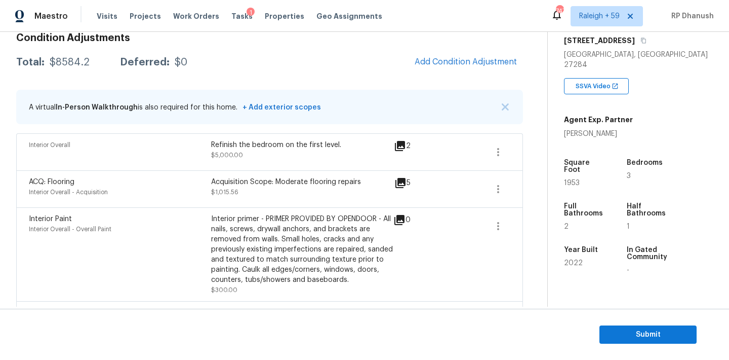
scroll to position [98, 0]
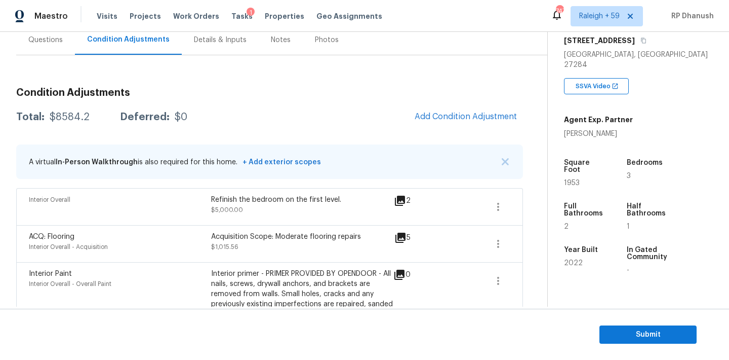
click at [75, 115] on div "$8584.2" at bounding box center [70, 117] width 40 height 10
copy div "$8584.2"
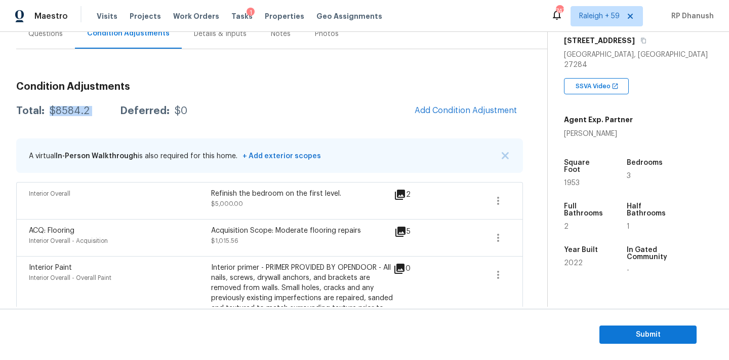
scroll to position [57, 0]
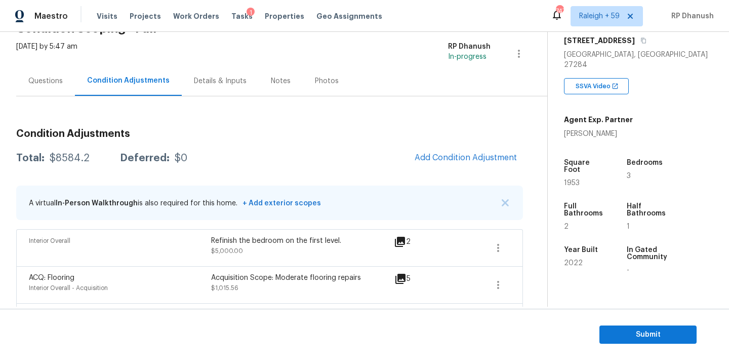
click at [44, 90] on div "Questions" at bounding box center [45, 81] width 59 height 30
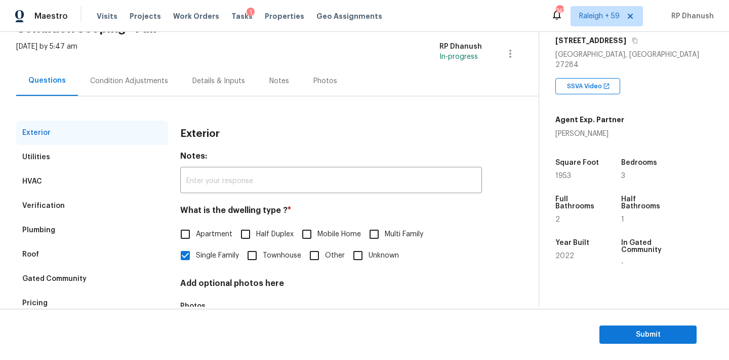
scroll to position [128, 0]
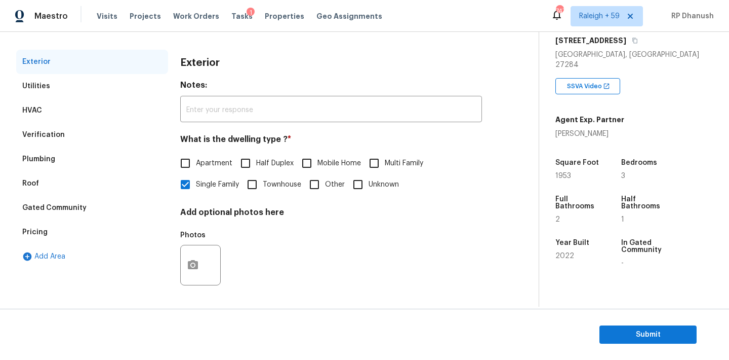
click at [53, 222] on div "Pricing" at bounding box center [92, 232] width 152 height 24
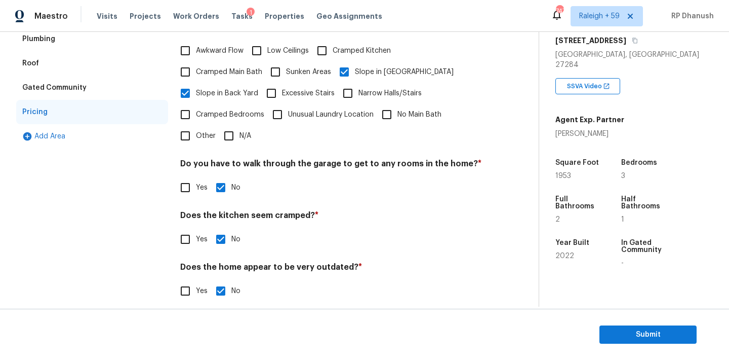
scroll to position [188, 0]
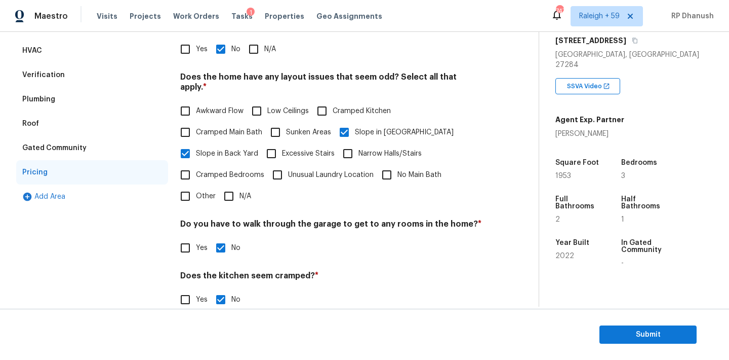
click at [54, 73] on div "Verification" at bounding box center [43, 75] width 43 height 10
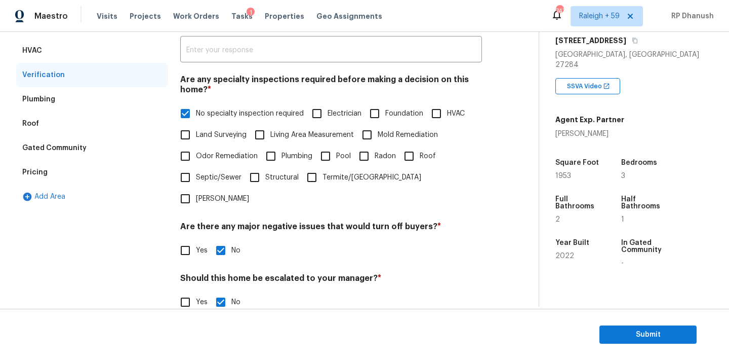
scroll to position [82, 0]
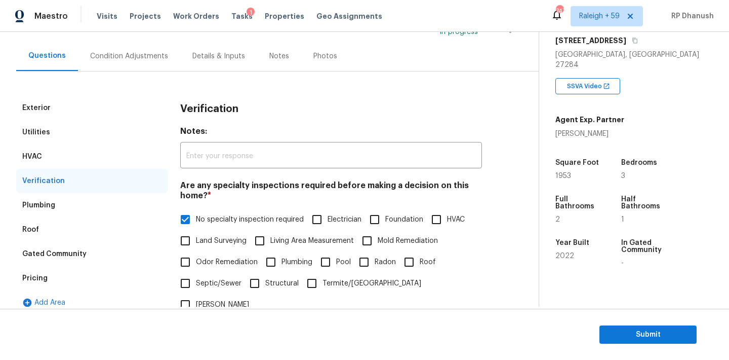
click at [131, 55] on div "Condition Adjustments" at bounding box center [129, 56] width 78 height 10
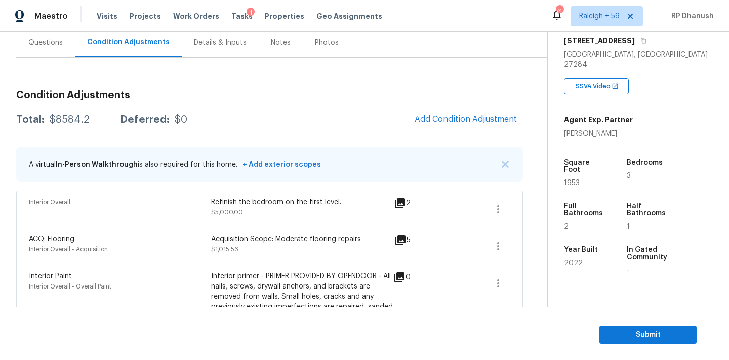
scroll to position [34, 0]
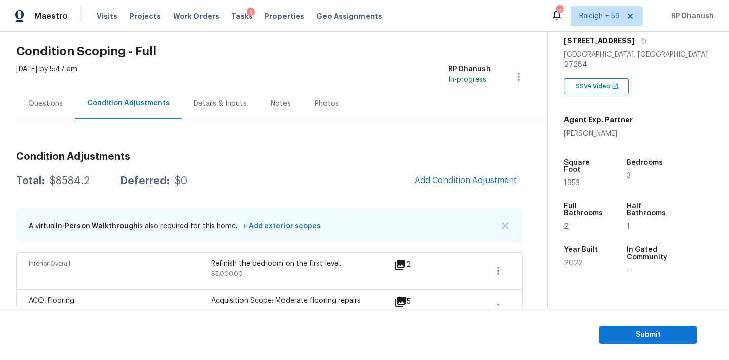
click at [50, 102] on div "Questions" at bounding box center [45, 104] width 34 height 10
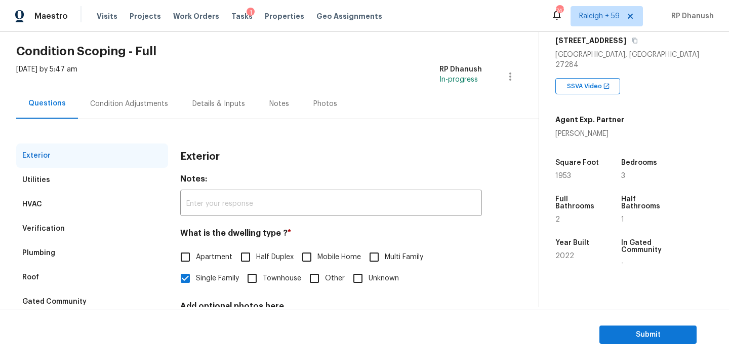
scroll to position [128, 0]
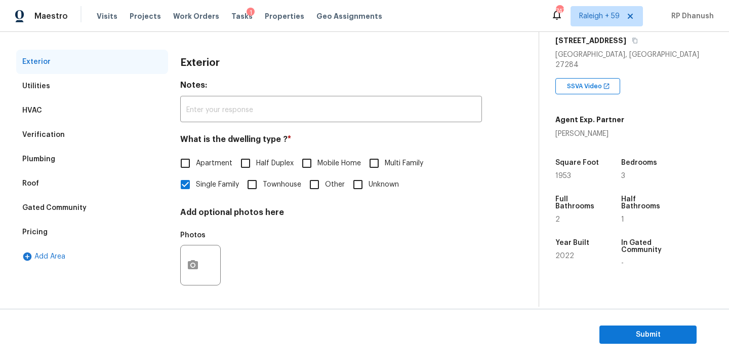
click at [65, 218] on div "Gated Community" at bounding box center [92, 207] width 152 height 24
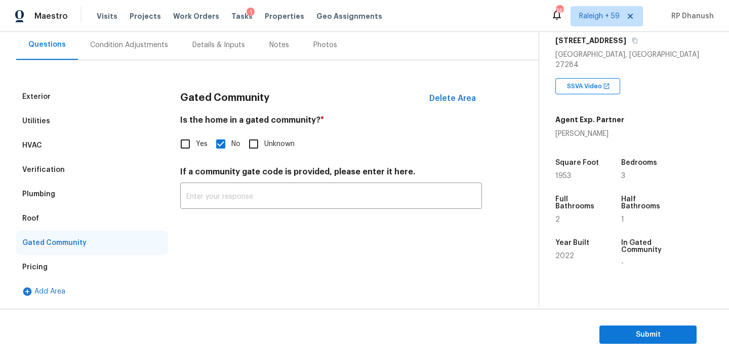
click at [50, 262] on div "Pricing" at bounding box center [92, 267] width 152 height 24
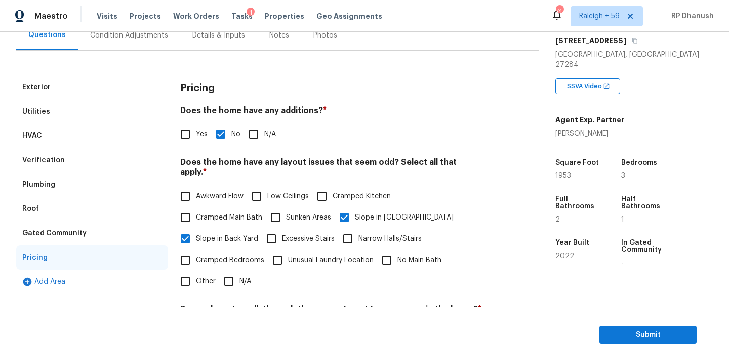
scroll to position [102, 0]
click at [73, 164] on div "Verification" at bounding box center [92, 161] width 152 height 24
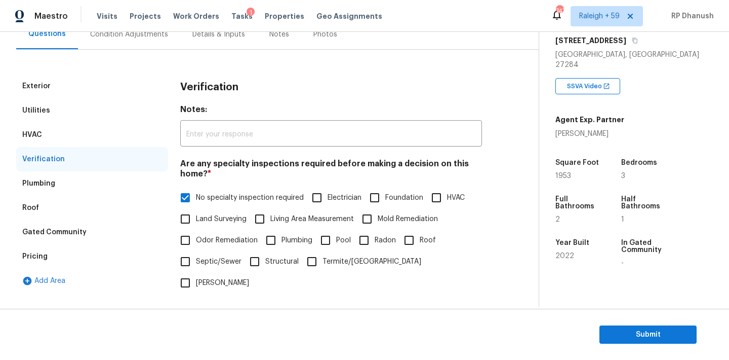
click at [122, 38] on div "Condition Adjustments" at bounding box center [129, 34] width 78 height 10
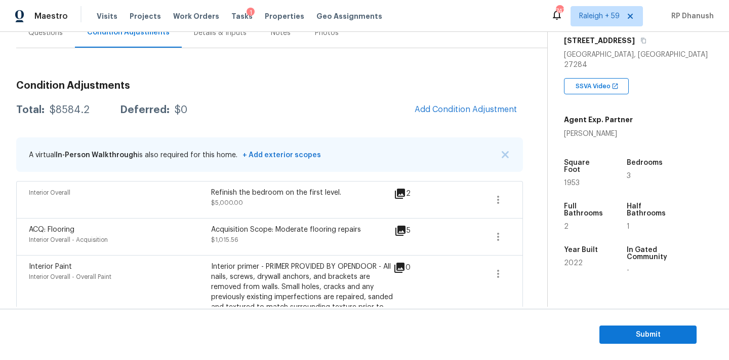
scroll to position [69, 0]
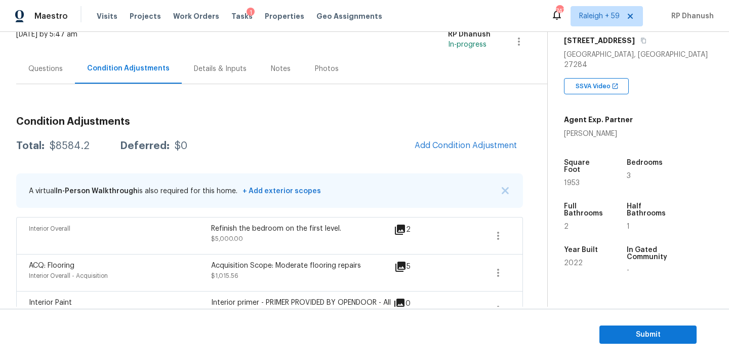
click at [35, 64] on div "Questions" at bounding box center [45, 69] width 34 height 10
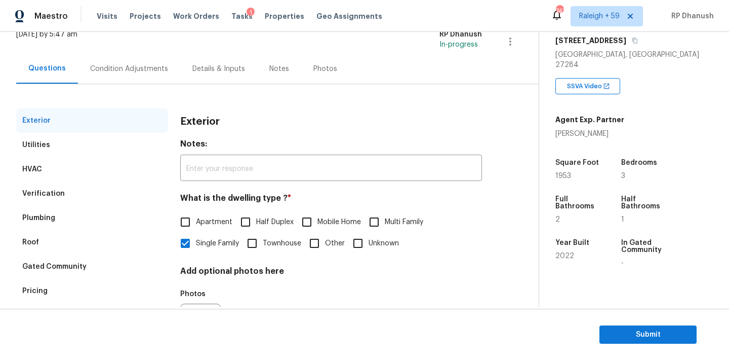
scroll to position [128, 0]
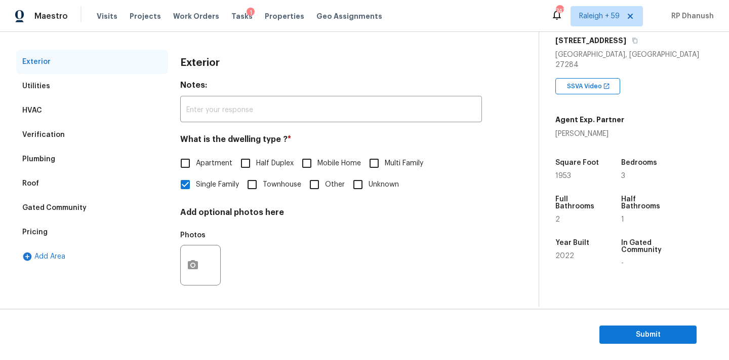
click at [29, 238] on div "Pricing" at bounding box center [92, 232] width 152 height 24
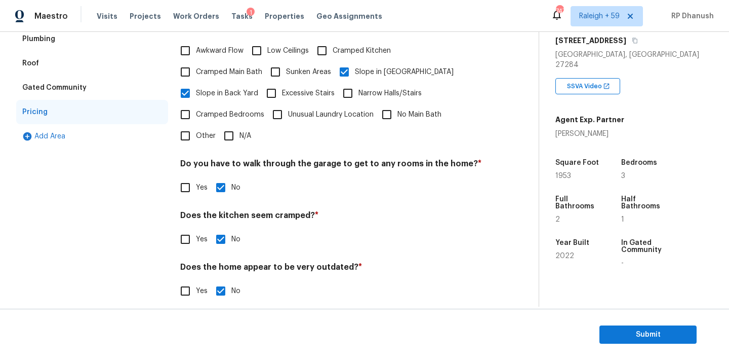
scroll to position [5, 0]
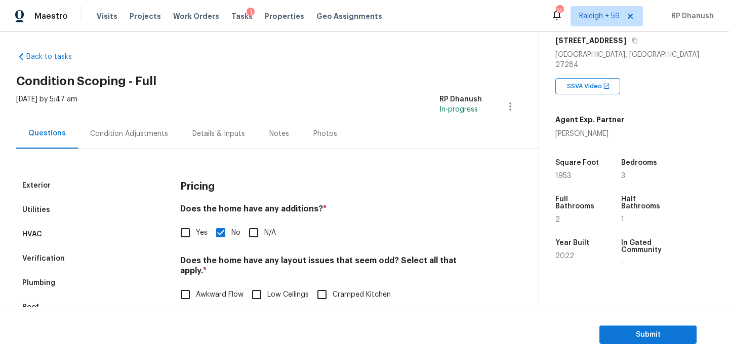
click at [67, 257] on div "Verification" at bounding box center [92, 258] width 152 height 24
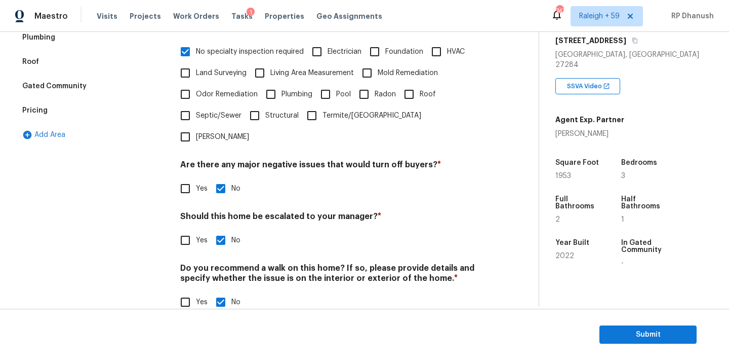
scroll to position [0, 0]
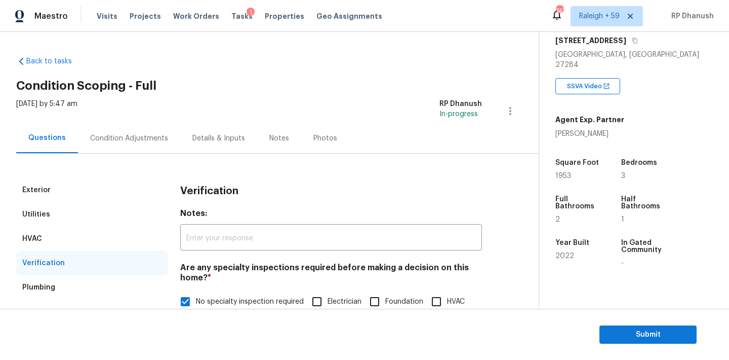
click at [102, 135] on div "Condition Adjustments" at bounding box center [129, 138] width 78 height 10
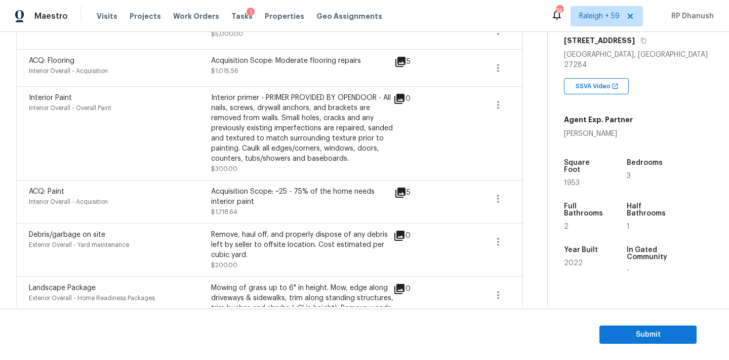
scroll to position [436, 0]
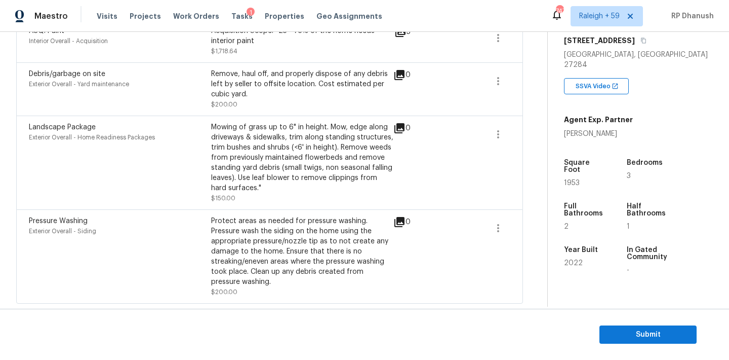
click at [618, 343] on section "Submit" at bounding box center [364, 334] width 729 height 52
click at [635, 333] on span "Submit" at bounding box center [648, 334] width 81 height 13
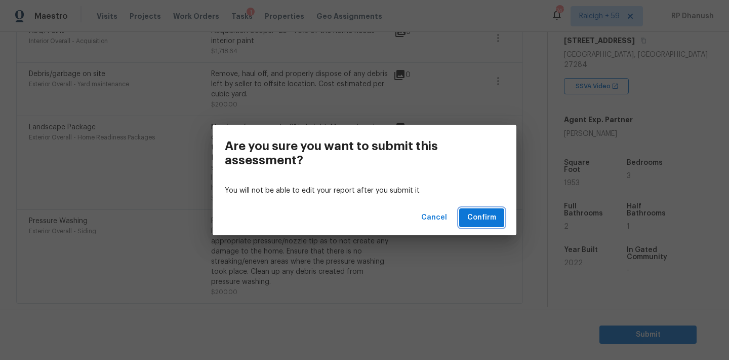
click at [495, 208] on button "Confirm" at bounding box center [481, 217] width 45 height 19
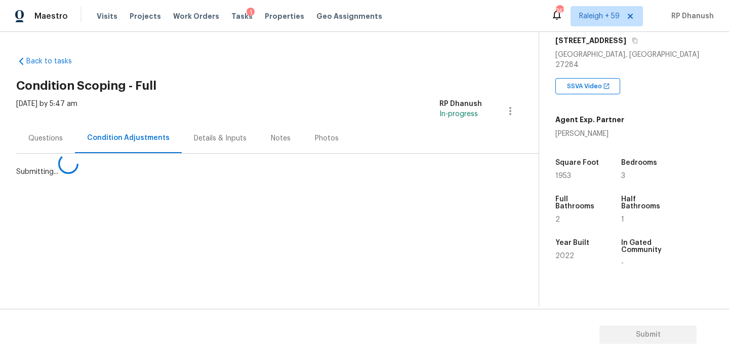
scroll to position [0, 0]
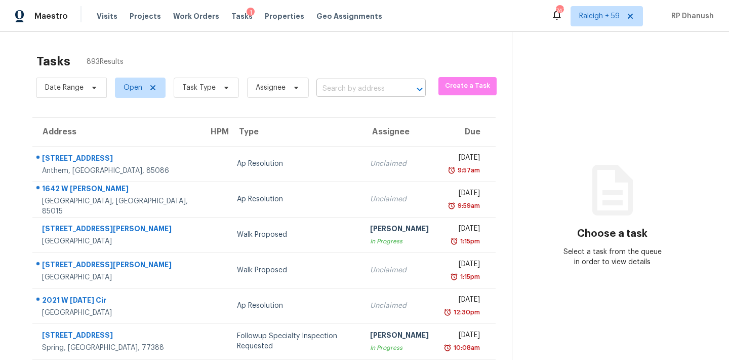
click at [342, 90] on input "text" at bounding box center [357, 89] width 81 height 16
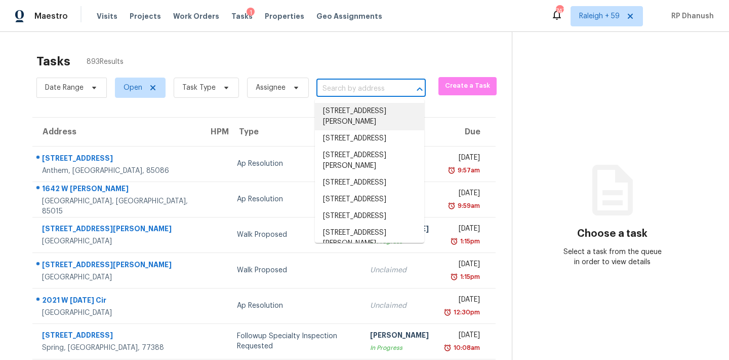
click at [350, 86] on input "text" at bounding box center [357, 89] width 81 height 16
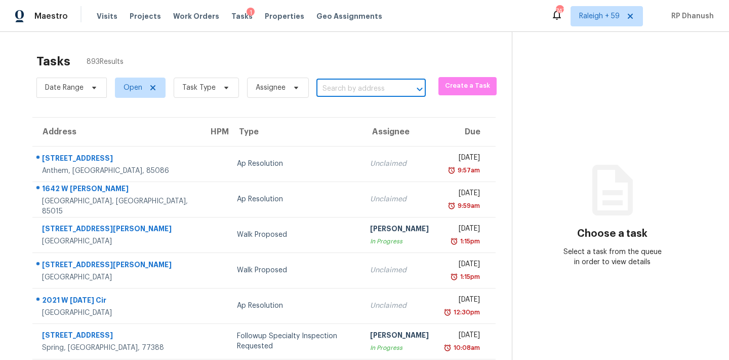
paste input "6901 River Birch Dr, Raleigh, NC 27613"
type input "6901 River Birch Dr, Raleigh, NC 27613"
click at [353, 120] on li "6901 River Birch Dr, Raleigh, NC 27613" at bounding box center [369, 111] width 109 height 17
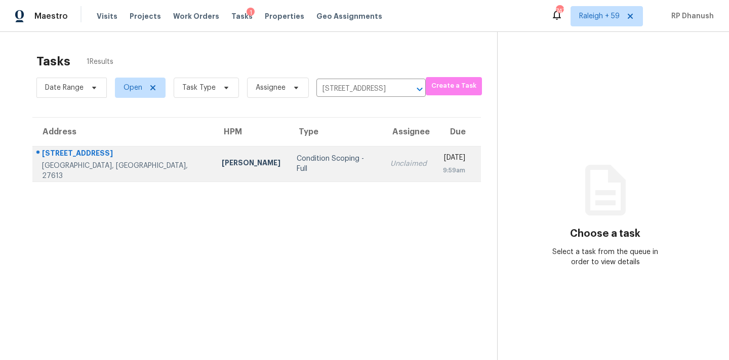
click at [446, 165] on div "9:59am" at bounding box center [454, 170] width 22 height 10
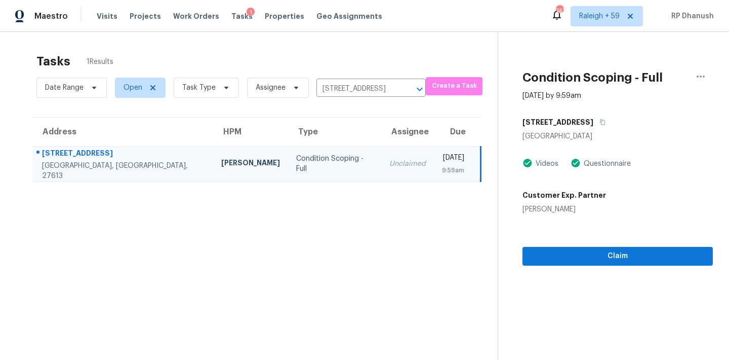
click at [612, 245] on div "Claim" at bounding box center [618, 239] width 190 height 51
click at [611, 261] on div "Condition Scoping - Full Sep 3rd 2025 by 9:59am 6901 River Birch Dr Raleigh, NC…" at bounding box center [605, 148] width 215 height 233
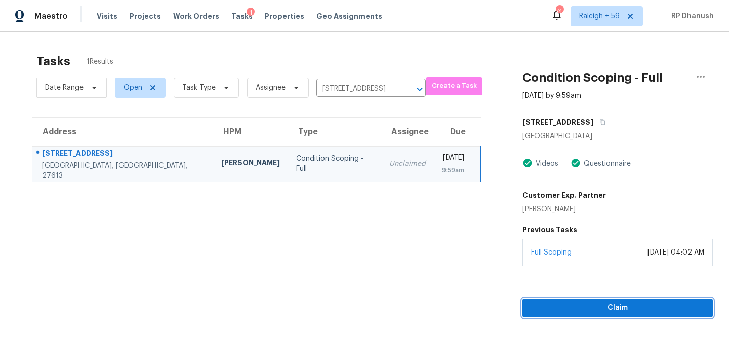
click at [586, 314] on button "Claim" at bounding box center [618, 307] width 190 height 19
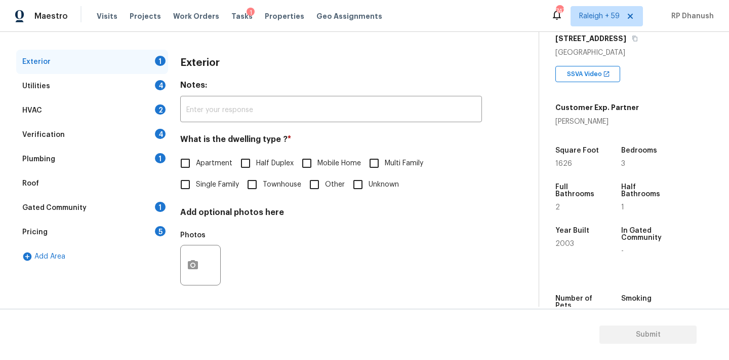
scroll to position [128, 0]
click at [198, 182] on span "Single Family" at bounding box center [217, 184] width 43 height 11
click at [196, 182] on input "Single Family" at bounding box center [185, 184] width 21 height 21
checkbox input "true"
click at [149, 87] on div "Utilities 4" at bounding box center [92, 86] width 152 height 24
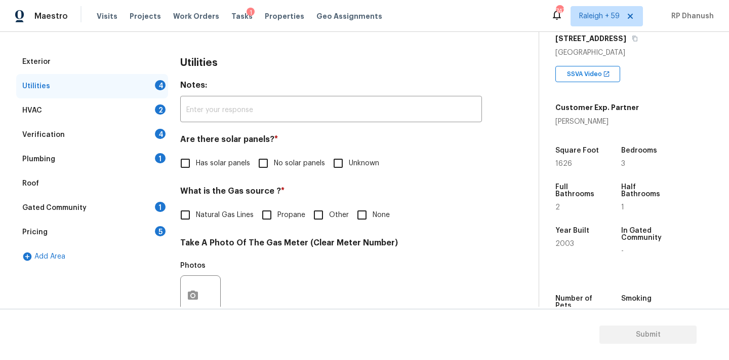
click at [277, 167] on span "No solar panels" at bounding box center [299, 163] width 51 height 11
click at [274, 167] on input "No solar panels" at bounding box center [263, 162] width 21 height 21
checkbox input "true"
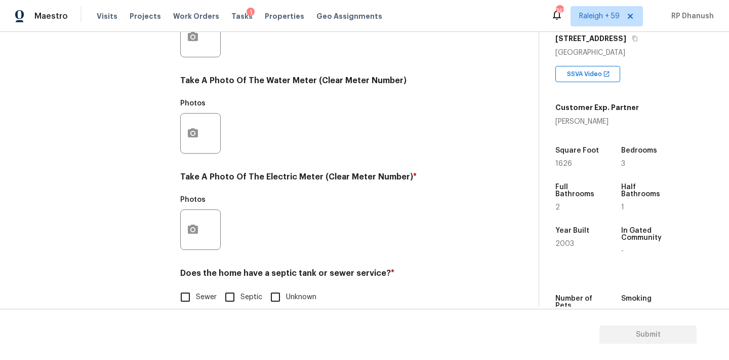
scroll to position [403, 0]
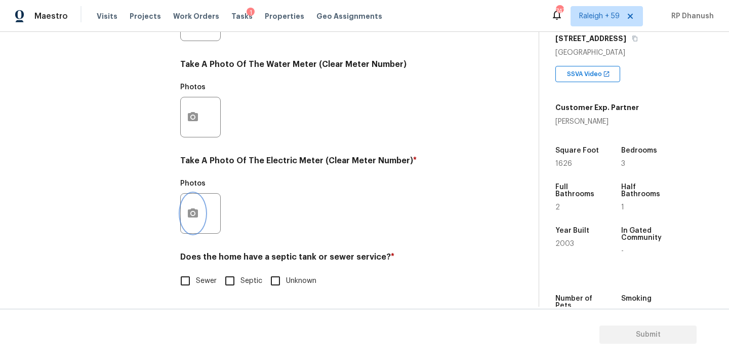
click at [201, 218] on button "button" at bounding box center [193, 213] width 24 height 40
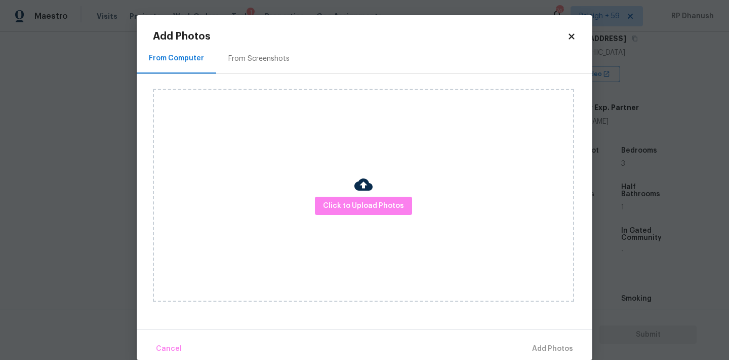
click at [238, 68] on div "From Screenshots" at bounding box center [259, 59] width 86 height 30
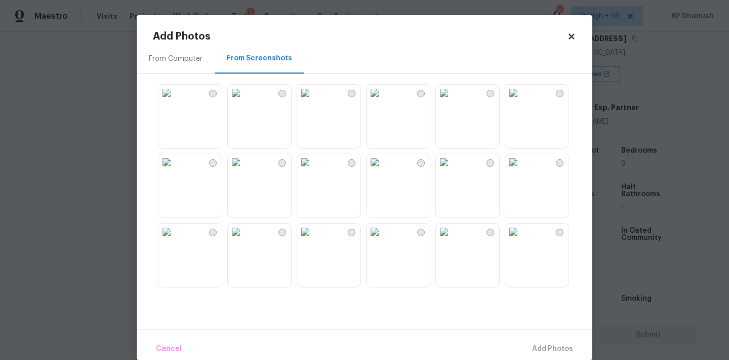
click at [175, 101] on img at bounding box center [167, 93] width 16 height 16
click at [535, 348] on span "Add 1 Photo(s)" at bounding box center [548, 348] width 50 height 13
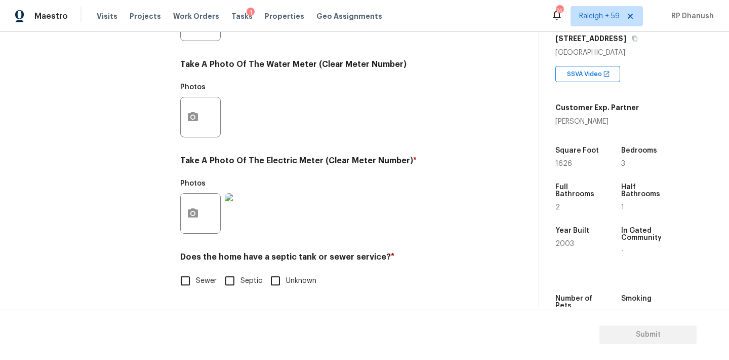
click at [193, 283] on input "Sewer" at bounding box center [185, 280] width 21 height 21
checkbox input "true"
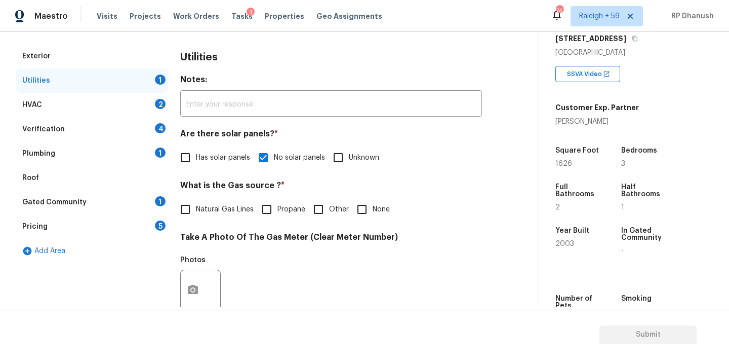
scroll to position [61, 0]
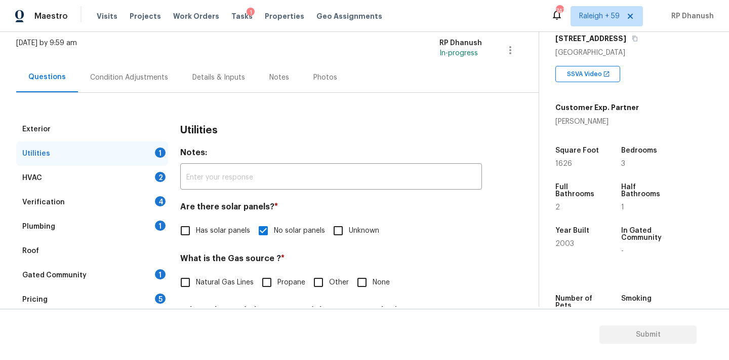
click at [126, 74] on div "Condition Adjustments" at bounding box center [129, 77] width 78 height 10
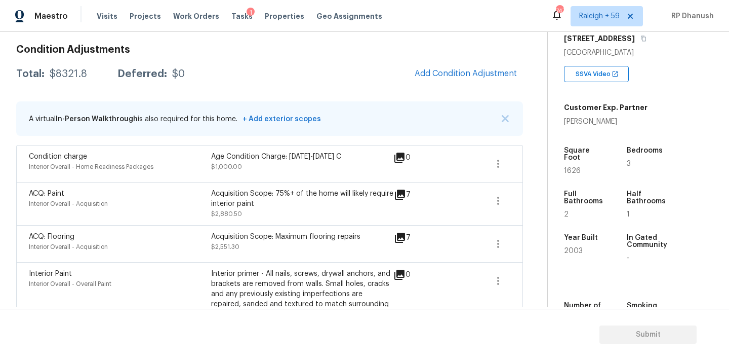
scroll to position [128, 0]
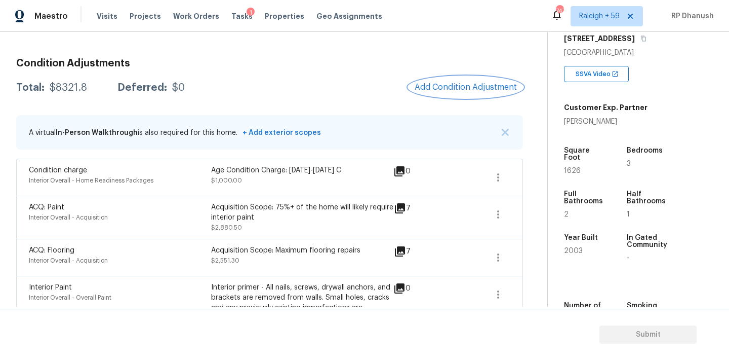
click at [478, 86] on span "Add Condition Adjustment" at bounding box center [466, 87] width 102 height 9
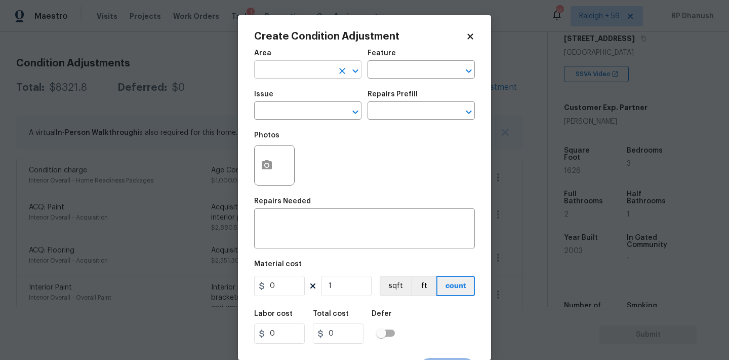
click at [302, 70] on input "text" at bounding box center [293, 71] width 79 height 16
type input "e"
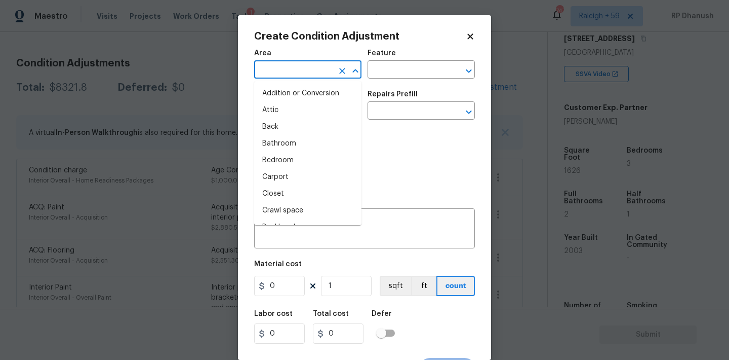
type input "x"
click at [291, 108] on li "Exterior Overall" at bounding box center [307, 110] width 107 height 17
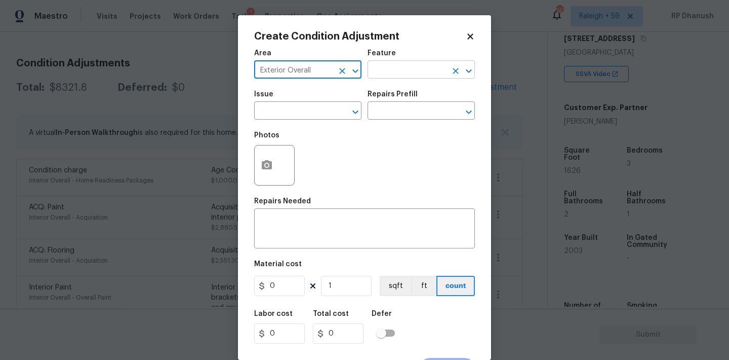
type input "Exterior Overall"
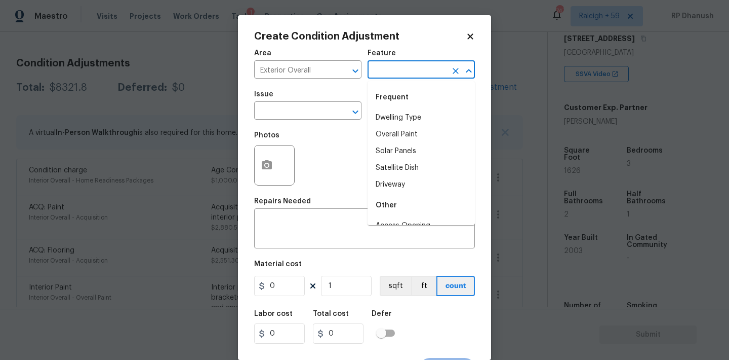
click at [383, 77] on input "text" at bounding box center [407, 71] width 79 height 16
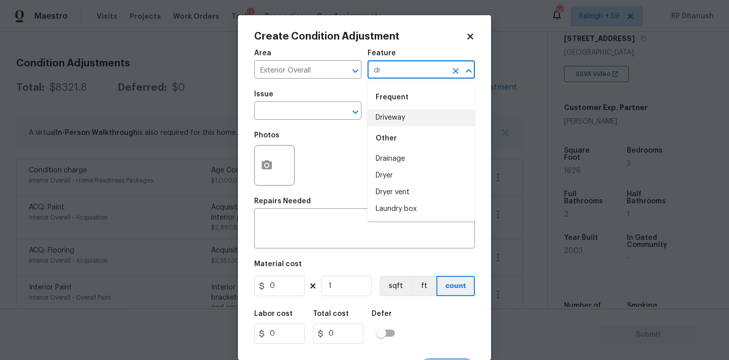
click at [397, 117] on li "Driveway" at bounding box center [421, 117] width 107 height 17
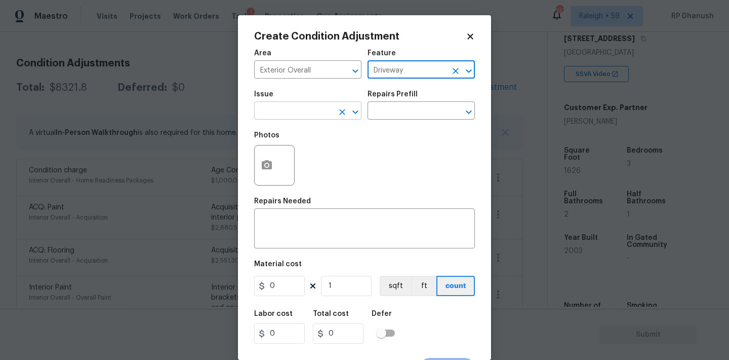
type input "Driveway"
click at [284, 113] on input "text" at bounding box center [293, 112] width 79 height 16
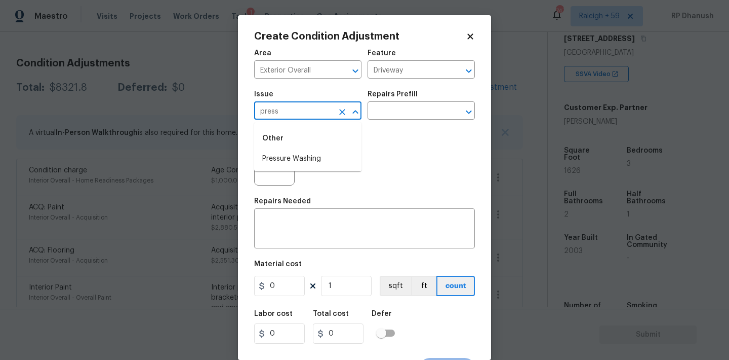
click at [274, 164] on li "Pressure Washing" at bounding box center [307, 158] width 107 height 17
type input "Pressure Washing"
click at [426, 103] on div "Repairs Prefill" at bounding box center [421, 97] width 107 height 13
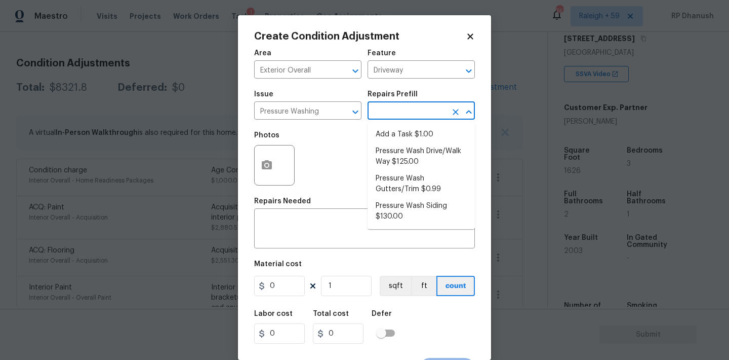
click at [422, 109] on input "text" at bounding box center [407, 112] width 79 height 16
click at [391, 205] on li "Pressure Wash Siding $130.00" at bounding box center [421, 211] width 107 height 27
type input "Siding"
type textarea "Protect areas as needed for pressure washing. Pressure wash the siding on the h…"
type input "130"
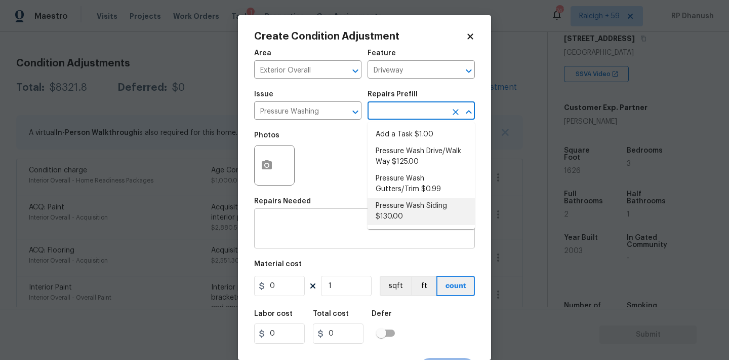
type input "130"
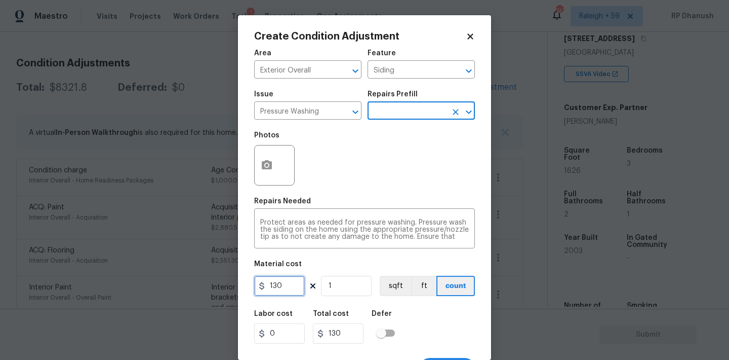
click at [290, 293] on input "130" at bounding box center [279, 286] width 51 height 20
type input "200"
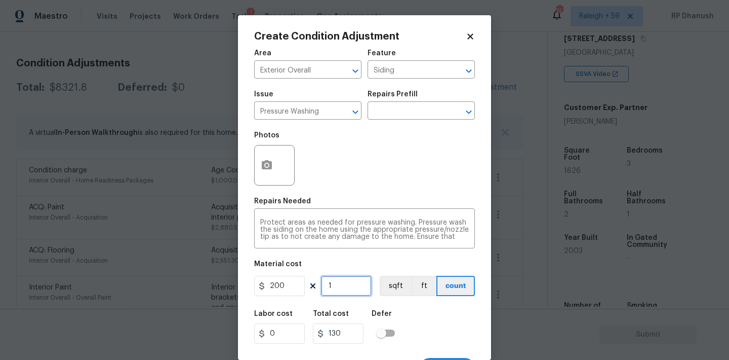
type input "200"
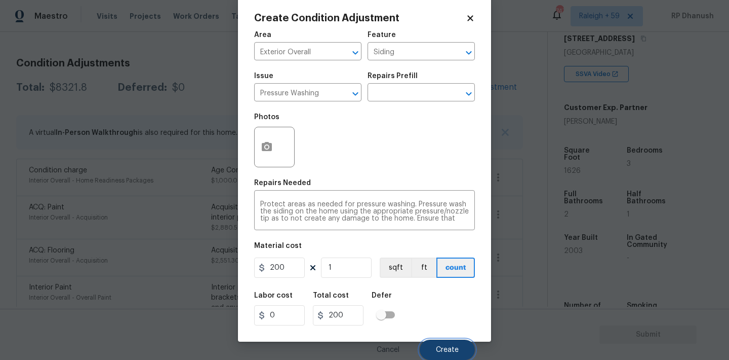
click at [447, 354] on button "Create" at bounding box center [447, 349] width 55 height 20
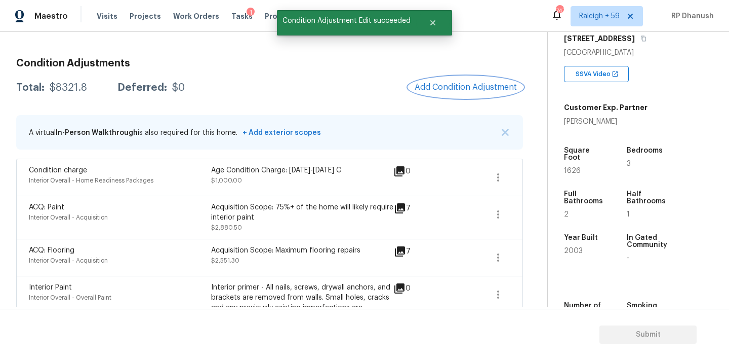
scroll to position [0, 0]
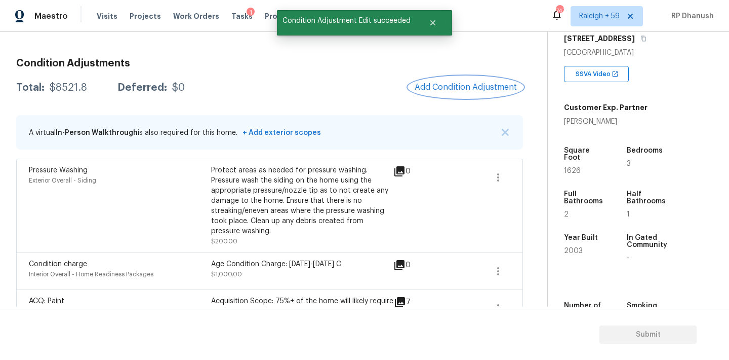
click at [468, 95] on button "Add Condition Adjustment" at bounding box center [466, 86] width 114 height 21
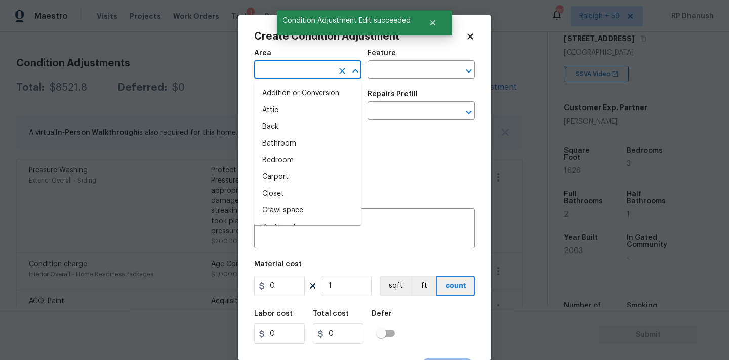
click at [302, 69] on input "text" at bounding box center [293, 71] width 79 height 16
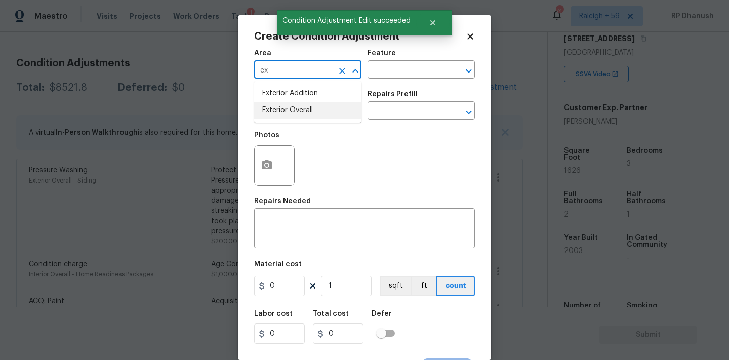
click at [281, 105] on li "Exterior Overall" at bounding box center [307, 110] width 107 height 17
type input "Exterior Overall"
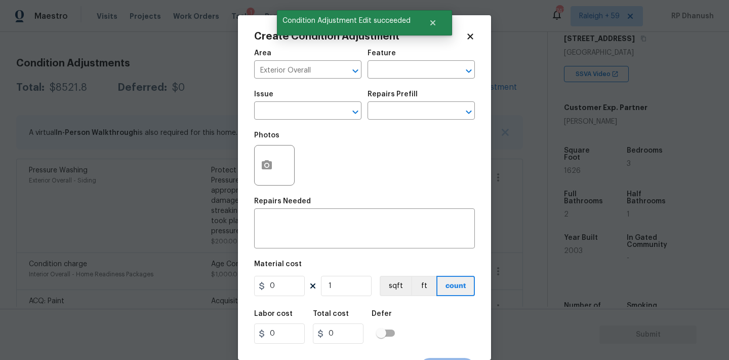
click at [388, 83] on div "Area Exterior Overall ​ Feature ​" at bounding box center [364, 64] width 221 height 41
click at [394, 71] on input "text" at bounding box center [407, 71] width 79 height 16
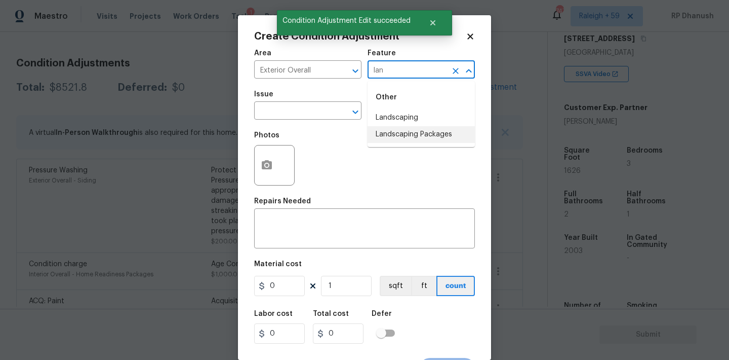
click at [386, 130] on li "Landscaping Packages" at bounding box center [421, 134] width 107 height 17
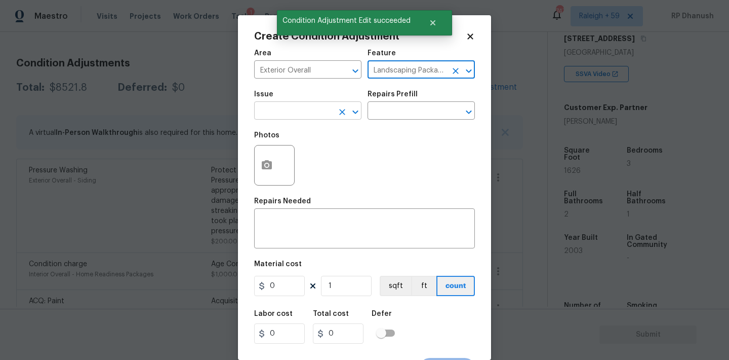
type input "Landscaping Packages"
click at [310, 115] on input "text" at bounding box center [293, 112] width 79 height 16
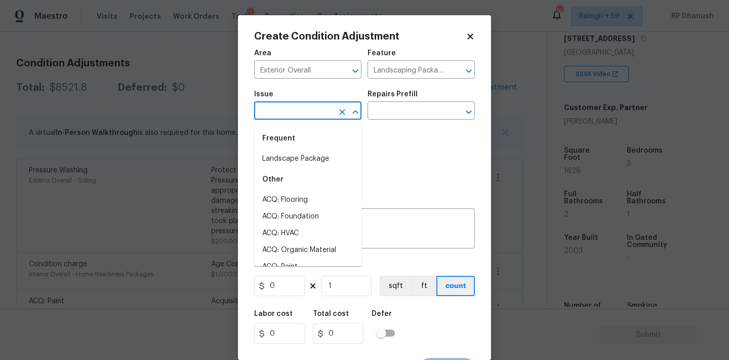
click at [303, 147] on div "Frequent" at bounding box center [307, 138] width 107 height 24
click at [303, 151] on li "Landscape Package" at bounding box center [307, 158] width 107 height 17
type input "Landscape Package"
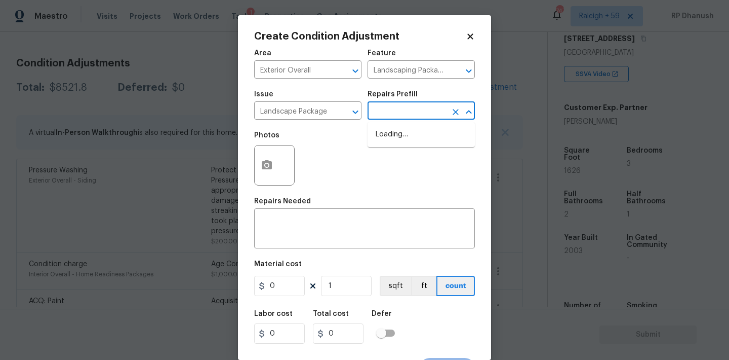
click at [407, 117] on input "text" at bounding box center [407, 112] width 79 height 16
click at [404, 134] on li "Initial landscaping package $75.00" at bounding box center [421, 139] width 107 height 27
type input "Home Readiness Packages"
type textarea "Mowing of grass up to 6" in height. Mow, edge along driveways & sidewalks, trim…"
type input "75"
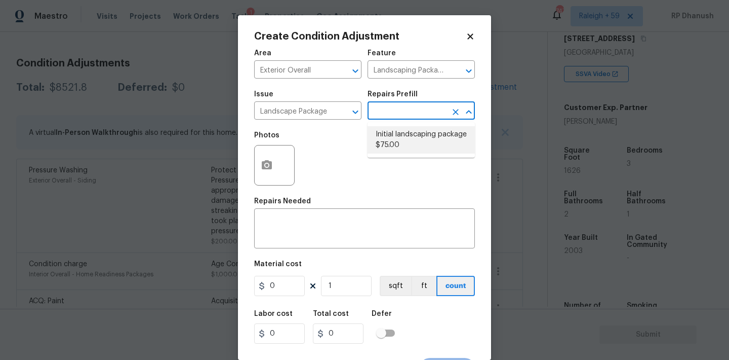
type input "75"
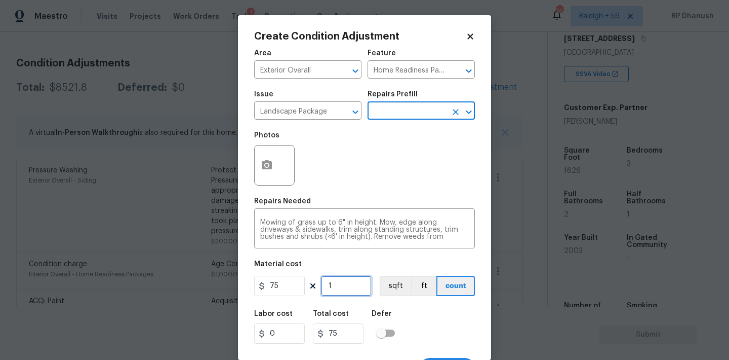
click at [342, 295] on input "1" at bounding box center [346, 286] width 51 height 20
type input "0"
type input "1"
type input "75"
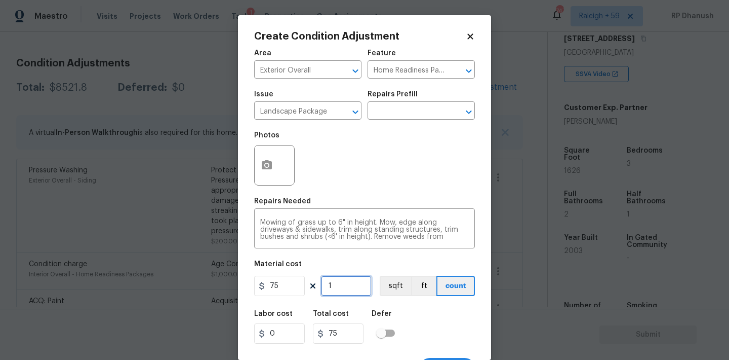
type input "10"
type input "750"
type input "10"
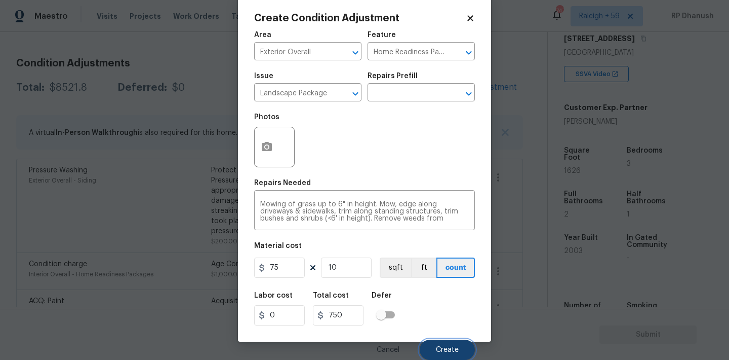
click at [456, 344] on button "Create" at bounding box center [447, 349] width 55 height 20
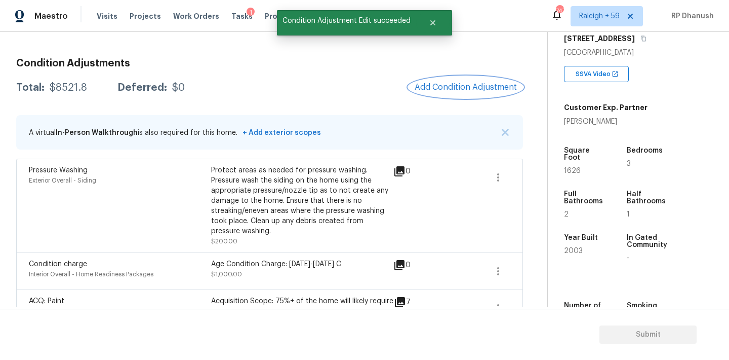
scroll to position [0, 0]
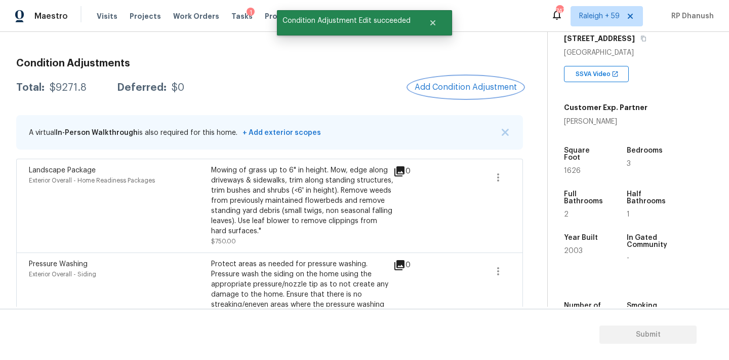
click at [488, 87] on span "Add Condition Adjustment" at bounding box center [466, 87] width 102 height 9
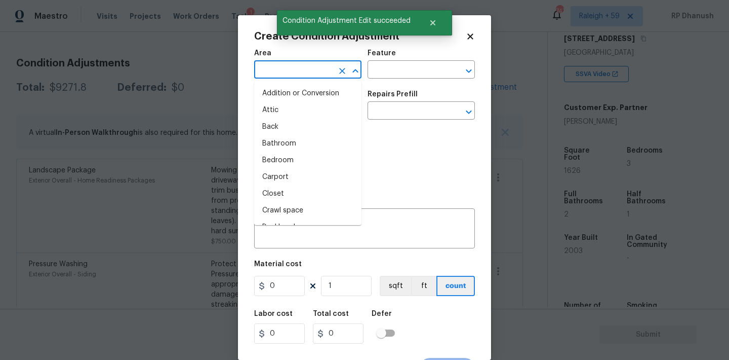
click at [323, 64] on input "text" at bounding box center [293, 71] width 79 height 16
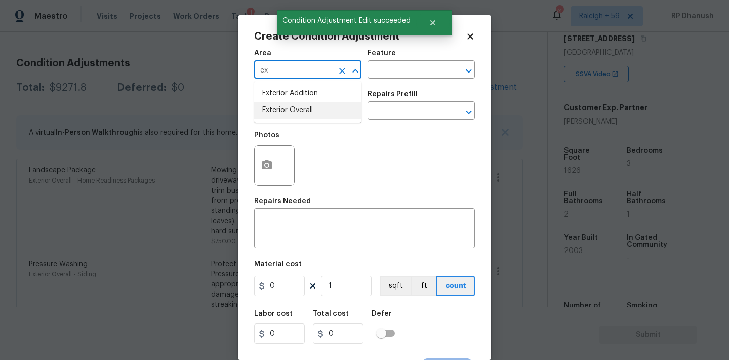
click at [293, 116] on li "Exterior Overall" at bounding box center [307, 110] width 107 height 17
type input "Exterior Overall"
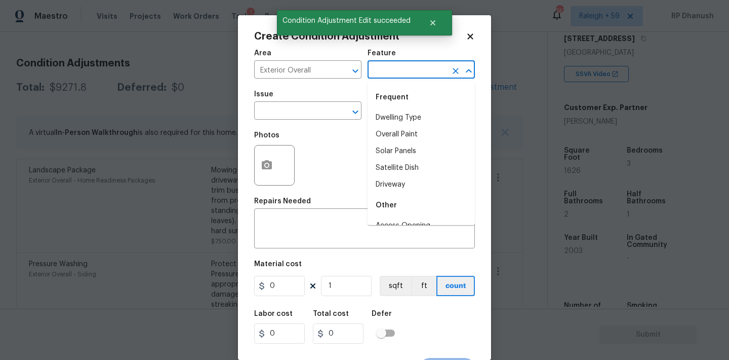
click at [383, 70] on input "text" at bounding box center [407, 71] width 79 height 16
click at [383, 150] on li "Yard maintenance" at bounding box center [421, 151] width 107 height 17
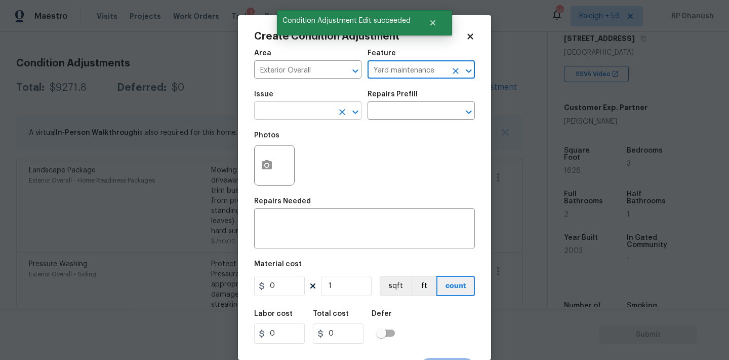
type input "Yard maintenance"
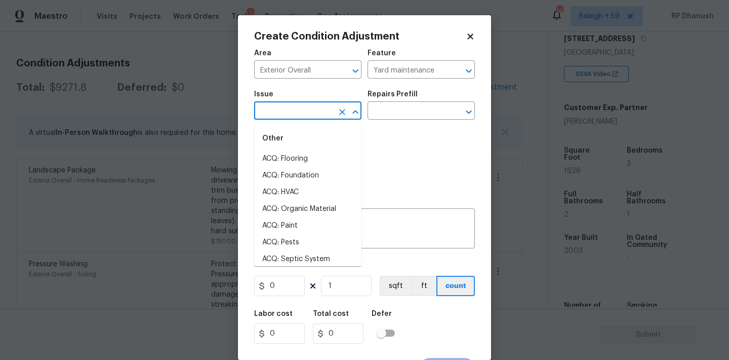
click at [280, 114] on input "text" at bounding box center [293, 112] width 79 height 16
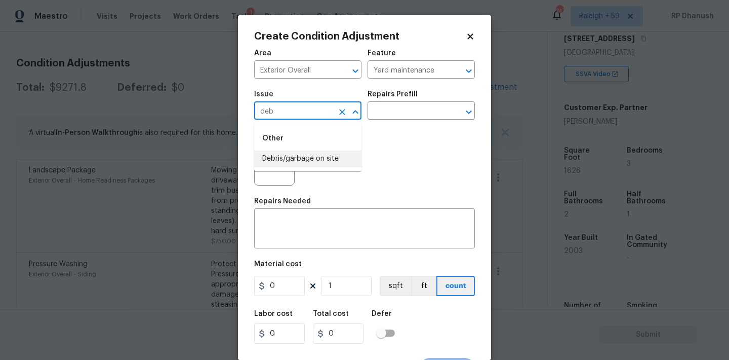
click at [279, 156] on li "Debris/garbage on site" at bounding box center [307, 158] width 107 height 17
type input "Debris/garbage on site"
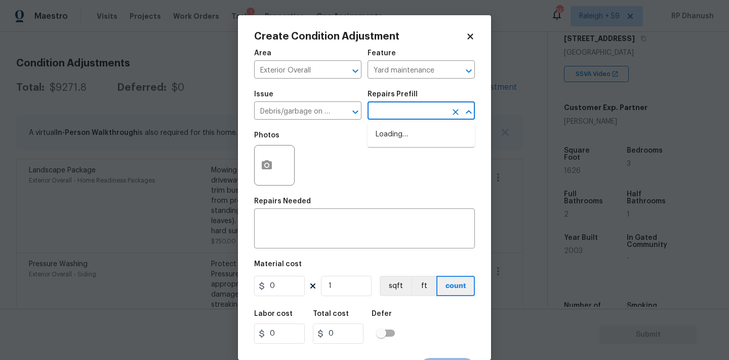
click at [390, 116] on input "text" at bounding box center [407, 112] width 79 height 16
click at [401, 146] on li "Remove debris/garbage $100.00" at bounding box center [421, 139] width 107 height 27
type textarea "Remove, haul off, and properly dispose of any debris left by seller to offsite …"
type input "100"
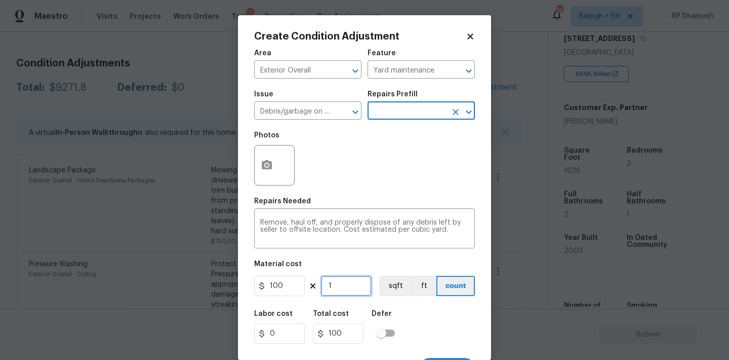
click at [358, 286] on input "1" at bounding box center [346, 286] width 51 height 20
type input "0"
type input "3"
type input "300"
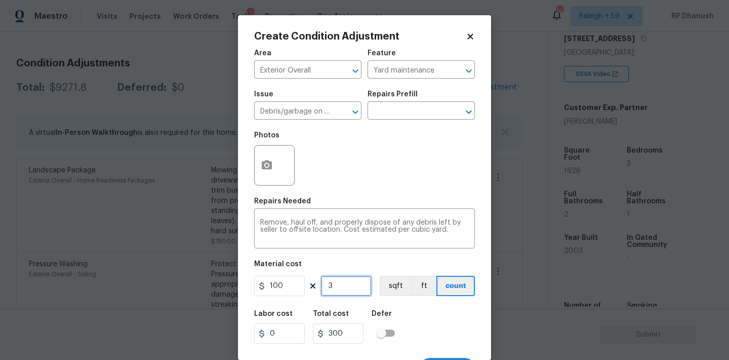
type input "3"
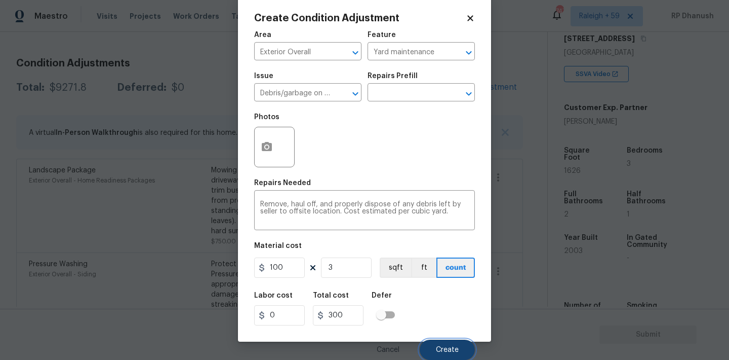
click at [458, 342] on button "Create" at bounding box center [447, 349] width 55 height 20
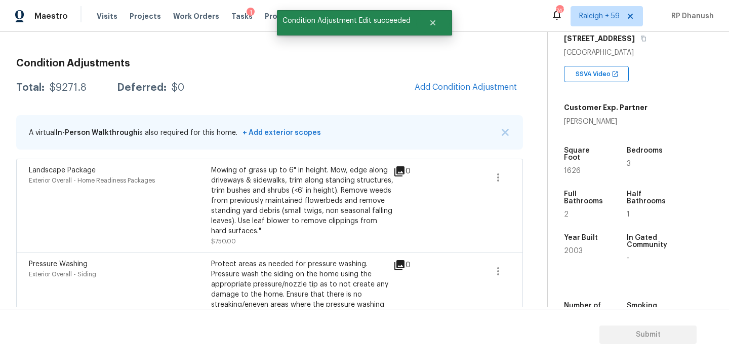
scroll to position [0, 0]
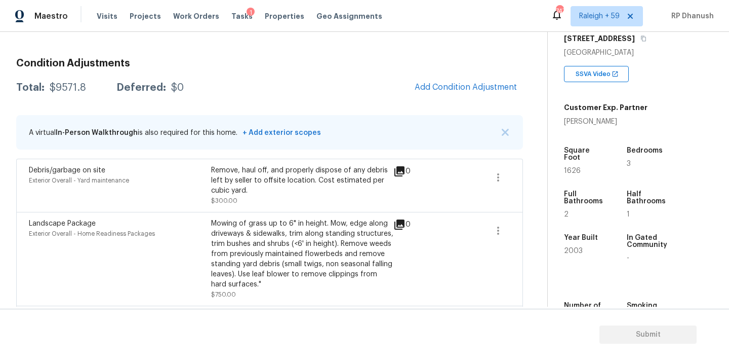
click at [436, 66] on h3 "Condition Adjustments" at bounding box center [269, 63] width 507 height 10
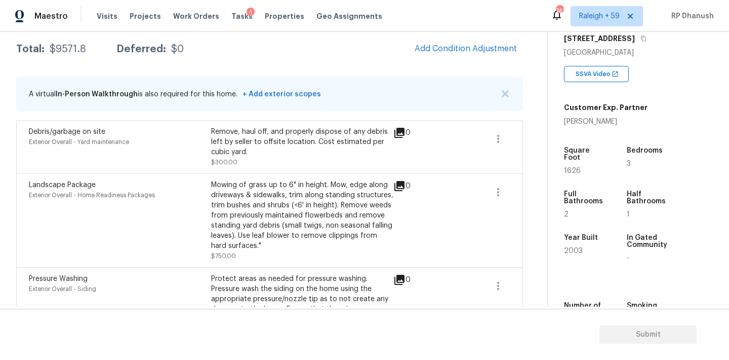
scroll to position [159, 0]
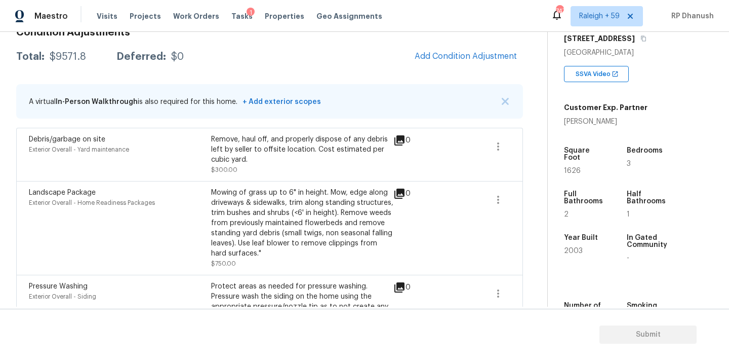
click at [472, 58] on span "Add Condition Adjustment" at bounding box center [466, 56] width 102 height 9
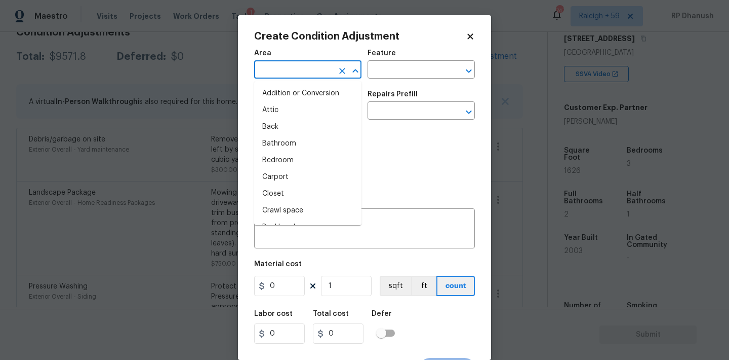
click at [291, 72] on input "text" at bounding box center [293, 71] width 79 height 16
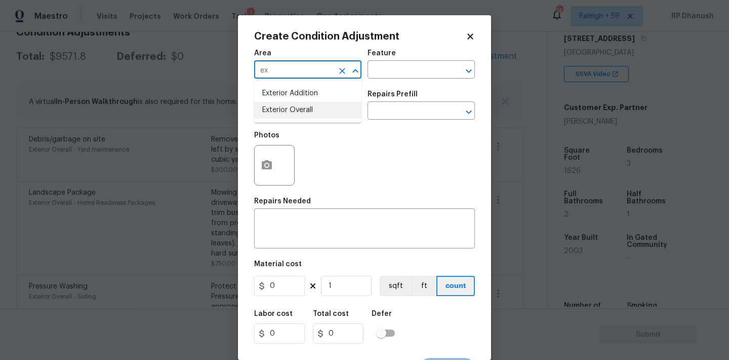
click at [282, 105] on li "Exterior Overall" at bounding box center [307, 110] width 107 height 17
type input "Exterior Overall"
click at [282, 230] on textarea at bounding box center [364, 229] width 209 height 21
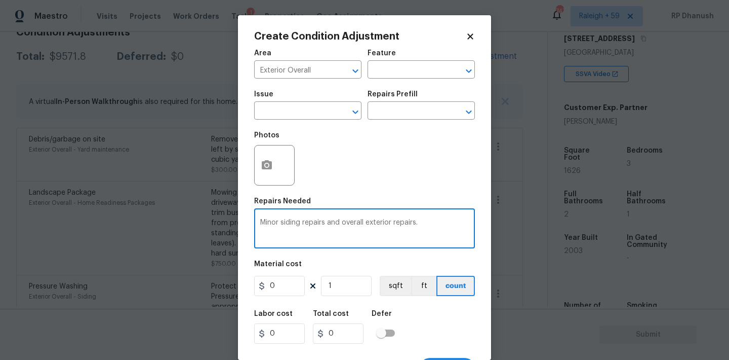
type textarea "Minor siding repairs and overall exterior repairs."
click at [287, 293] on input "0" at bounding box center [279, 286] width 51 height 20
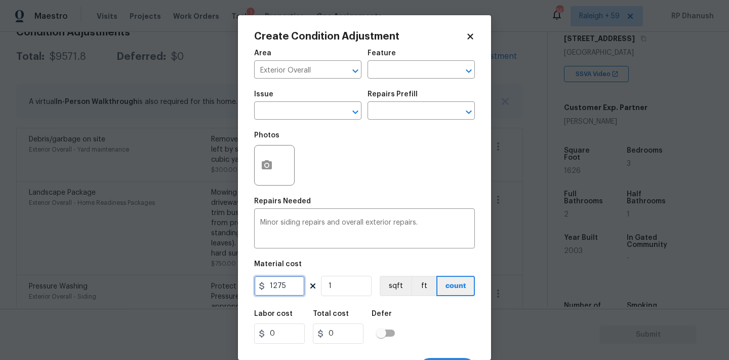
type input "1275"
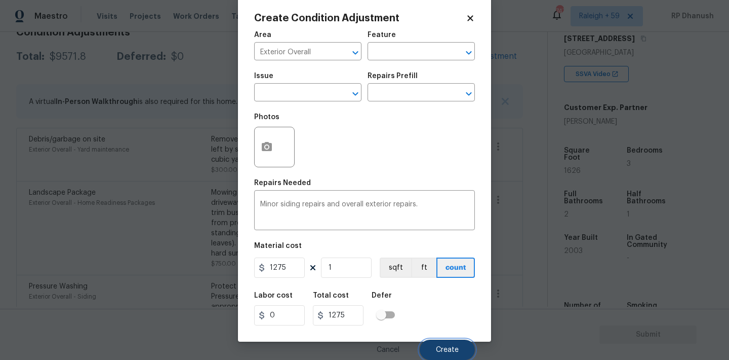
click at [435, 347] on button "Create" at bounding box center [447, 349] width 55 height 20
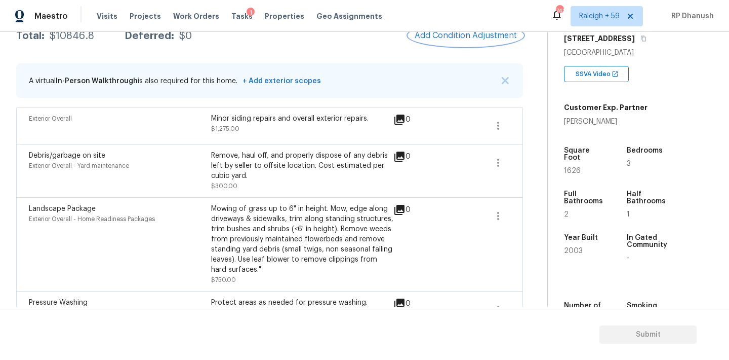
scroll to position [117, 0]
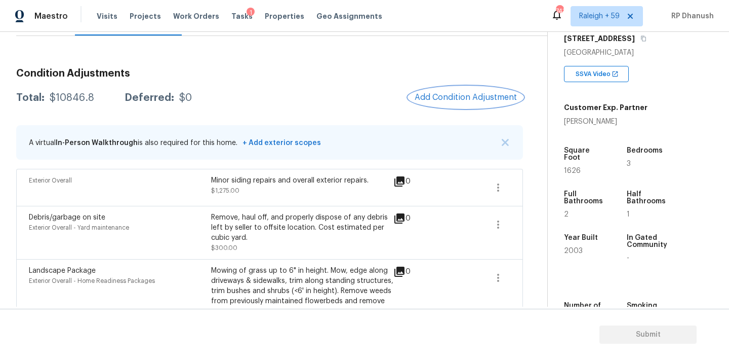
click at [443, 90] on button "Add Condition Adjustment" at bounding box center [466, 97] width 114 height 21
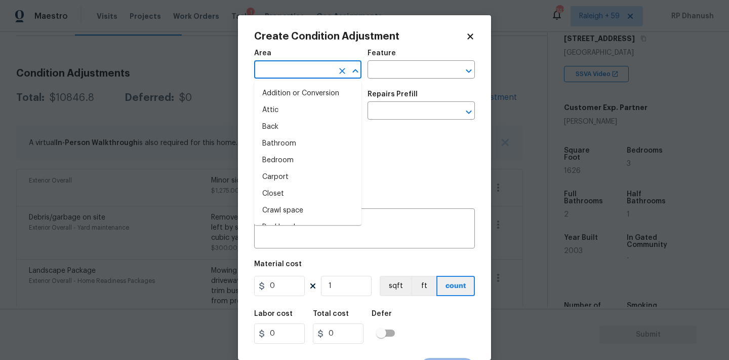
click at [281, 71] on input "text" at bounding box center [293, 71] width 79 height 16
type input "i"
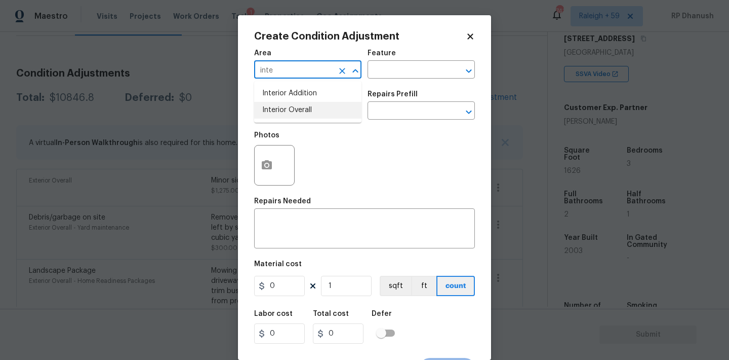
click at [291, 110] on li "Interior Overall" at bounding box center [307, 110] width 107 height 17
type input "Interior Overall"
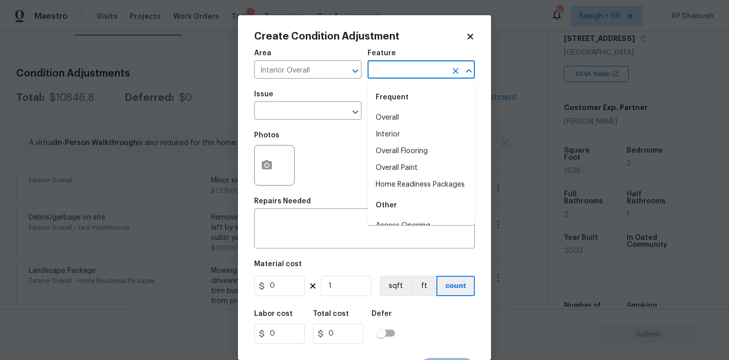
click at [406, 64] on input "text" at bounding box center [407, 71] width 79 height 16
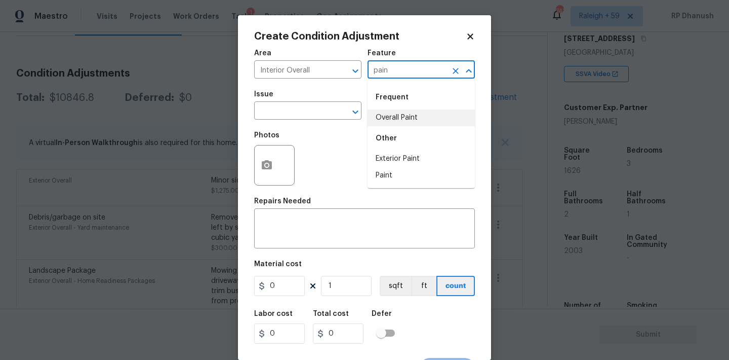
click at [400, 115] on li "Overall Paint" at bounding box center [421, 117] width 107 height 17
type input "Overall Paint"
click at [298, 106] on input "text" at bounding box center [293, 112] width 79 height 16
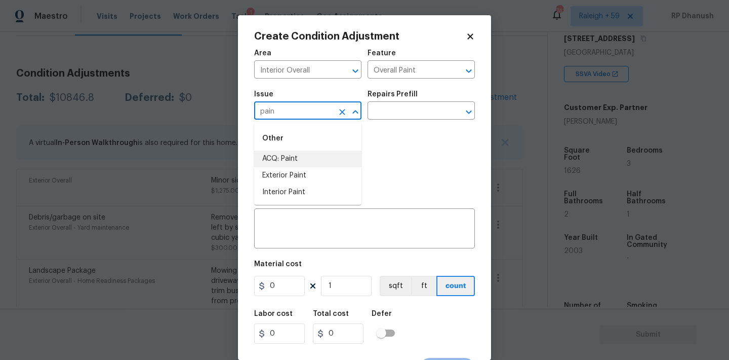
click at [295, 154] on li "ACQ: Paint" at bounding box center [307, 158] width 107 height 17
type input "ACQ: Paint"
click at [401, 120] on input "text" at bounding box center [407, 112] width 79 height 16
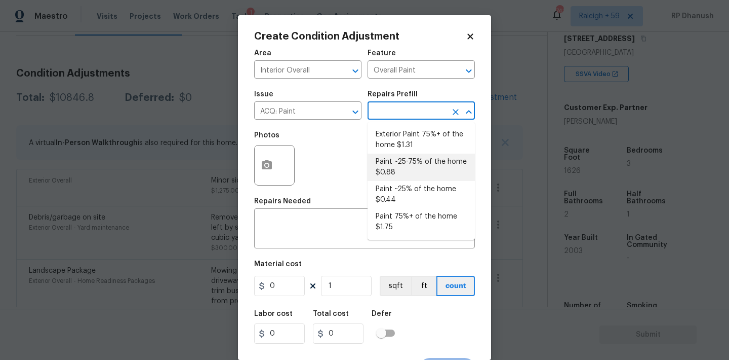
click at [415, 170] on li "Paint ~25-75% of the home $0.88" at bounding box center [421, 166] width 107 height 27
type input "Acquisition"
type textarea "Acquisition Scope: ~25 - 75% of the home needs interior paint"
type input "0.88"
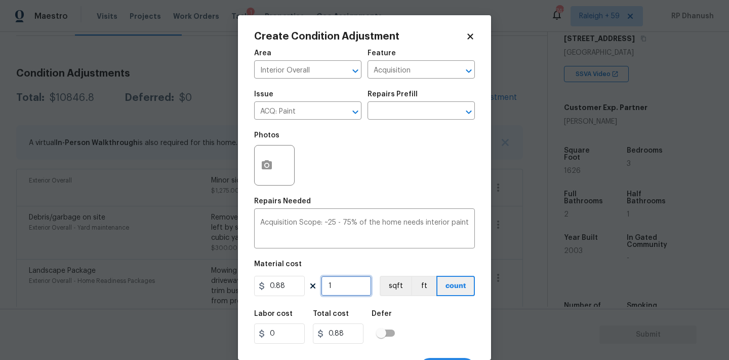
click at [339, 294] on input "1" at bounding box center [346, 286] width 51 height 20
type input "0"
type input "1"
type input "0.88"
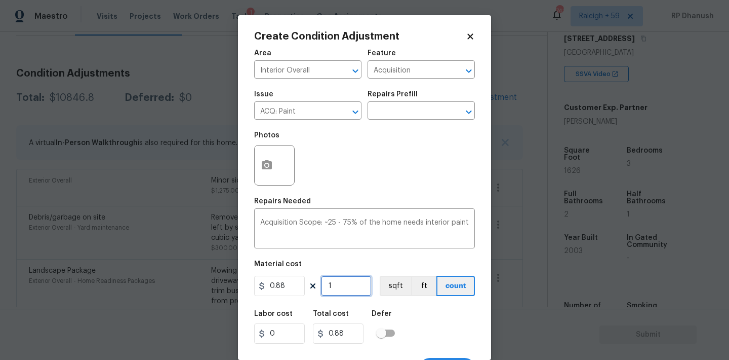
type input "16"
type input "14.08"
type input "162"
type input "142.56"
type input "1626"
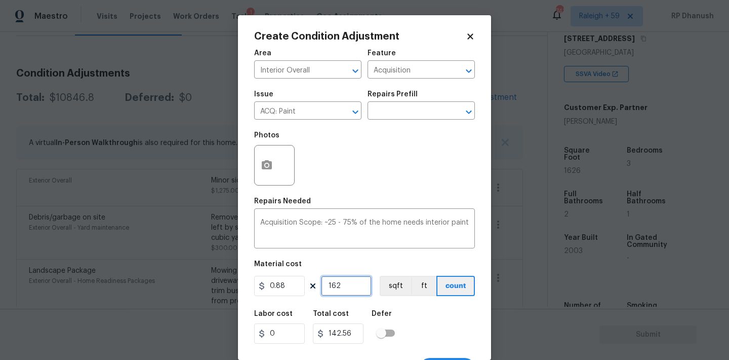
type input "1430.88"
type input "1626"
click at [262, 164] on icon "button" at bounding box center [267, 164] width 10 height 9
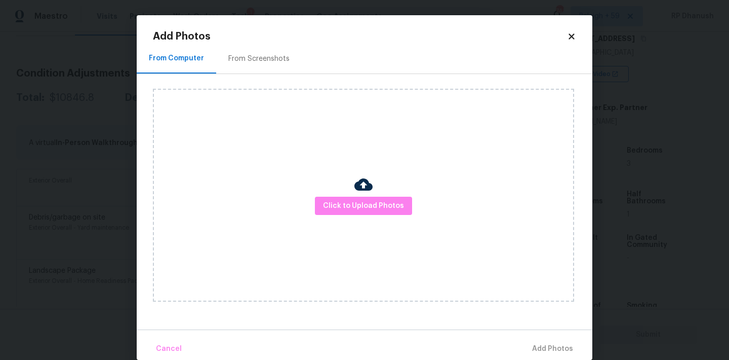
click at [279, 67] on div "From Screenshots" at bounding box center [259, 59] width 86 height 30
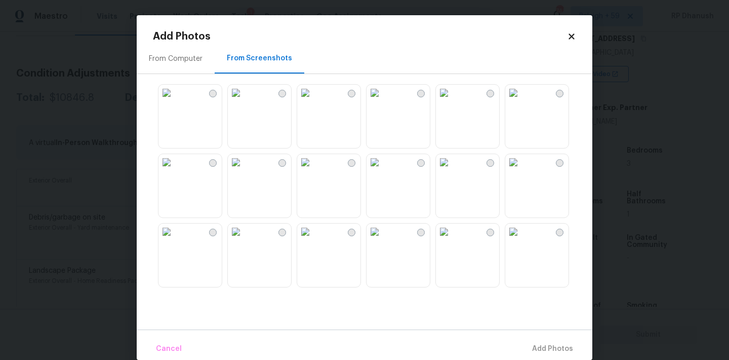
click at [314, 101] on img at bounding box center [305, 93] width 16 height 16
click at [244, 170] on img at bounding box center [236, 162] width 16 height 16
click at [175, 170] on img at bounding box center [167, 162] width 16 height 16
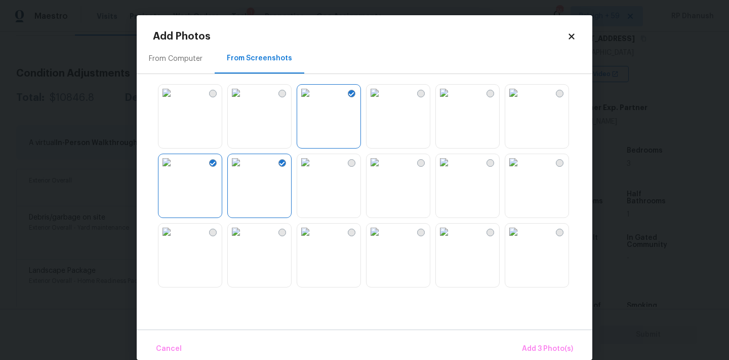
click at [244, 170] on img at bounding box center [236, 162] width 16 height 16
click at [383, 170] on img at bounding box center [375, 162] width 16 height 16
click at [522, 170] on img at bounding box center [513, 162] width 16 height 16
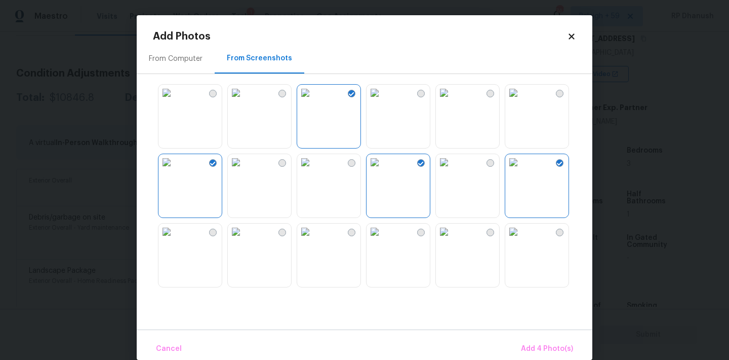
click at [522, 240] on img at bounding box center [513, 231] width 16 height 16
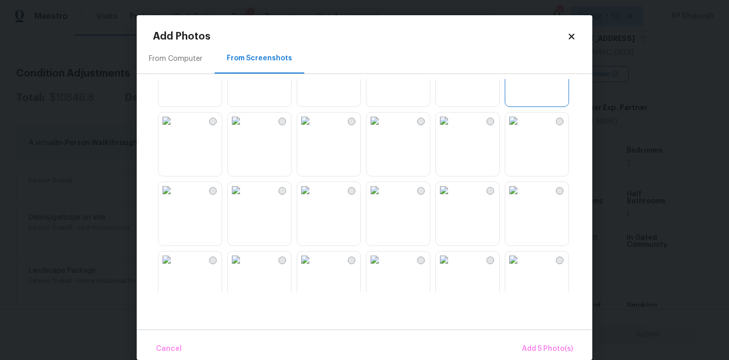
click at [383, 198] on img at bounding box center [375, 190] width 16 height 16
click at [539, 350] on span "Add 6 Photo(s)" at bounding box center [548, 348] width 52 height 13
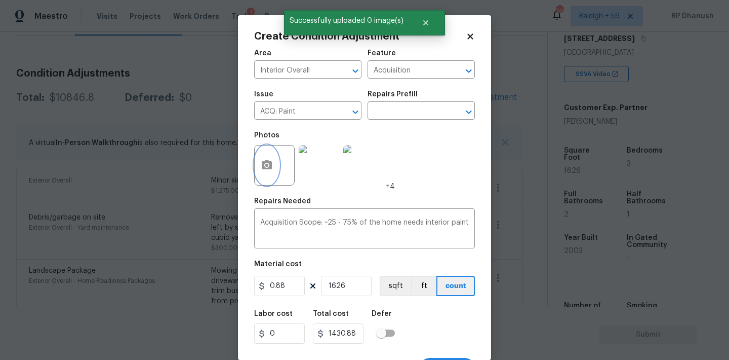
scroll to position [19, 0]
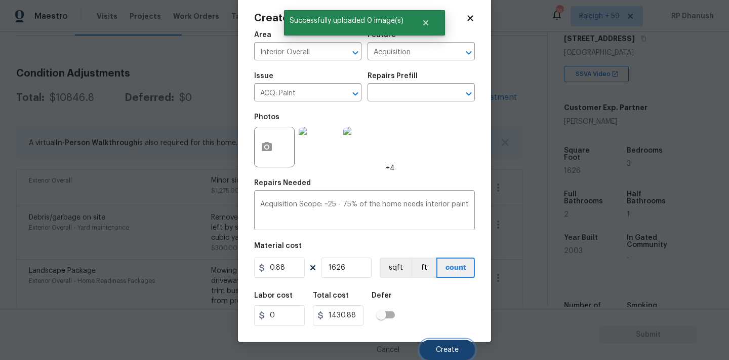
click at [450, 348] on span "Create" at bounding box center [447, 350] width 23 height 8
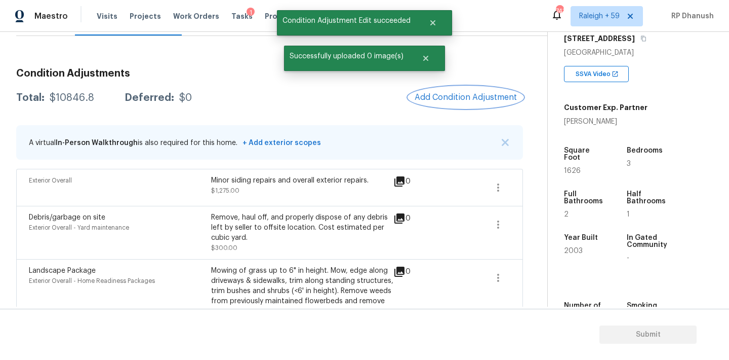
scroll to position [0, 0]
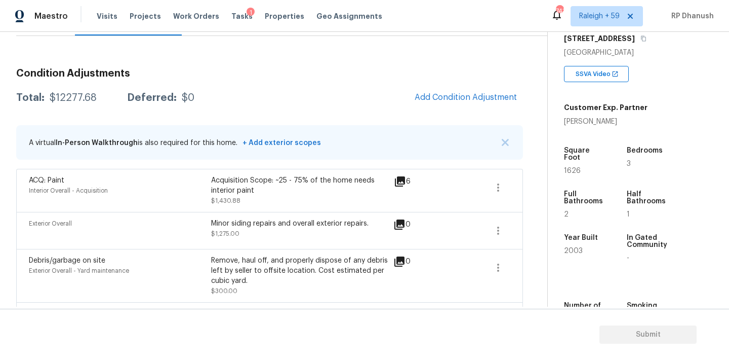
click at [462, 108] on span "Add Condition Adjustment" at bounding box center [466, 98] width 114 height 22
click at [448, 90] on button "Add Condition Adjustment" at bounding box center [466, 97] width 114 height 21
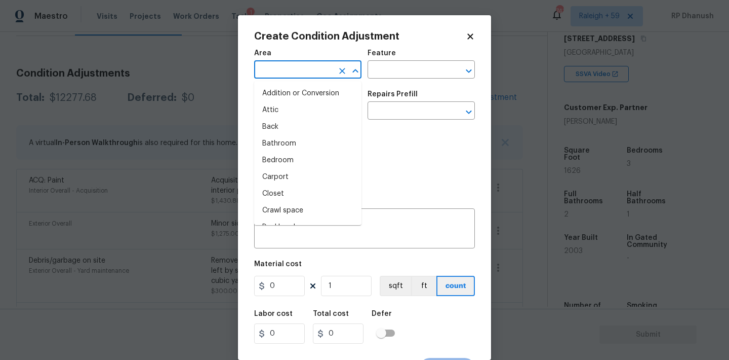
click at [285, 72] on input "text" at bounding box center [293, 71] width 79 height 16
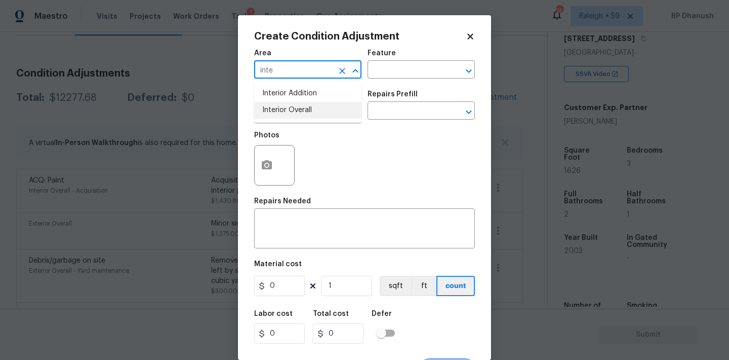
drag, startPoint x: 281, startPoint y: 104, endPoint x: 406, endPoint y: 80, distance: 127.9
click at [281, 104] on li "Interior Overall" at bounding box center [307, 110] width 107 height 17
type input "Interior Overall"
click at [406, 80] on div "Area Interior Overall ​ Feature ​" at bounding box center [364, 64] width 221 height 41
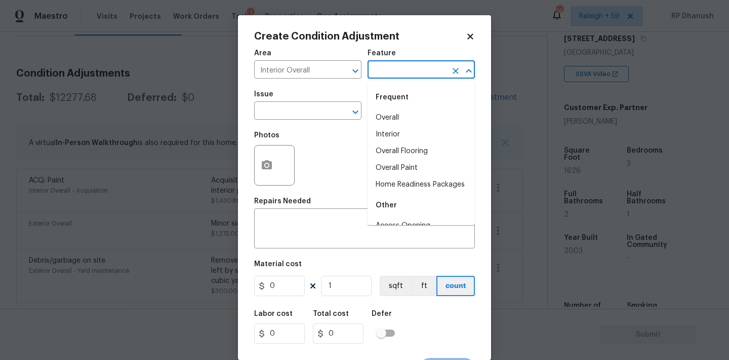
click at [408, 71] on input "text" at bounding box center [407, 71] width 79 height 16
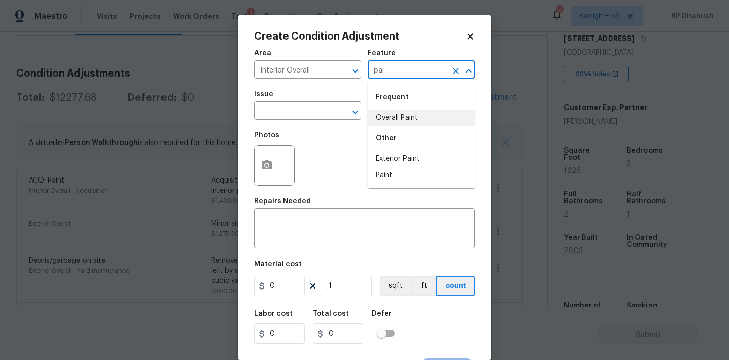
click at [391, 113] on li "Overall Paint" at bounding box center [421, 117] width 107 height 17
type input "Overall Paint"
click at [309, 114] on input "text" at bounding box center [293, 112] width 79 height 16
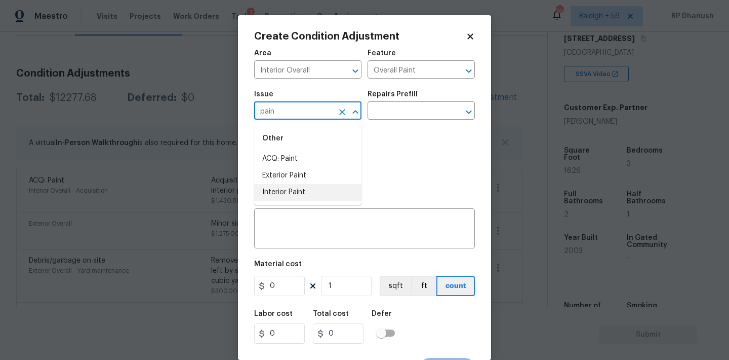
drag, startPoint x: 276, startPoint y: 193, endPoint x: 400, endPoint y: 128, distance: 140.2
click at [276, 193] on li "Interior Paint" at bounding box center [307, 192] width 107 height 17
type input "Interior Paint"
click at [411, 107] on input "text" at bounding box center [407, 112] width 79 height 16
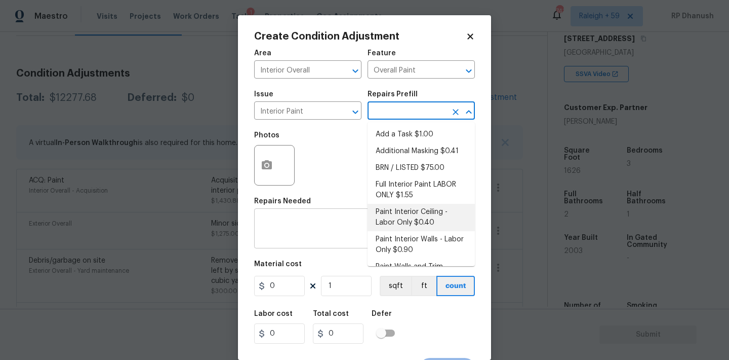
scroll to position [95, 0]
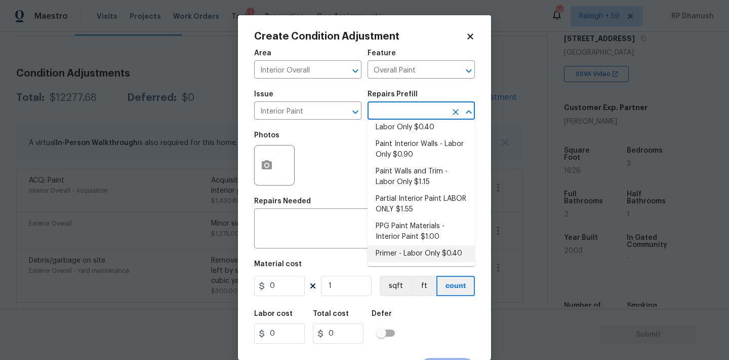
click at [397, 248] on li "Primer - Labor Only $0.40" at bounding box center [421, 253] width 107 height 17
type textarea "Interior primer - PRIMER PROVIDED BY OPENDOOR - All nails, screws, drywall anch…"
type input "0.4"
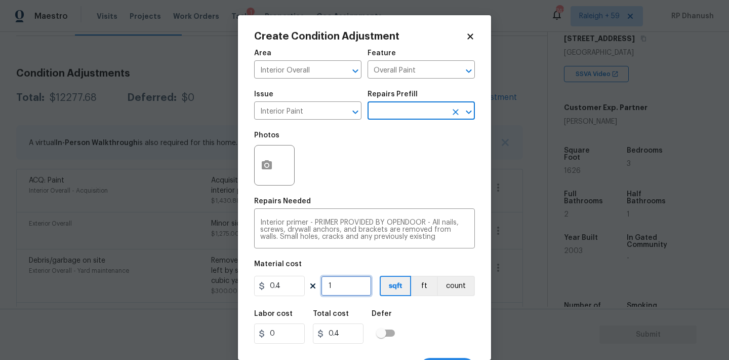
click at [347, 281] on input "1" at bounding box center [346, 286] width 51 height 20
type input "0"
type input "5"
type input "2"
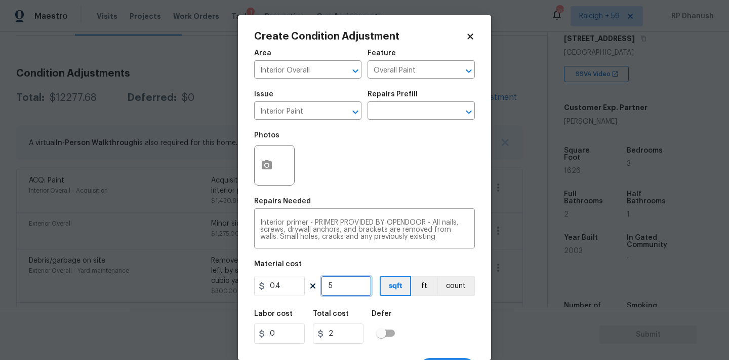
type input "50"
type input "20"
type input "500"
type input "200"
type input "500"
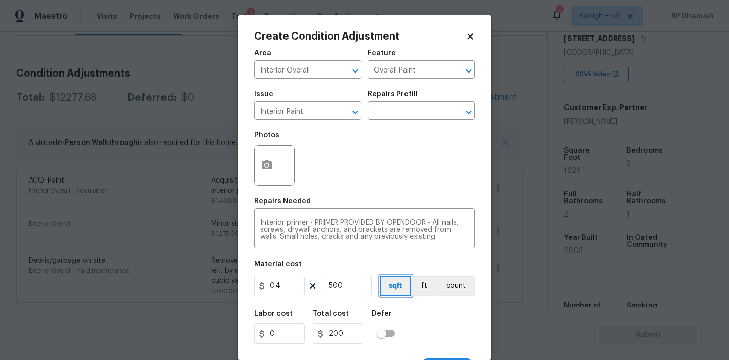
scroll to position [19, 0]
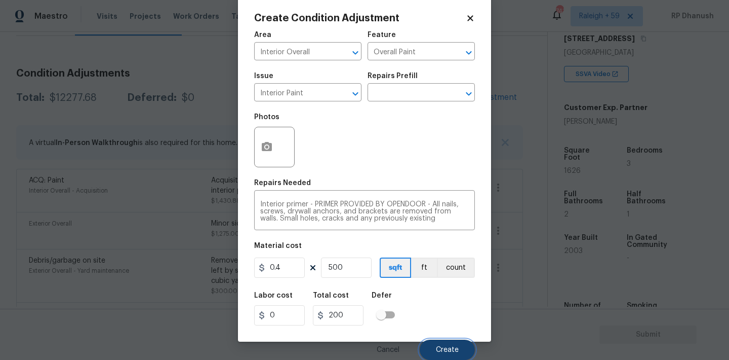
click at [472, 352] on button "Create" at bounding box center [447, 349] width 55 height 20
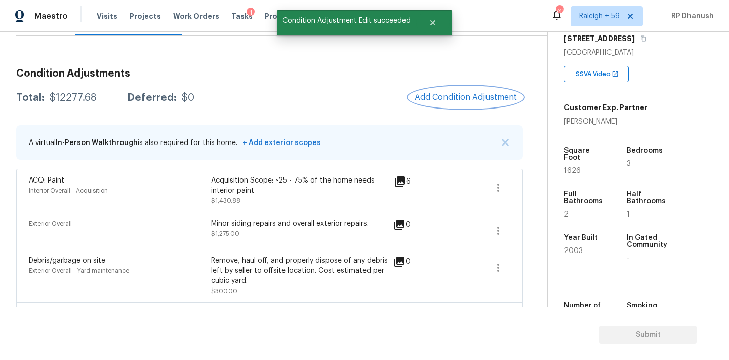
scroll to position [0, 0]
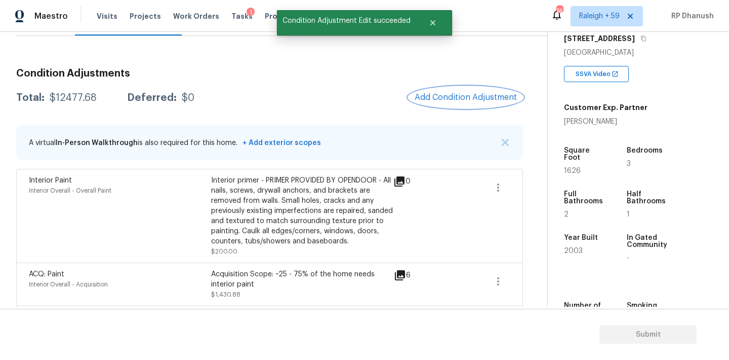
click at [459, 100] on span "Add Condition Adjustment" at bounding box center [466, 97] width 102 height 9
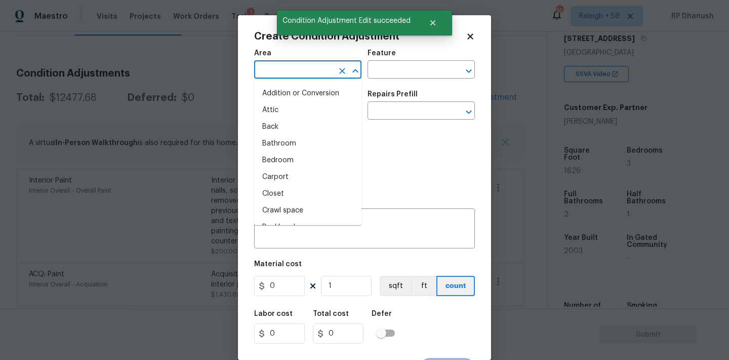
click at [301, 77] on input "text" at bounding box center [293, 71] width 79 height 16
type input "n"
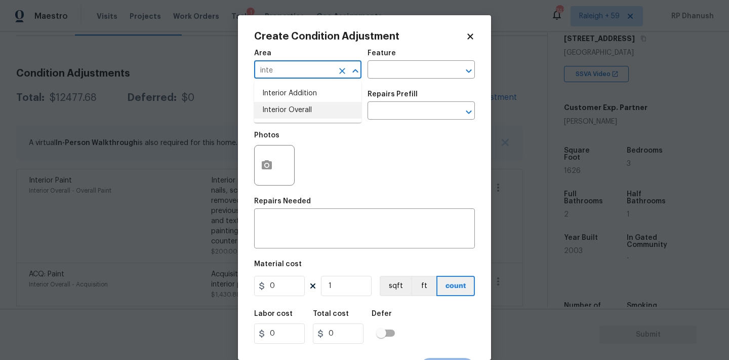
click at [302, 108] on li "Interior Overall" at bounding box center [307, 110] width 107 height 17
type input "Interior Overall"
click at [412, 73] on input "text" at bounding box center [407, 71] width 79 height 16
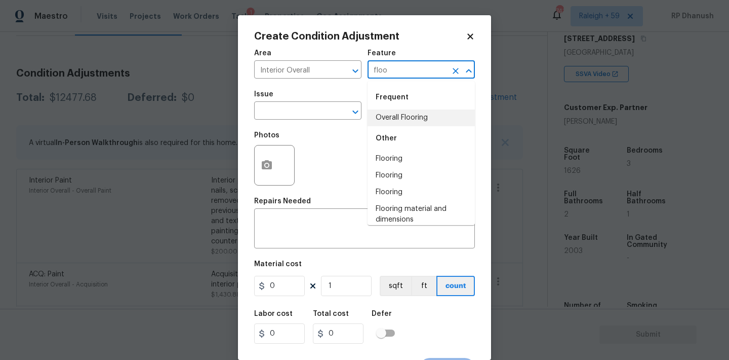
click at [400, 114] on li "Overall Flooring" at bounding box center [421, 117] width 107 height 17
type input "Overall Flooring"
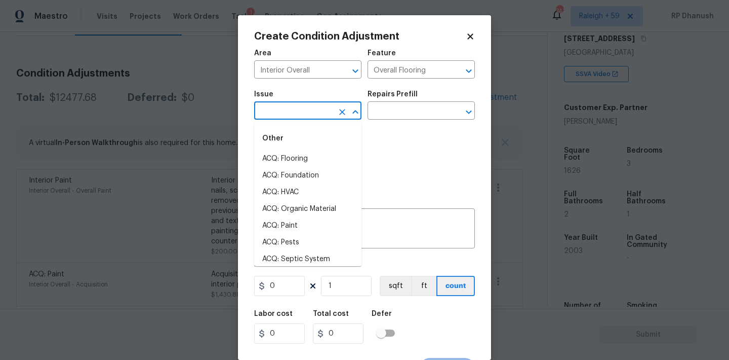
click at [305, 114] on input "text" at bounding box center [293, 112] width 79 height 16
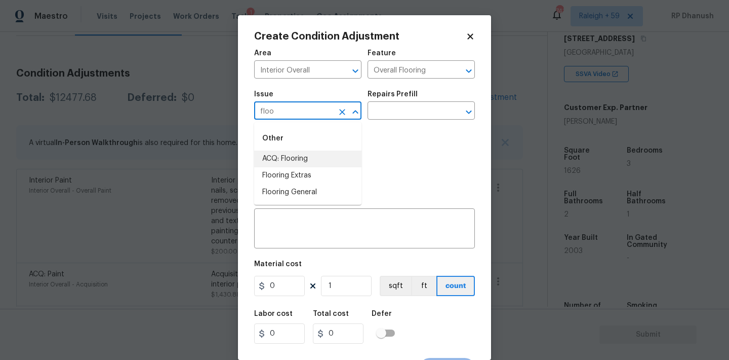
click at [284, 159] on li "ACQ: Flooring" at bounding box center [307, 158] width 107 height 17
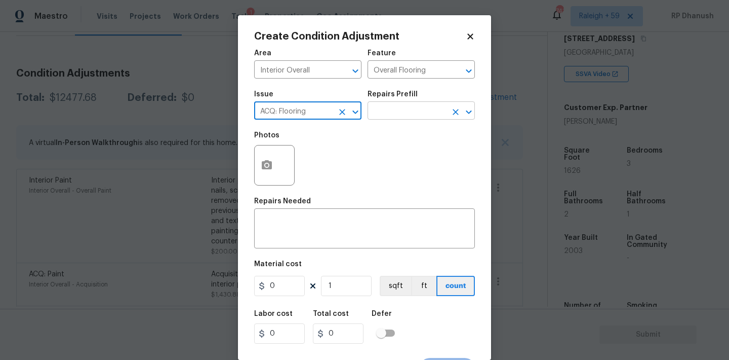
type input "ACQ: Flooring"
click at [404, 113] on input "text" at bounding box center [407, 112] width 79 height 16
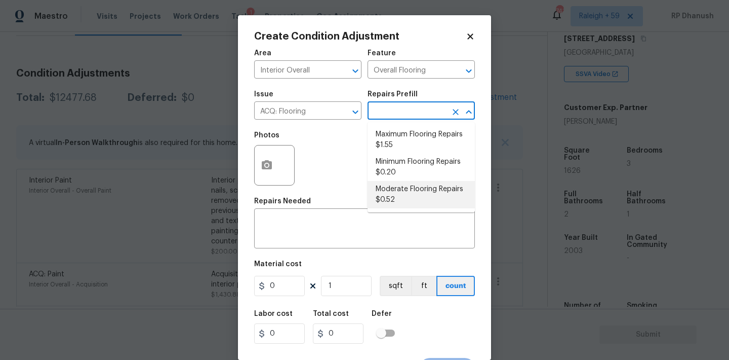
click at [405, 191] on li "Moderate Flooring Repairs $0.52" at bounding box center [421, 194] width 107 height 27
type input "Acquisition"
type textarea "Acquisition Scope: Moderate flooring repairs"
type input "0.52"
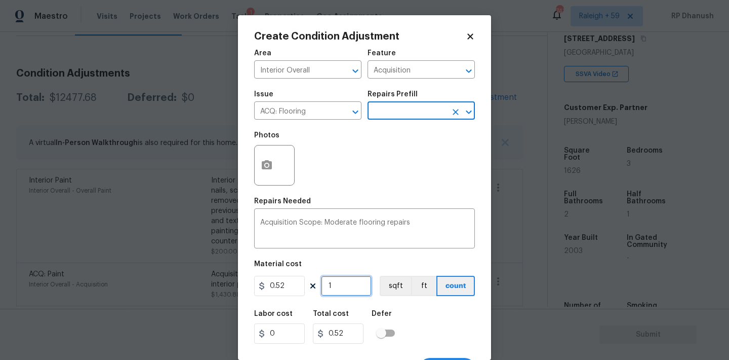
click at [350, 292] on input "1" at bounding box center [346, 286] width 51 height 20
type input "0"
type input "1"
type input "0.52"
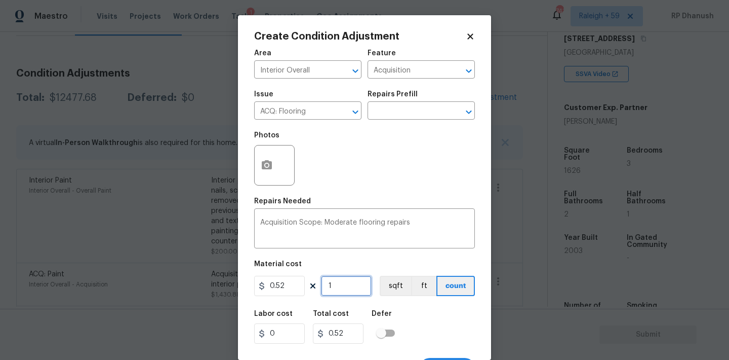
type input "16"
type input "8.32"
type input "162"
type input "84.24"
type input "1626"
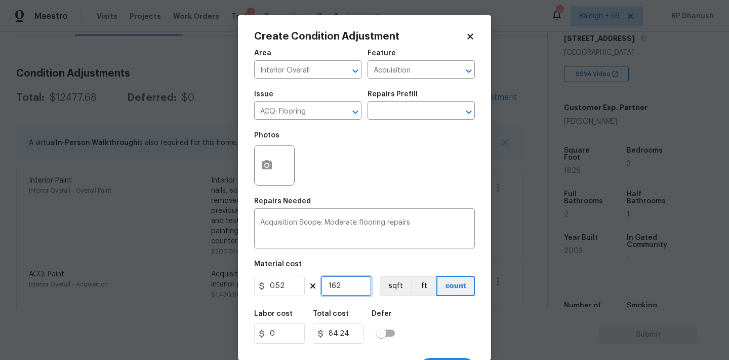
type input "845.52"
type input "1626"
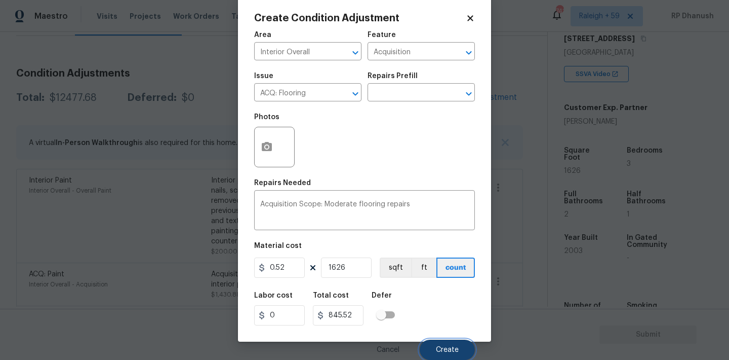
click at [440, 343] on button "Create" at bounding box center [447, 349] width 55 height 20
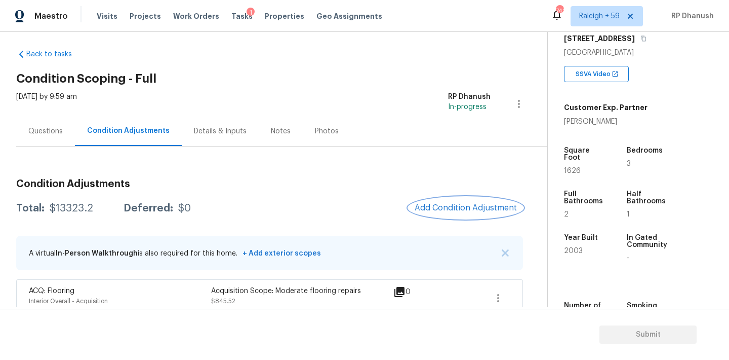
scroll to position [0, 0]
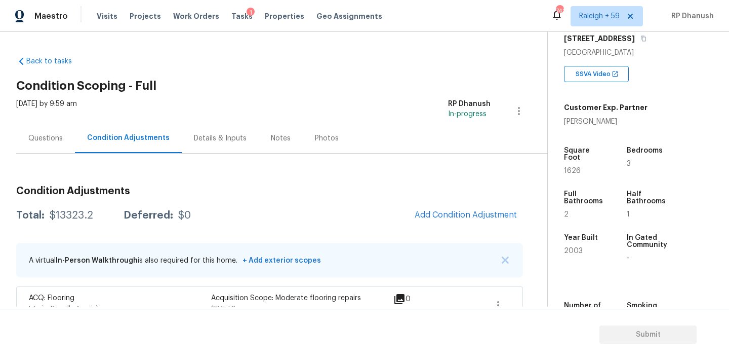
click at [83, 211] on div "$13323.2" at bounding box center [72, 215] width 44 height 10
copy div "$13323.2"
click at [77, 219] on div "$13323.2" at bounding box center [72, 215] width 44 height 10
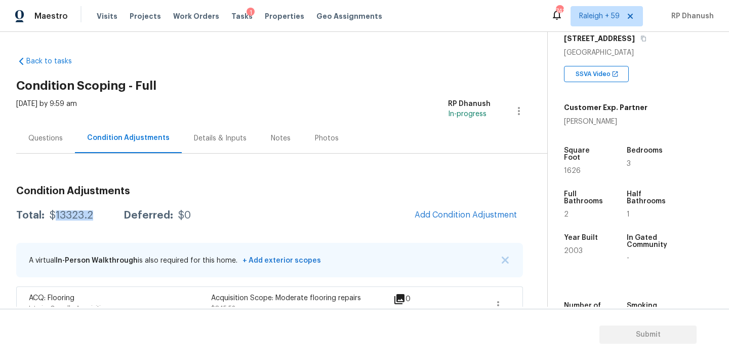
click at [77, 219] on div "$13323.2" at bounding box center [72, 215] width 44 height 10
copy div "$13323.2"
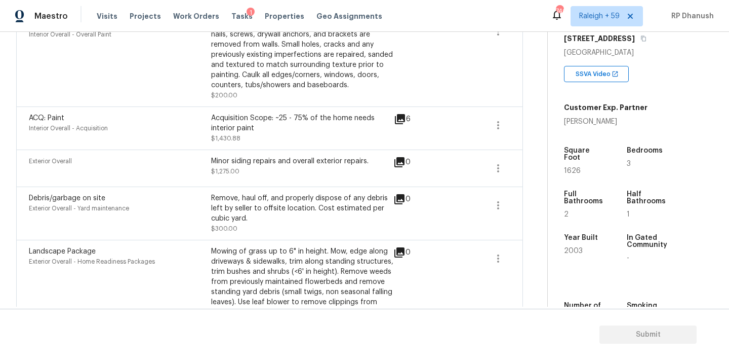
scroll to position [301, 0]
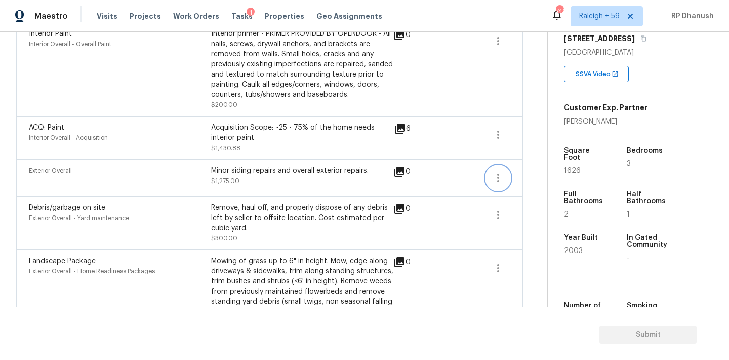
click at [488, 180] on button "button" at bounding box center [498, 178] width 24 height 24
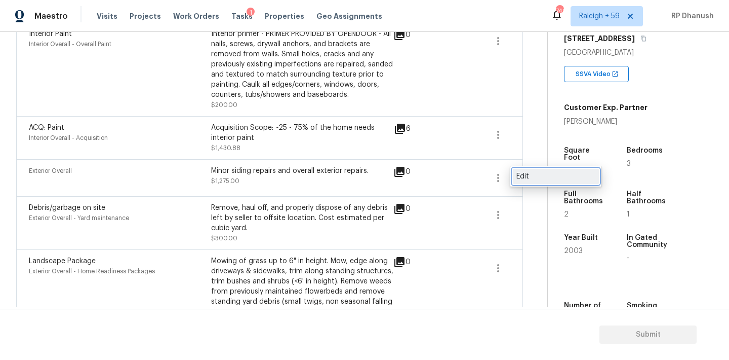
click at [523, 178] on div "Edit" at bounding box center [556, 176] width 79 height 10
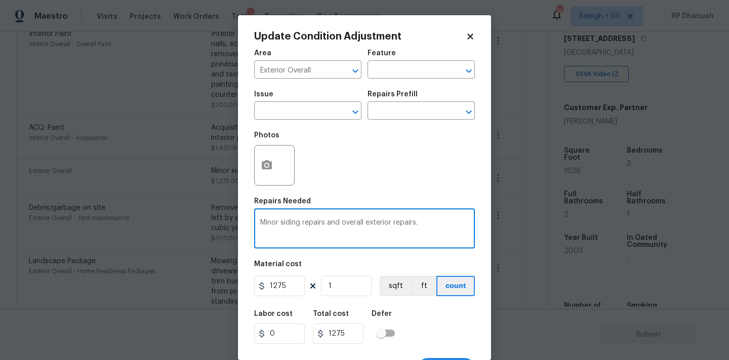
drag, startPoint x: 325, startPoint y: 221, endPoint x: 358, endPoint y: 326, distance: 109.4
click at [325, 222] on textarea "Minor siding repairs and overall exterior repairs." at bounding box center [364, 229] width 209 height 21
type textarea "Minor siding repairs, Decking repairs and overall exterior repairs."
click at [266, 284] on input "1275" at bounding box center [279, 286] width 51 height 20
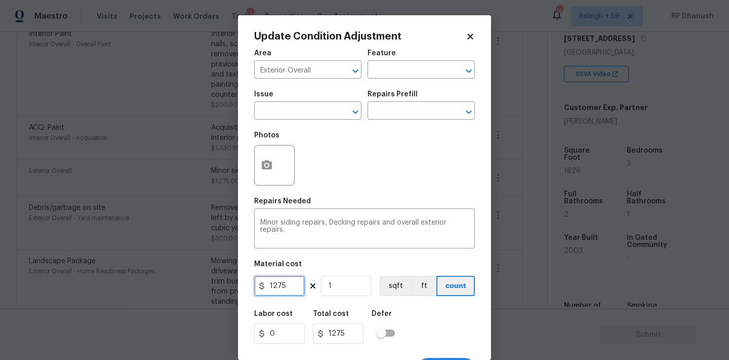
click at [268, 284] on input "1275" at bounding box center [279, 286] width 51 height 20
click at [278, 287] on input "1275" at bounding box center [279, 286] width 51 height 20
type input "1875"
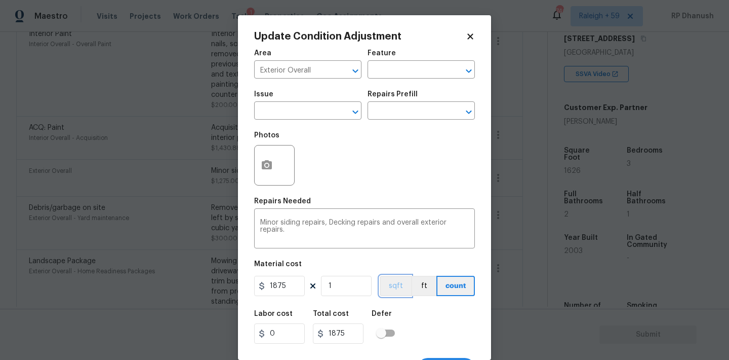
scroll to position [19, 0]
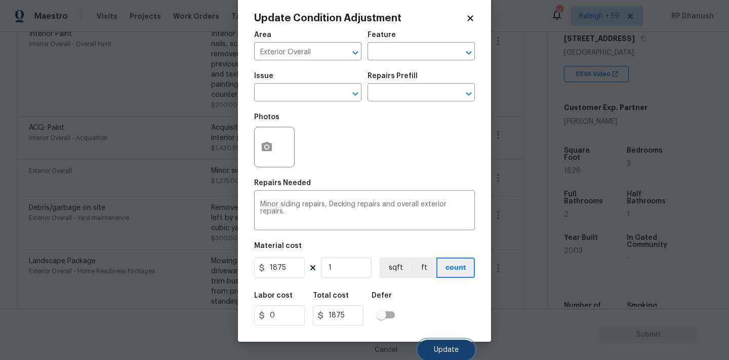
click at [463, 348] on button "Update" at bounding box center [446, 349] width 57 height 20
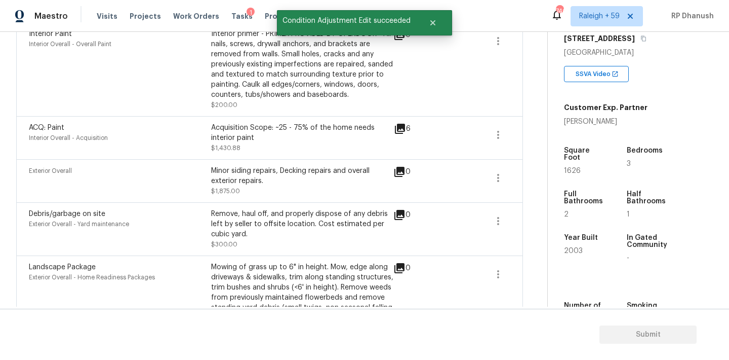
scroll to position [0, 0]
click at [500, 211] on button "button" at bounding box center [498, 221] width 24 height 24
click at [530, 211] on ul "Edit" at bounding box center [556, 219] width 91 height 20
click at [522, 212] on link "Edit" at bounding box center [556, 219] width 86 height 15
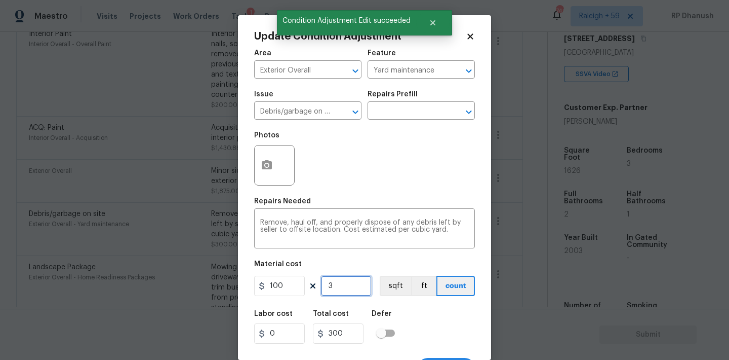
click at [353, 287] on input "3" at bounding box center [346, 286] width 51 height 20
type input "0"
type input "4"
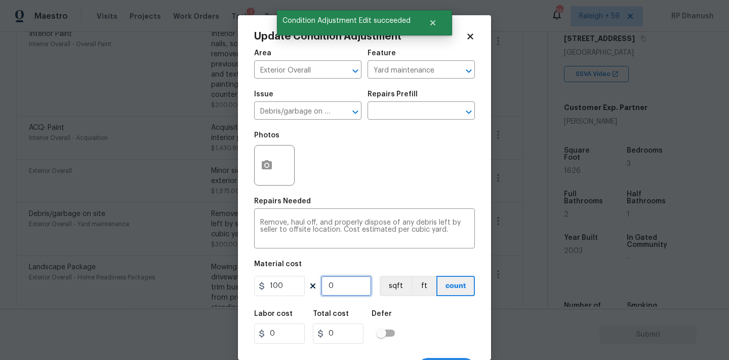
type input "400"
type input "4"
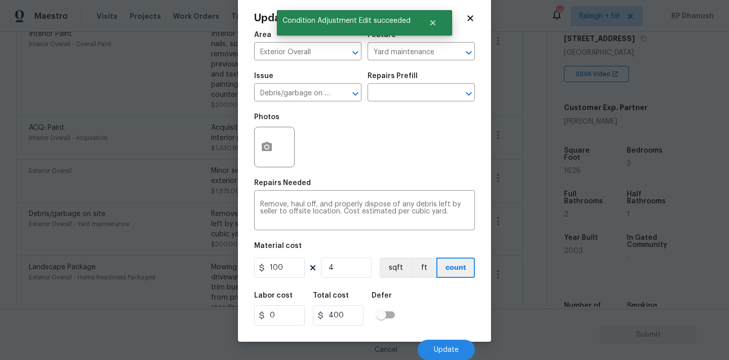
click at [434, 338] on div "Cancel Update" at bounding box center [364, 345] width 221 height 28
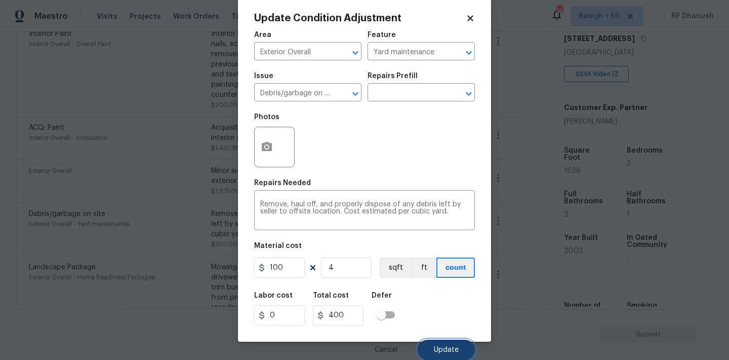
click at [436, 353] on span "Update" at bounding box center [446, 350] width 25 height 8
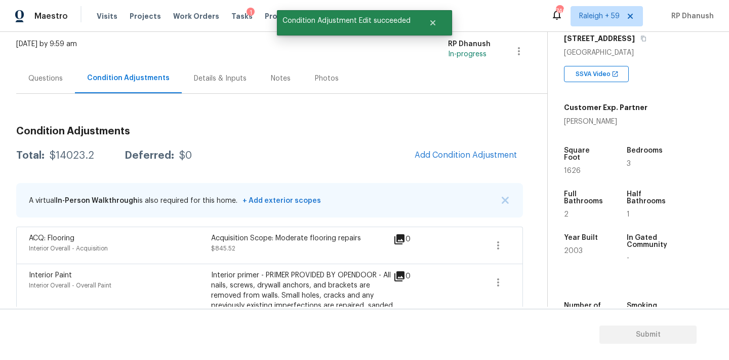
scroll to position [46, 0]
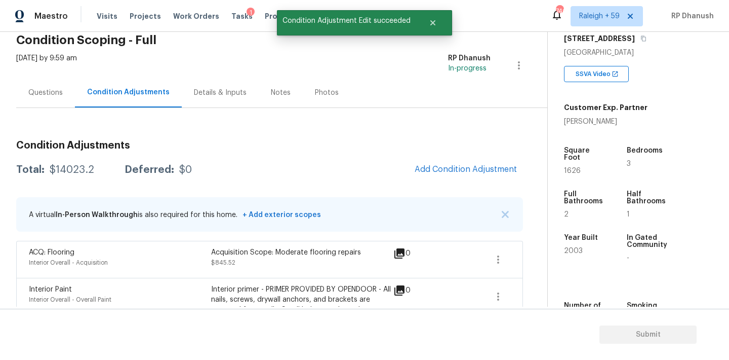
click at [74, 174] on div "$14023.2" at bounding box center [72, 170] width 45 height 10
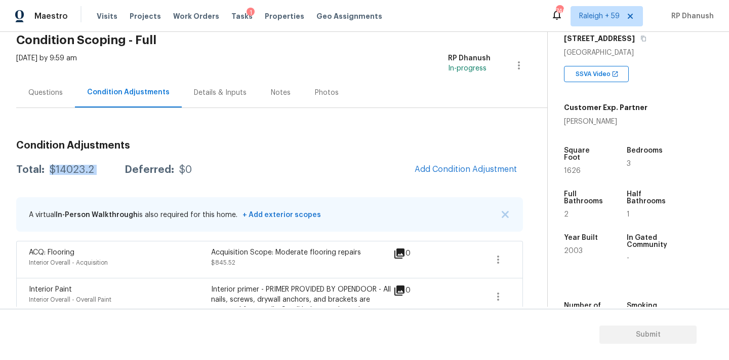
click at [74, 174] on div "$14023.2" at bounding box center [72, 170] width 45 height 10
copy div "$14023.2"
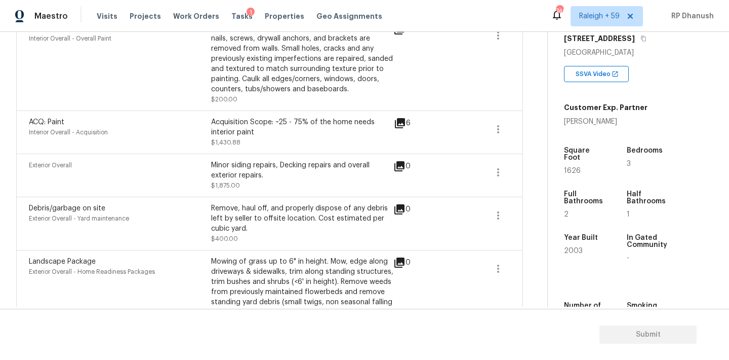
scroll to position [35, 0]
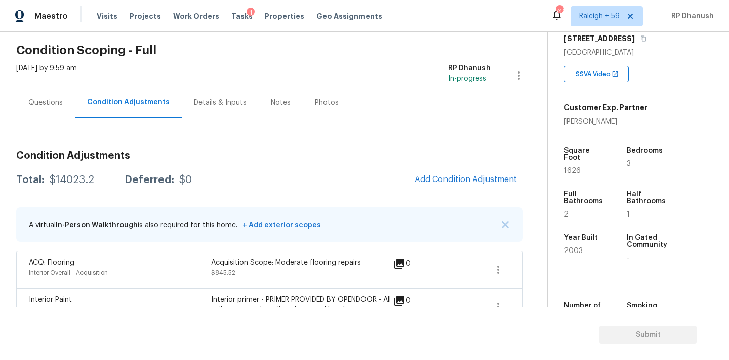
click at [55, 109] on div "Questions" at bounding box center [45, 103] width 59 height 30
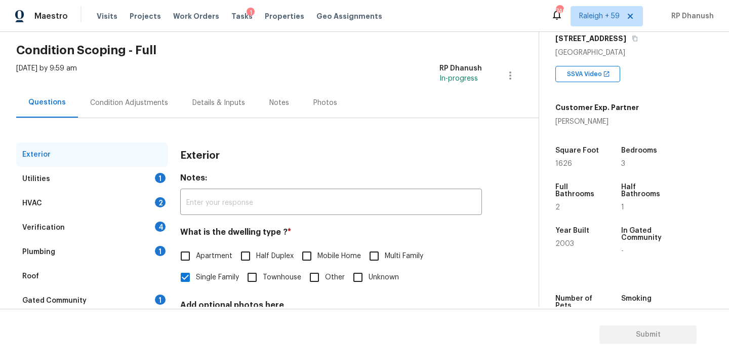
scroll to position [128, 0]
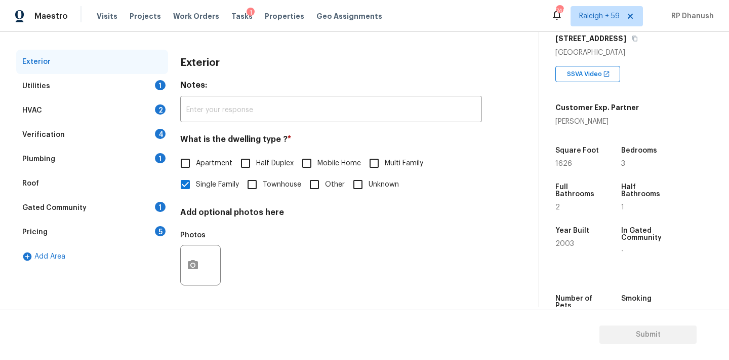
click at [148, 75] on div "Utilities 1" at bounding box center [92, 86] width 152 height 24
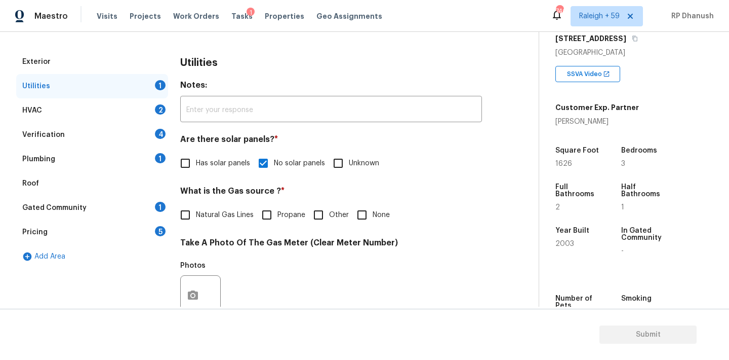
click at [375, 226] on div "Utilities Notes: ​ Are there solar panels? * Has solar panels No solar panels U…" at bounding box center [331, 314] width 302 height 528
click at [208, 214] on span "Natural Gas Lines" at bounding box center [225, 215] width 58 height 11
click at [196, 214] on input "Natural Gas Lines" at bounding box center [185, 214] width 21 height 21
checkbox input "true"
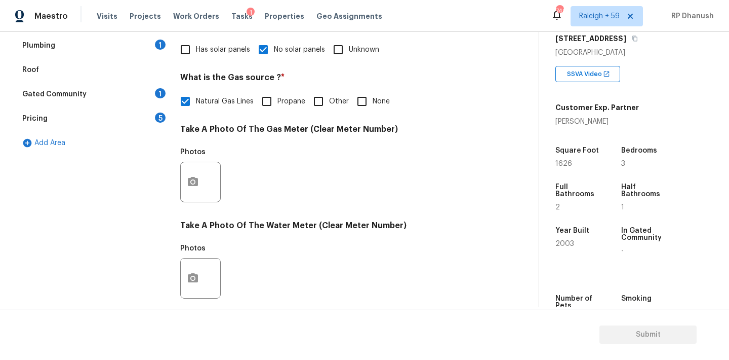
scroll to position [77, 0]
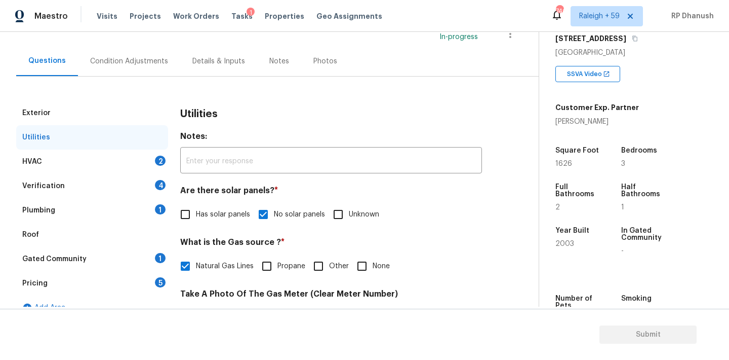
click at [150, 153] on div "HVAC 2" at bounding box center [92, 161] width 152 height 24
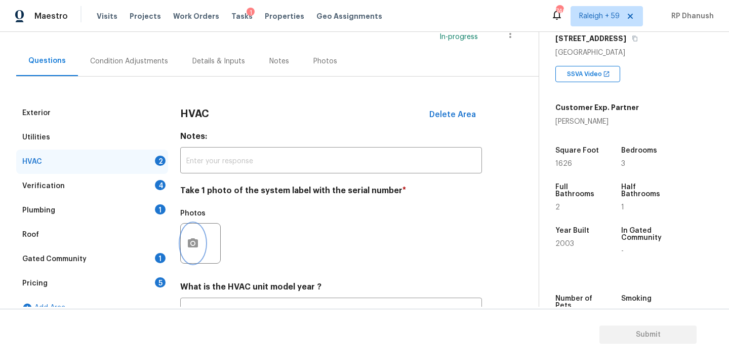
click at [201, 245] on button "button" at bounding box center [193, 243] width 24 height 40
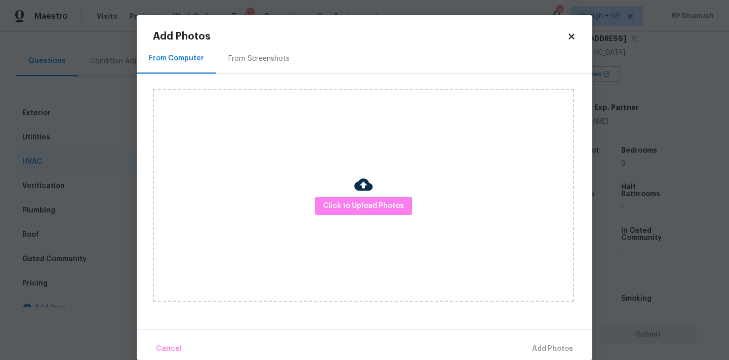
click at [251, 49] on div "From Screenshots" at bounding box center [259, 59] width 86 height 30
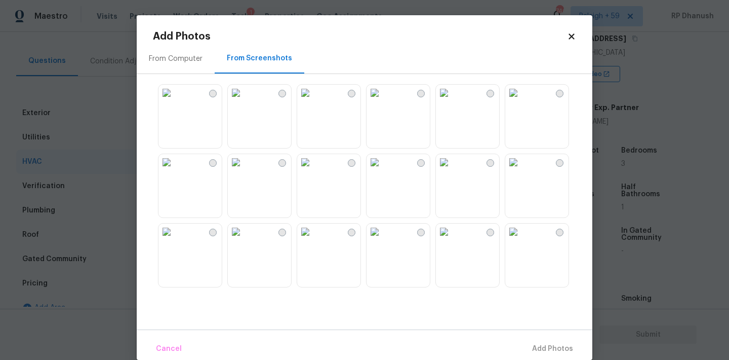
click at [235, 101] on img at bounding box center [236, 93] width 16 height 16
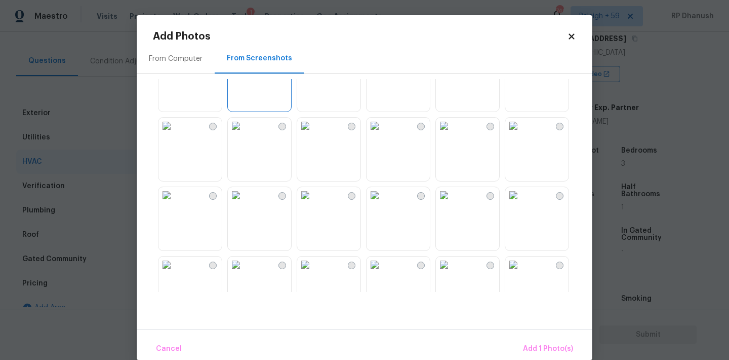
scroll to position [0, 0]
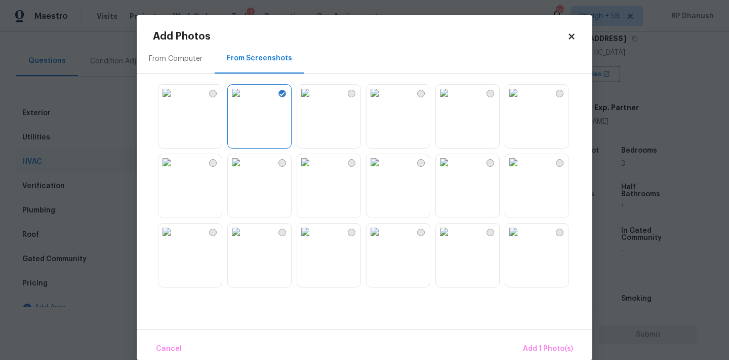
click at [536, 335] on div "Cancel Add 1 Photo(s)" at bounding box center [365, 344] width 456 height 30
click at [539, 348] on span "Add 1 Photo(s)" at bounding box center [548, 348] width 50 height 13
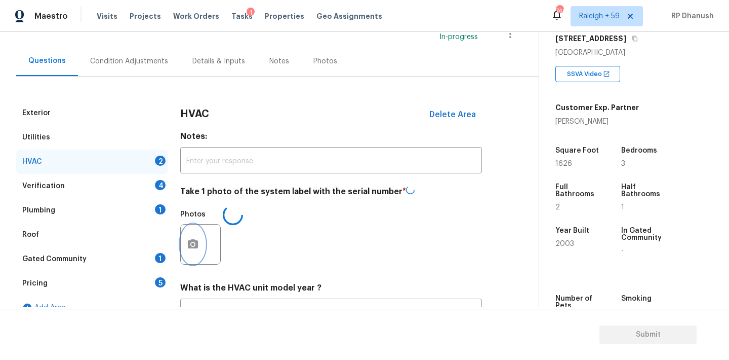
scroll to position [162, 0]
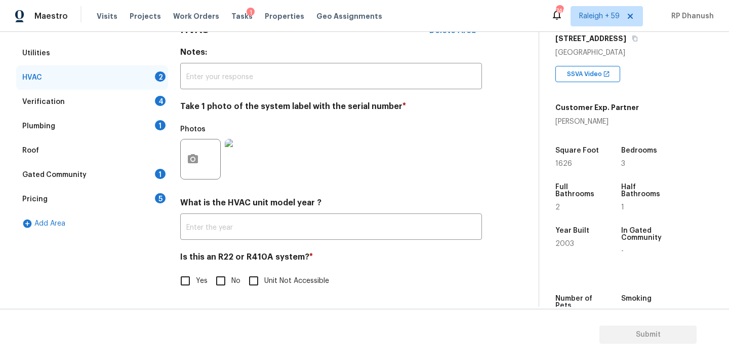
click at [225, 281] on input "No" at bounding box center [220, 280] width 21 height 21
checkbox input "true"
click at [165, 96] on div "Verification 4" at bounding box center [92, 102] width 152 height 24
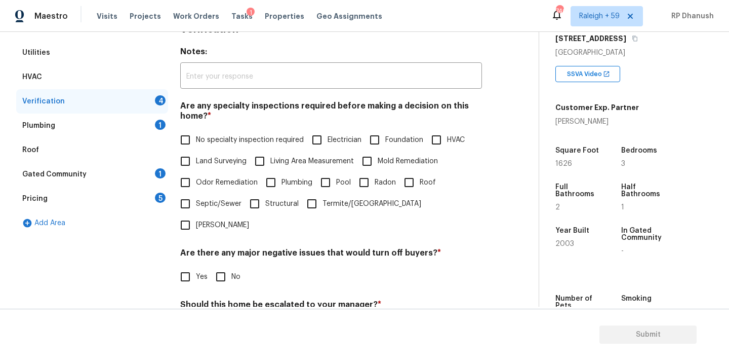
click at [201, 133] on label "No specialty inspection required" at bounding box center [239, 139] width 129 height 21
click at [196, 133] on input "No specialty inspection required" at bounding box center [185, 139] width 21 height 21
checkbox input "true"
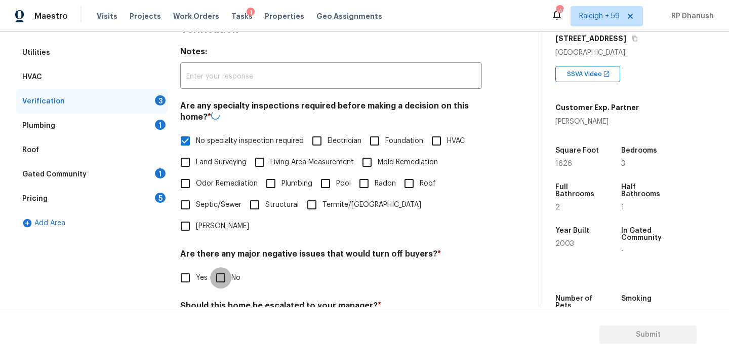
click at [227, 267] on input "No" at bounding box center [220, 277] width 21 height 21
checkbox input "true"
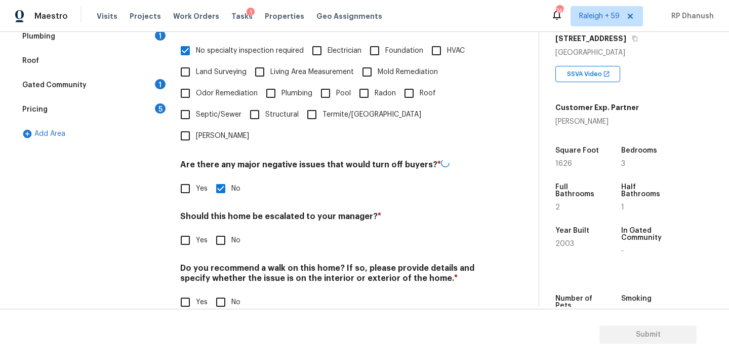
scroll to position [250, 0]
click at [217, 229] on input "No" at bounding box center [220, 239] width 21 height 21
checkbox input "true"
click at [220, 292] on input "No" at bounding box center [220, 302] width 21 height 21
checkbox input "true"
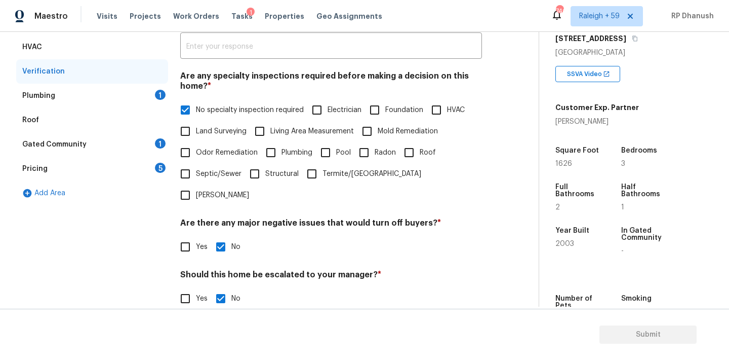
click at [156, 90] on div "1" at bounding box center [160, 95] width 11 height 10
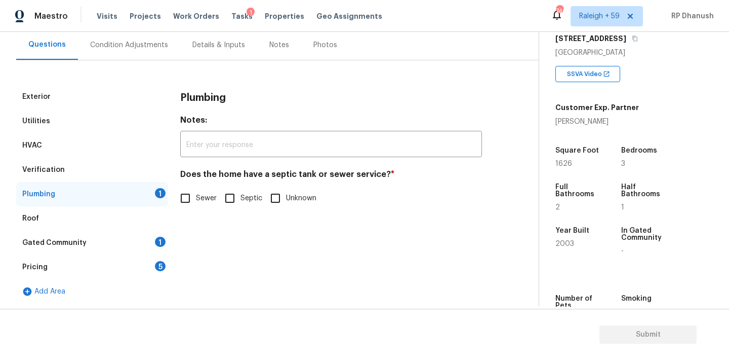
scroll to position [93, 0]
click at [200, 195] on span "Sewer" at bounding box center [206, 198] width 21 height 11
click at [196, 195] on input "Sewer" at bounding box center [185, 197] width 21 height 21
checkbox input "true"
click at [171, 248] on div "Exterior Utilities HVAC Verification Plumbing Roof Gated Community 1 Pricing 5 …" at bounding box center [265, 194] width 498 height 219
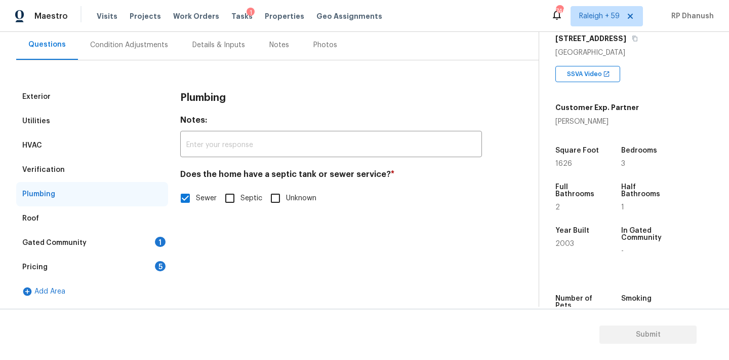
click at [159, 243] on div "1" at bounding box center [160, 242] width 11 height 10
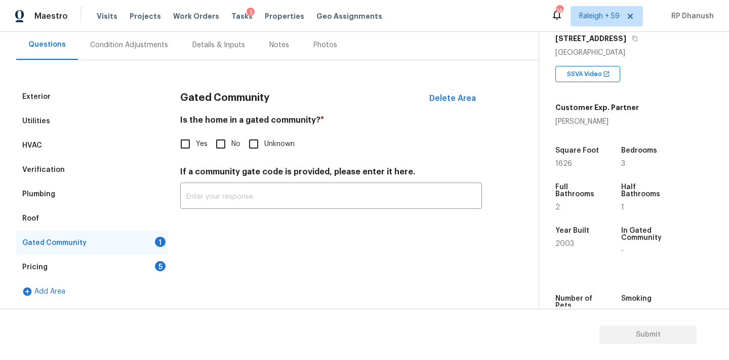
drag, startPoint x: 231, startPoint y: 142, endPoint x: 137, endPoint y: 249, distance: 142.1
click at [231, 142] on span "No" at bounding box center [235, 144] width 9 height 11
click at [231, 142] on input "No" at bounding box center [220, 143] width 21 height 21
checkbox input "true"
click at [136, 265] on div "Pricing 5" at bounding box center [92, 267] width 152 height 24
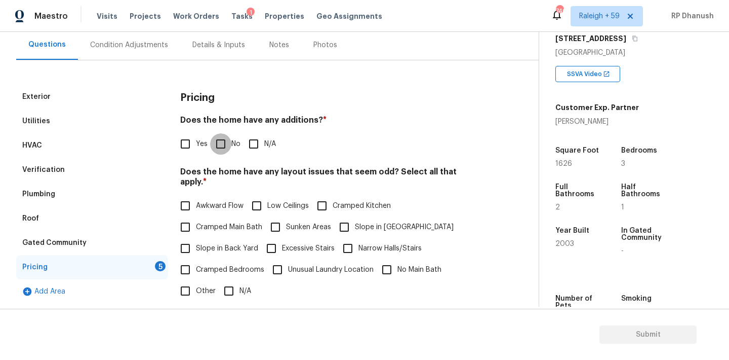
click at [219, 146] on input "No" at bounding box center [220, 143] width 21 height 21
checkbox input "true"
click at [193, 239] on input "Slope in Back Yard" at bounding box center [185, 249] width 21 height 21
checkbox input "true"
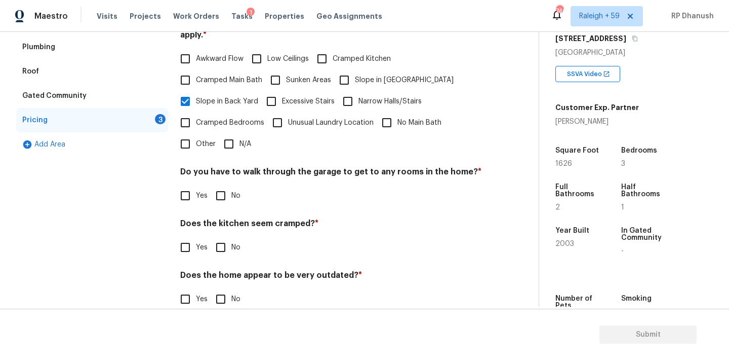
click at [357, 75] on span "Slope in [GEOGRAPHIC_DATA]" at bounding box center [404, 80] width 99 height 11
click at [355, 69] on input "Slope in [GEOGRAPHIC_DATA]" at bounding box center [344, 79] width 21 height 21
checkbox input "true"
click at [219, 193] on input "No" at bounding box center [220, 195] width 21 height 21
checkbox input "true"
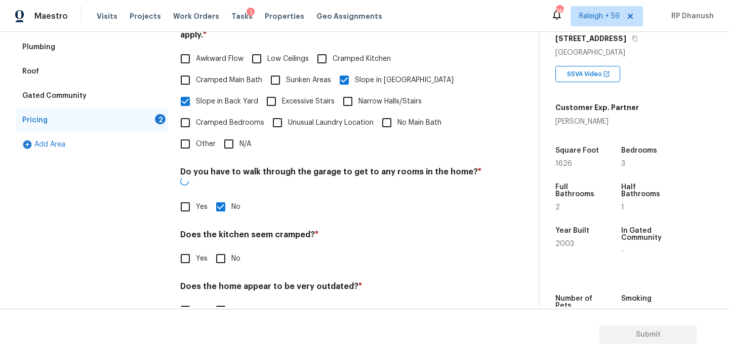
click at [219, 248] on input "No" at bounding box center [220, 258] width 21 height 21
checkbox input "true"
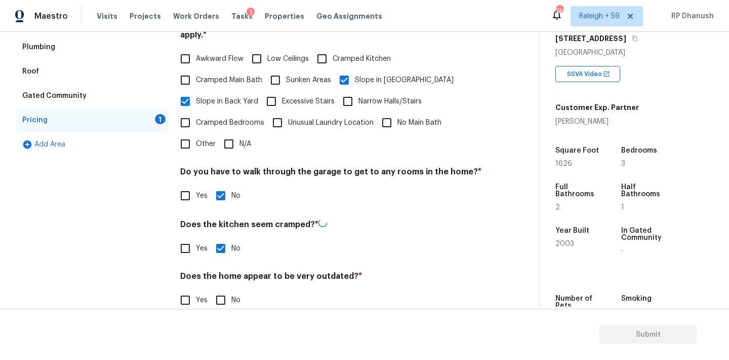
click at [219, 278] on div "Does the home appear to be very outdated? * Yes No" at bounding box center [331, 291] width 302 height 40
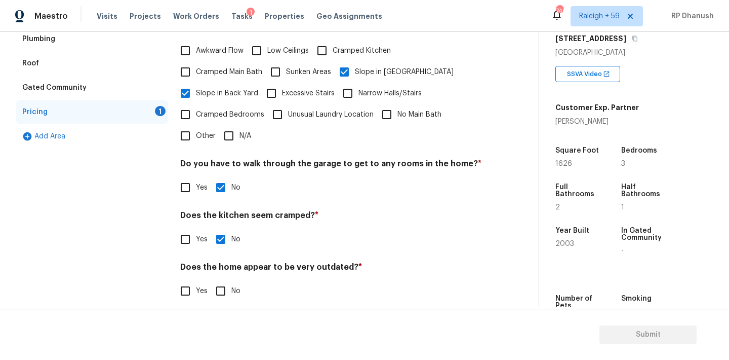
click at [219, 280] on input "No" at bounding box center [220, 290] width 21 height 21
checkbox input "true"
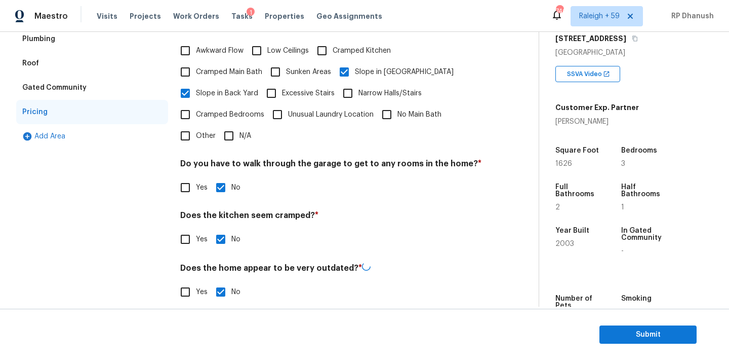
scroll to position [0, 0]
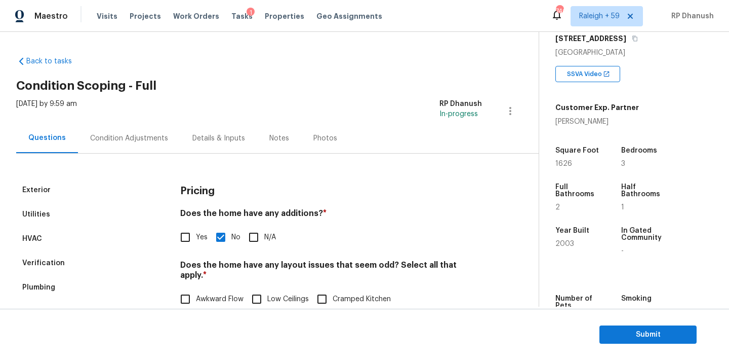
click at [129, 141] on div "Condition Adjustments" at bounding box center [129, 138] width 78 height 10
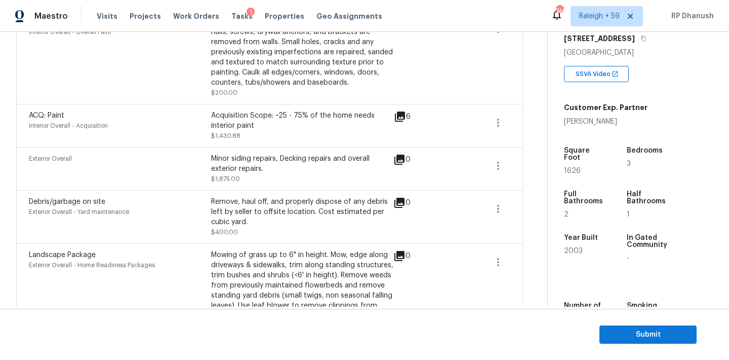
scroll to position [282, 0]
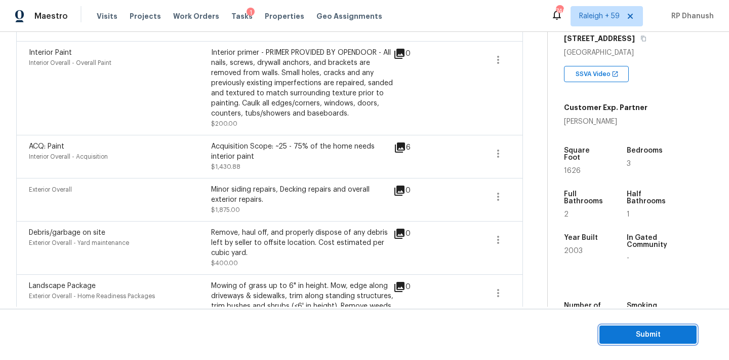
click at [643, 330] on span "Submit" at bounding box center [648, 334] width 81 height 13
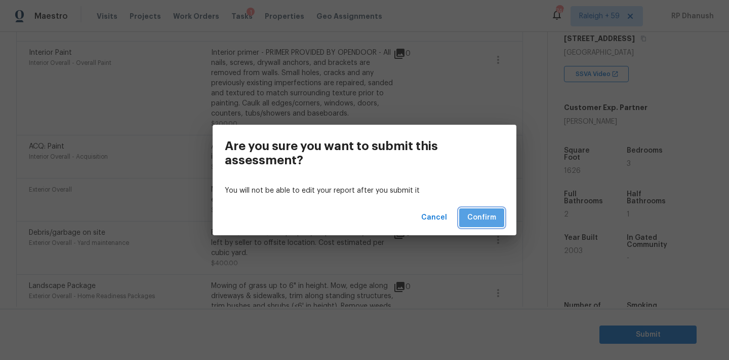
click at [481, 218] on span "Confirm" at bounding box center [481, 217] width 29 height 13
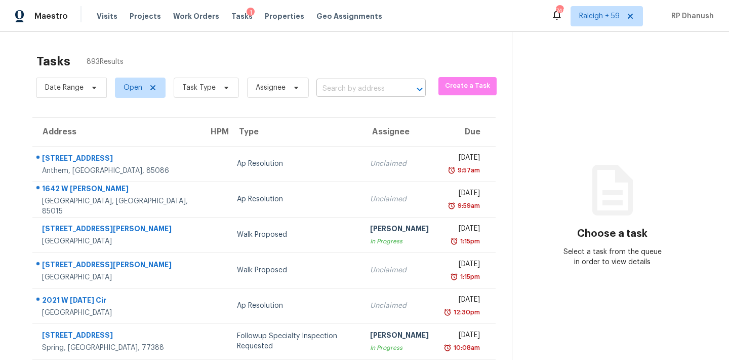
click at [339, 87] on input "text" at bounding box center [357, 89] width 81 height 16
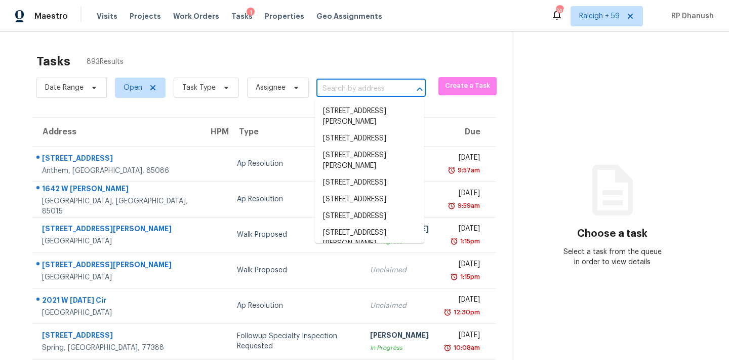
paste input "104 Wedgemere St, Cary, NC, 27519"
type input "104 Wedgemere St, Cary, NC, 27519"
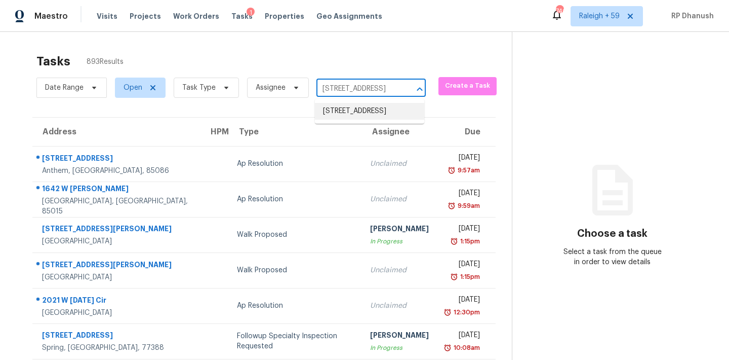
click at [347, 115] on li "104 Wedgemere St, Cary, NC 27519" at bounding box center [369, 111] width 109 height 17
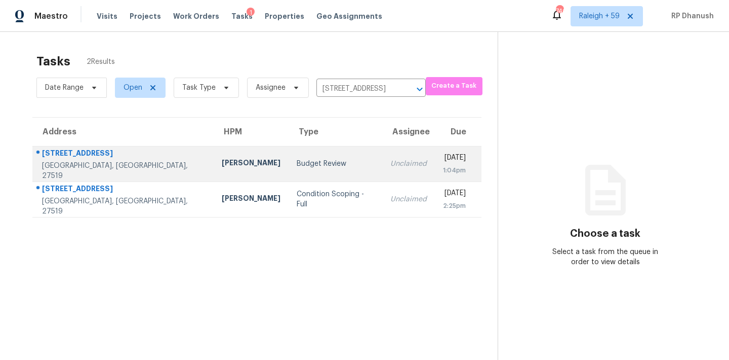
click at [382, 156] on td "Unclaimed" at bounding box center [408, 163] width 53 height 35
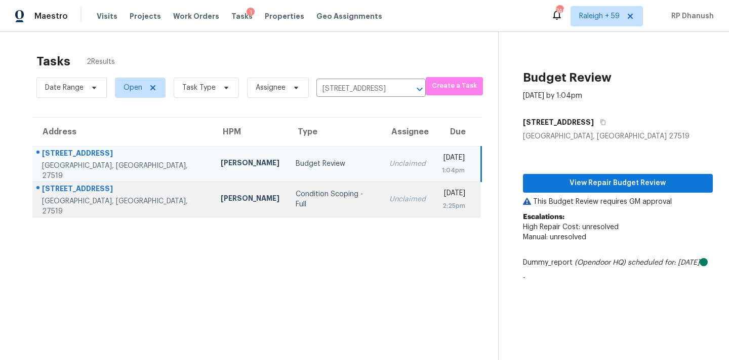
click at [381, 185] on td "Unclaimed" at bounding box center [407, 198] width 53 height 35
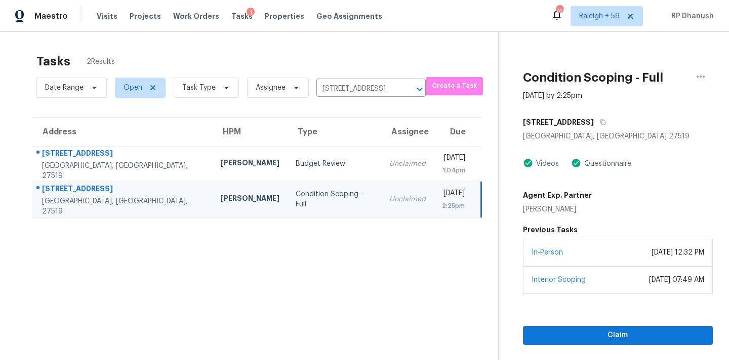
scroll to position [32, 0]
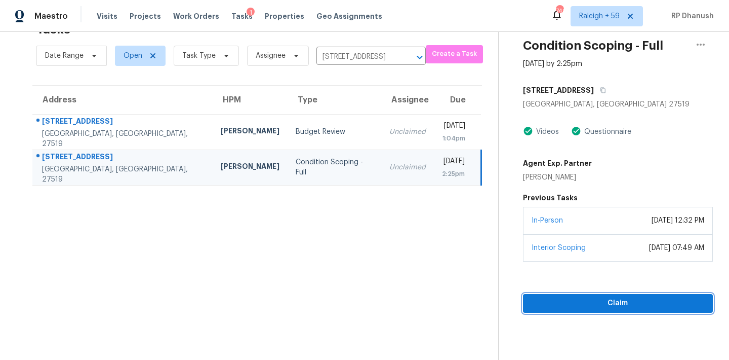
click at [576, 299] on span "Claim" at bounding box center [618, 303] width 174 height 13
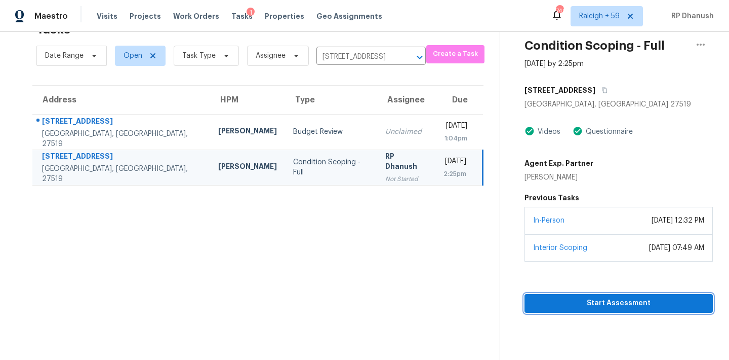
click at [576, 299] on span "Start Assessment" at bounding box center [619, 303] width 172 height 13
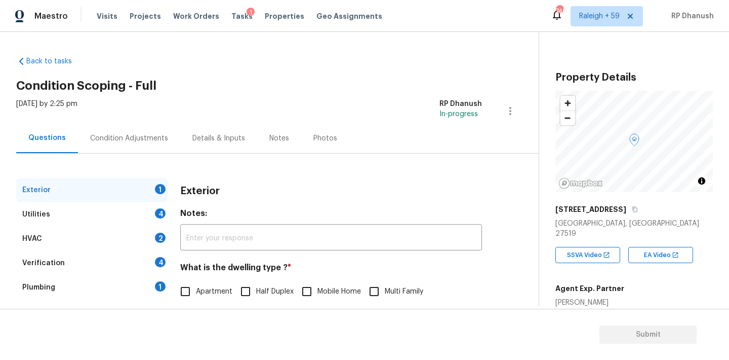
click at [151, 141] on div "Condition Adjustments" at bounding box center [129, 138] width 78 height 10
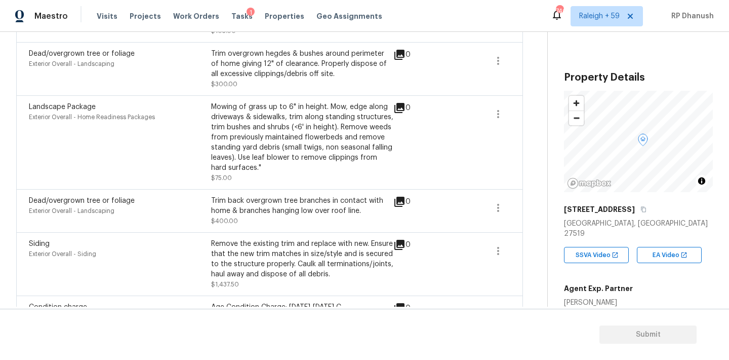
scroll to position [1159, 0]
